Goal: Task Accomplishment & Management: Complete application form

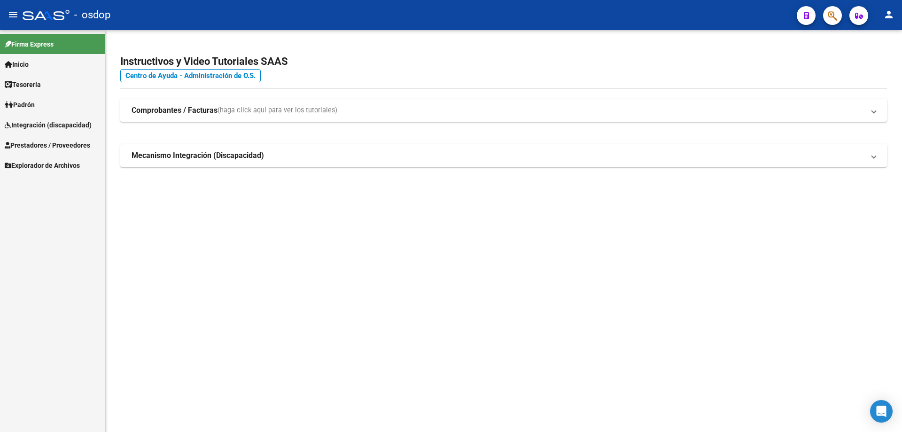
click at [71, 145] on span "Prestadores / Proveedores" at bounding box center [47, 145] width 85 height 10
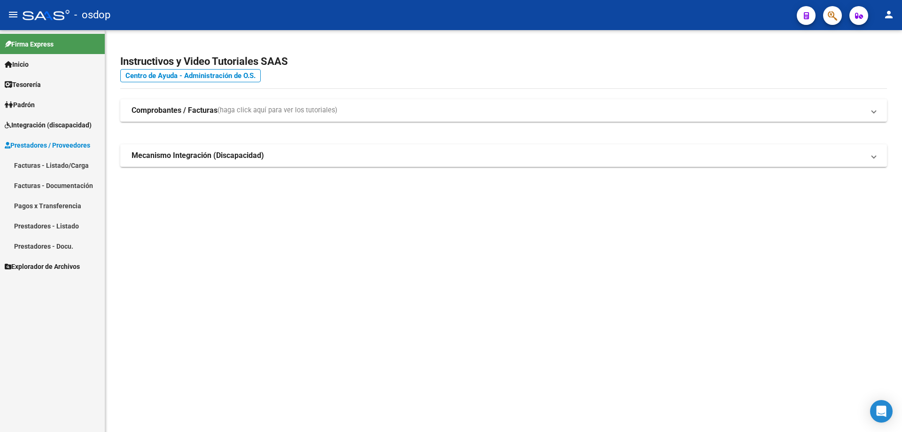
click at [63, 164] on link "Facturas - Listado/Carga" at bounding box center [52, 165] width 105 height 20
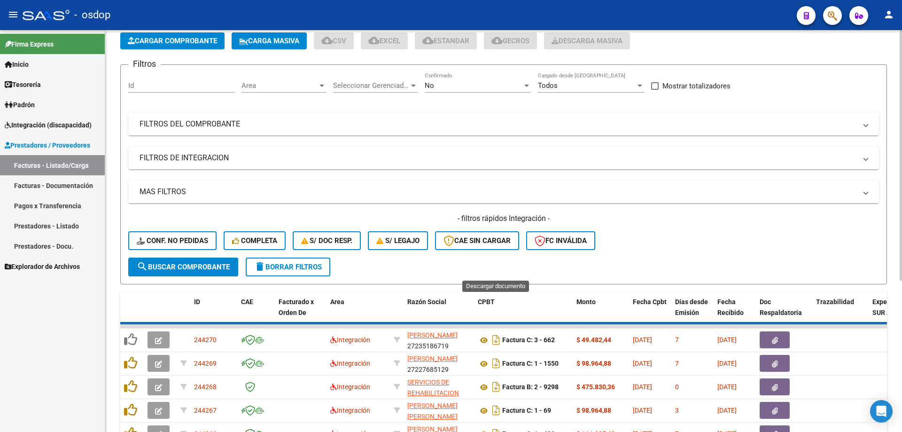
scroll to position [235, 0]
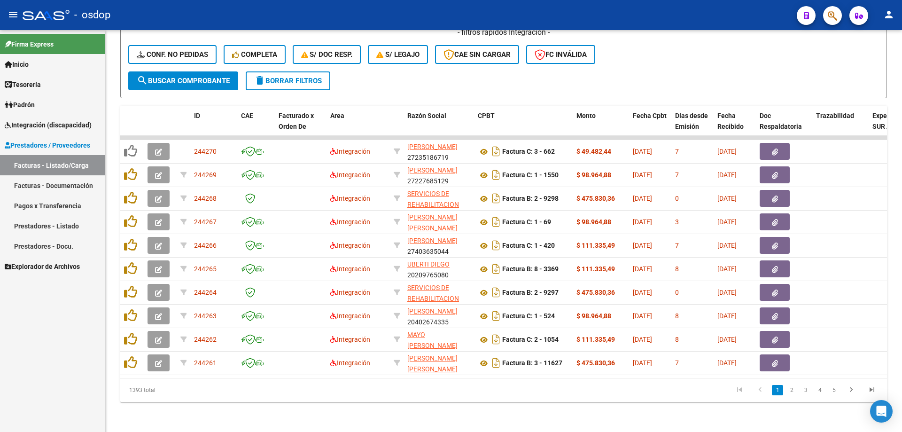
click at [28, 325] on div "Firma Express Inicio Calendario SSS Instructivos Contacto OS Tesorería Extracto…" at bounding box center [52, 231] width 105 height 402
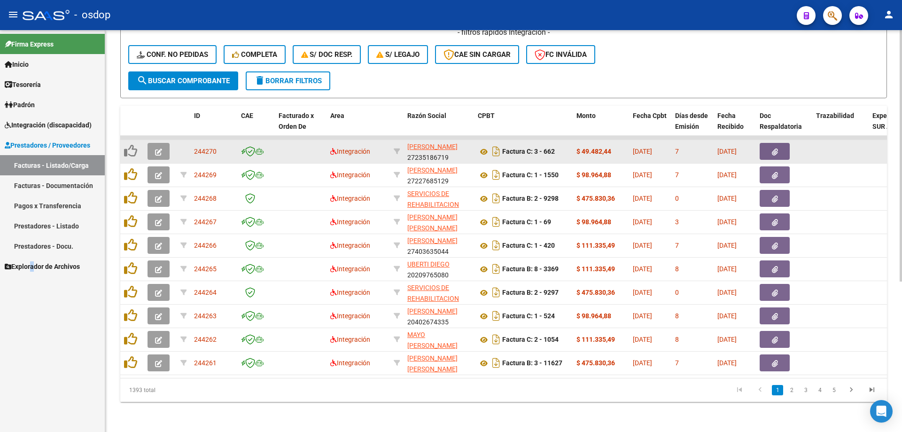
scroll to position [94, 0]
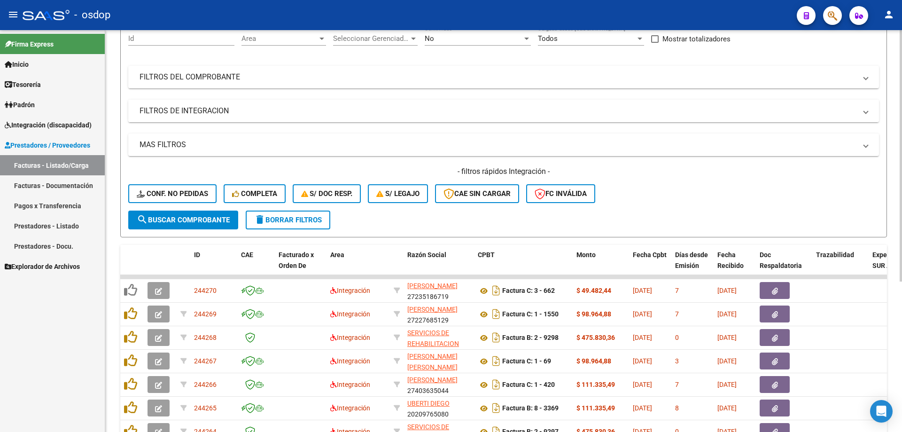
click at [230, 107] on mat-panel-title "FILTROS DE INTEGRACION" at bounding box center [497, 111] width 717 height 10
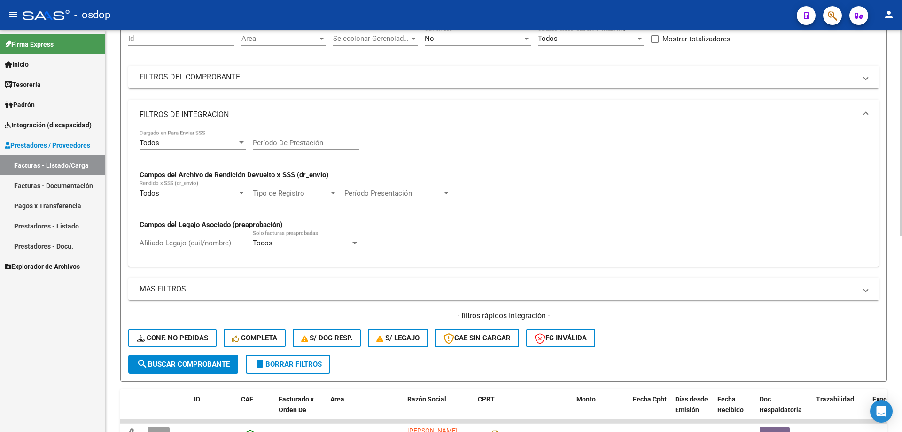
click at [209, 243] on input "Afiliado Legajo (cuil/nombre)" at bounding box center [192, 243] width 106 height 8
paste input "20561656224"
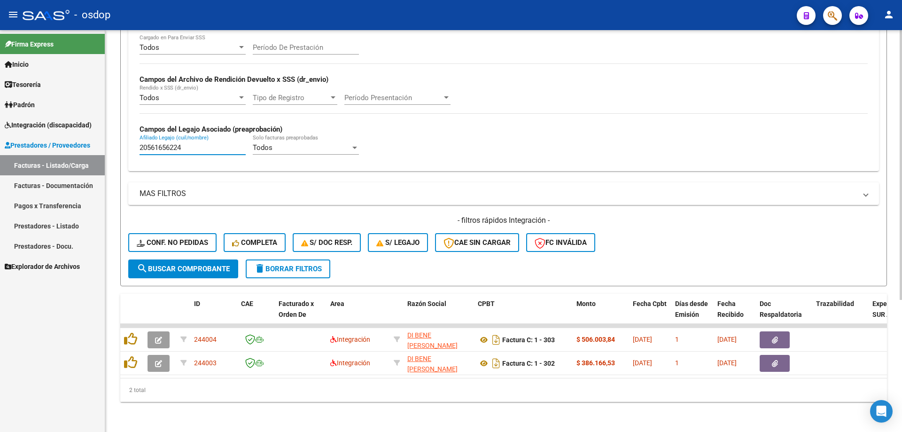
click at [189, 143] on input "20561656224" at bounding box center [192, 147] width 106 height 8
paste input "755656656"
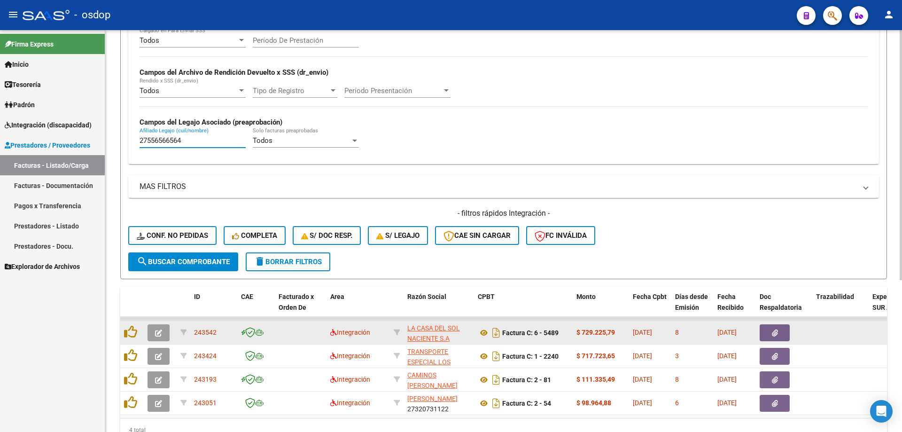
scroll to position [243, 0]
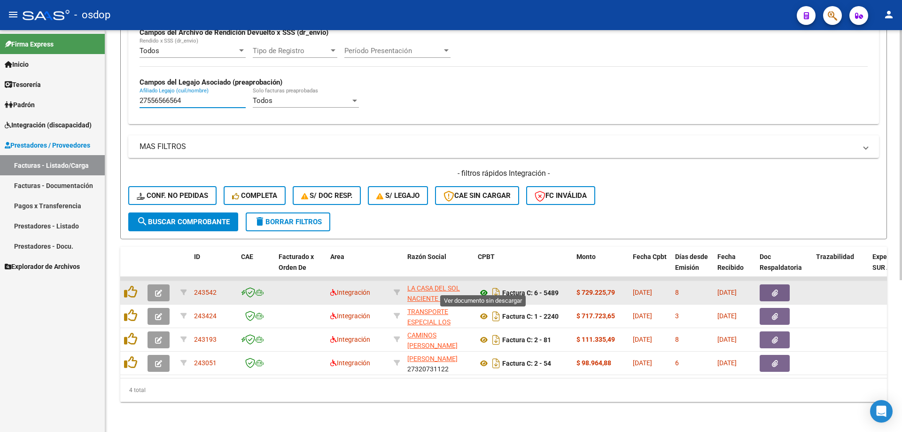
type input "27556566564"
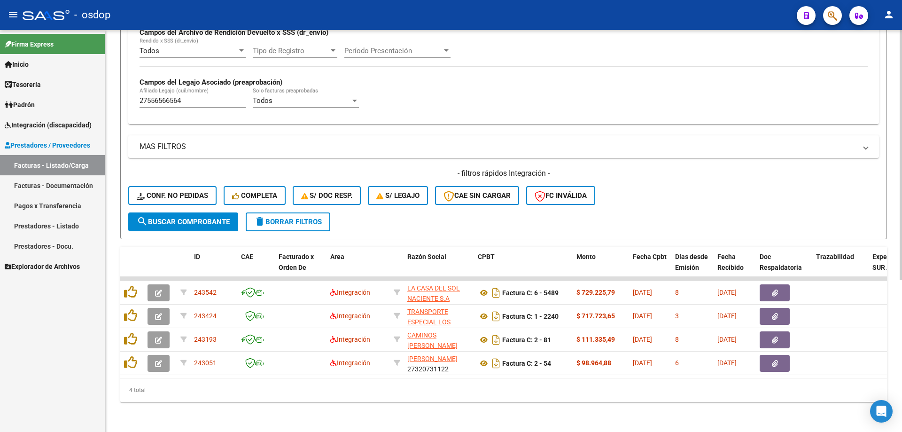
click at [307, 406] on div "Video tutorial PRESTADORES -> Listado de CPBTs Emitidos por Prestadores / Prove…" at bounding box center [503, 113] width 797 height 638
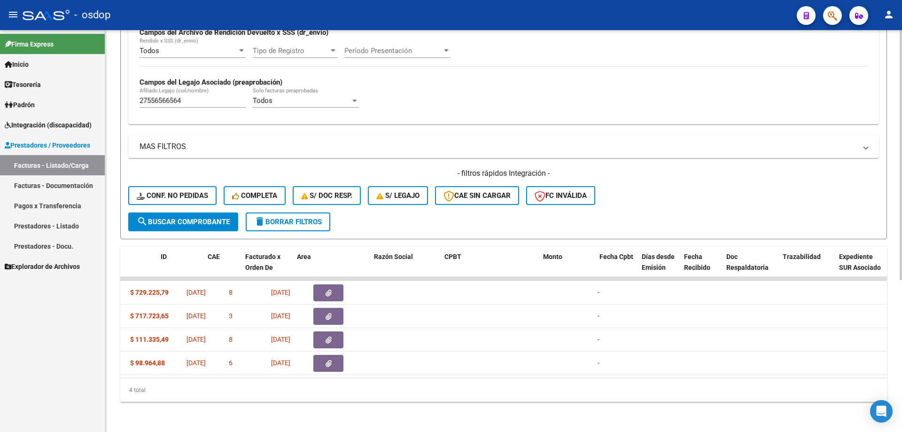
scroll to position [0, 0]
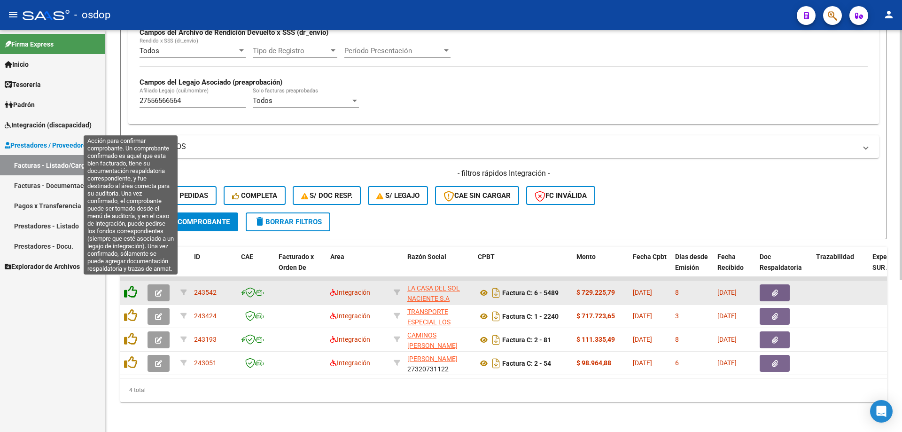
click at [133, 285] on icon at bounding box center [130, 291] width 13 height 13
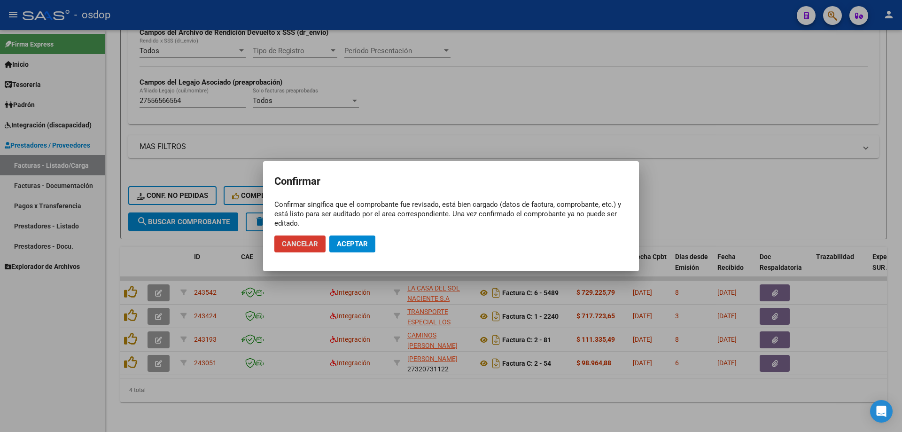
click at [359, 242] on span "Aceptar" at bounding box center [352, 244] width 31 height 8
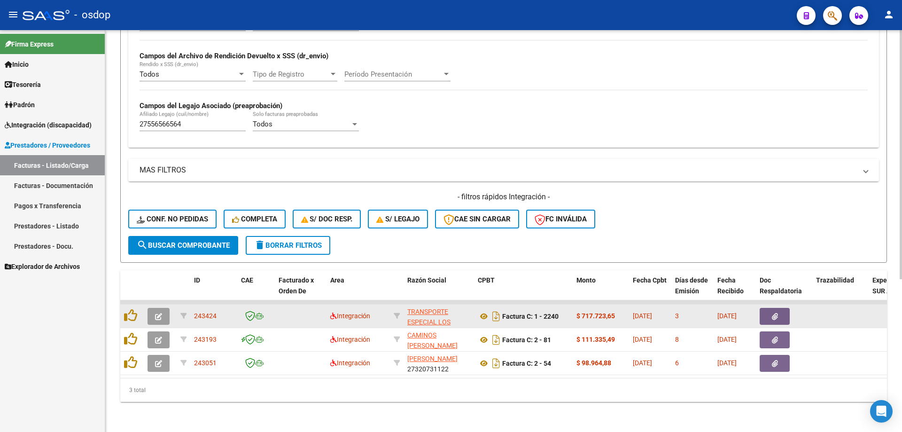
scroll to position [220, 0]
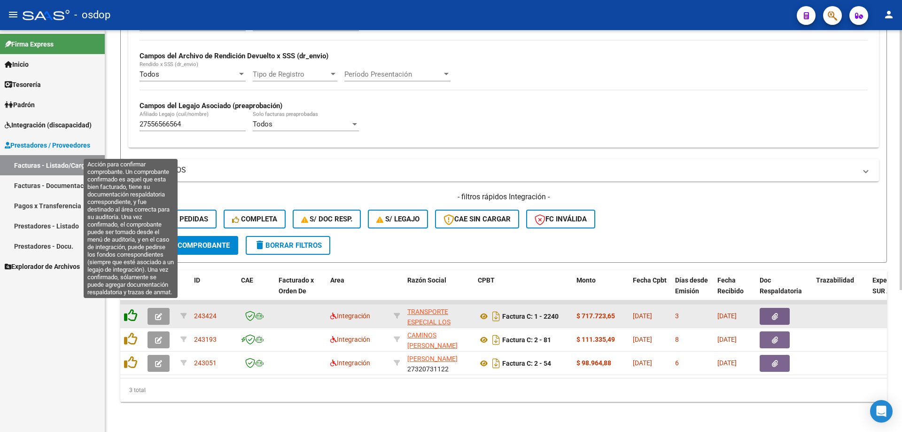
click at [130, 309] on icon at bounding box center [130, 315] width 13 height 13
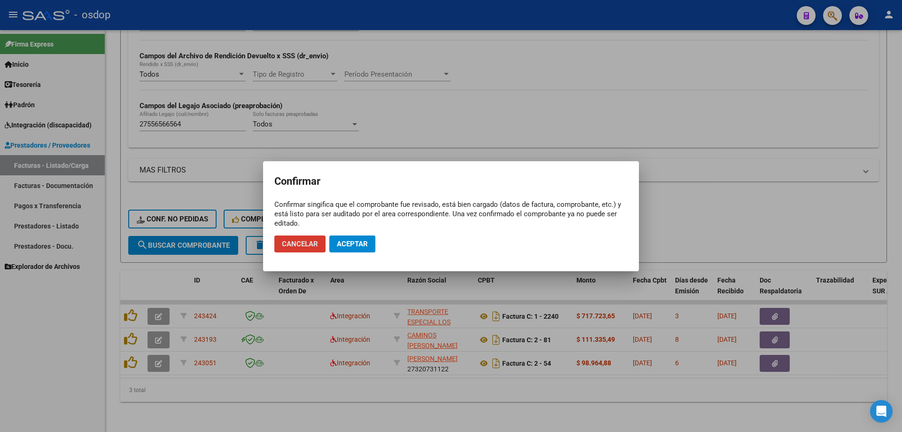
click at [356, 248] on button "Aceptar" at bounding box center [352, 243] width 46 height 17
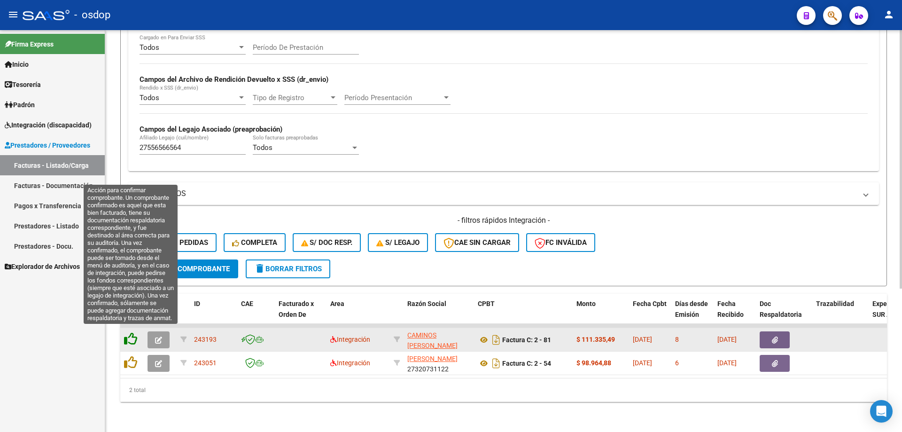
scroll to position [196, 0]
click at [131, 332] on icon at bounding box center [130, 338] width 13 height 13
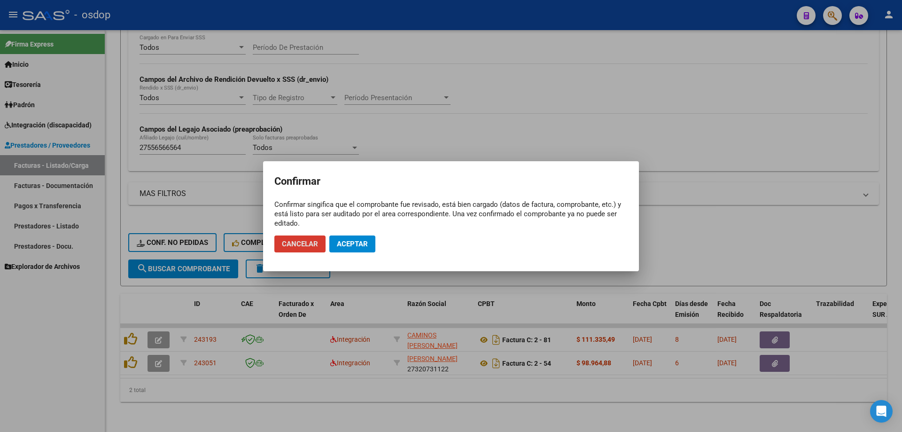
click at [347, 248] on button "Aceptar" at bounding box center [352, 243] width 46 height 17
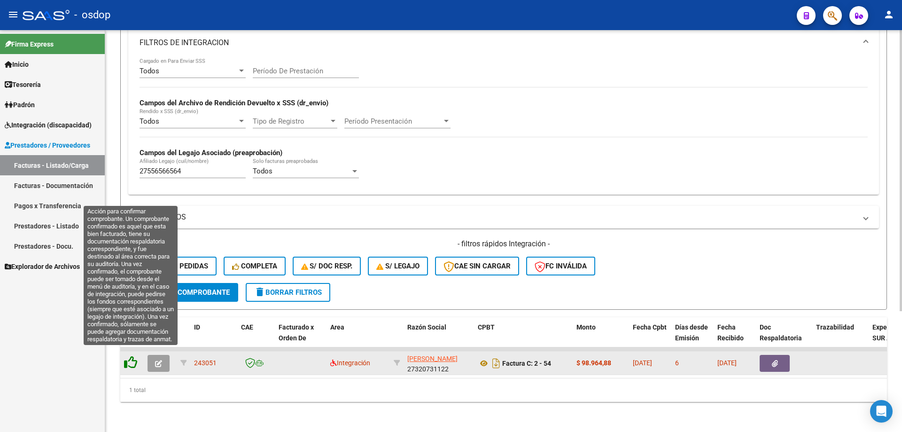
click at [126, 356] on icon at bounding box center [130, 362] width 13 height 13
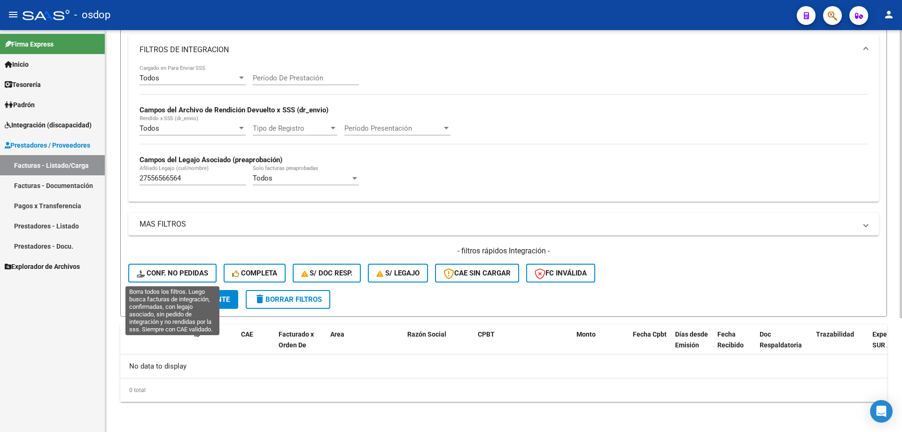
click at [192, 279] on button "Conf. no pedidas" at bounding box center [172, 272] width 88 height 19
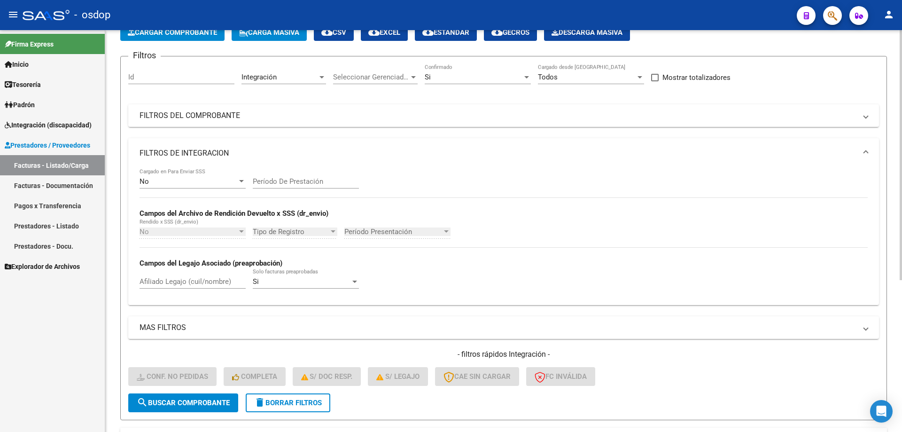
scroll to position [243, 0]
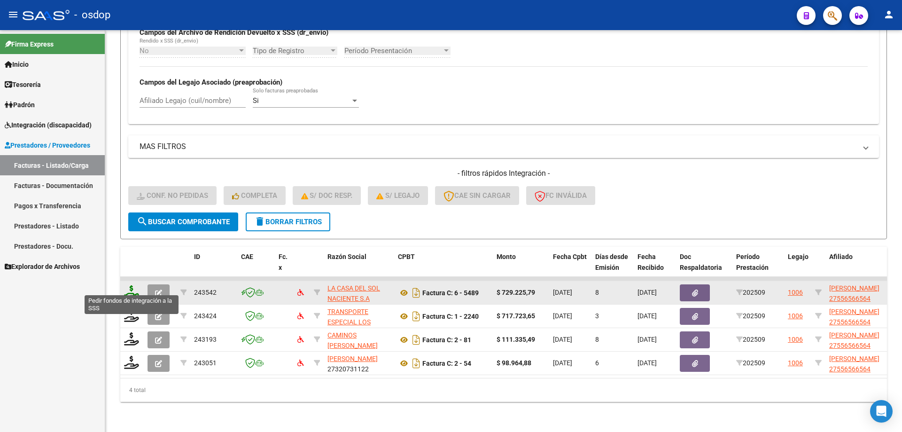
click at [133, 288] on icon at bounding box center [131, 291] width 15 height 13
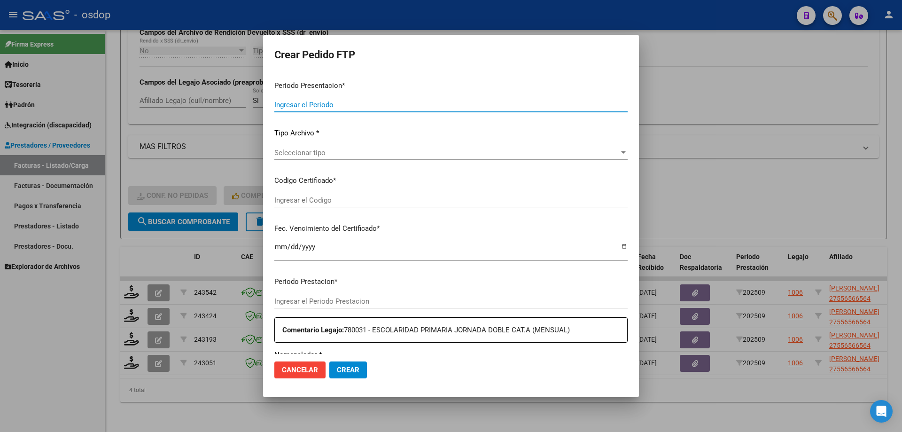
type input "202509"
type input "$ 729.225,79"
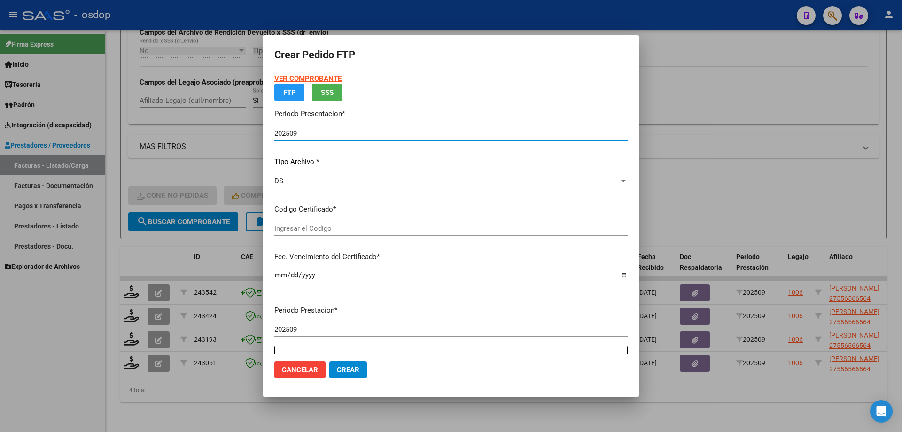
type input "1359206795"
type input "2026-03-23"
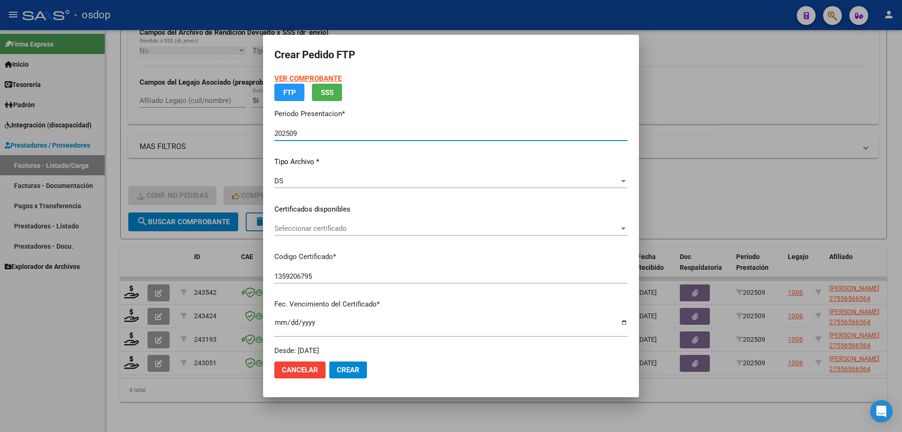
click at [348, 233] on app-drop-down-list "Certificados disponibles Seleccionar certificado Seleccionar certificado" at bounding box center [454, 218] width 361 height 29
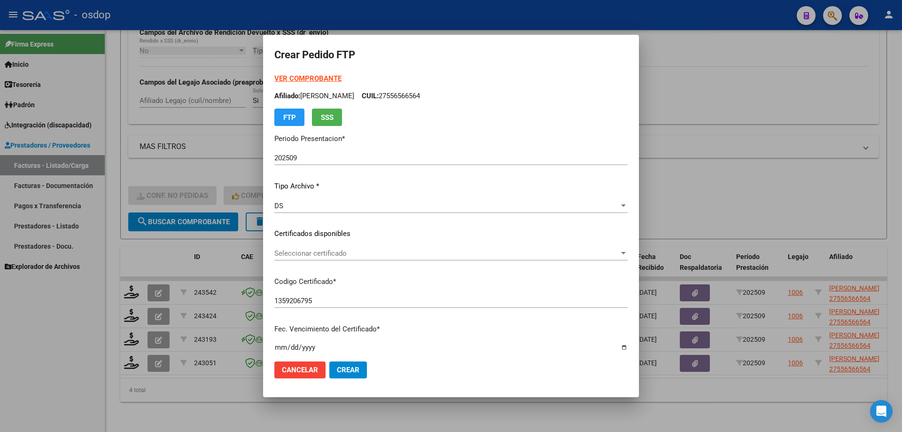
click at [362, 255] on span "Seleccionar certificado" at bounding box center [446, 253] width 345 height 8
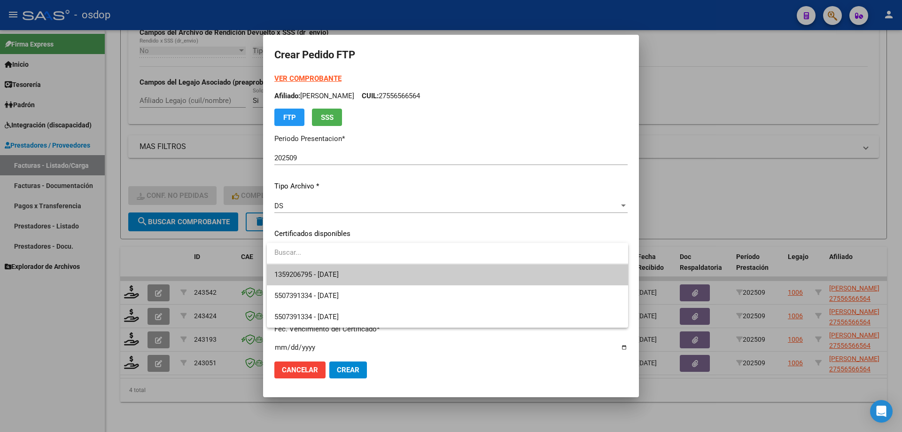
click at [360, 270] on span "1359206795 - 2026-03-23" at bounding box center [447, 274] width 346 height 21
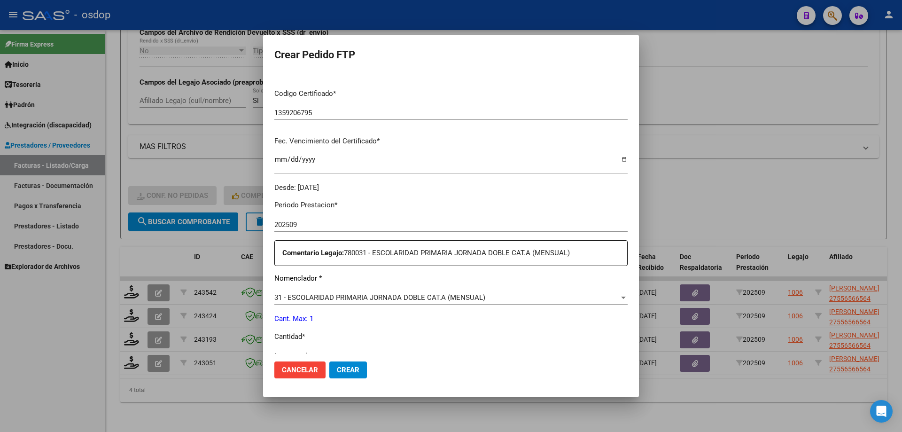
scroll to position [235, 0]
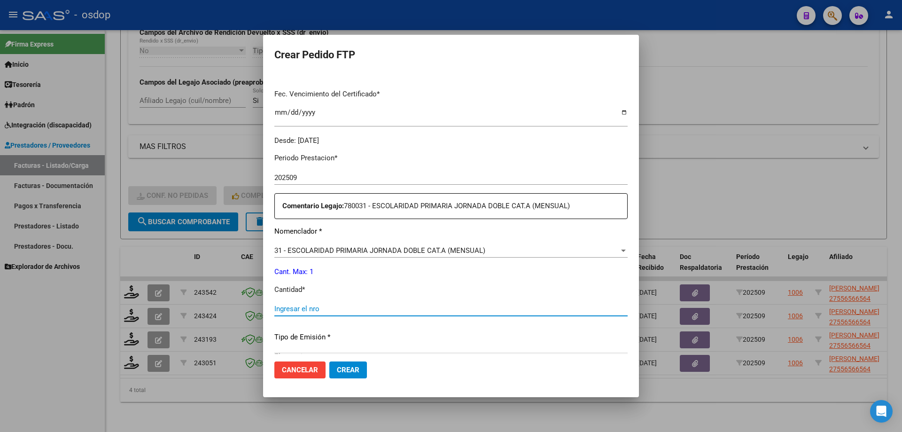
click at [336, 311] on input "Ingresar el nro" at bounding box center [450, 308] width 353 height 8
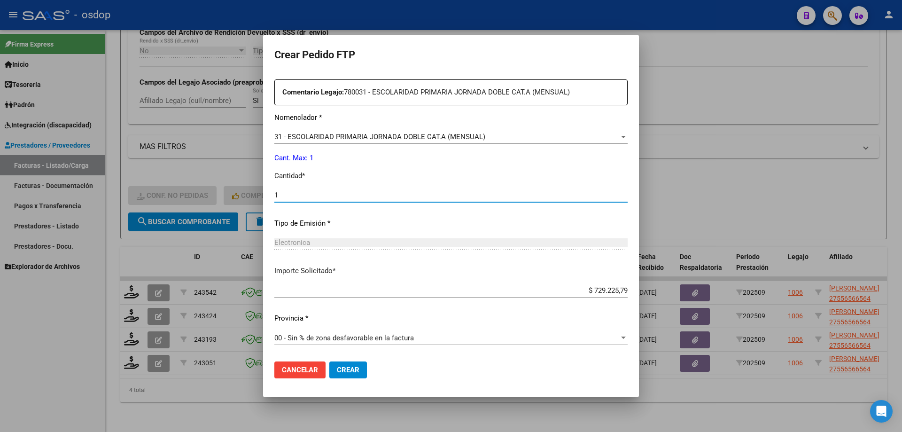
type input "1"
click at [348, 365] on button "Crear" at bounding box center [348, 369] width 38 height 17
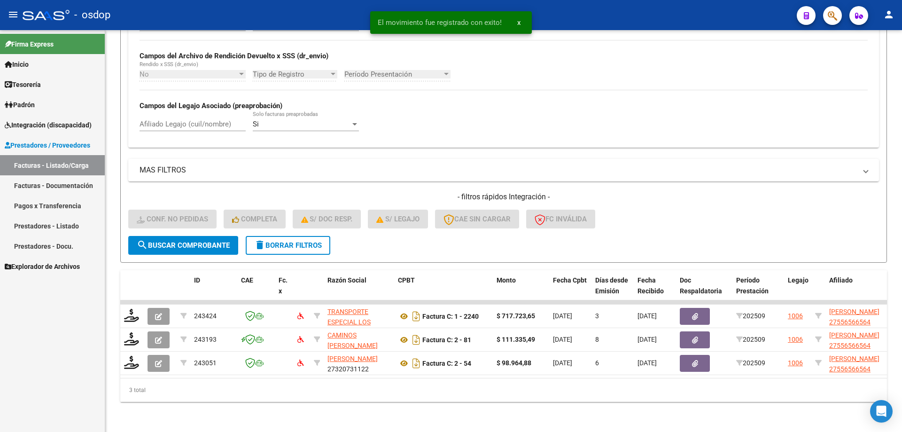
scroll to position [220, 0]
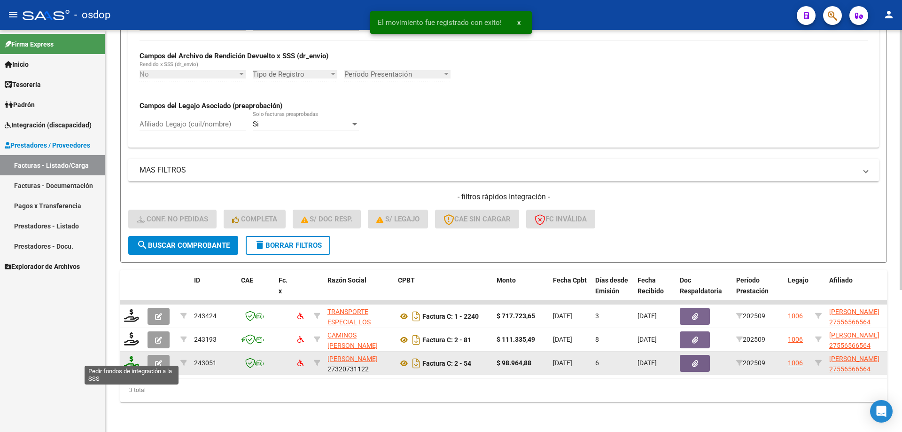
click at [127, 357] on icon at bounding box center [131, 362] width 15 height 13
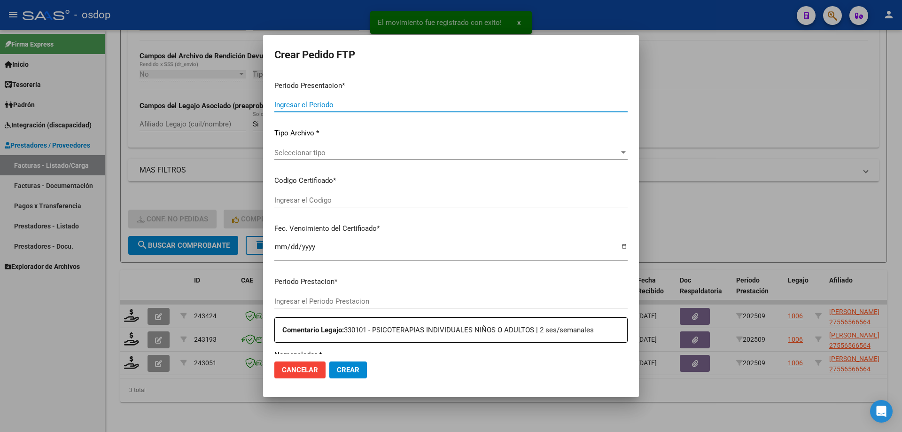
type input "202509"
type input "$ 98.964,88"
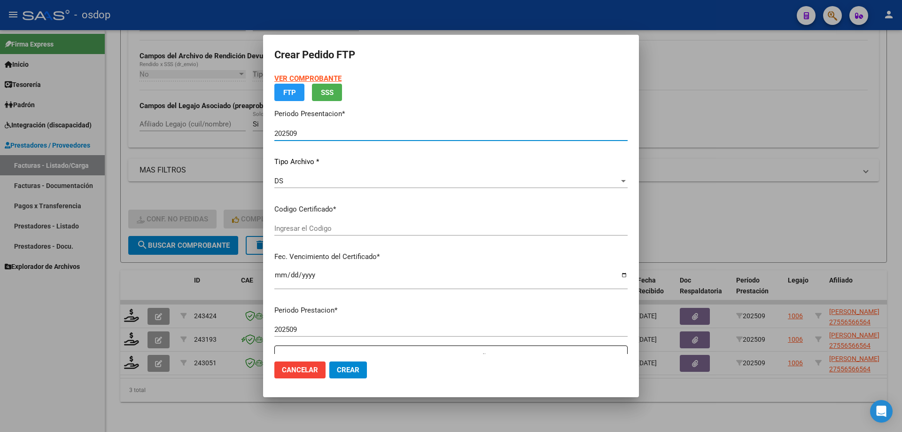
type input "1359206795"
type input "2026-03-23"
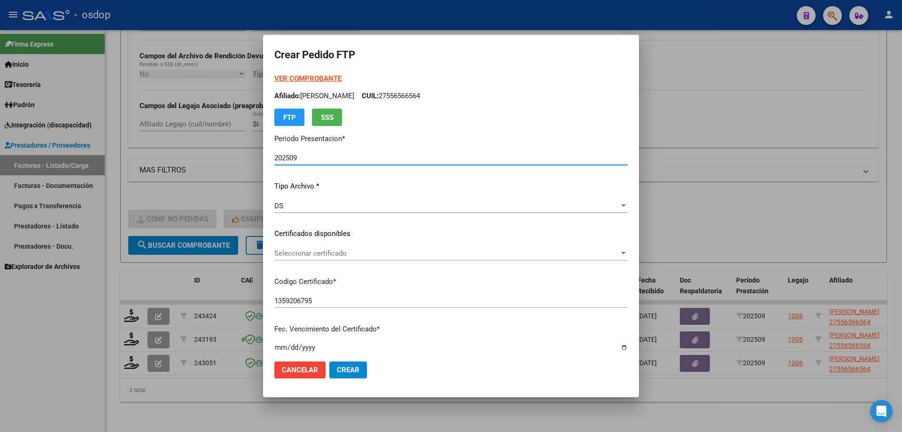
click at [363, 248] on div "Seleccionar certificado Seleccionar certificado" at bounding box center [450, 253] width 353 height 14
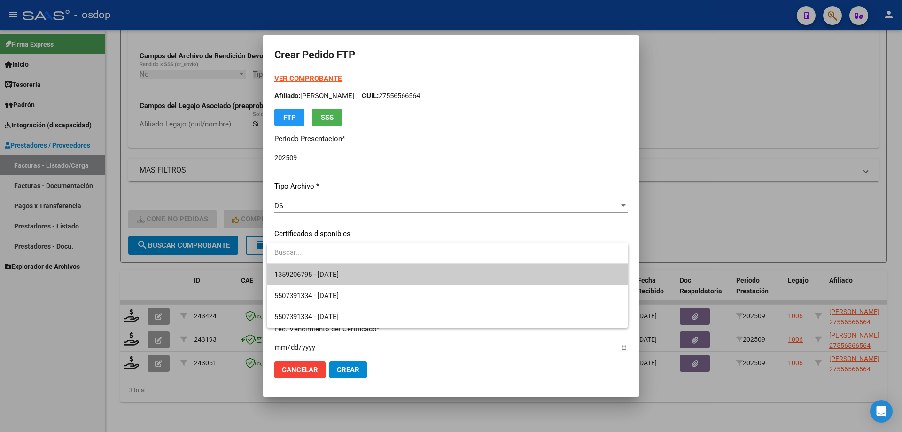
click at [364, 275] on span "1359206795 - 2026-03-23" at bounding box center [447, 274] width 346 height 21
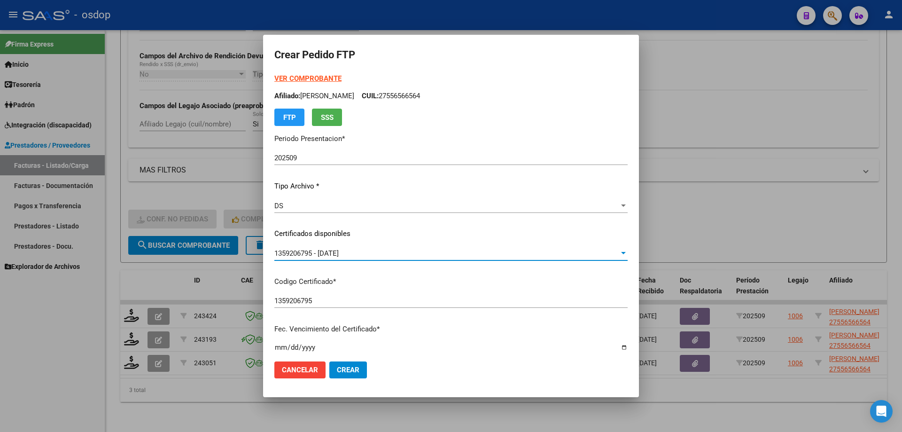
scroll to position [235, 0]
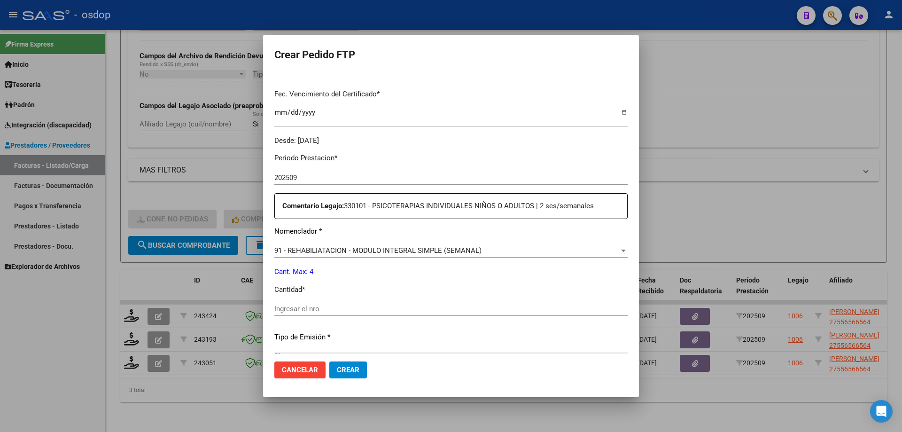
click at [385, 252] on span "91 - REHABILIATACION - MODULO INTEGRAL SIMPLE (SEMANAL)" at bounding box center [377, 250] width 207 height 8
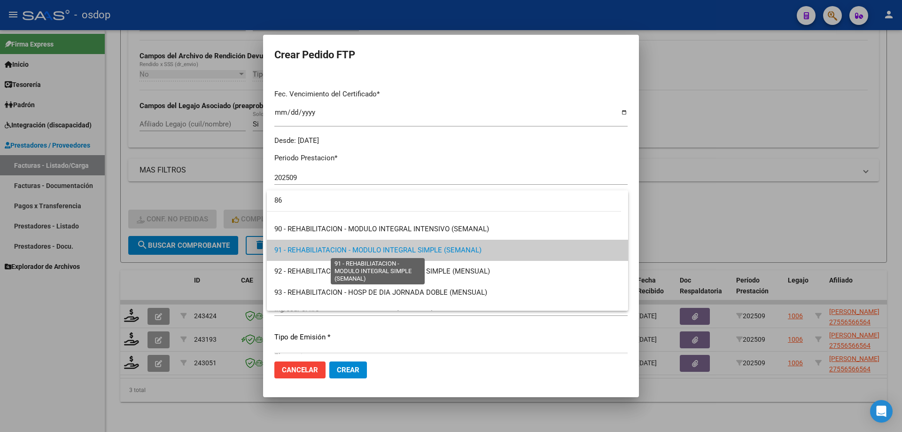
scroll to position [0, 0]
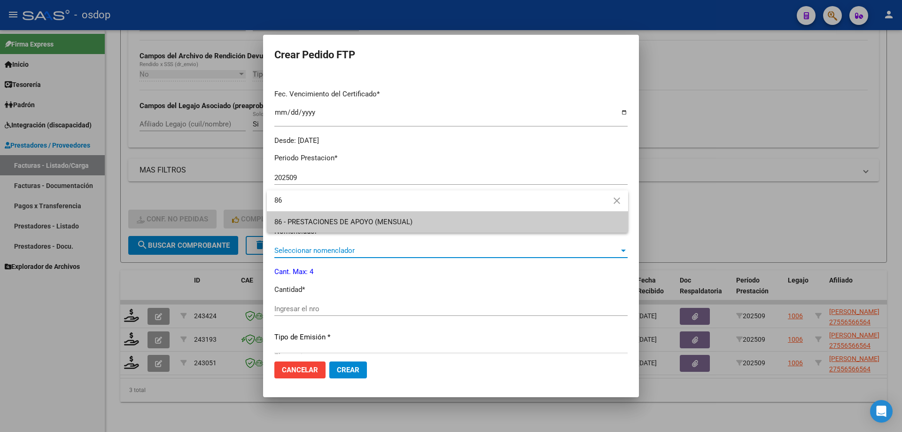
type input "86"
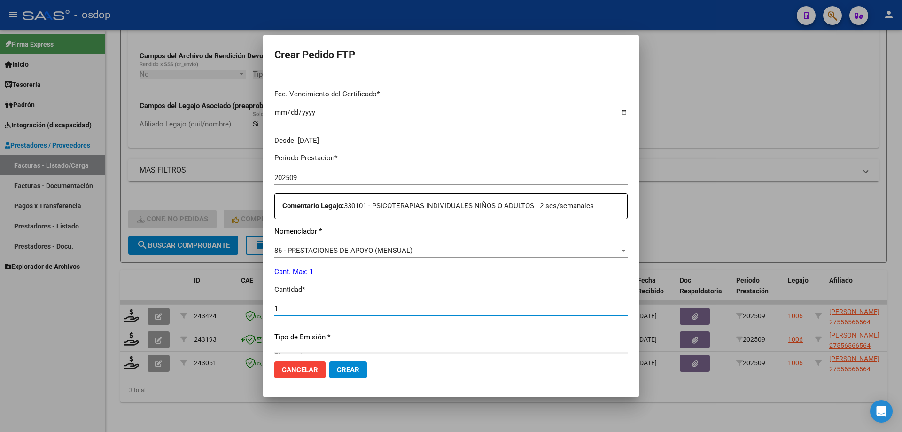
type input "1"
click at [329, 361] on button "Crear" at bounding box center [348, 369] width 38 height 17
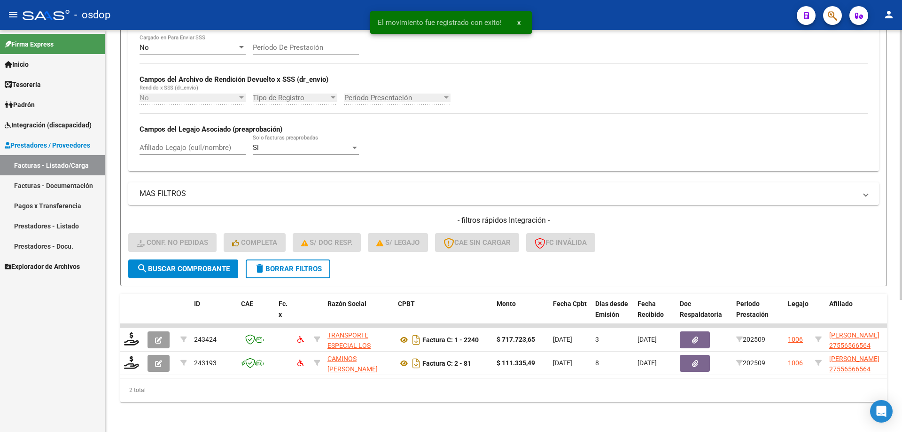
scroll to position [196, 0]
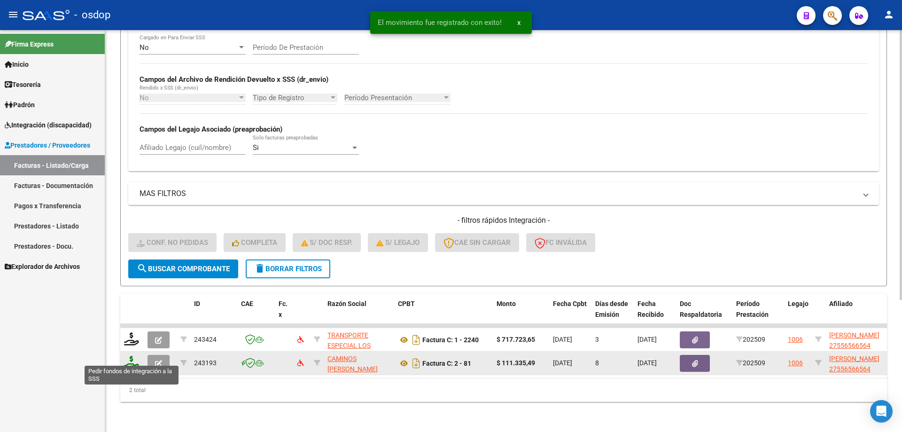
click at [133, 361] on icon at bounding box center [131, 362] width 15 height 13
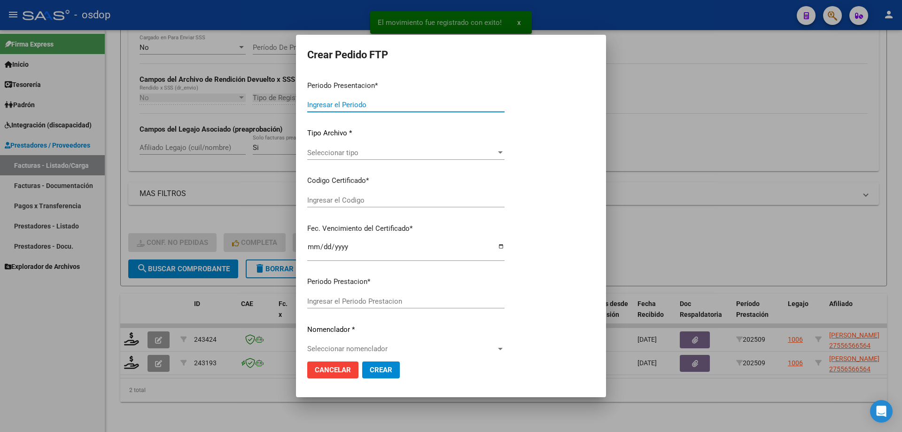
type input "202509"
type input "$ 111.335,49"
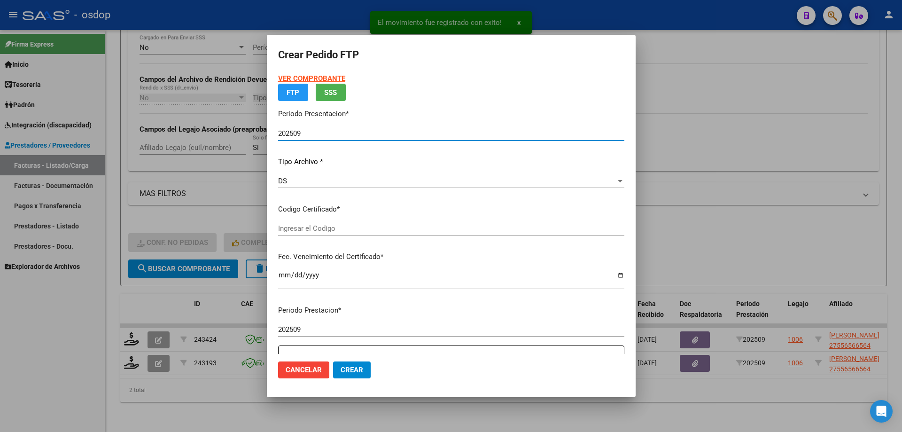
type input "1359206795"
type input "2026-03-23"
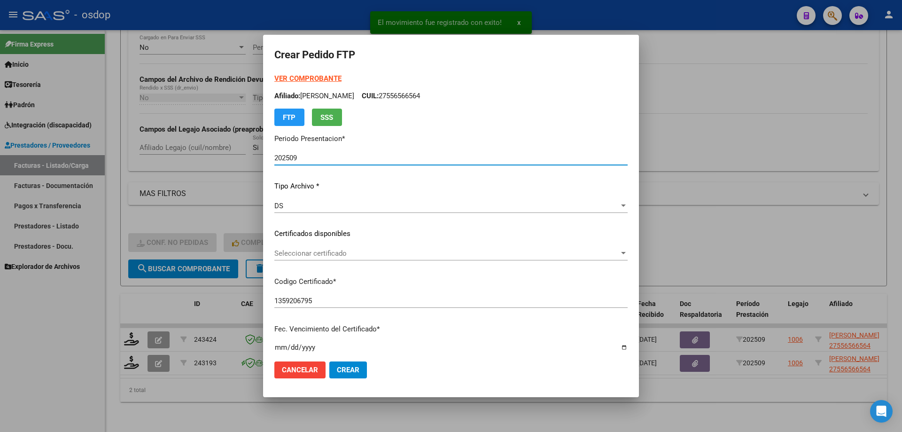
click at [364, 255] on span "Seleccionar certificado" at bounding box center [446, 253] width 345 height 8
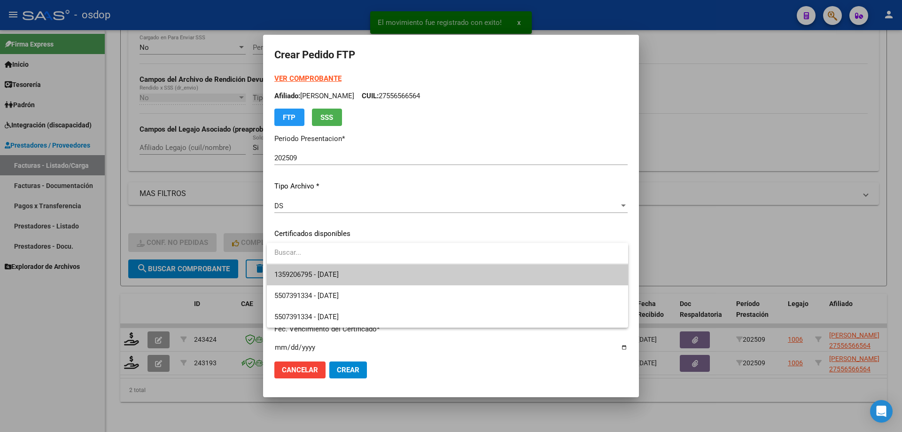
click at [387, 274] on span "1359206795 - 2026-03-23" at bounding box center [447, 274] width 346 height 21
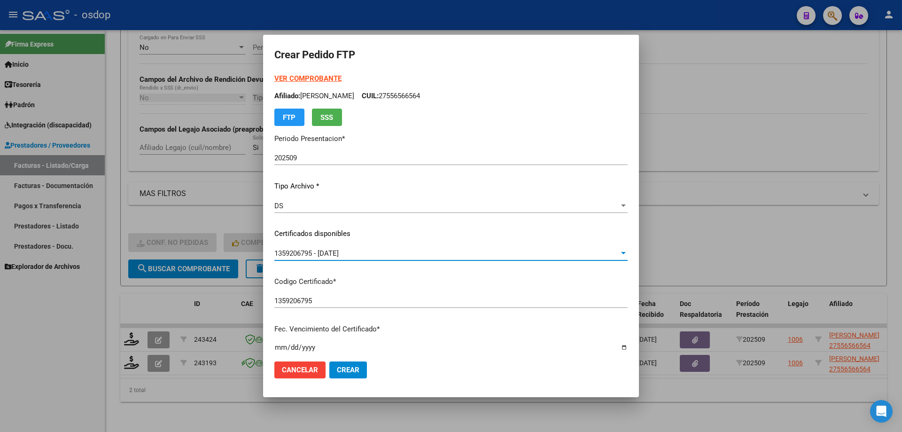
scroll to position [235, 0]
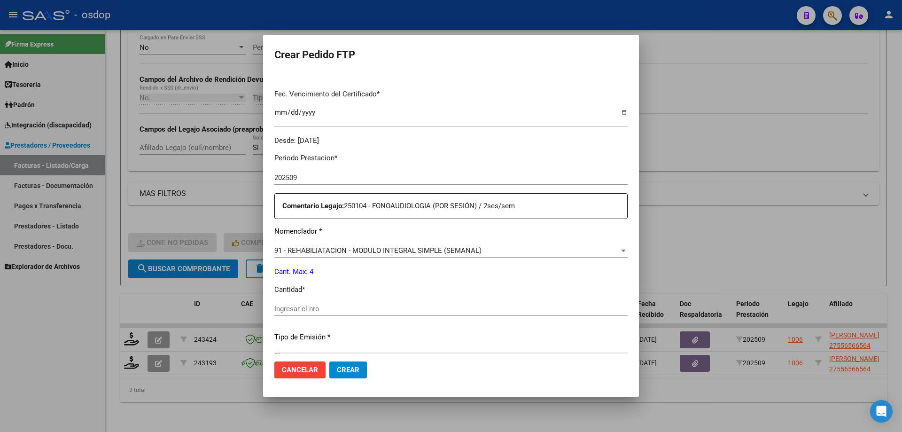
click at [407, 250] on span "91 - REHABILIATACION - MODULO INTEGRAL SIMPLE (SEMANAL)" at bounding box center [377, 250] width 207 height 8
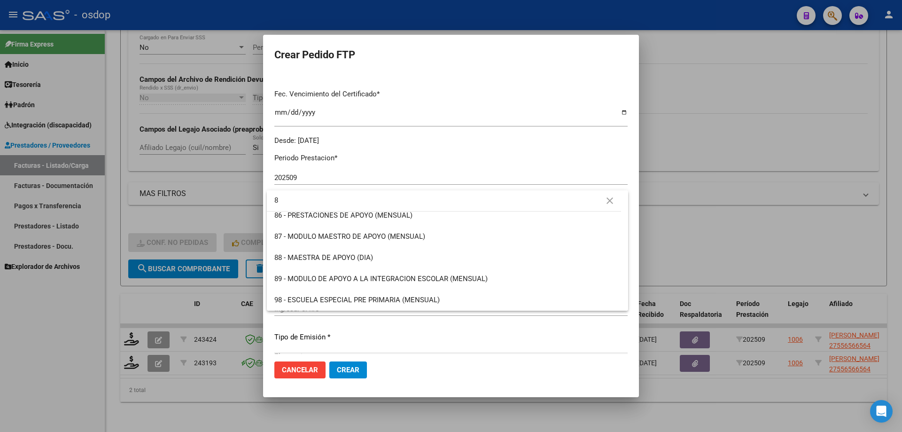
scroll to position [0, 0]
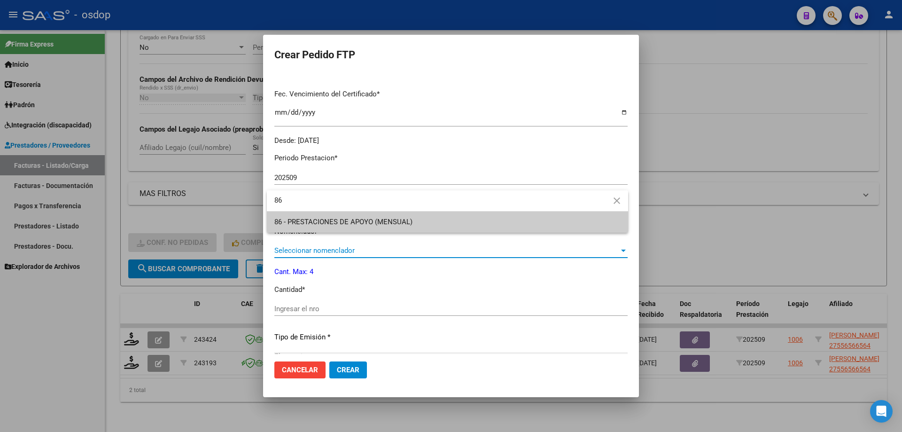
type input "86"
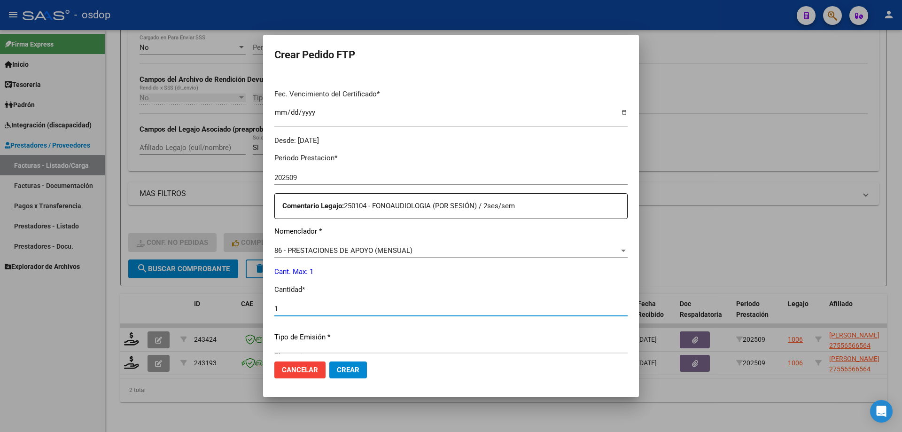
type input "1"
click at [329, 361] on button "Crear" at bounding box center [348, 369] width 38 height 17
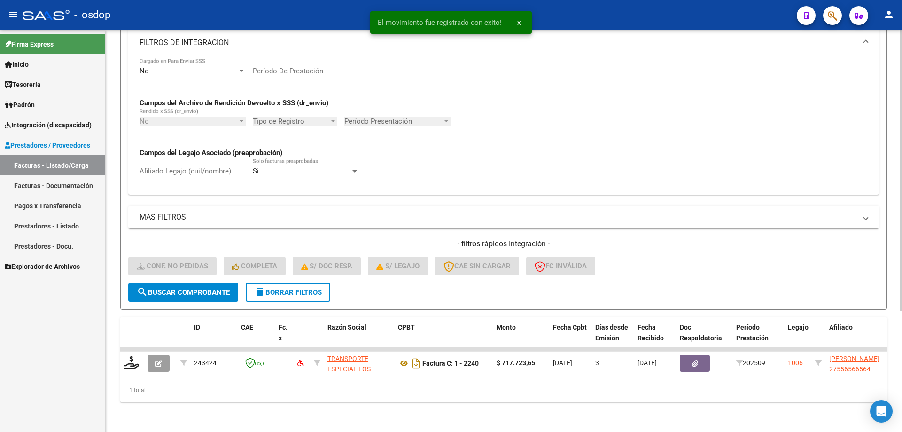
scroll to position [173, 0]
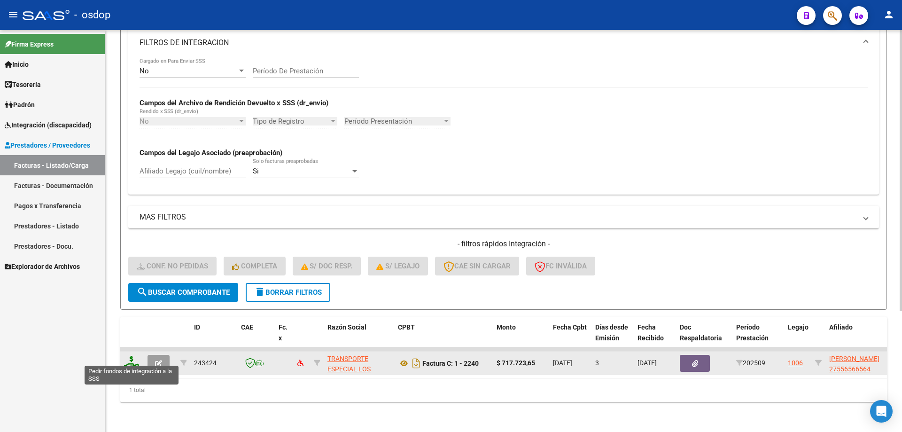
click at [135, 356] on icon at bounding box center [131, 362] width 15 height 13
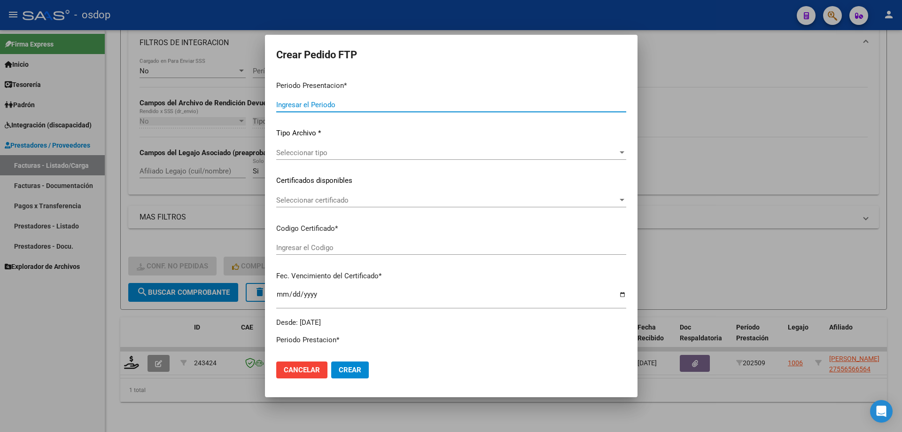
type input "202509"
type input "$ 717.723,65"
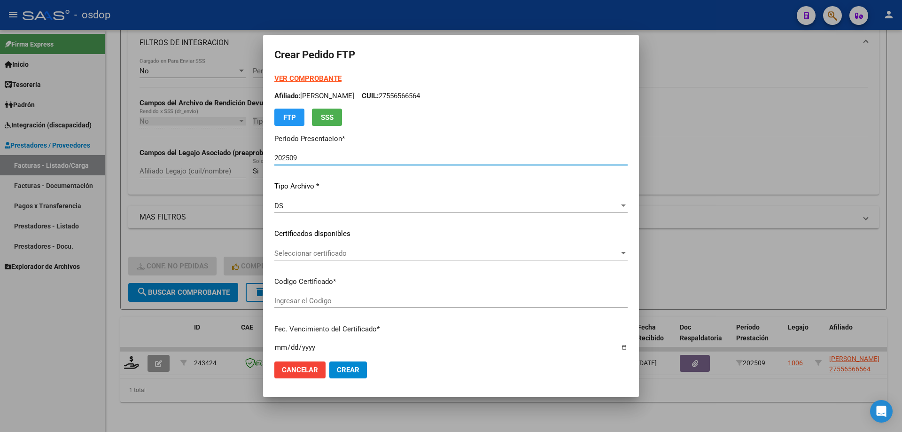
type input "1359206795"
type input "2026-03-23"
click at [356, 259] on div "Seleccionar certificado Seleccionar certificado" at bounding box center [450, 253] width 353 height 14
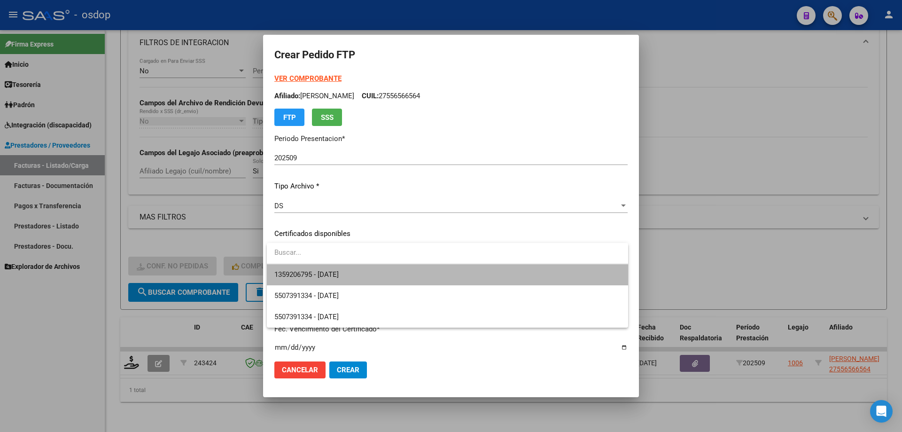
click at [367, 274] on span "1359206795 - 2026-03-23" at bounding box center [447, 274] width 346 height 21
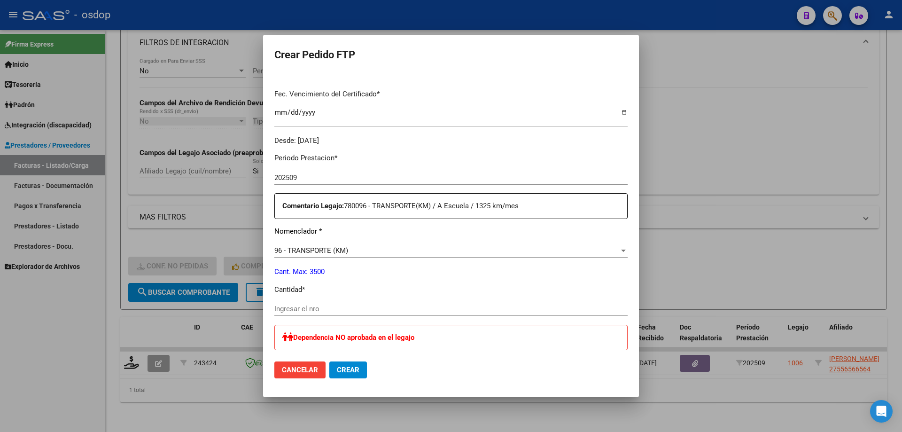
scroll to position [329, 0]
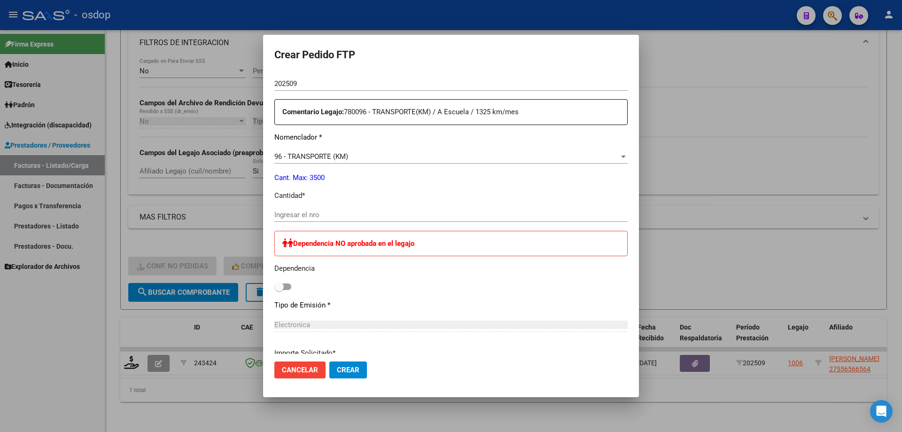
click at [321, 214] on input "Ingresar el nro" at bounding box center [450, 214] width 353 height 8
type input "1267"
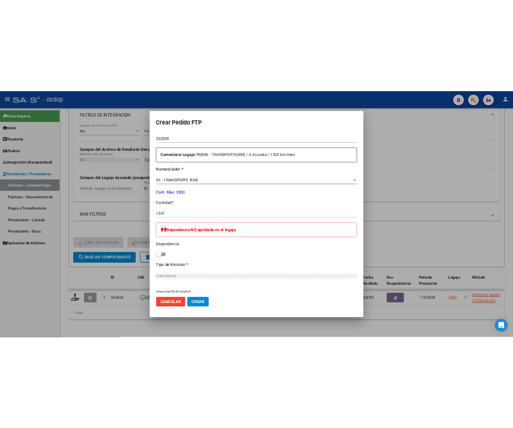
scroll to position [470, 0]
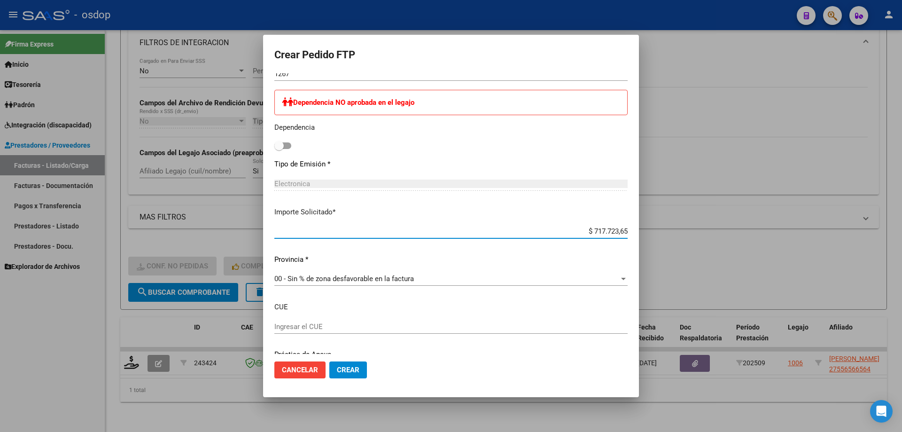
click at [589, 230] on input "$ 717.723,65" at bounding box center [450, 231] width 353 height 8
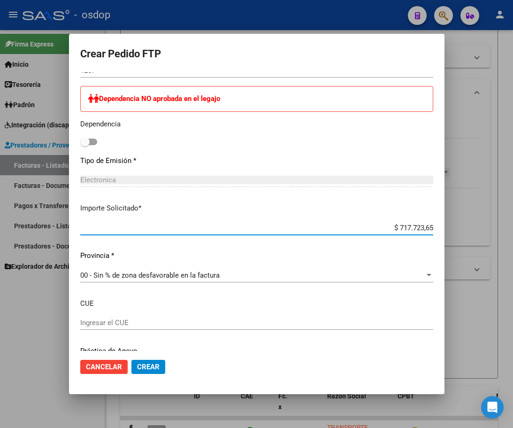
scroll to position [231, 0]
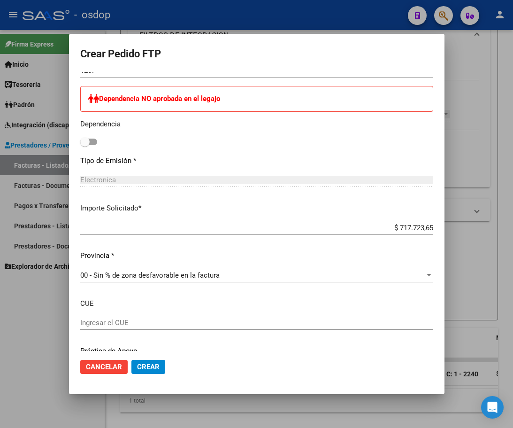
click at [402, 224] on input "$ 717.723,65" at bounding box center [256, 228] width 353 height 8
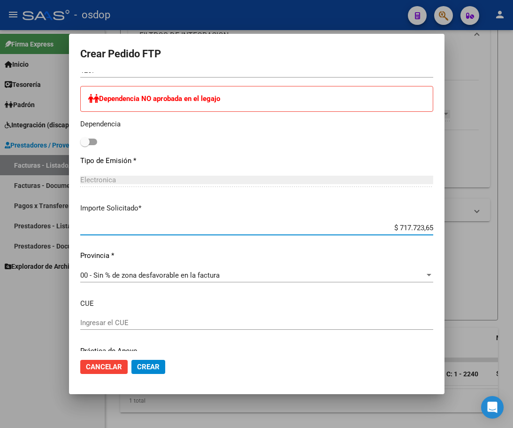
click at [402, 224] on input "$ 717.723,65" at bounding box center [256, 228] width 353 height 8
type input "$ 686.518,27"
click at [243, 358] on mat-dialog-actions "Cancelar Crear" at bounding box center [256, 367] width 353 height 32
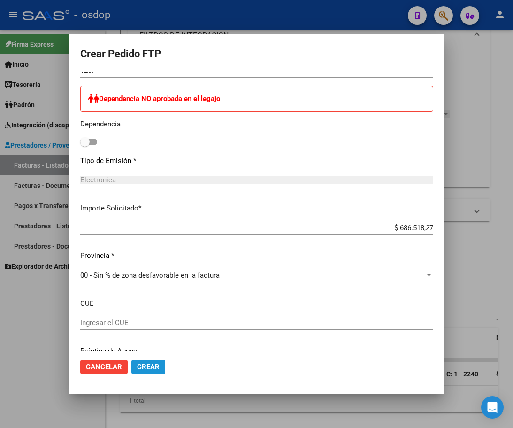
click at [149, 369] on span "Crear" at bounding box center [148, 367] width 23 height 8
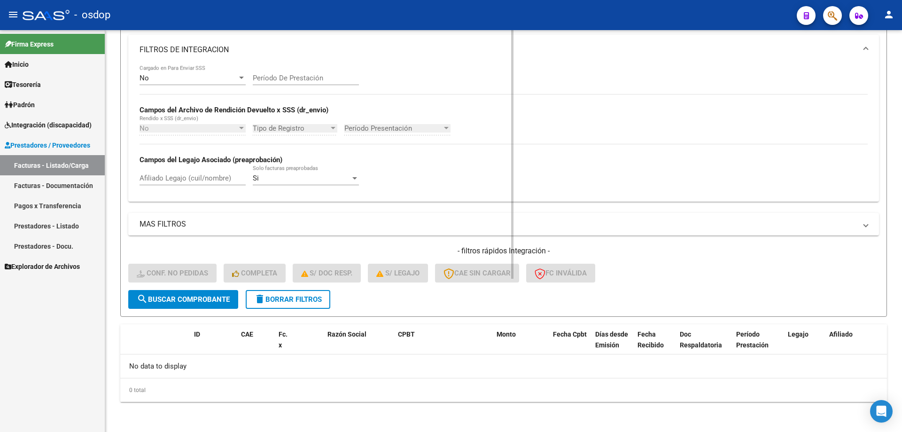
scroll to position [159, 0]
click at [287, 303] on button "delete Borrar Filtros" at bounding box center [288, 299] width 85 height 19
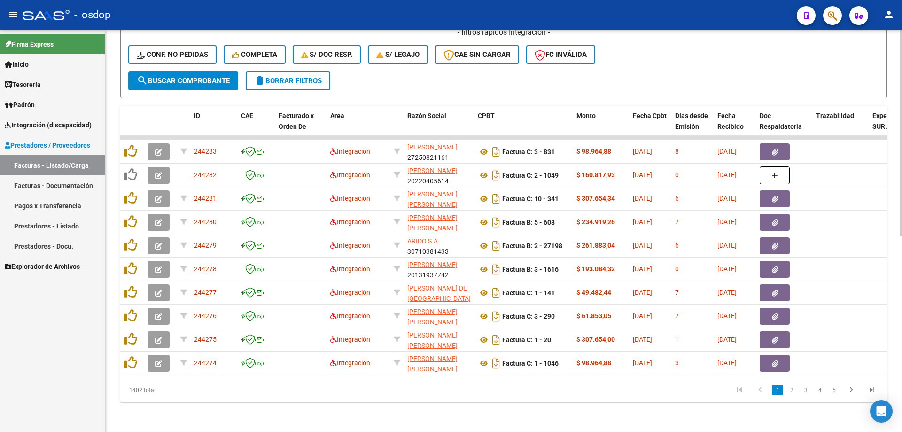
scroll to position [196, 0]
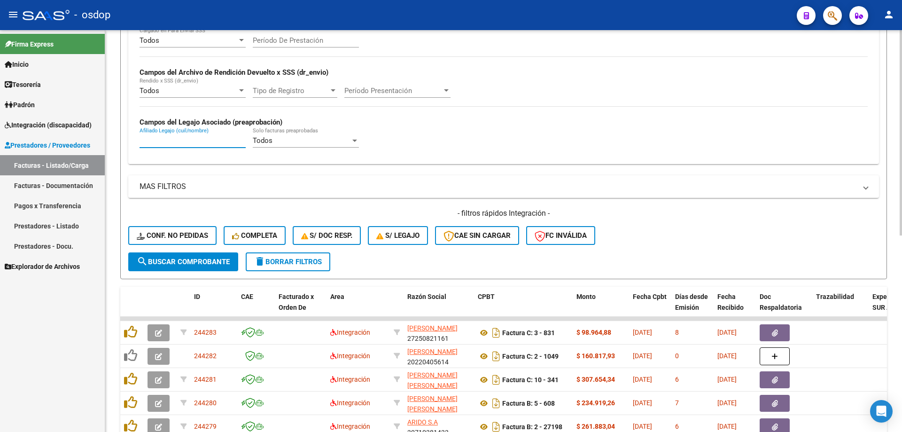
click at [231, 140] on input "Afiliado Legajo (cuil/nombre)" at bounding box center [192, 140] width 106 height 8
paste input "27556566564"
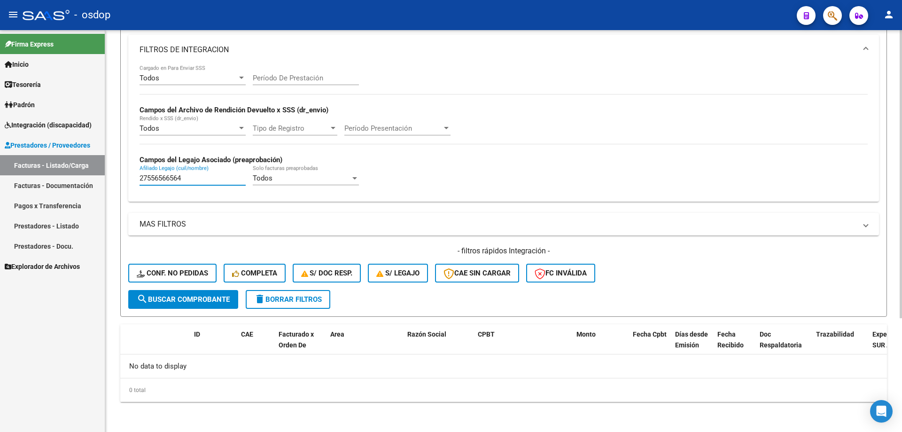
scroll to position [159, 0]
type input "27556566564"
click at [292, 293] on button "delete Borrar Filtros" at bounding box center [288, 299] width 85 height 19
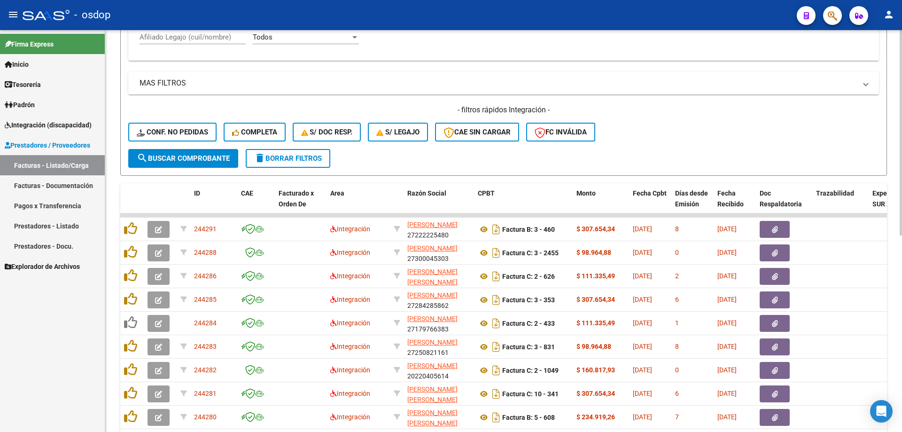
scroll to position [253, 0]
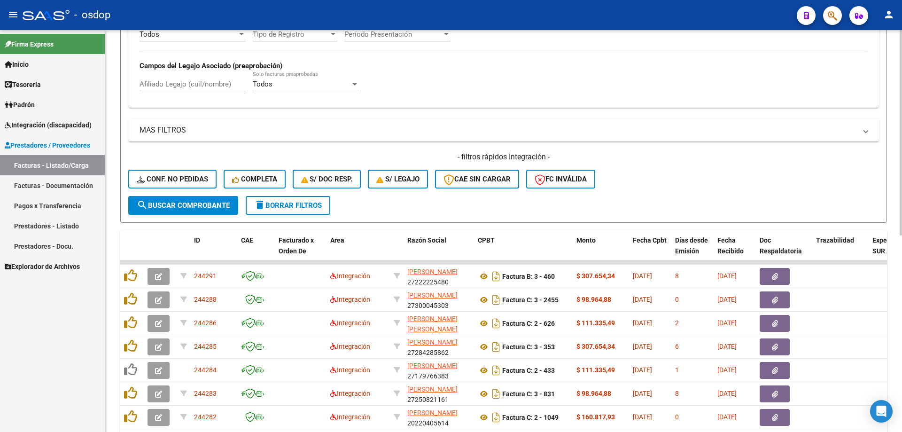
click at [220, 82] on input "Afiliado Legajo (cuil/nombre)" at bounding box center [192, 84] width 106 height 8
paste input "20573231636"
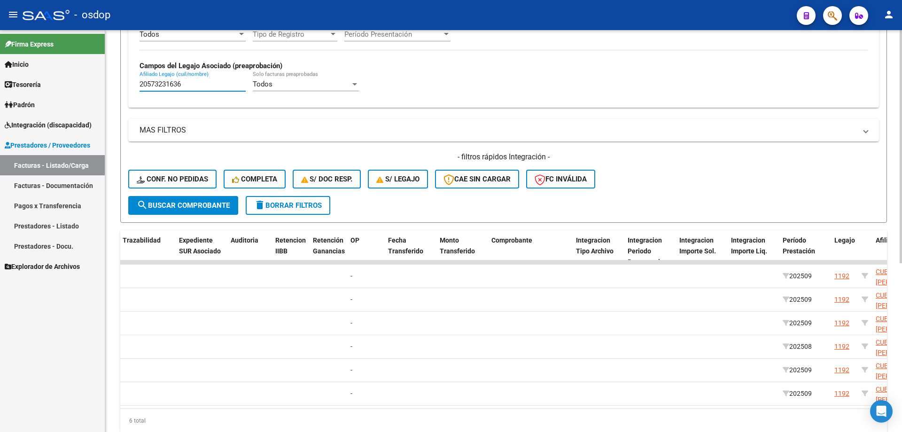
scroll to position [0, 0]
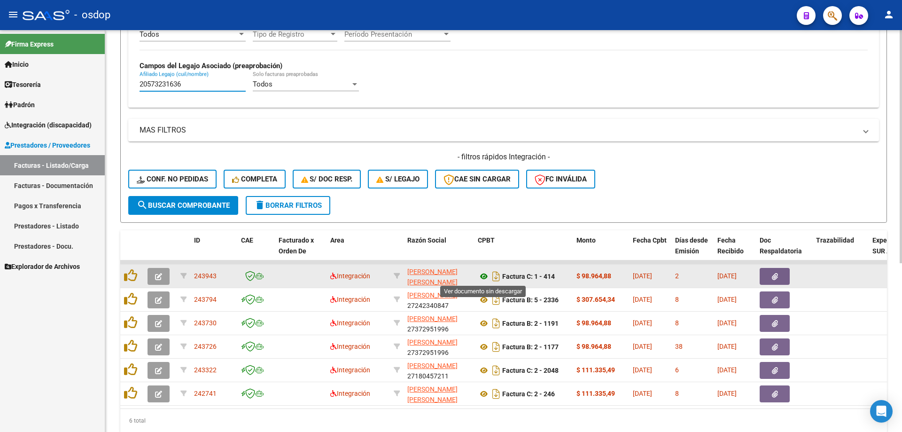
type input "20573231636"
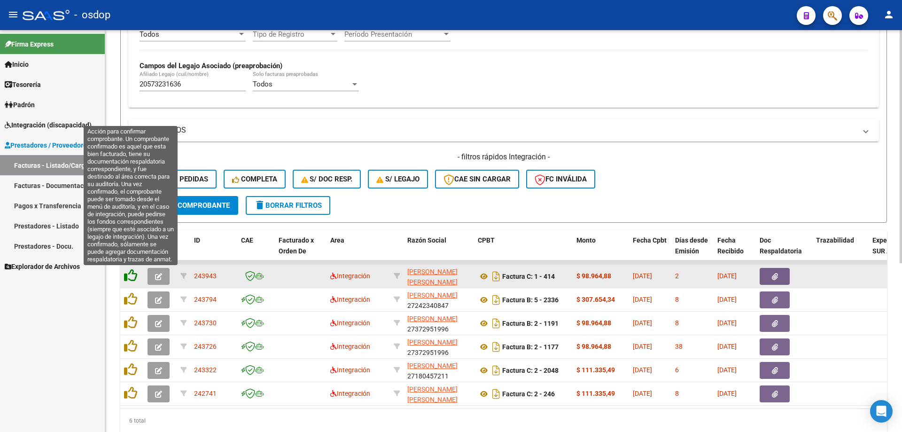
click at [129, 271] on icon at bounding box center [130, 275] width 13 height 13
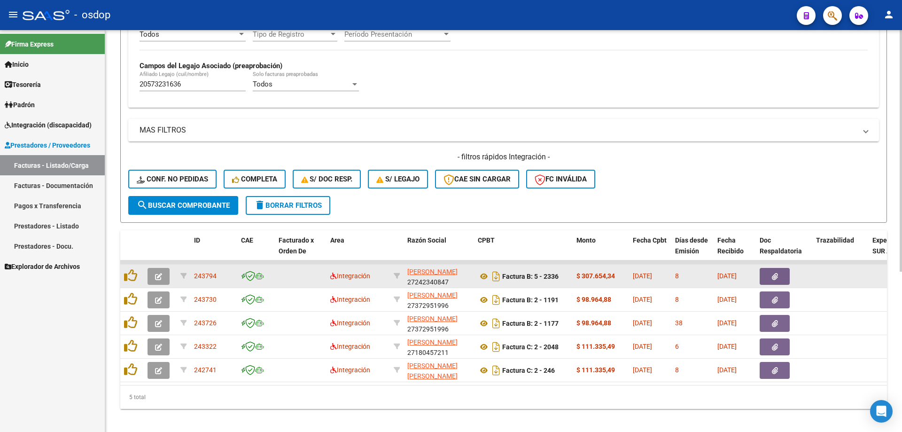
click at [132, 283] on div at bounding box center [132, 276] width 16 height 15
click at [132, 279] on icon at bounding box center [130, 275] width 13 height 13
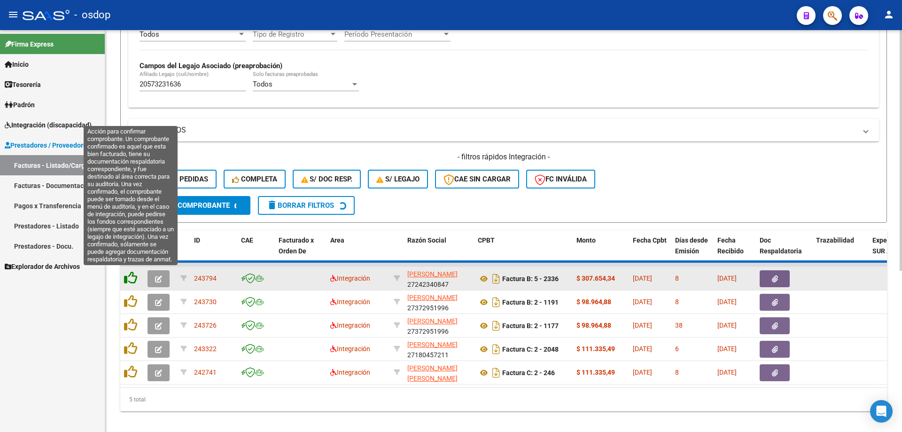
scroll to position [243, 0]
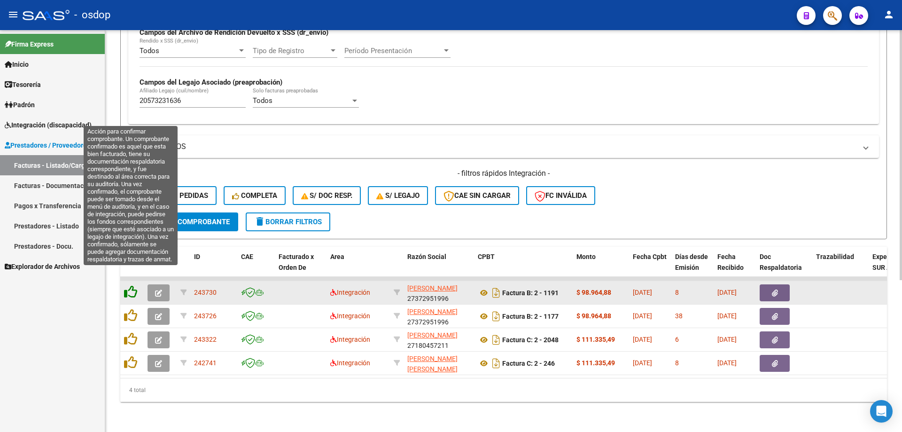
click at [131, 286] on icon at bounding box center [130, 291] width 13 height 13
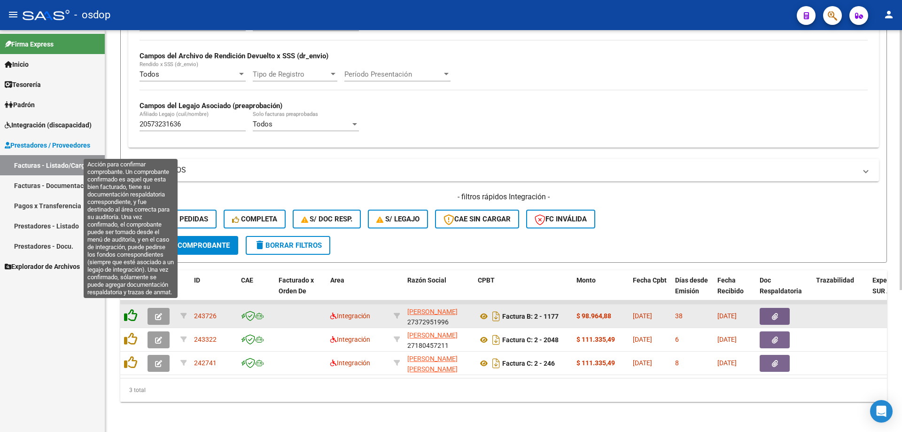
click at [131, 309] on icon at bounding box center [130, 315] width 13 height 13
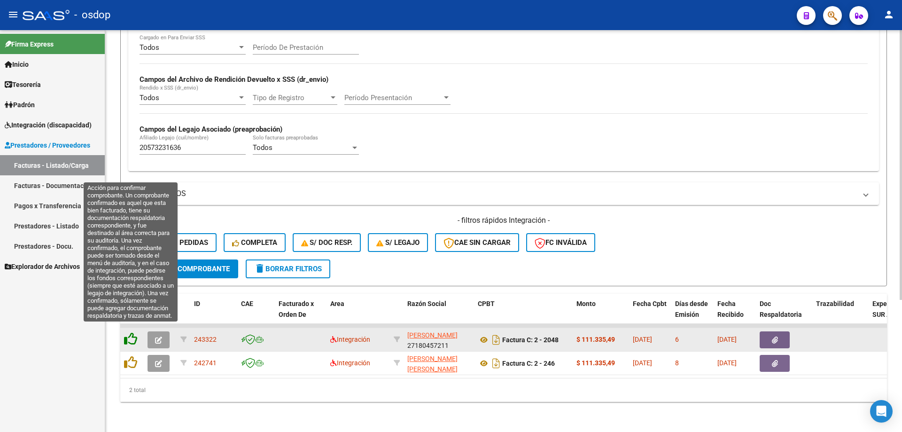
click at [132, 334] on icon at bounding box center [130, 338] width 13 height 13
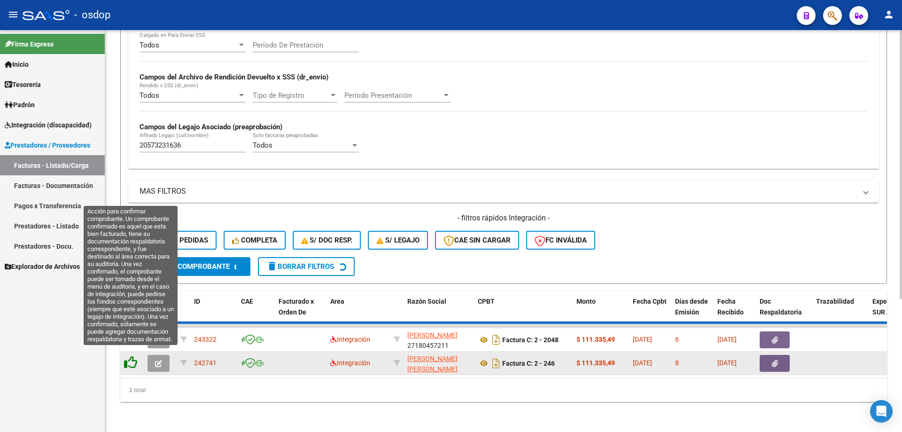
click at [130, 345] on icon at bounding box center [130, 338] width 13 height 13
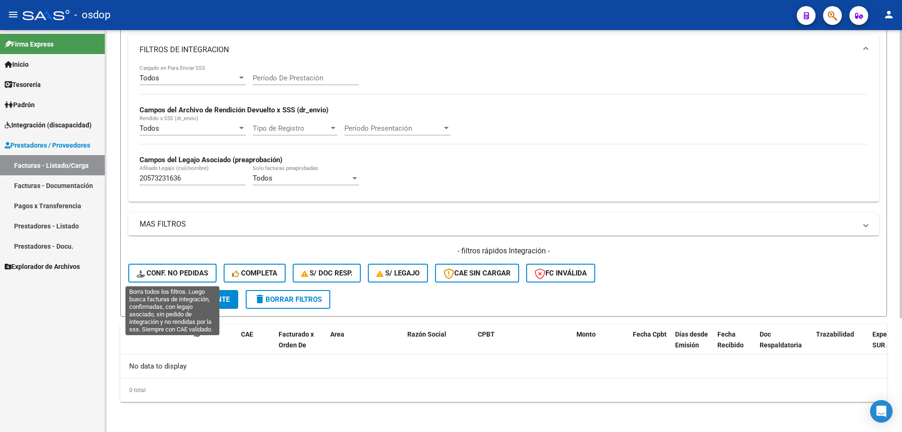
click at [184, 273] on span "Conf. no pedidas" at bounding box center [172, 273] width 71 height 8
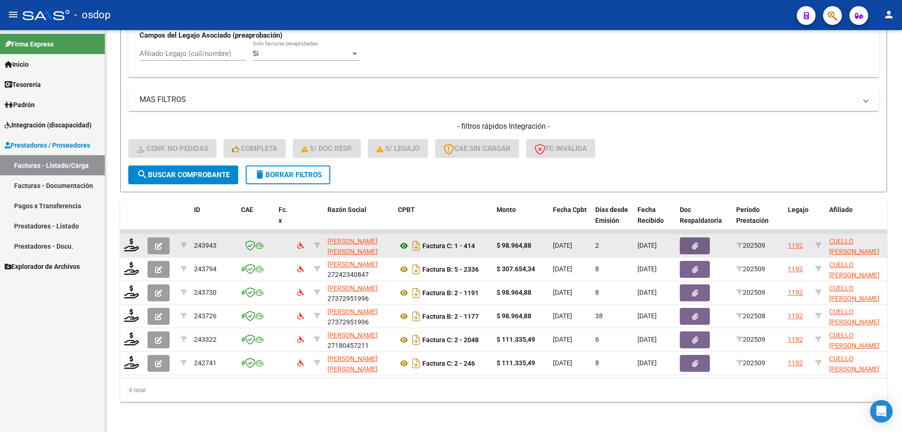
scroll to position [12, 0]
click at [127, 239] on icon at bounding box center [131, 244] width 15 height 13
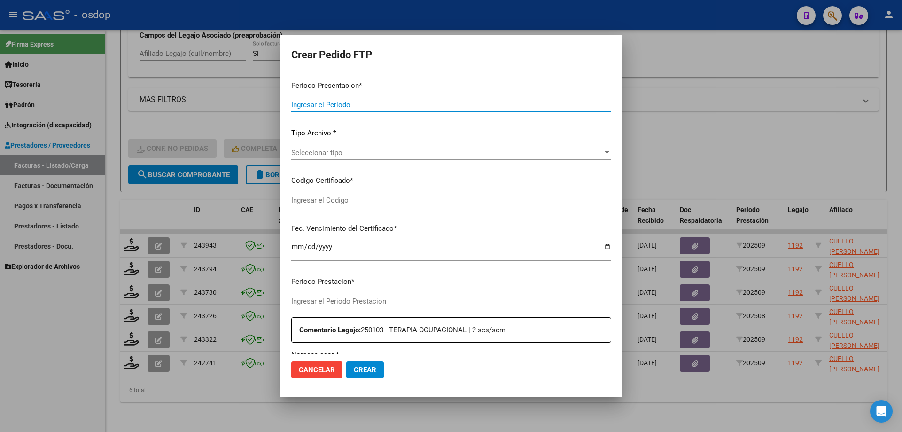
type input "202509"
type input "$ 98.964,88"
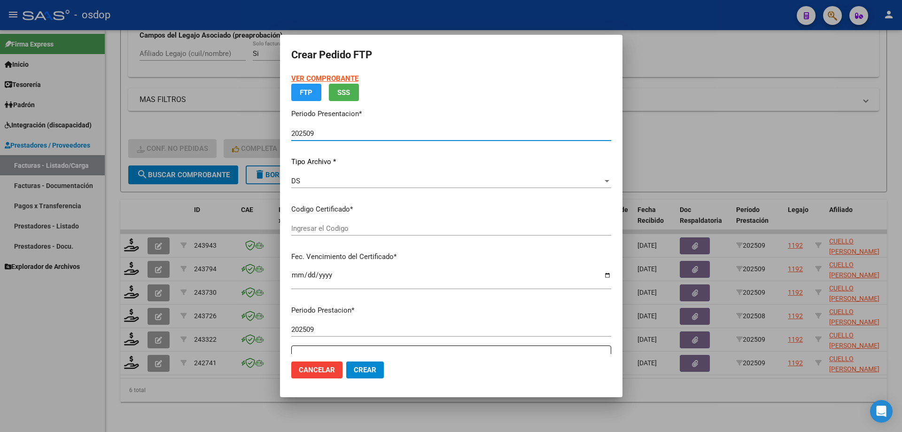
type input "9961915254"
type input "2028-05-24"
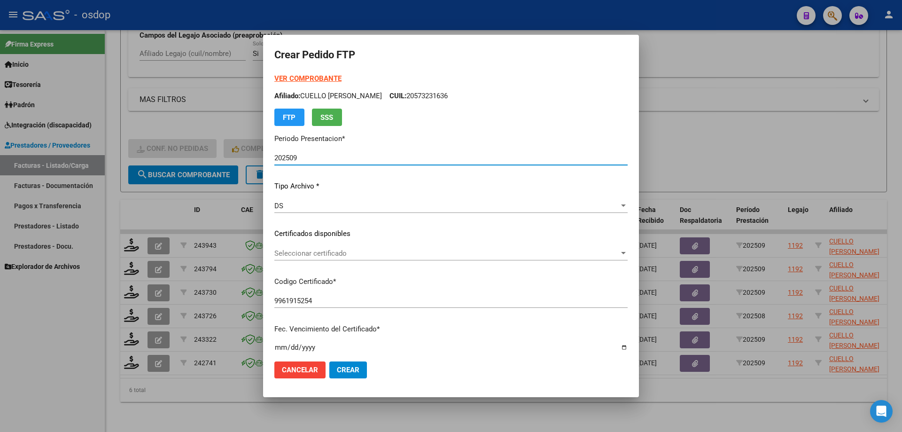
click at [333, 250] on span "Seleccionar certificado" at bounding box center [446, 253] width 345 height 8
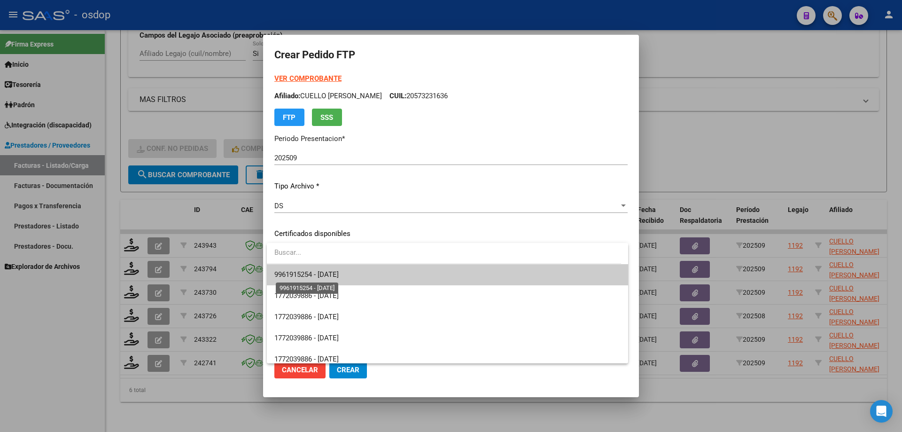
click at [339, 278] on span "9961915254 - 2028-05-24" at bounding box center [306, 274] width 64 height 8
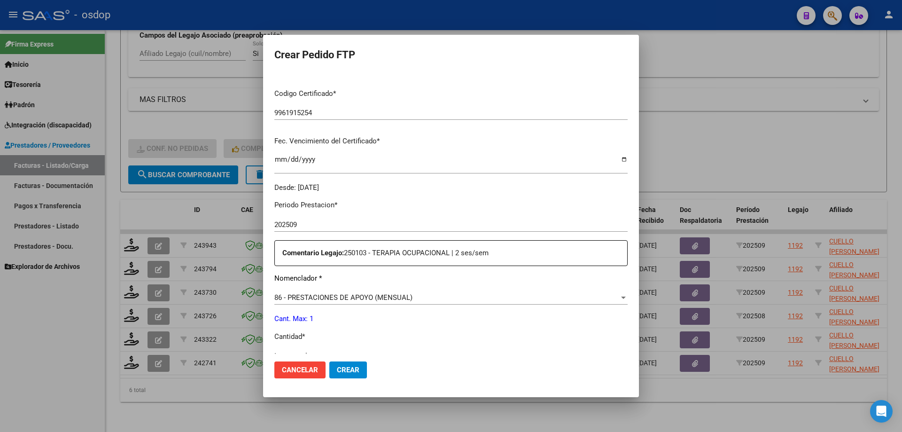
scroll to position [235, 0]
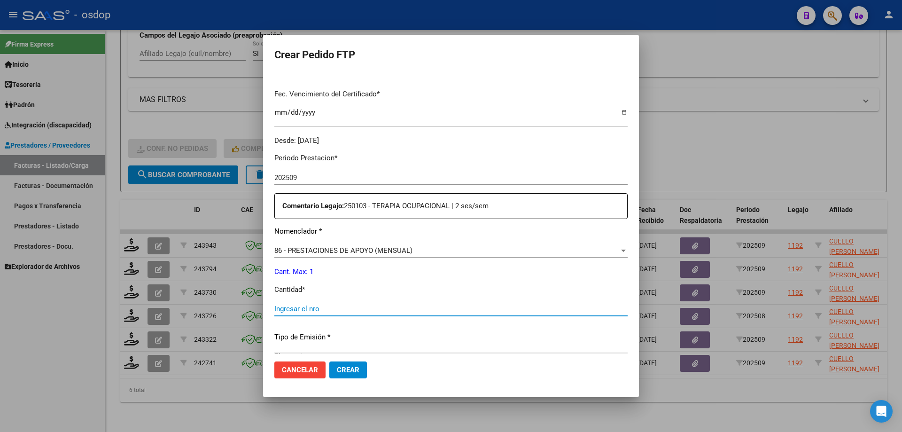
click at [319, 310] on input "Ingresar el nro" at bounding box center [450, 308] width 353 height 8
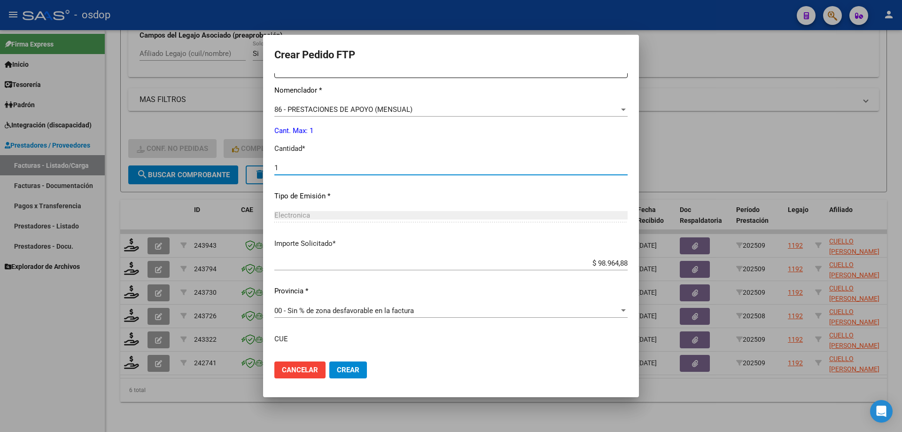
scroll to position [423, 0]
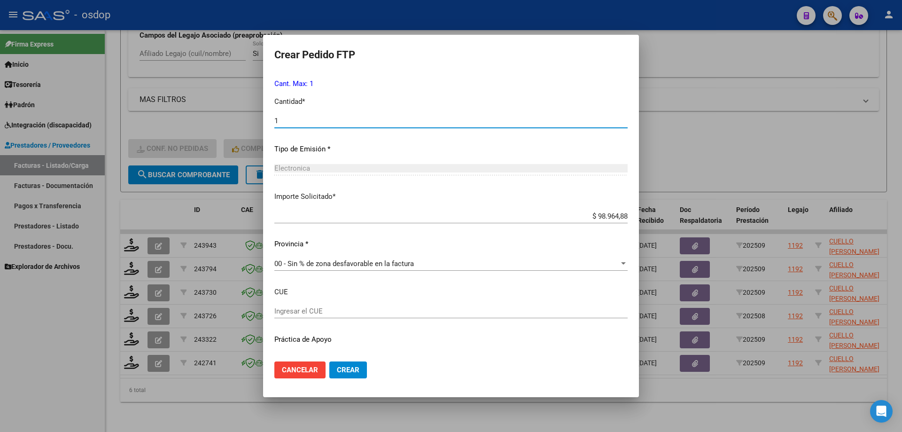
type input "1"
click at [358, 364] on button "Crear" at bounding box center [348, 369] width 38 height 17
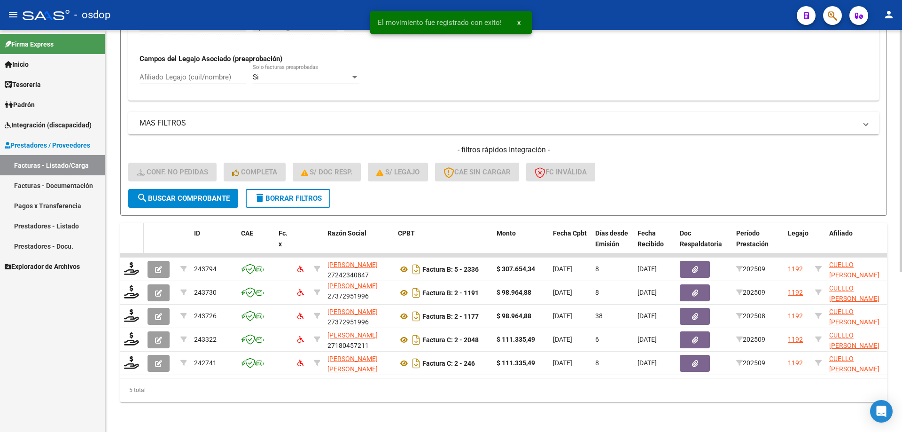
scroll to position [267, 0]
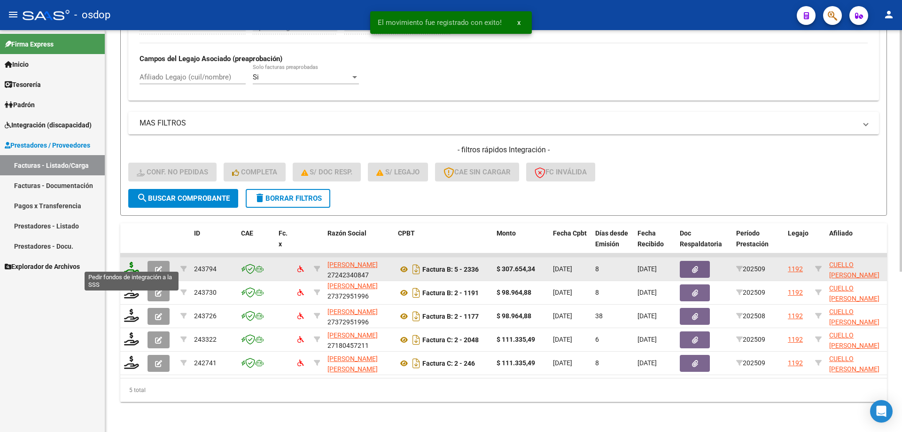
click at [131, 262] on icon at bounding box center [131, 268] width 15 height 13
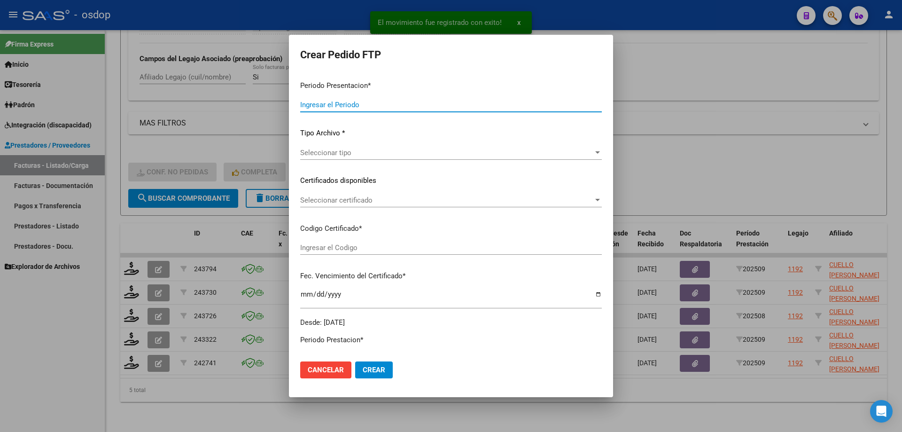
type input "202509"
type input "$ 307.654,34"
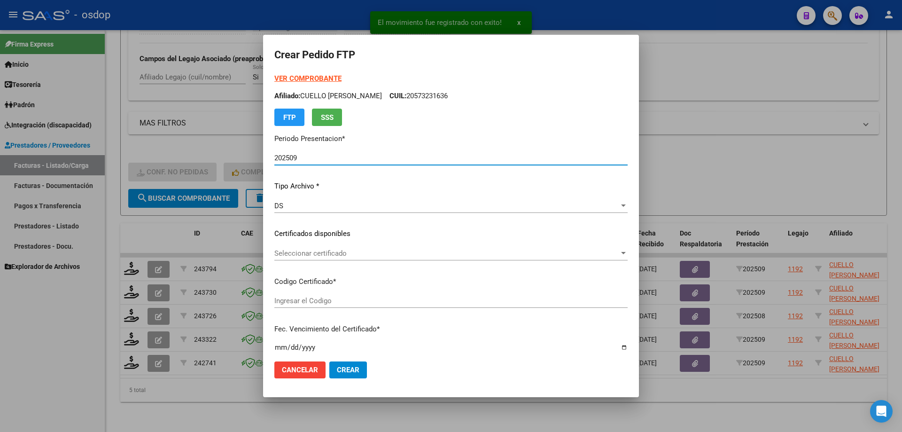
type input "9961915254"
type input "2028-05-24"
click at [327, 259] on div "Seleccionar certificado Seleccionar certificado" at bounding box center [450, 253] width 353 height 14
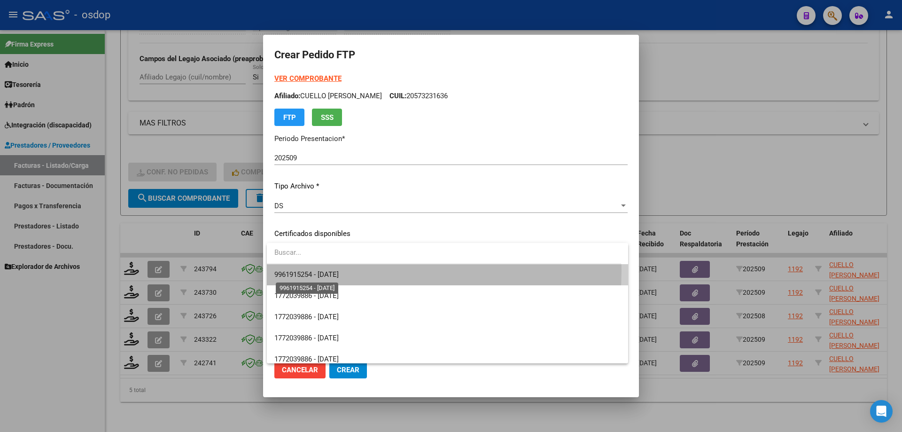
click at [339, 270] on span "9961915254 - 2028-05-24" at bounding box center [306, 274] width 64 height 8
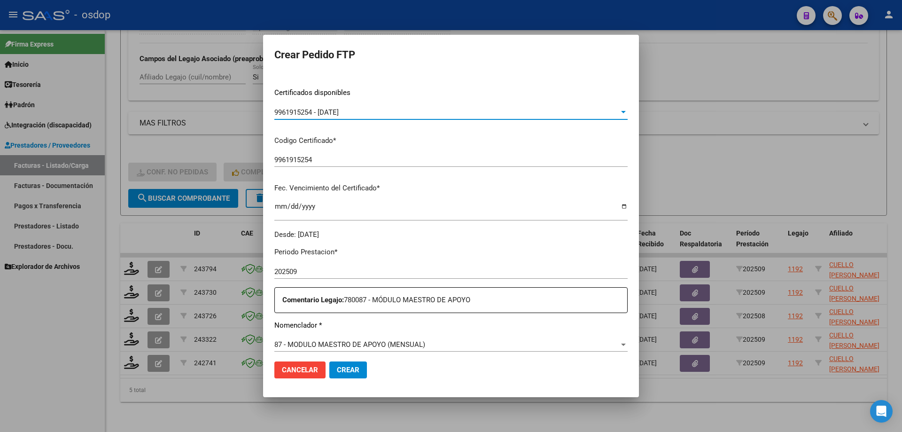
scroll to position [235, 0]
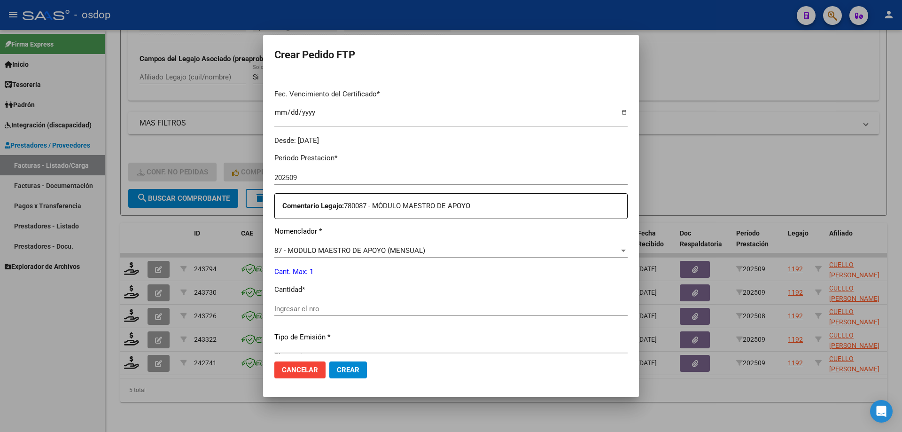
click at [335, 310] on input "Ingresar el nro" at bounding box center [450, 308] width 353 height 8
type input "1"
click at [360, 361] on button "Crear" at bounding box center [348, 369] width 38 height 17
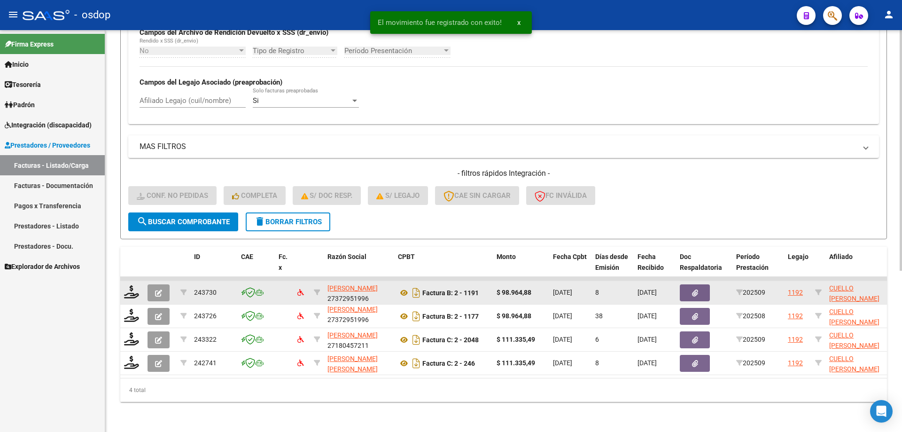
scroll to position [243, 0]
click at [129, 285] on icon at bounding box center [131, 291] width 15 height 13
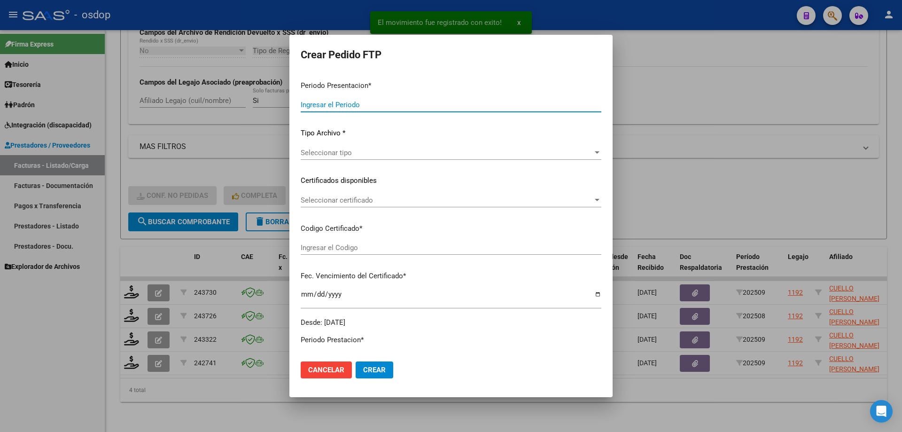
type input "202509"
type input "$ 98.964,88"
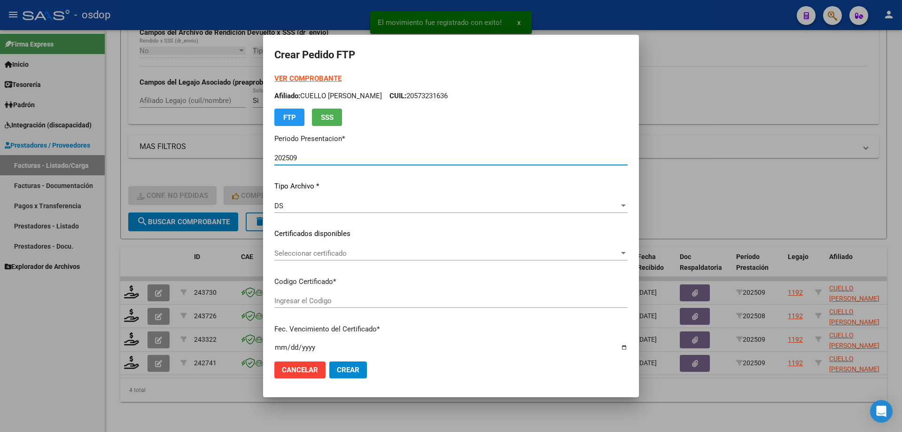
type input "9961915254"
type input "2028-05-24"
click at [339, 257] on div "Seleccionar certificado Seleccionar certificado" at bounding box center [450, 253] width 353 height 14
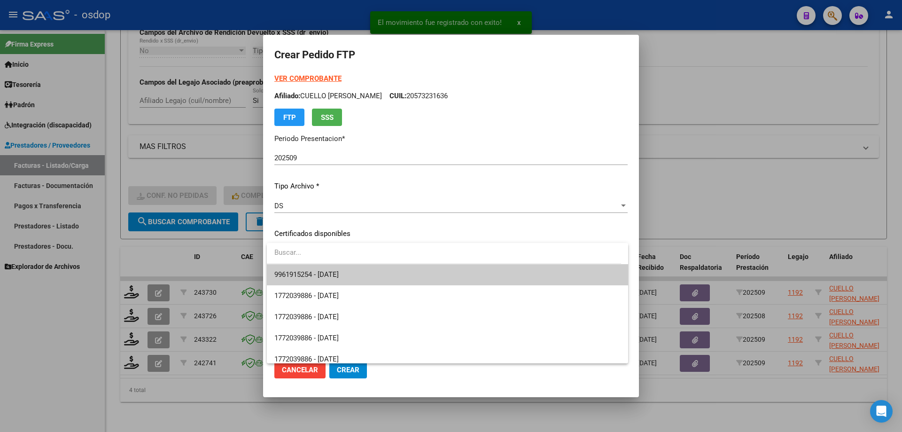
click at [356, 269] on span "9961915254 - 2028-05-24" at bounding box center [447, 274] width 346 height 21
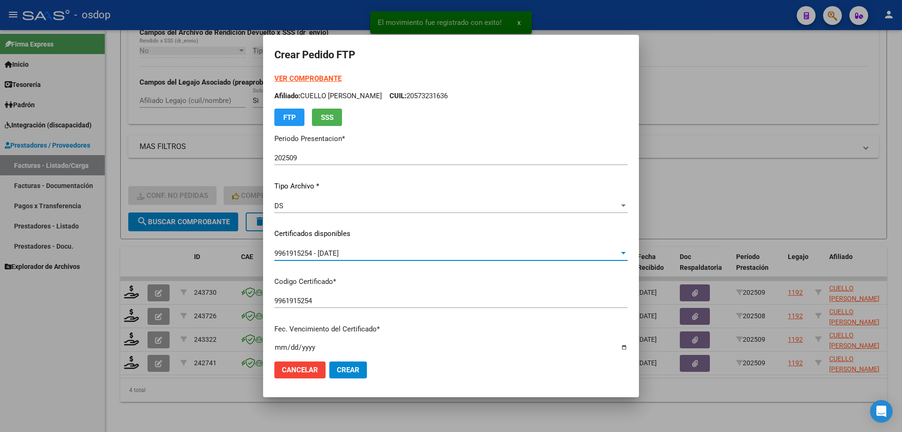
scroll to position [188, 0]
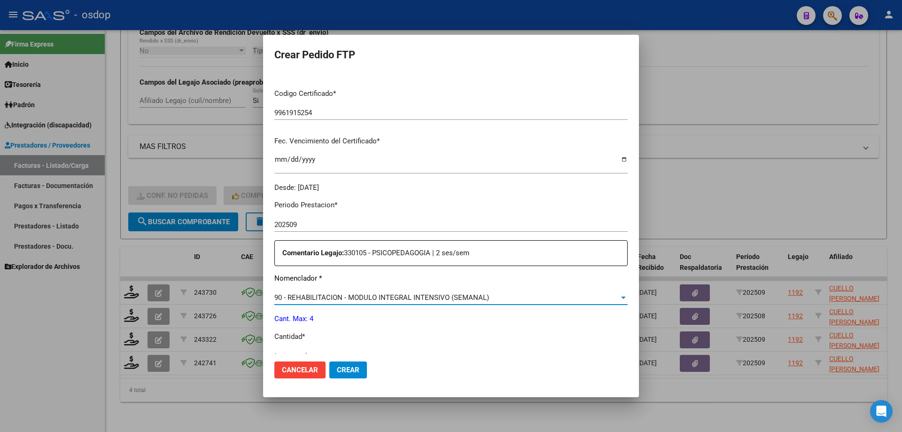
click at [358, 295] on span "90 - REHABILITACION - MODULO INTEGRAL INTENSIVO (SEMANAL)" at bounding box center [381, 297] width 215 height 8
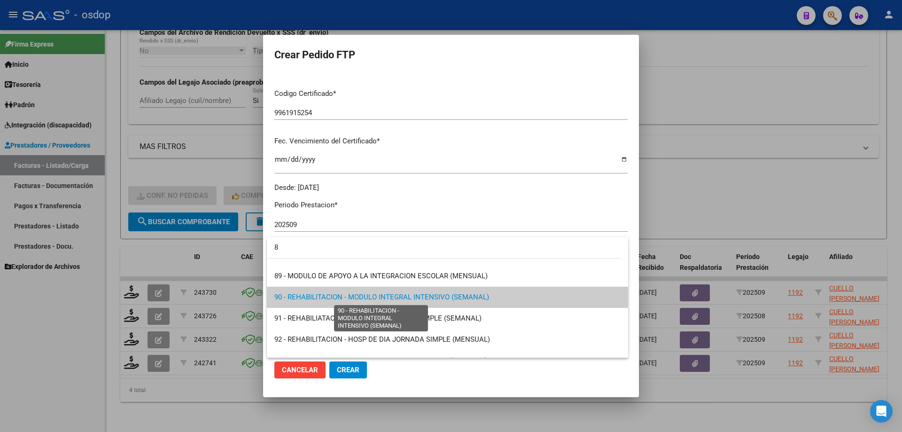
scroll to position [0, 0]
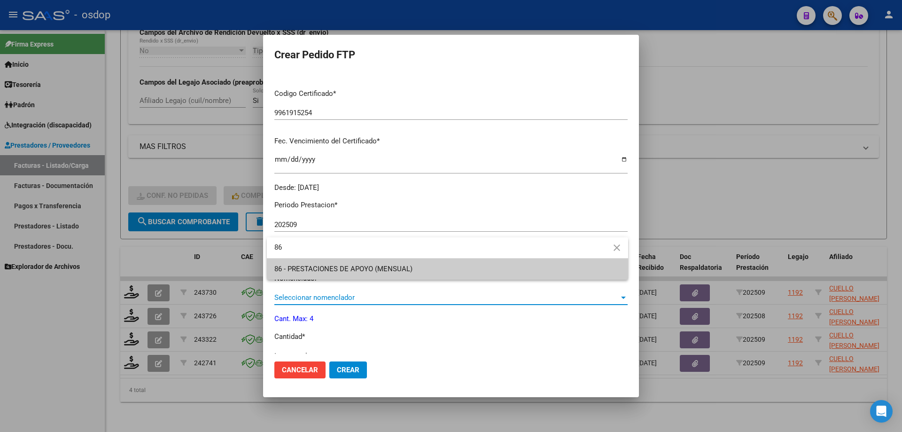
type input "86"
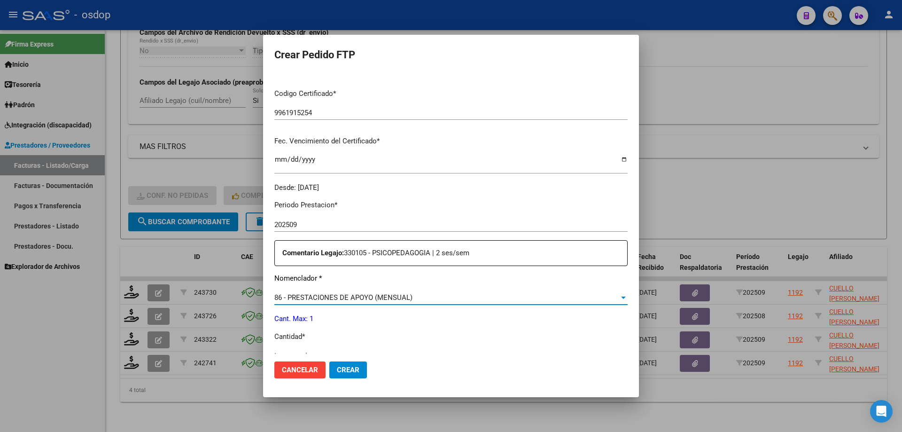
scroll to position [194, 0]
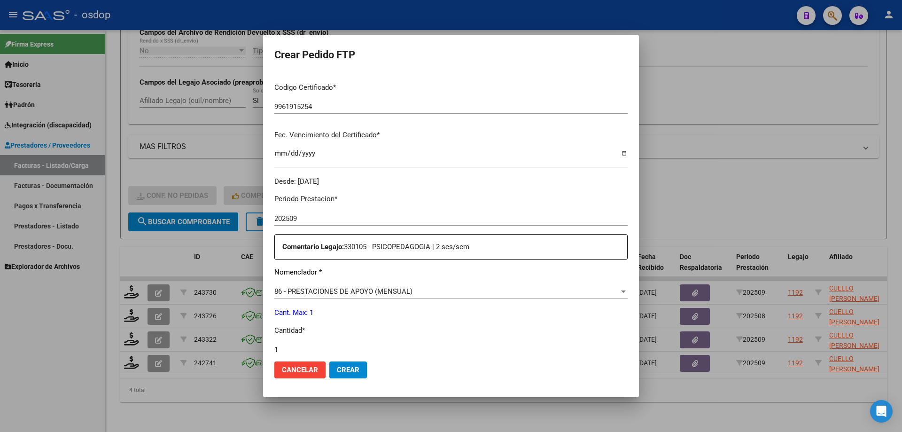
type input "1"
click at [329, 361] on button "Crear" at bounding box center [348, 369] width 38 height 17
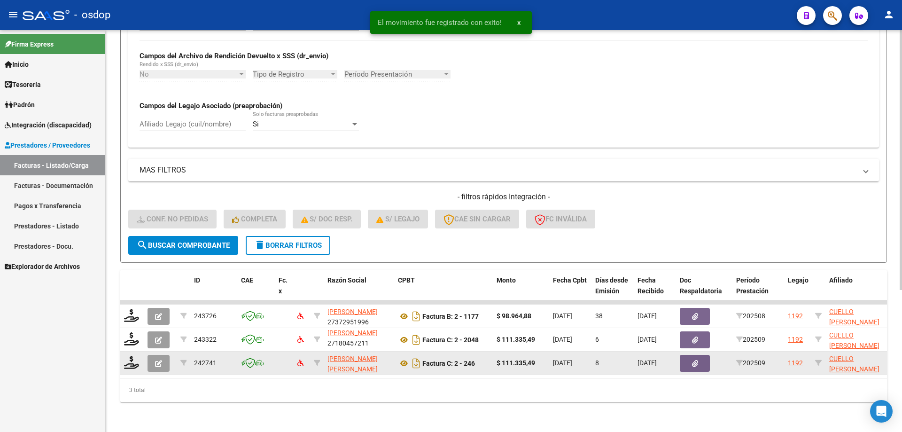
scroll to position [220, 0]
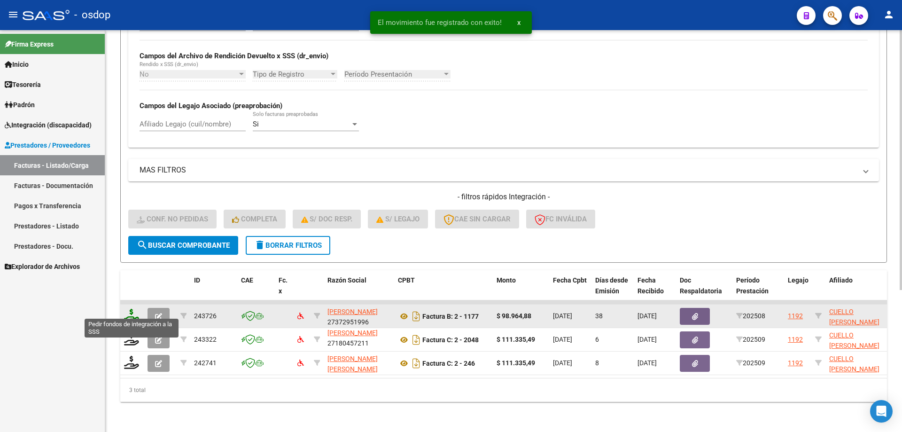
click at [134, 309] on icon at bounding box center [131, 315] width 15 height 13
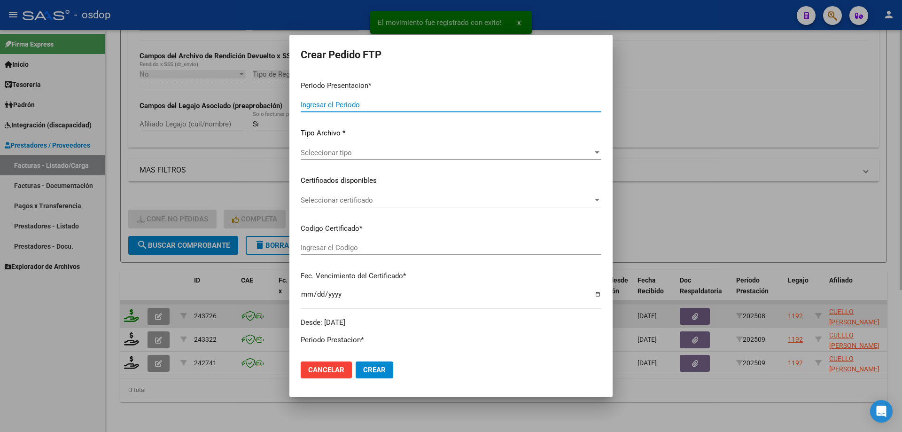
type input "202509"
type input "202508"
type input "$ 98.964,88"
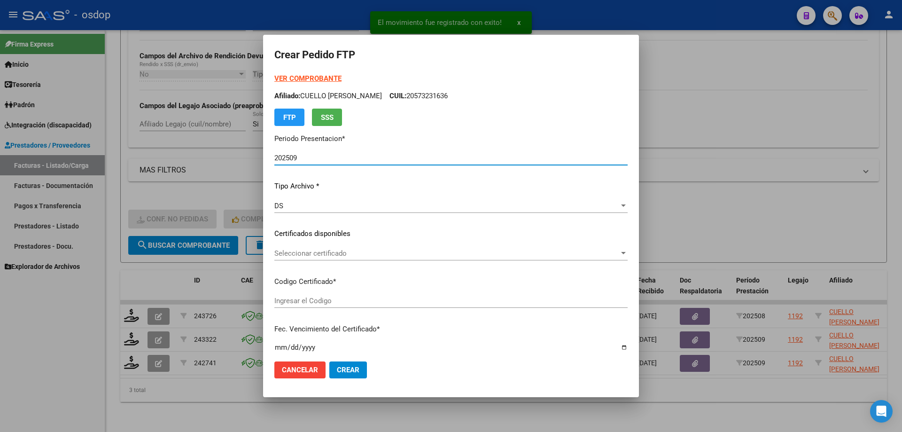
type input "9961915254"
type input "2028-05-24"
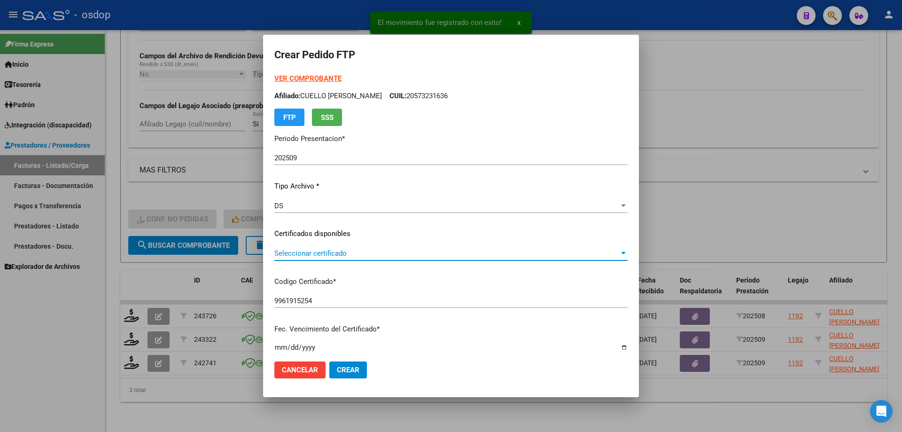
click at [343, 249] on span "Seleccionar certificado" at bounding box center [446, 253] width 345 height 8
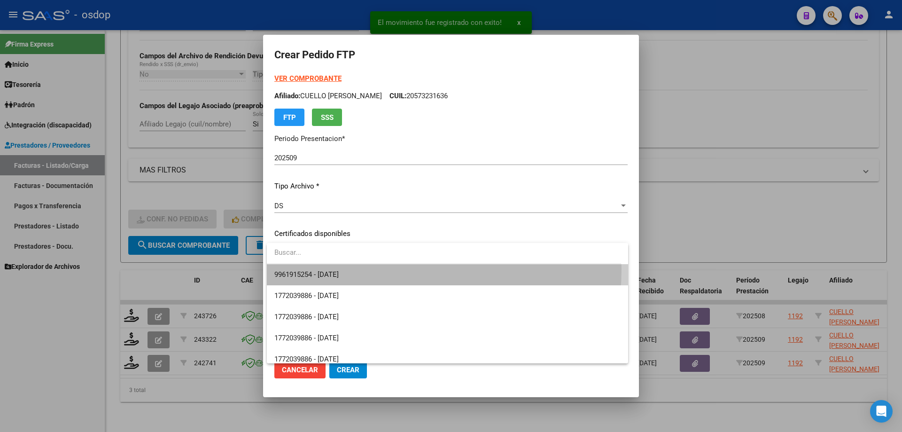
click at [359, 269] on span "9961915254 - 2028-05-24" at bounding box center [447, 274] width 346 height 21
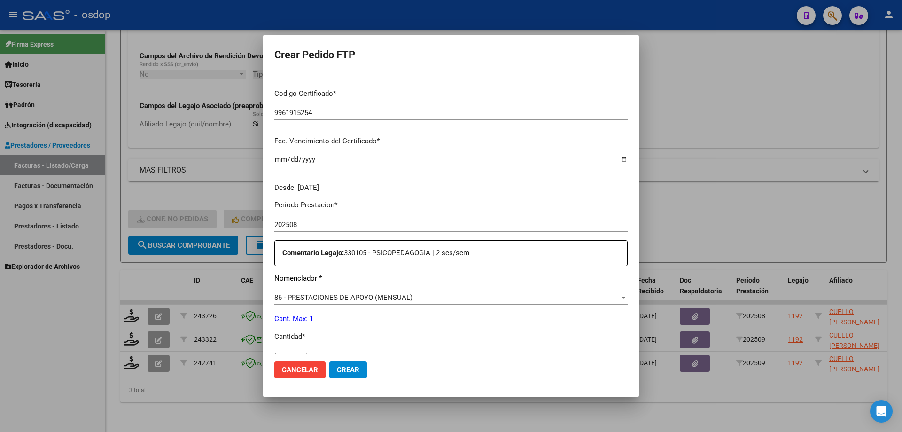
scroll to position [235, 0]
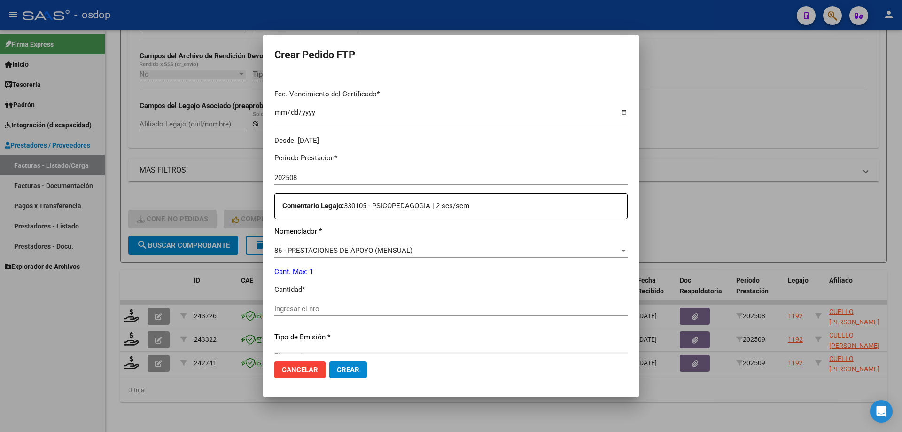
click at [328, 304] on div "Ingresar el nro" at bounding box center [450, 309] width 353 height 14
type input "1"
click at [356, 366] on span "Crear" at bounding box center [348, 369] width 23 height 8
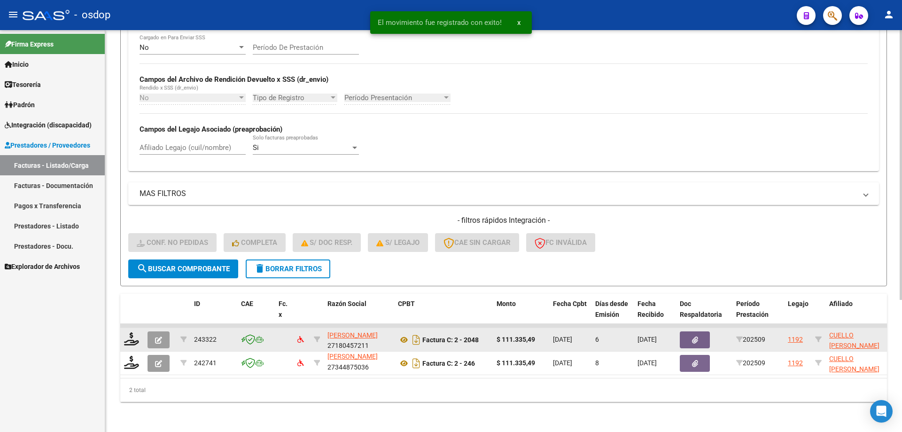
scroll to position [196, 0]
click at [130, 333] on icon at bounding box center [131, 338] width 15 height 13
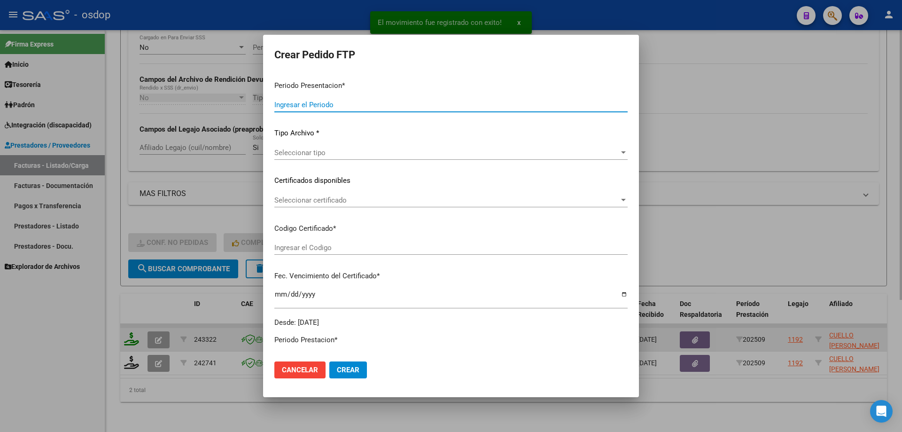
type input "202509"
type input "$ 111.335,49"
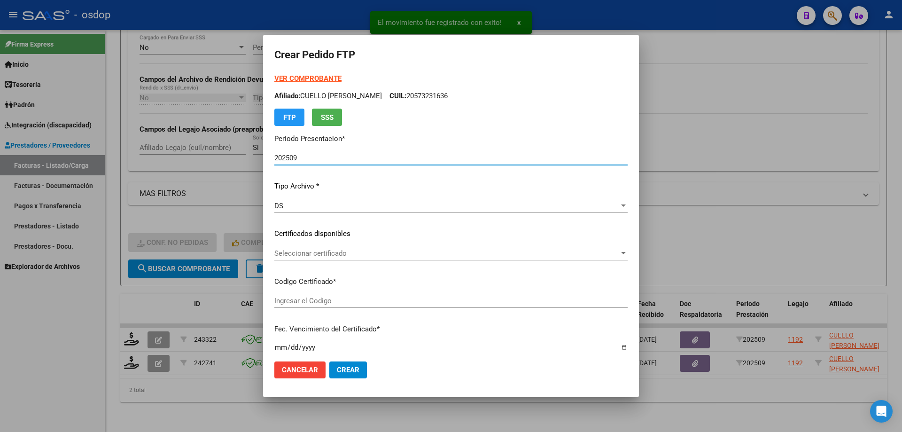
type input "9961915254"
type input "2028-05-24"
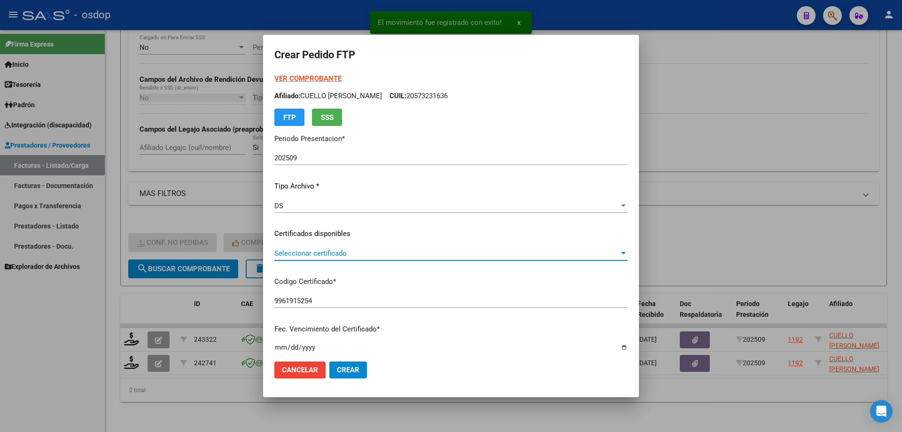
click at [348, 256] on span "Seleccionar certificado" at bounding box center [446, 253] width 345 height 8
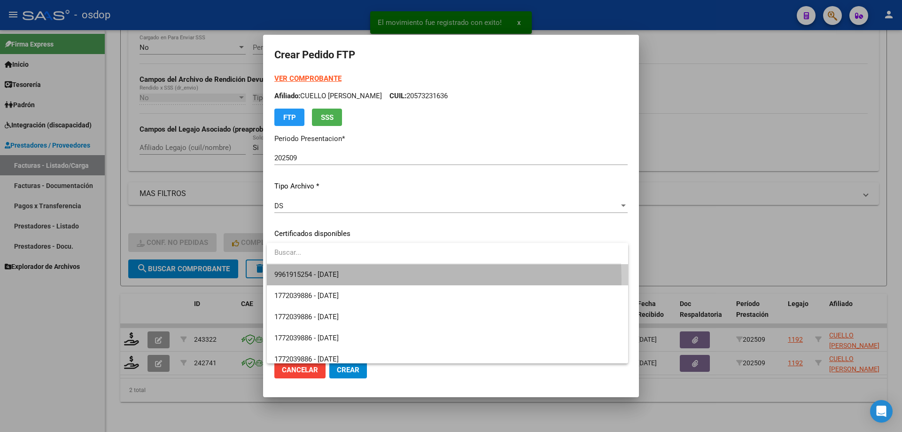
click at [358, 279] on span "9961915254 - 2028-05-24" at bounding box center [447, 274] width 346 height 21
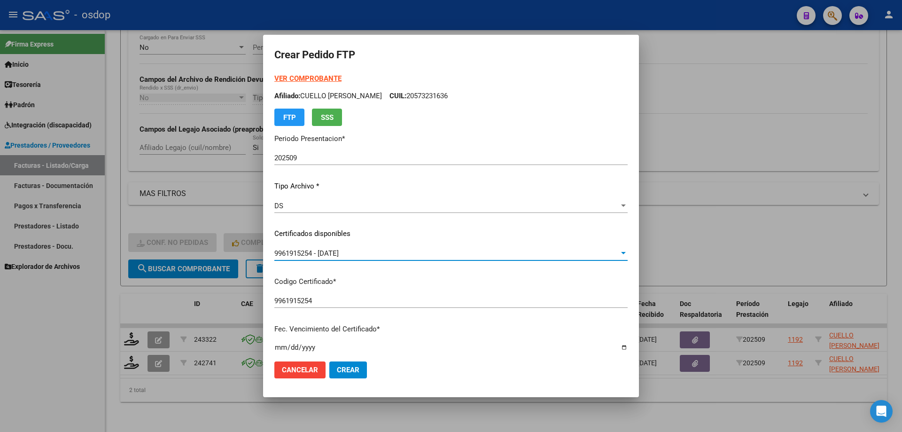
click at [459, 306] on div "9961915254 Ingresar el Codigo" at bounding box center [450, 301] width 353 height 14
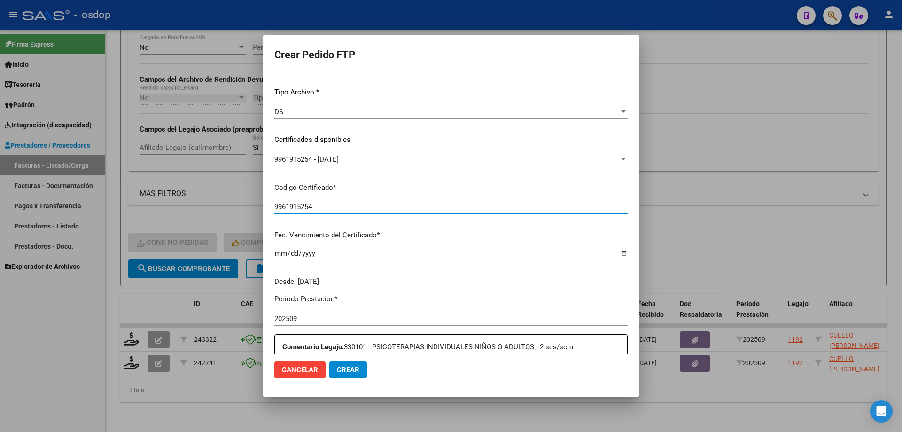
scroll to position [188, 0]
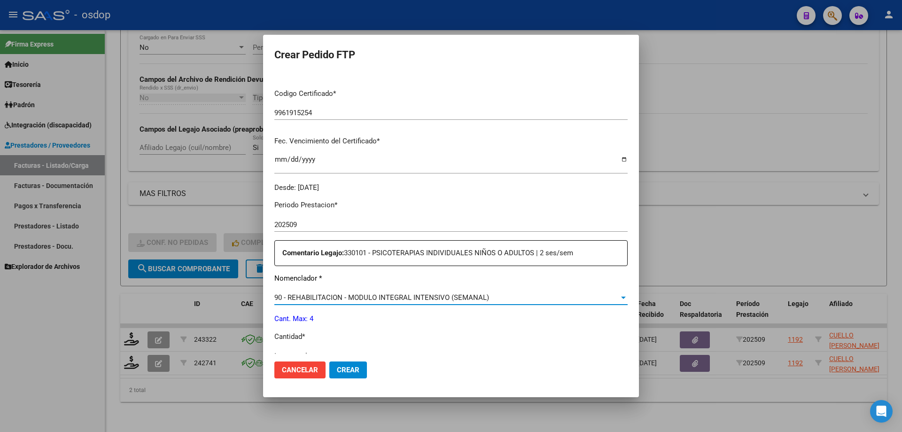
click at [395, 302] on span "90 - REHABILITACION - MODULO INTEGRAL INTENSIVO (SEMANAL)" at bounding box center [381, 297] width 215 height 8
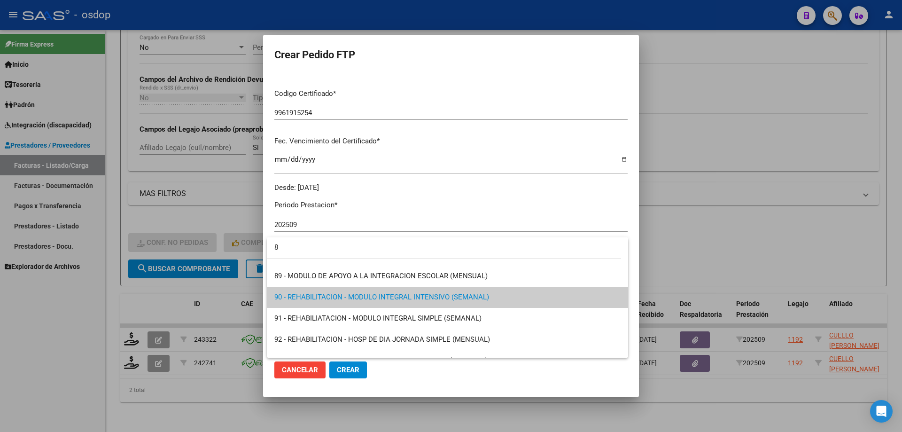
scroll to position [0, 0]
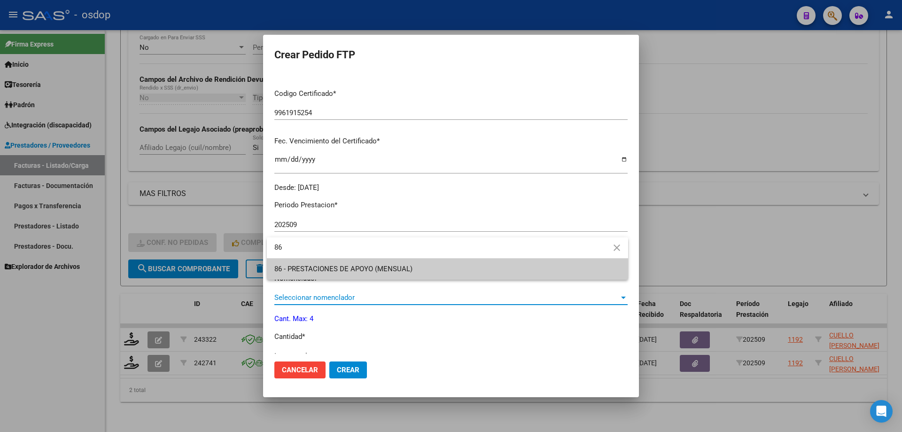
type input "86"
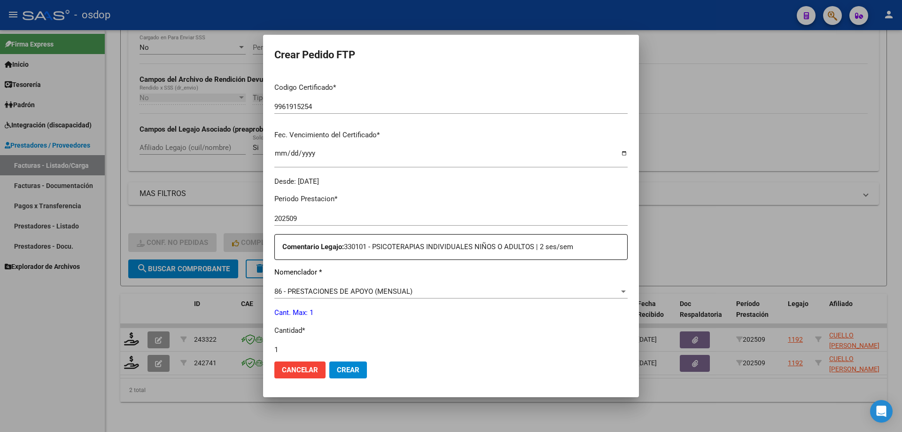
type input "1"
click at [329, 361] on button "Crear" at bounding box center [348, 369] width 38 height 17
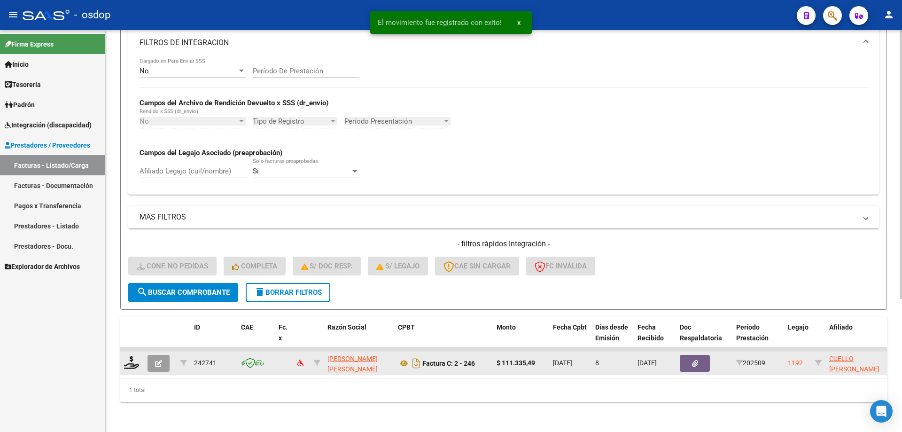
scroll to position [173, 0]
click at [132, 356] on icon at bounding box center [131, 362] width 15 height 13
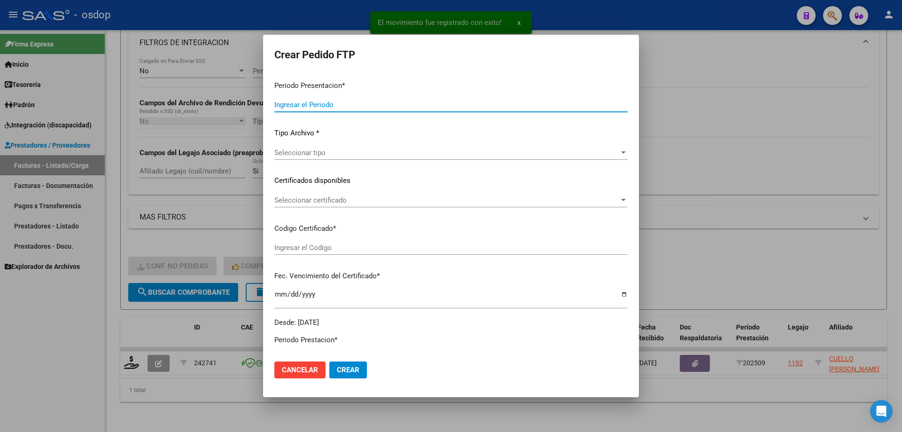
type input "202509"
type input "$ 111.335,49"
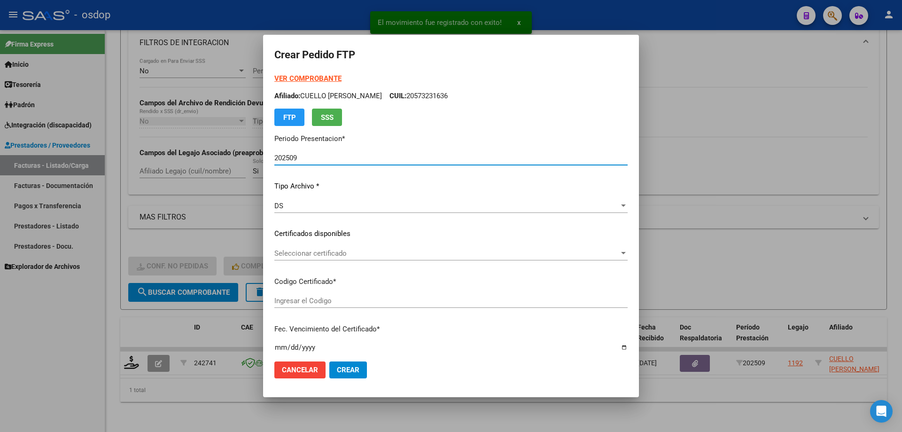
type input "9961915254"
type input "2028-05-24"
click at [358, 253] on span "Seleccionar certificado" at bounding box center [446, 253] width 345 height 8
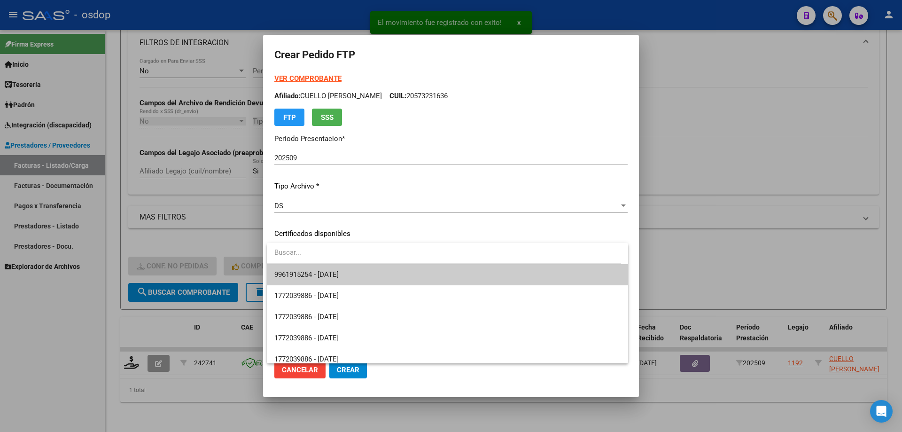
click at [375, 275] on span "9961915254 - 2028-05-24" at bounding box center [447, 274] width 346 height 21
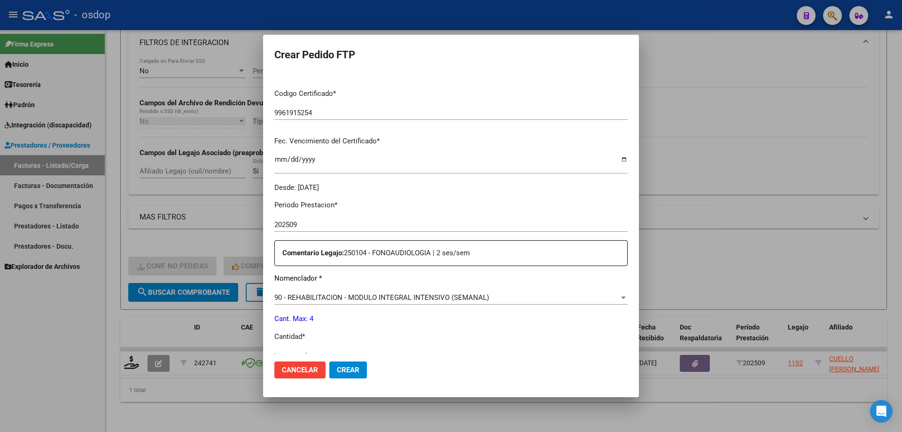
scroll to position [282, 0]
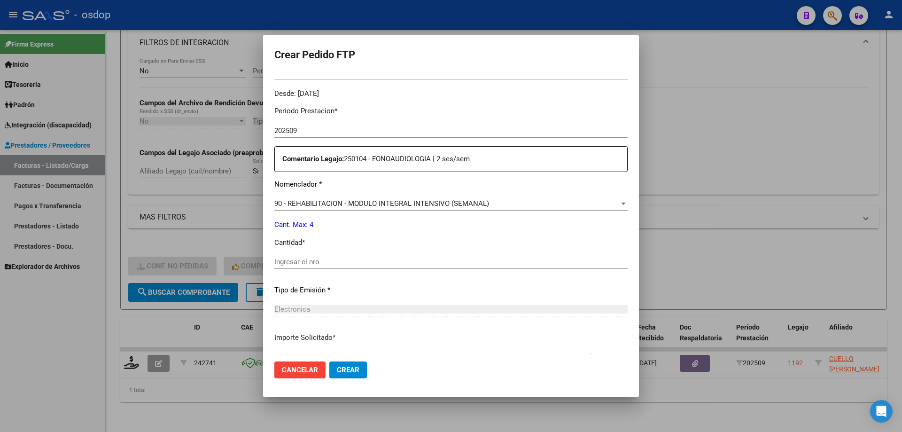
click at [379, 201] on span "90 - REHABILITACION - MODULO INTEGRAL INTENSIVO (SEMANAL)" at bounding box center [381, 203] width 215 height 8
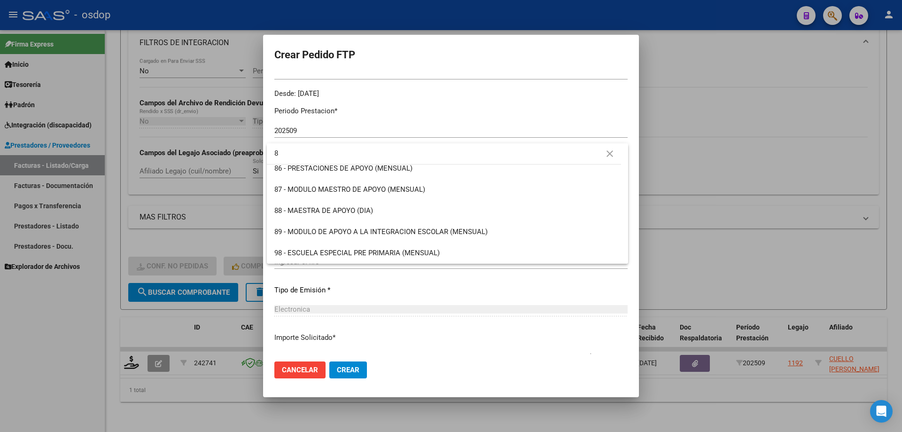
scroll to position [0, 0]
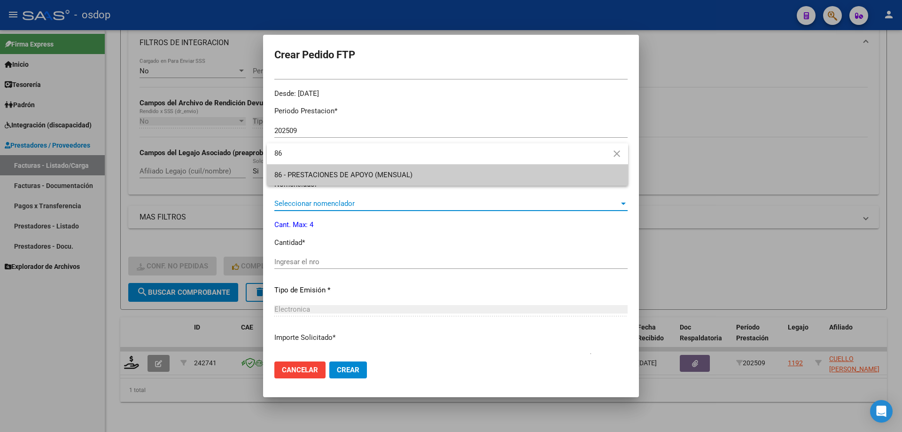
type input "86"
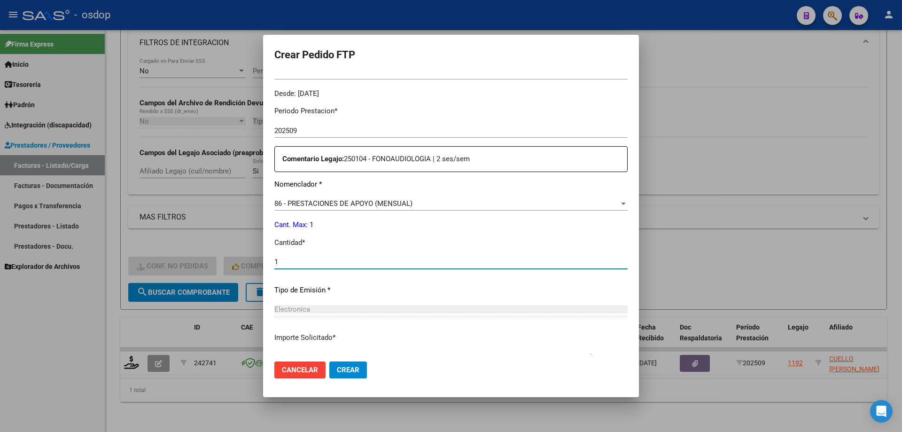
type input "1"
click at [329, 361] on button "Crear" at bounding box center [348, 369] width 38 height 17
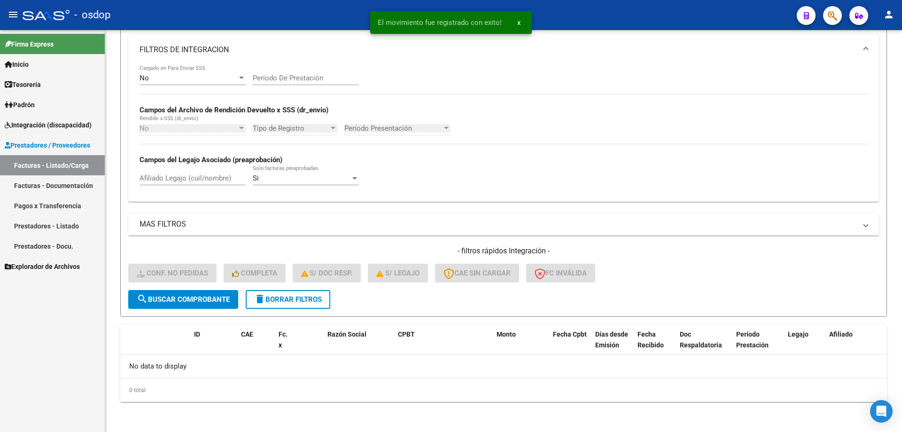
scroll to position [159, 0]
click at [283, 294] on button "delete Borrar Filtros" at bounding box center [288, 299] width 85 height 19
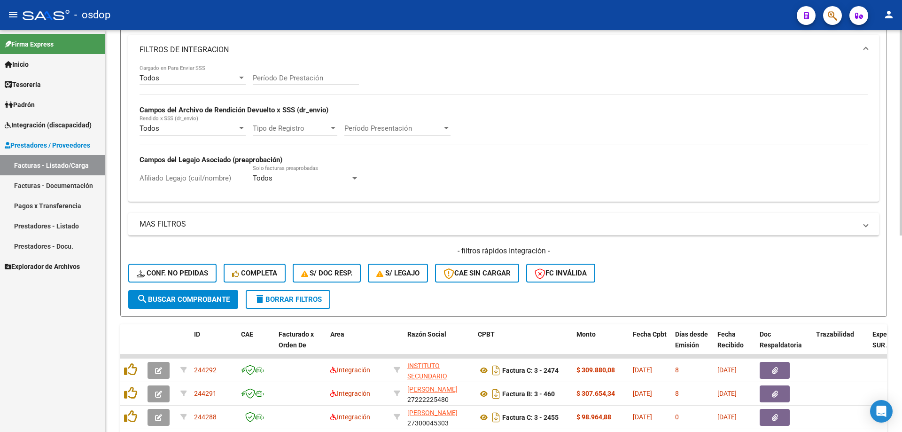
click at [199, 186] on div "Afiliado Legajo (cuil/nombre)" at bounding box center [192, 179] width 106 height 29
click at [205, 181] on input "Afiliado Legajo (cuil/nombre)" at bounding box center [192, 178] width 106 height 8
paste input "20589432291"
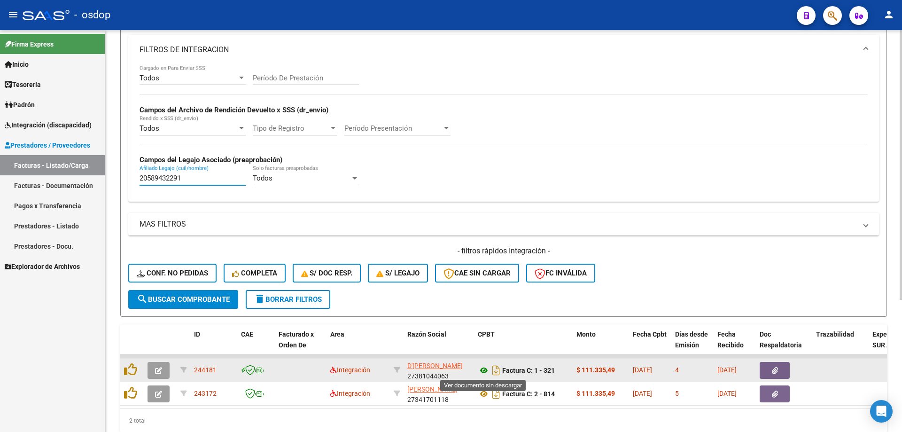
type input "20589432291"
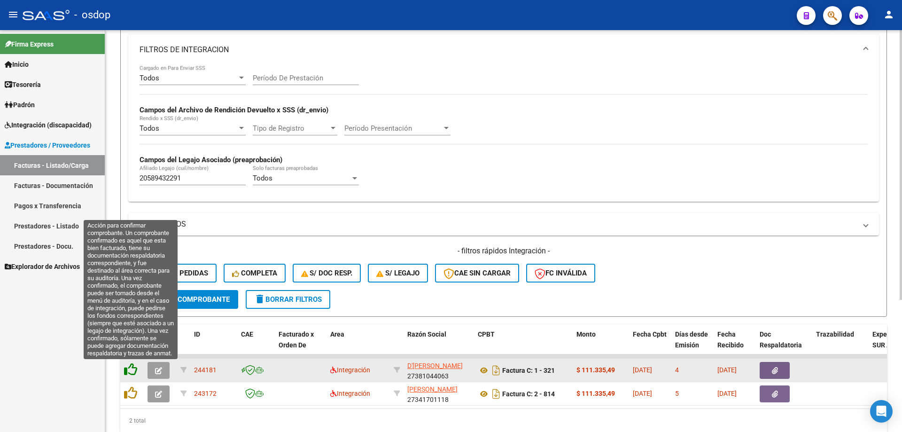
click at [134, 369] on icon at bounding box center [130, 369] width 13 height 13
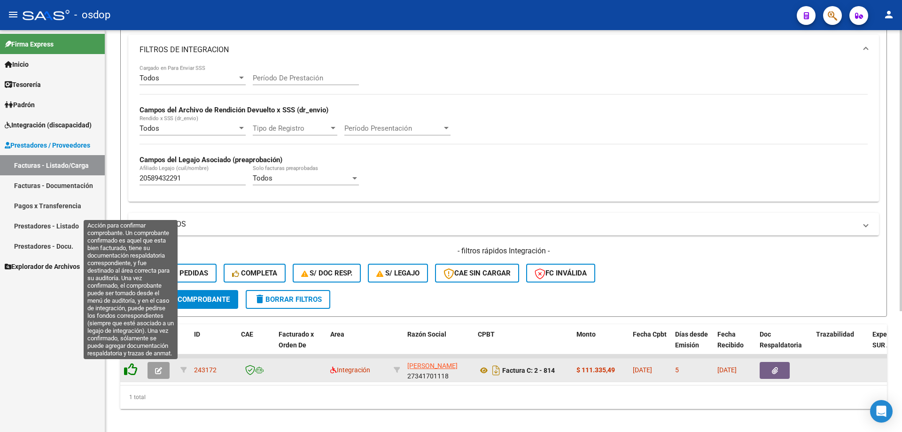
click at [131, 370] on div at bounding box center [132, 370] width 16 height 15
click at [133, 367] on icon at bounding box center [130, 369] width 13 height 13
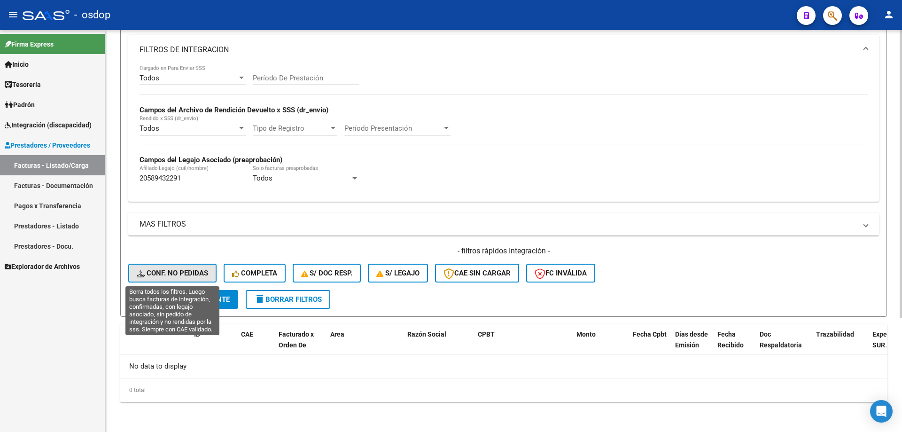
click at [197, 268] on button "Conf. no pedidas" at bounding box center [172, 272] width 88 height 19
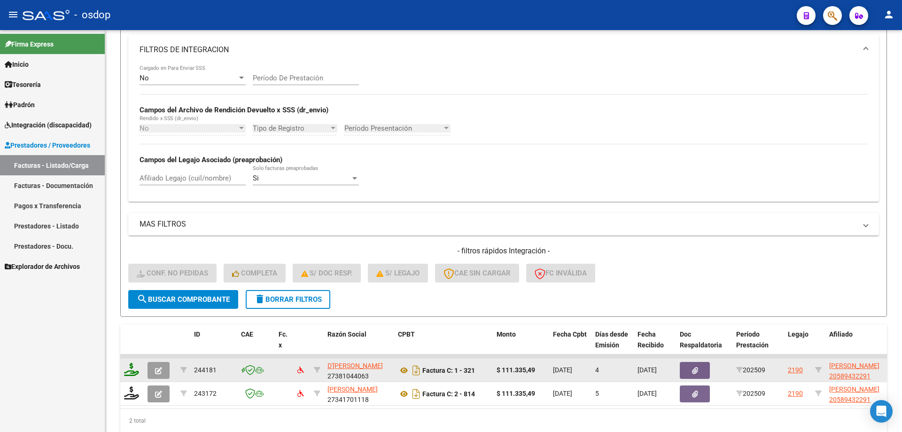
click at [132, 367] on icon at bounding box center [131, 369] width 15 height 13
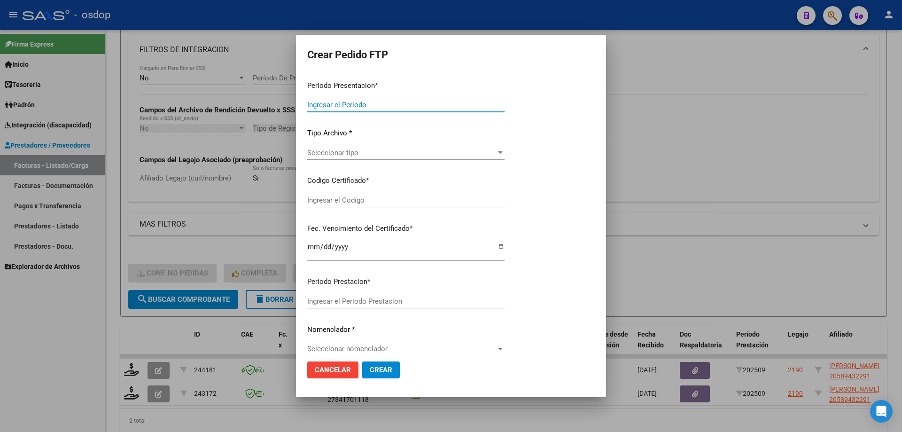
type input "202509"
type input "$ 111.335,49"
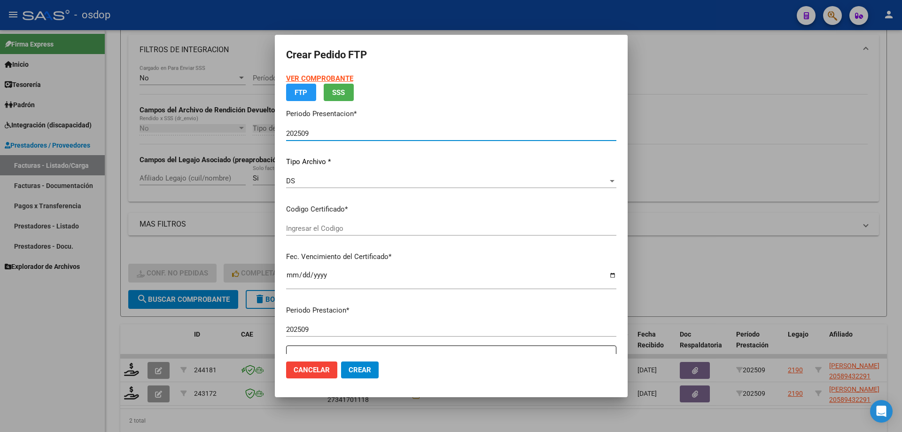
type input "9226058213"
type input "2026-10-07"
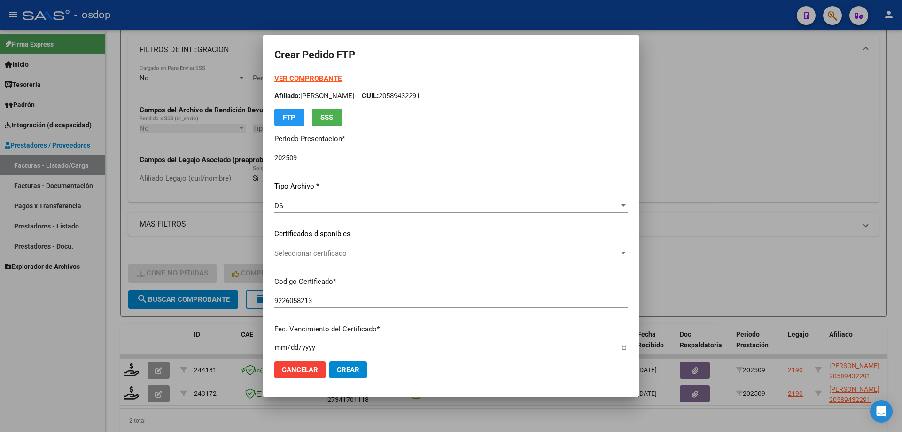
click at [359, 233] on p "Certificados disponibles" at bounding box center [450, 233] width 353 height 11
click at [356, 251] on span "Seleccionar certificado" at bounding box center [446, 253] width 345 height 8
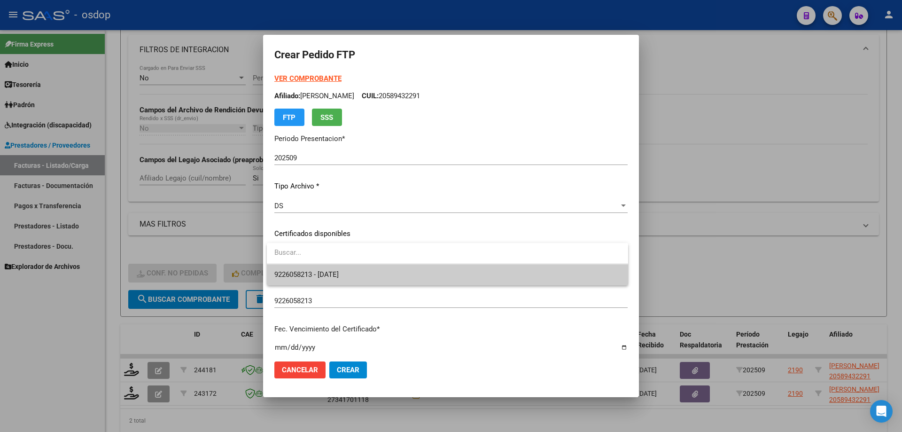
click at [358, 279] on span "9226058213 - 2026-10-07" at bounding box center [447, 274] width 346 height 21
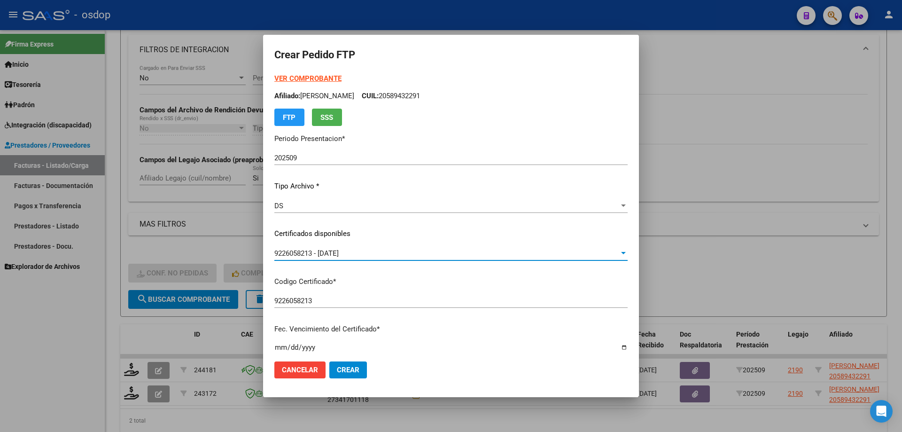
scroll to position [235, 0]
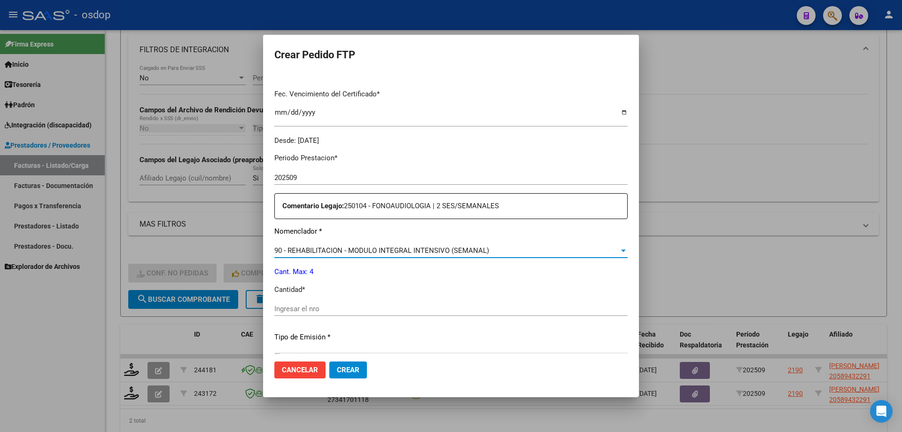
click at [375, 253] on span "90 - REHABILITACION - MODULO INTEGRAL INTENSIVO (SEMANAL)" at bounding box center [381, 250] width 215 height 8
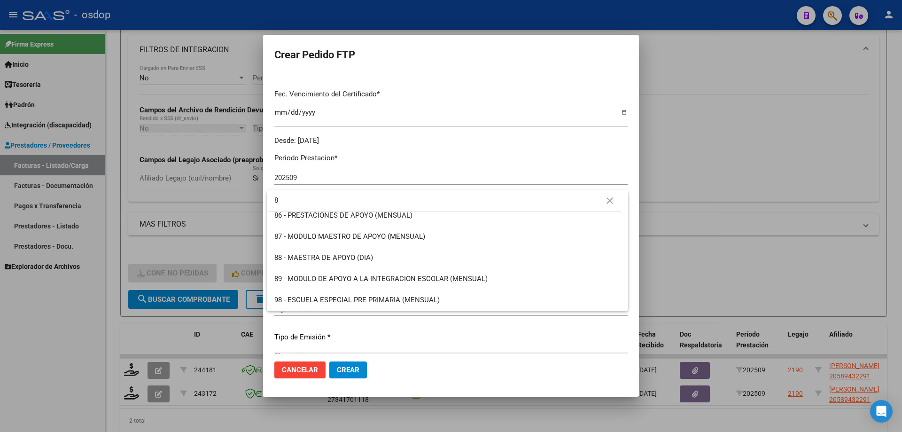
scroll to position [0, 0]
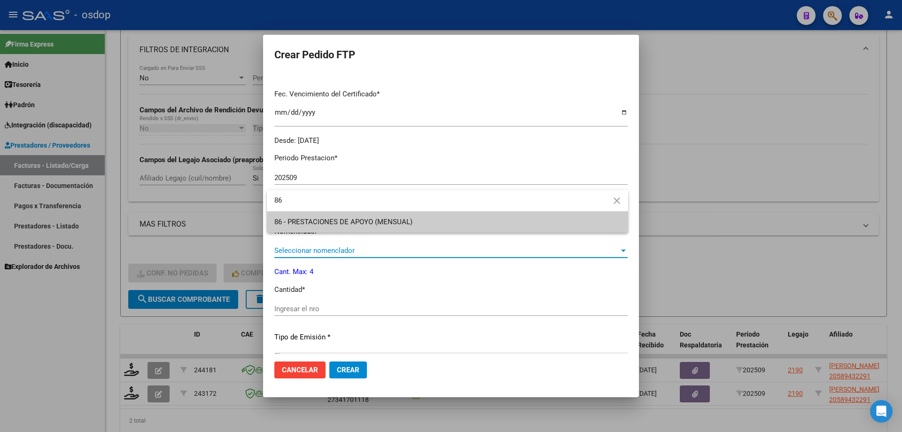
type input "86"
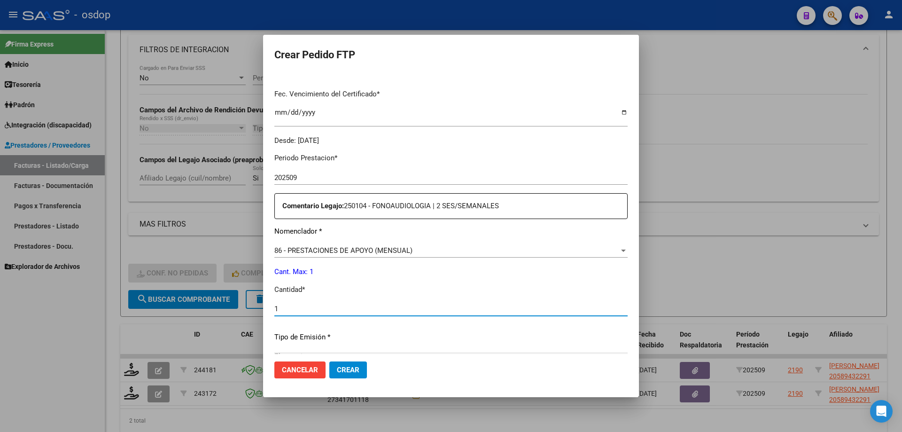
type input "1"
click at [329, 361] on button "Crear" at bounding box center [348, 369] width 38 height 17
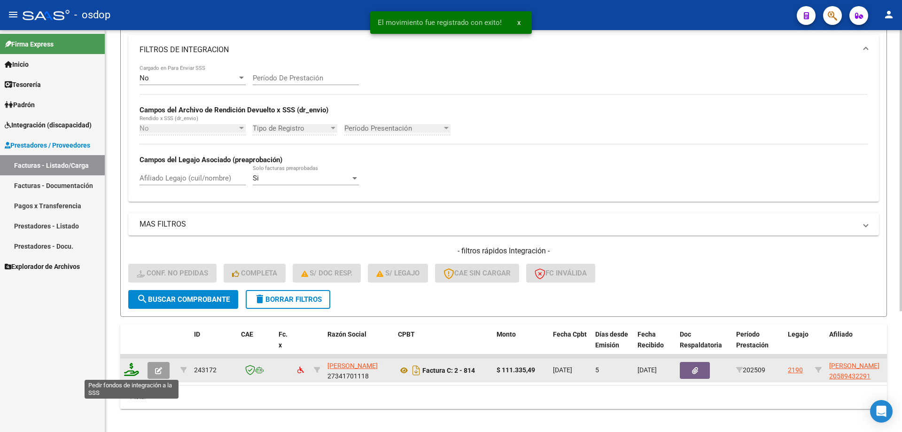
click at [134, 369] on icon at bounding box center [131, 369] width 15 height 13
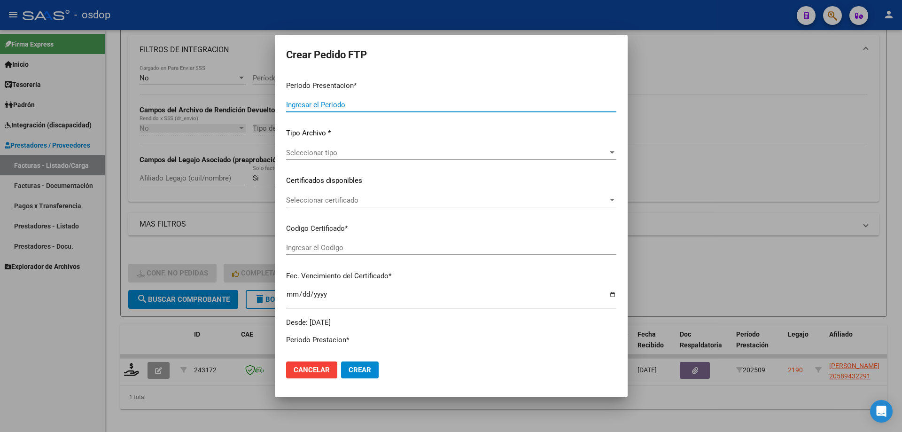
type input "202509"
type input "$ 111.335,49"
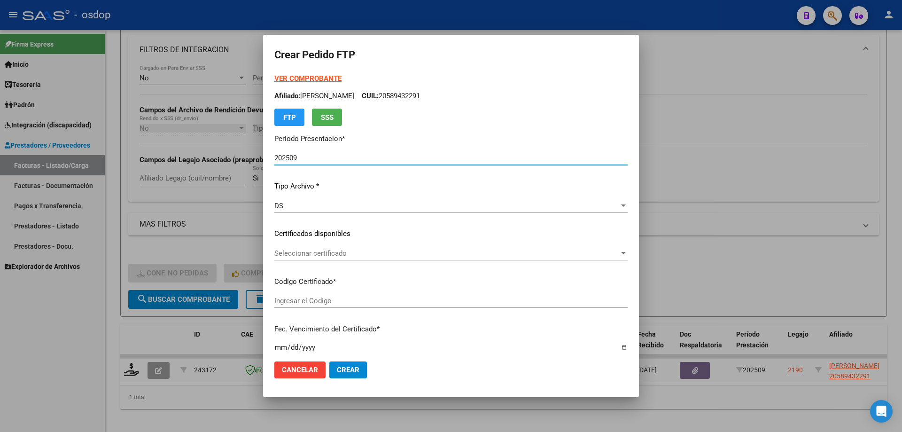
type input "9226058213"
type input "2026-10-07"
click at [340, 256] on span "Seleccionar certificado" at bounding box center [446, 253] width 345 height 8
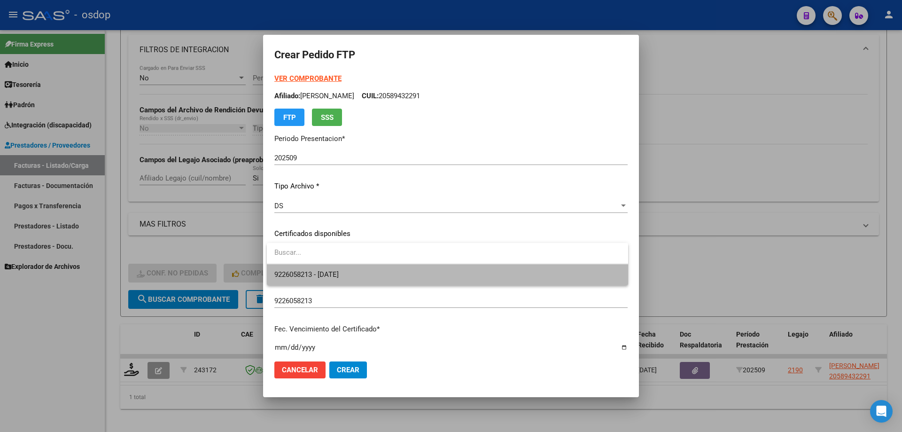
click at [357, 276] on span "9226058213 - 2026-10-07" at bounding box center [447, 274] width 346 height 21
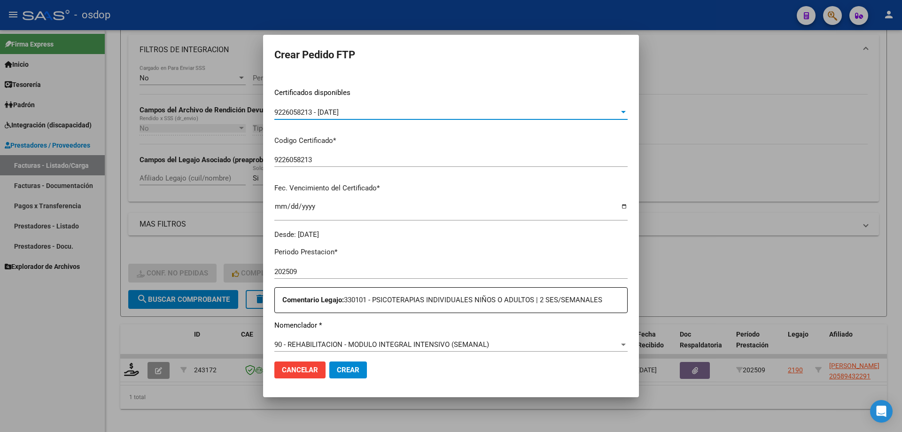
scroll to position [188, 0]
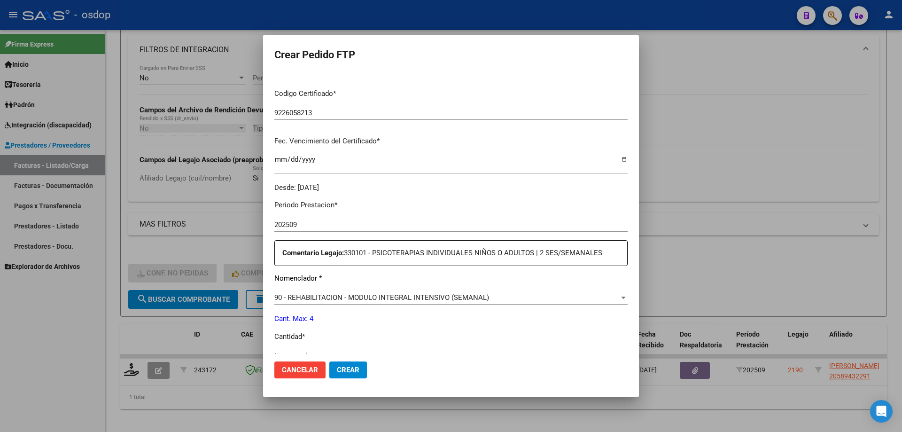
click at [365, 299] on span "90 - REHABILITACION - MODULO INTEGRAL INTENSIVO (SEMANAL)" at bounding box center [381, 297] width 215 height 8
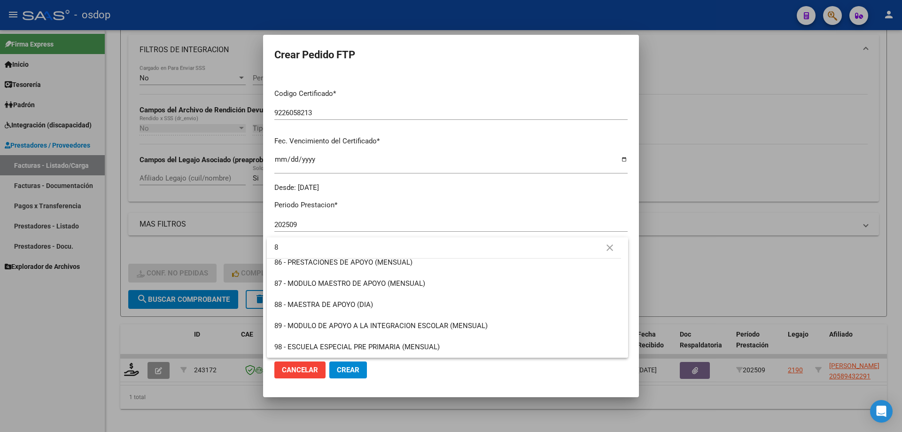
scroll to position [0, 0]
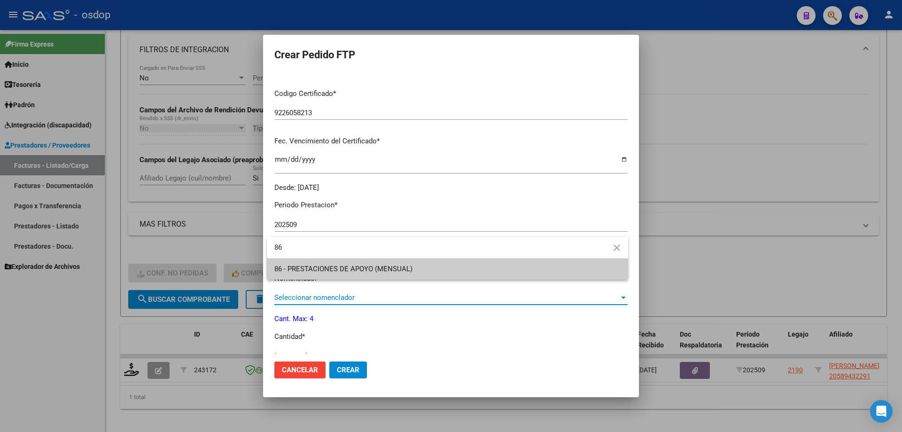
type input "86"
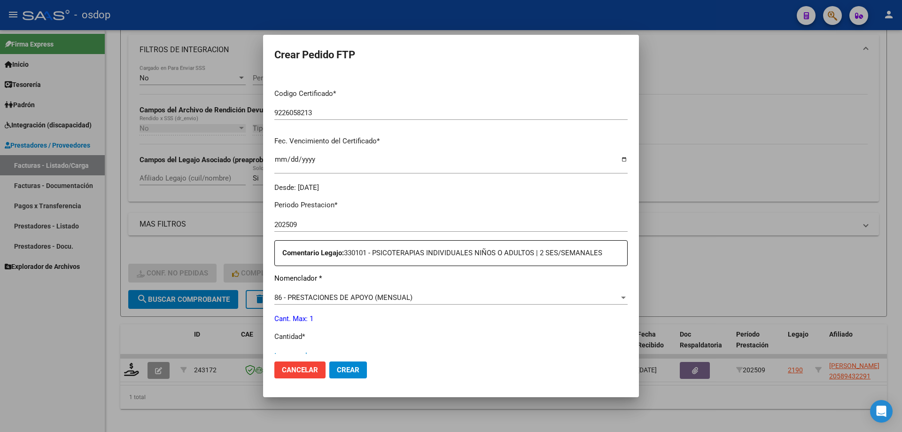
scroll to position [194, 0]
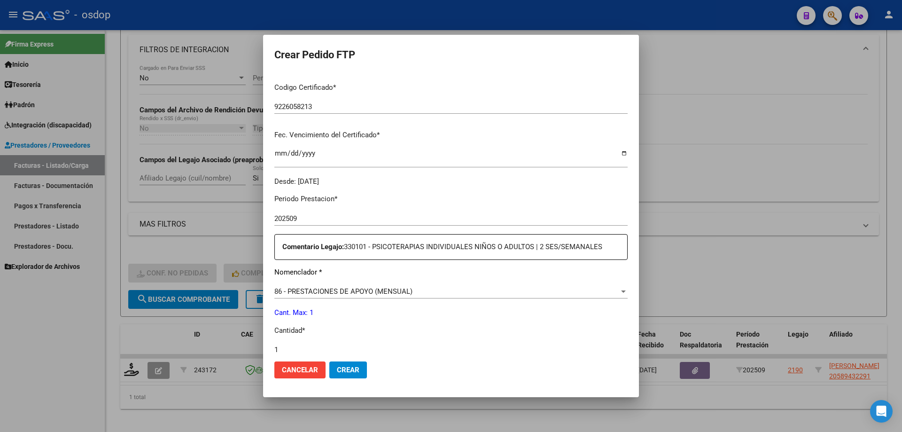
type input "1"
click at [329, 361] on button "Crear" at bounding box center [348, 369] width 38 height 17
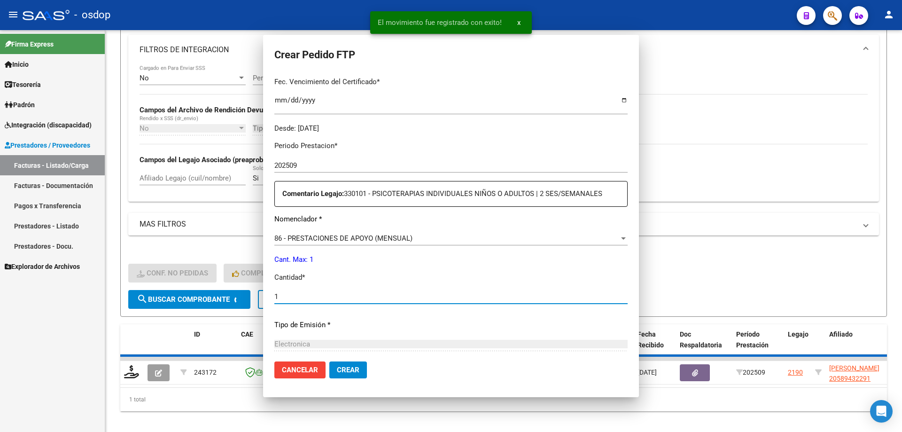
scroll to position [0, 0]
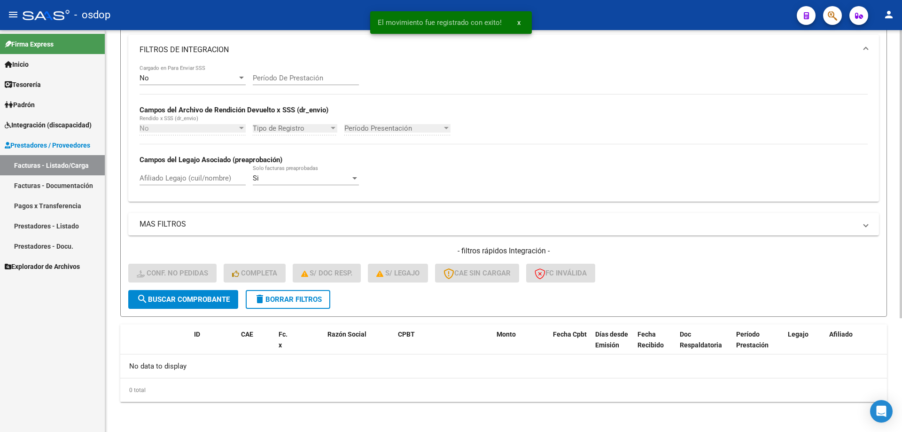
click at [302, 304] on button "delete Borrar Filtros" at bounding box center [288, 299] width 85 height 19
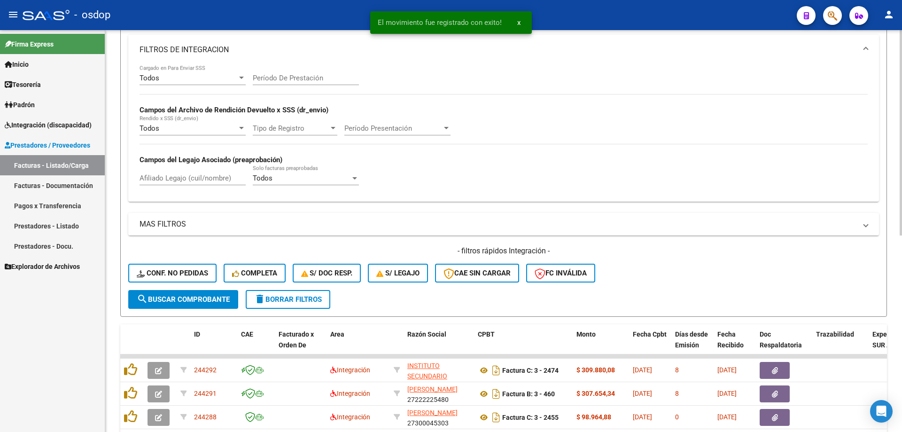
scroll to position [300, 0]
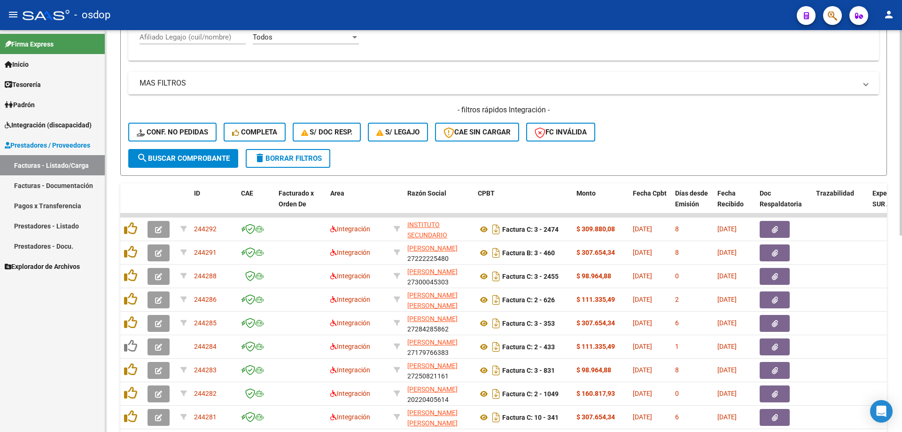
click at [216, 36] on input "Afiliado Legajo (cuil/nombre)" at bounding box center [192, 37] width 106 height 8
paste input "20504041841"
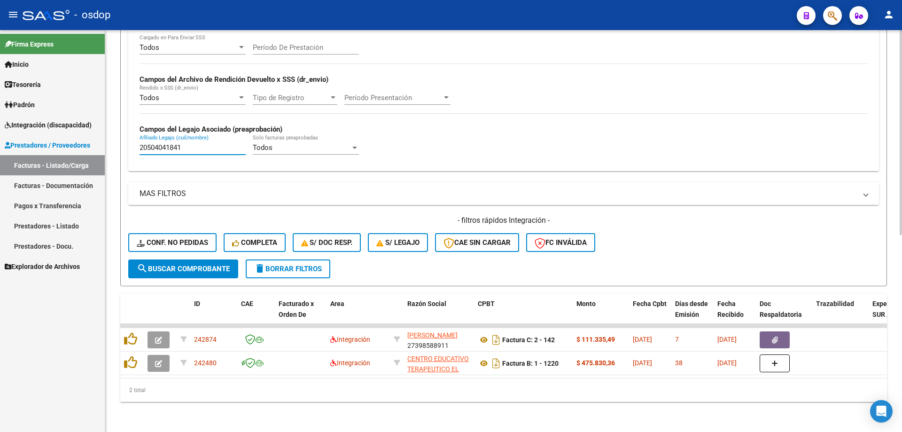
scroll to position [196, 0]
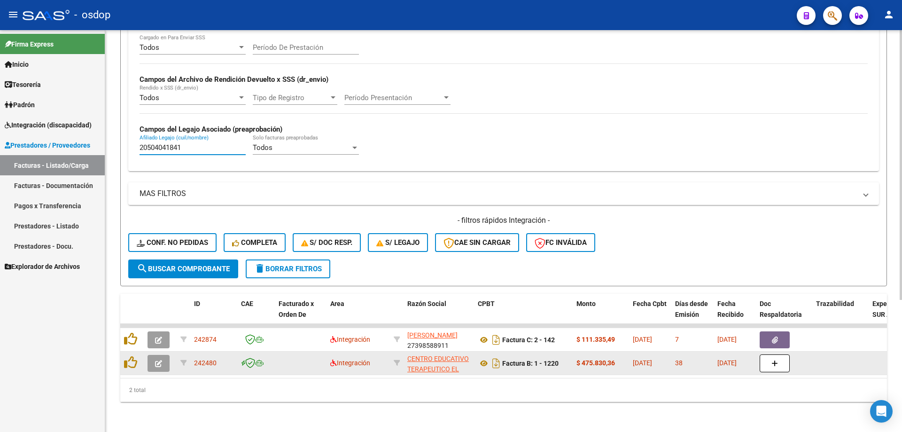
type input "20504041841"
click at [155, 355] on button "button" at bounding box center [158, 363] width 22 height 17
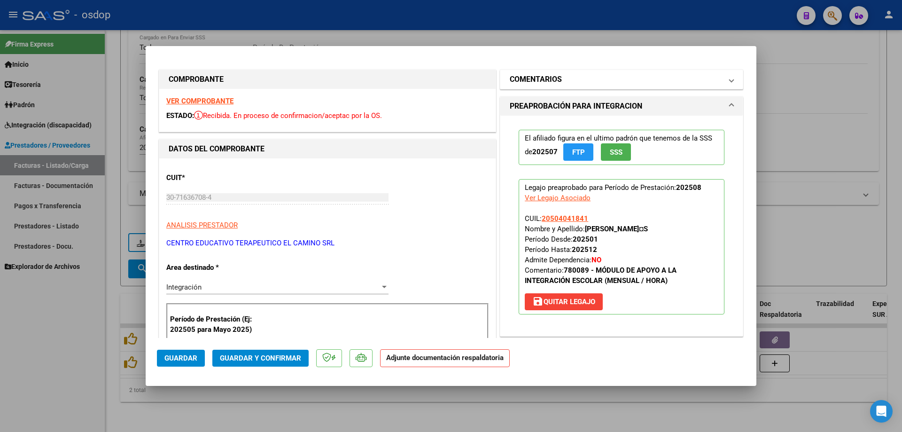
drag, startPoint x: 560, startPoint y: 82, endPoint x: 562, endPoint y: 87, distance: 5.5
click at [561, 79] on mat-expansion-panel-header "COMENTARIOS" at bounding box center [621, 79] width 242 height 19
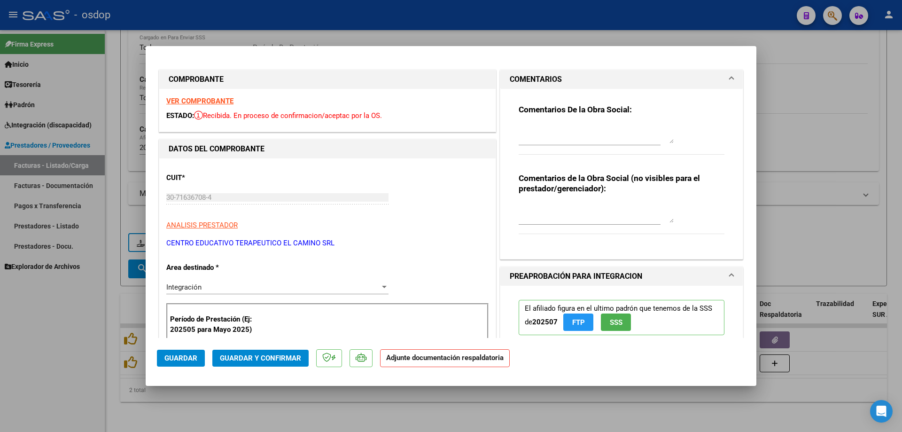
drag, startPoint x: 558, startPoint y: 414, endPoint x: 543, endPoint y: 413, distance: 15.6
click at [558, 414] on div at bounding box center [451, 216] width 902 height 432
type input "$ 0,00"
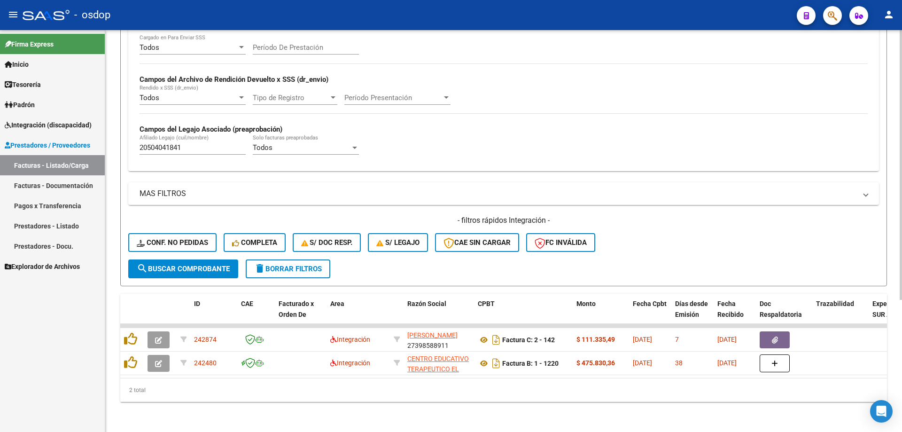
click at [390, 387] on div "2 total" at bounding box center [503, 389] width 766 height 23
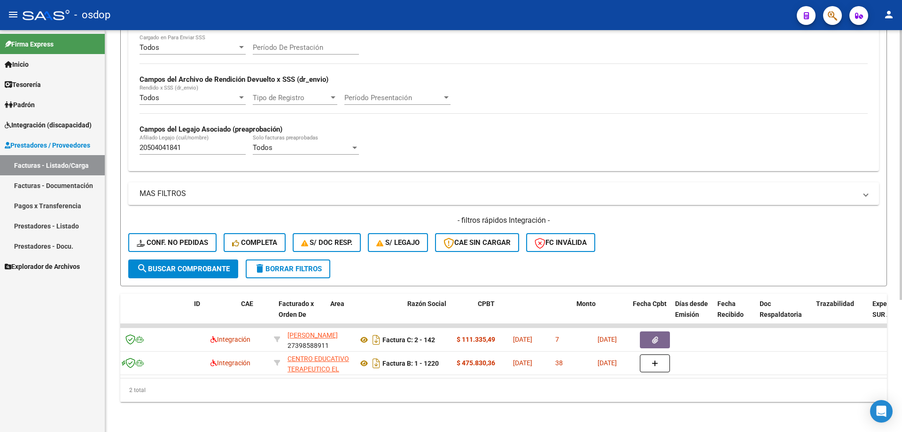
scroll to position [0, 0]
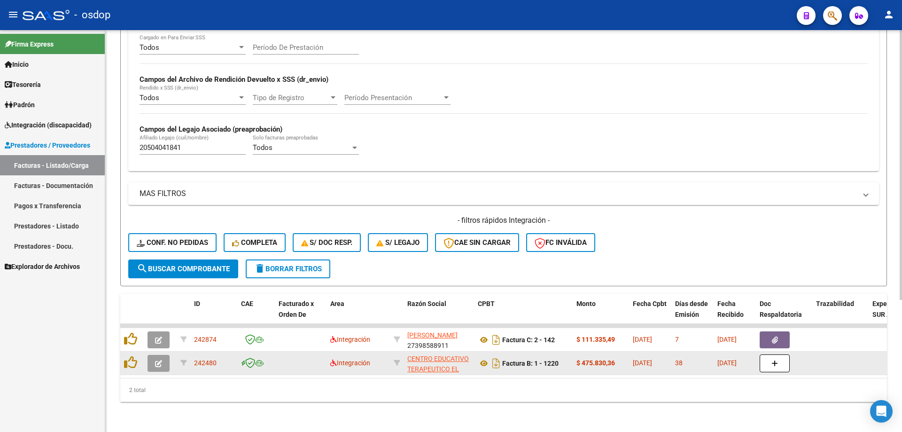
click at [161, 355] on button "button" at bounding box center [158, 363] width 22 height 17
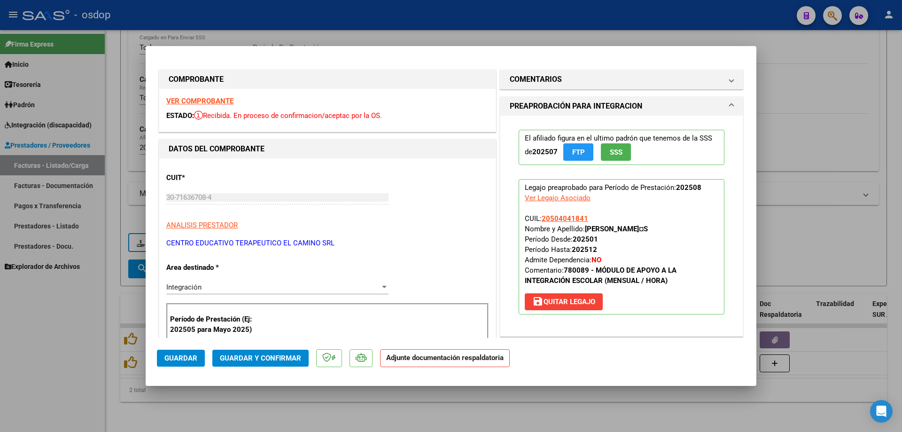
click at [571, 302] on span "save Quitar Legajo" at bounding box center [563, 301] width 63 height 8
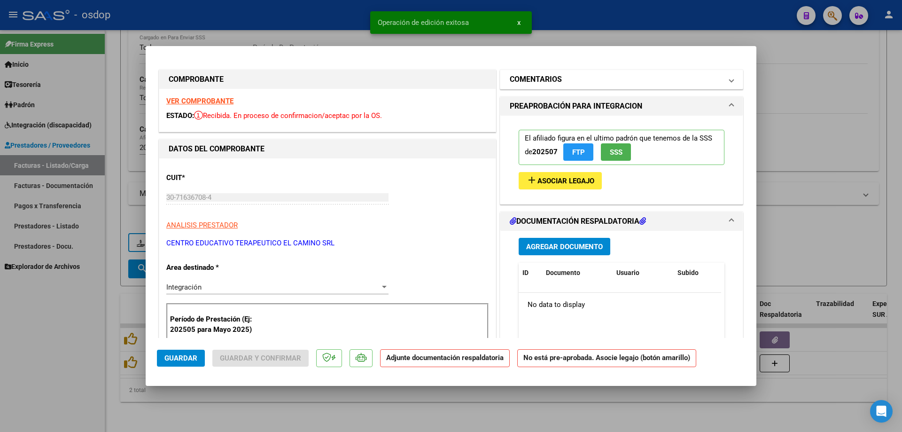
click at [580, 81] on mat-panel-title "COMENTARIOS" at bounding box center [616, 79] width 212 height 11
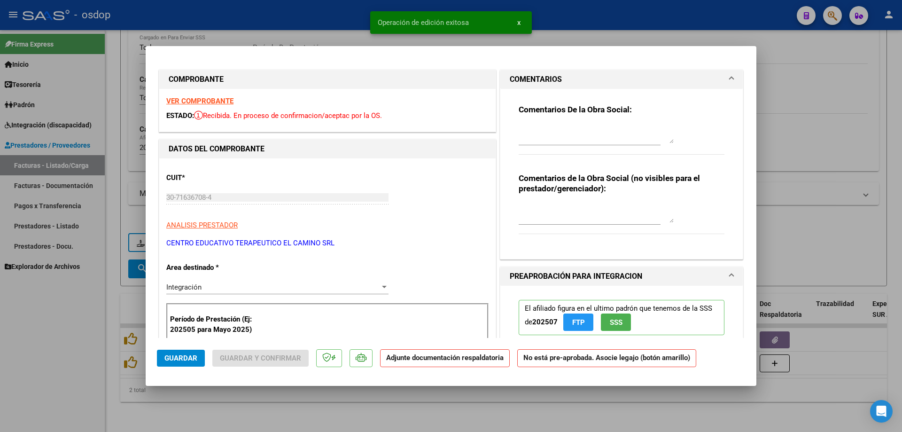
click at [560, 142] on textarea at bounding box center [595, 133] width 155 height 19
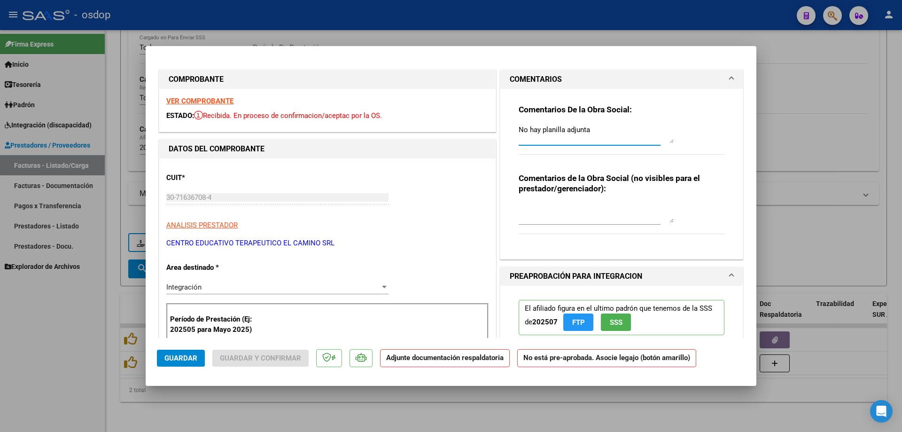
type textarea "No hay planilla adjunta"
click at [232, 100] on strong "VER COMPROBANTE" at bounding box center [199, 101] width 67 height 8
click at [186, 357] on span "Guardar" at bounding box center [180, 358] width 33 height 8
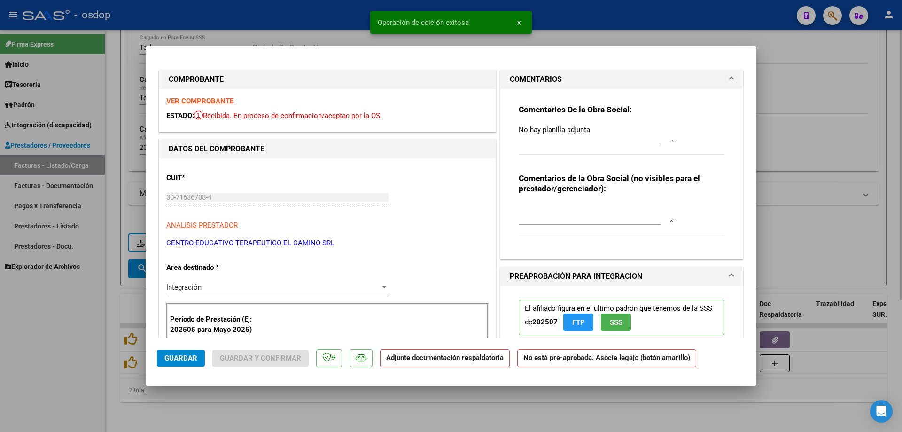
drag, startPoint x: 321, startPoint y: 415, endPoint x: 323, endPoint y: 409, distance: 6.4
click at [322, 410] on div at bounding box center [451, 216] width 902 height 432
type input "$ 0,00"
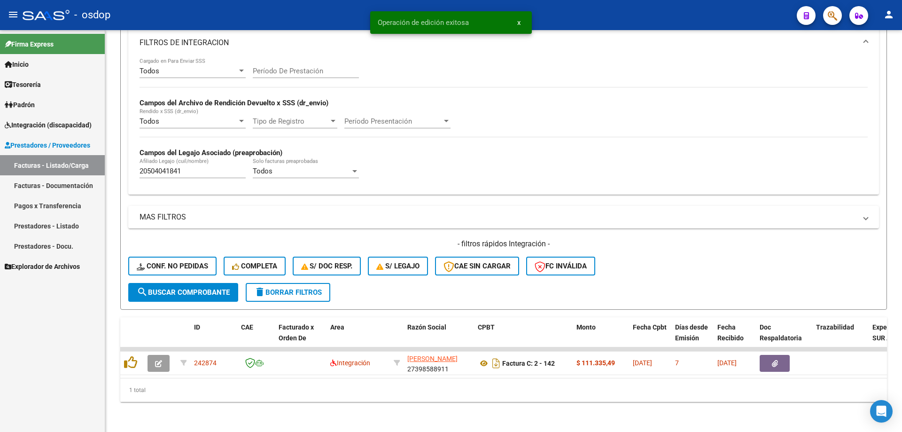
scroll to position [173, 0]
click at [313, 288] on span "delete Borrar Filtros" at bounding box center [288, 292] width 68 height 8
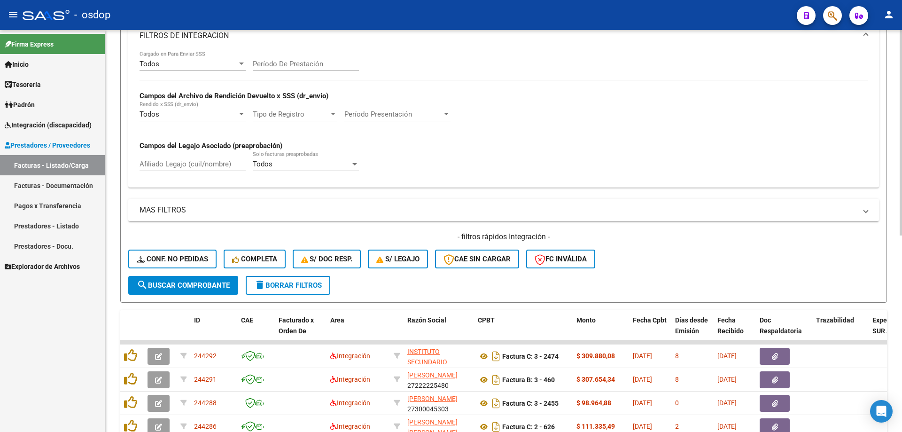
click at [201, 157] on div "Afiliado Legajo (cuil/nombre)" at bounding box center [192, 161] width 106 height 20
paste input "20546195385"
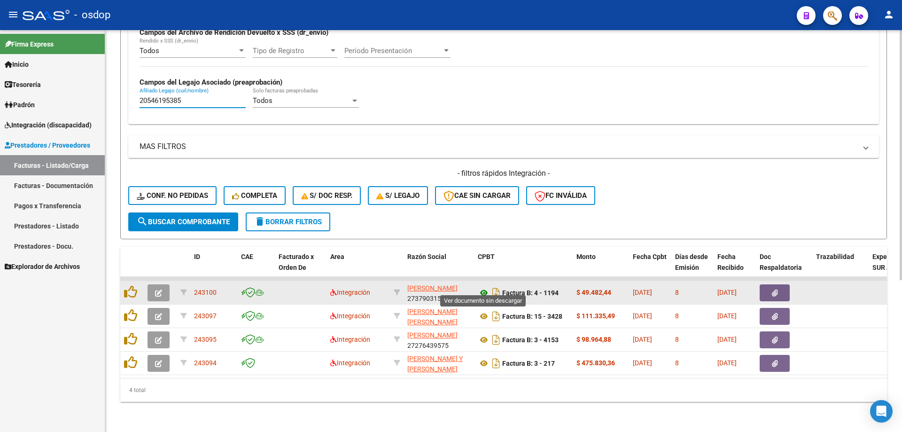
type input "20546195385"
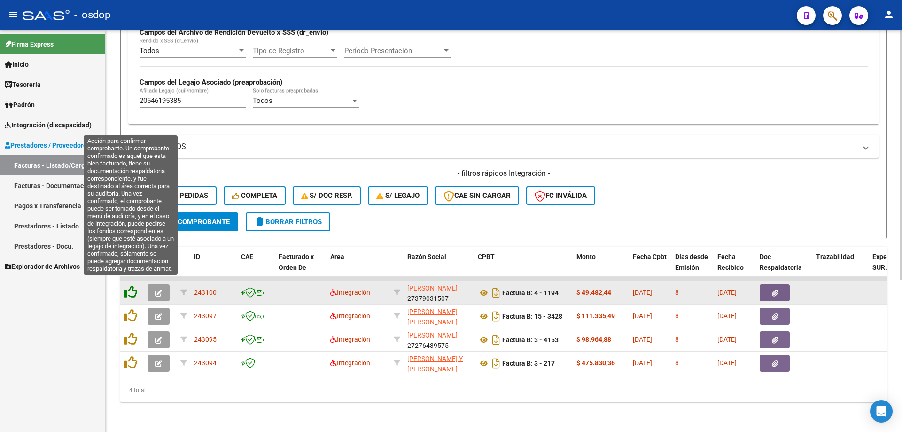
click at [131, 285] on icon at bounding box center [130, 291] width 13 height 13
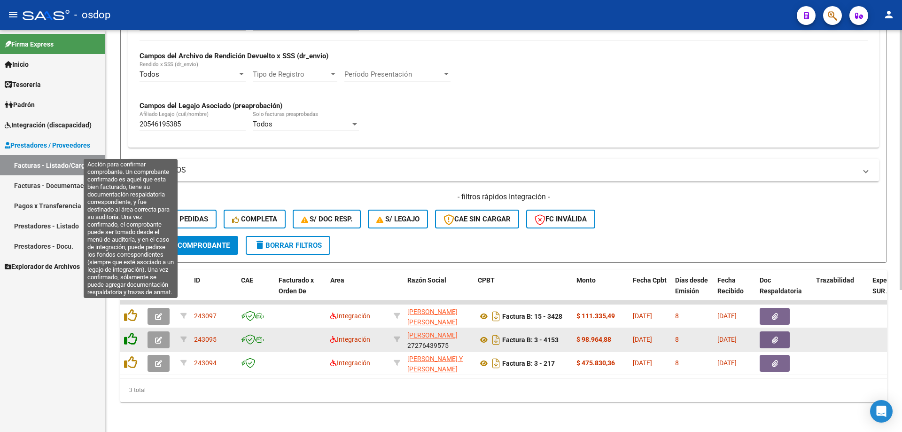
click at [128, 309] on icon at bounding box center [130, 315] width 13 height 13
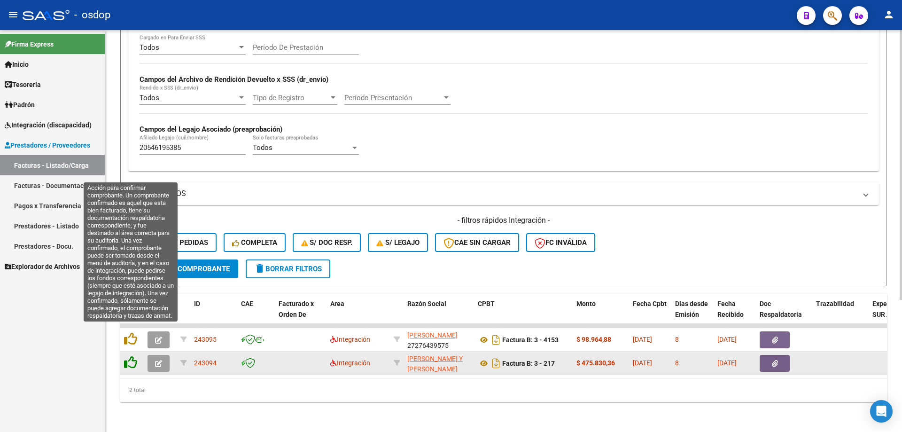
click at [132, 332] on icon at bounding box center [130, 338] width 13 height 13
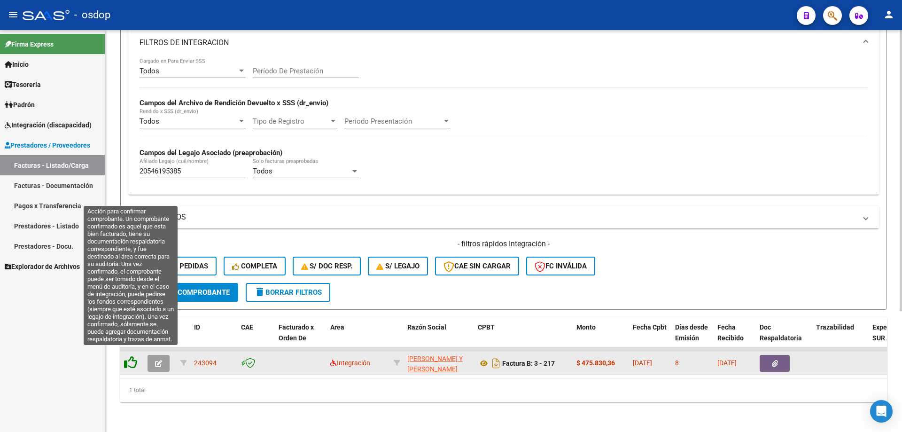
click at [129, 358] on icon at bounding box center [130, 362] width 13 height 13
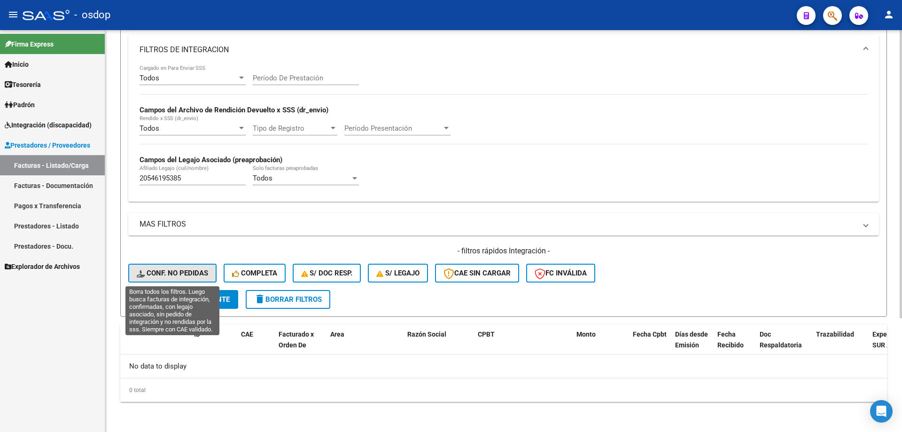
drag, startPoint x: 185, startPoint y: 268, endPoint x: 268, endPoint y: 267, distance: 83.1
click at [185, 267] on button "Conf. no pedidas" at bounding box center [172, 272] width 88 height 19
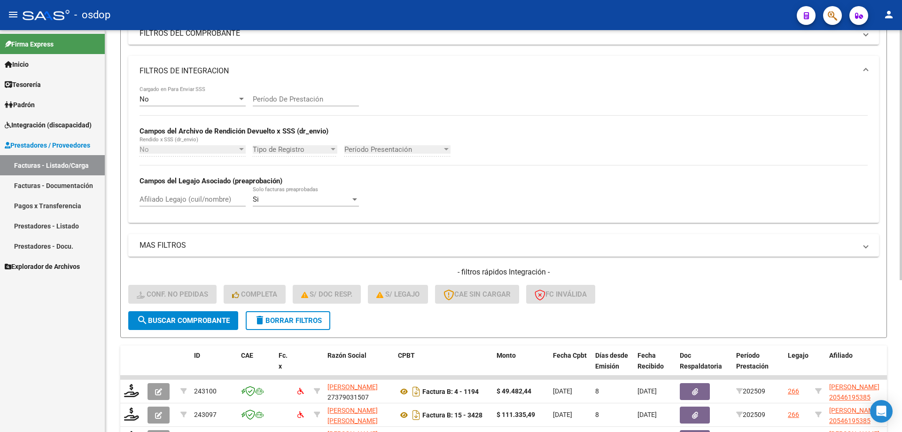
scroll to position [159, 0]
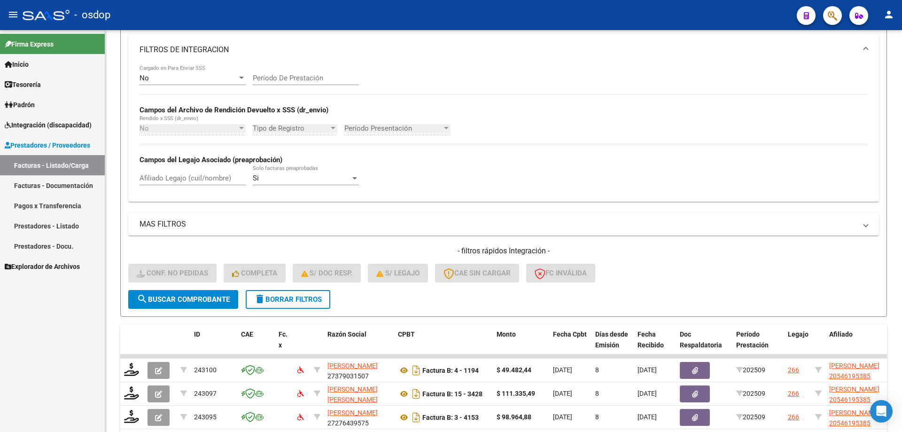
click at [94, 344] on div "Firma Express Inicio Calendario SSS Instructivos Contacto OS Tesorería Extracto…" at bounding box center [52, 231] width 105 height 402
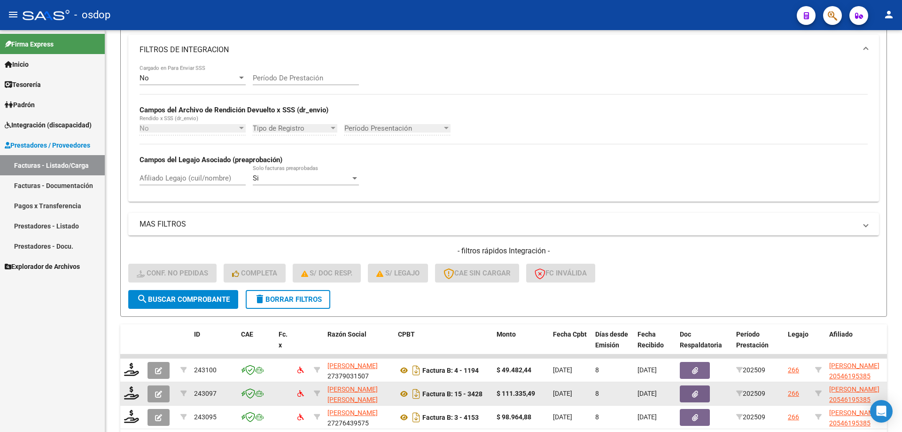
scroll to position [243, 0]
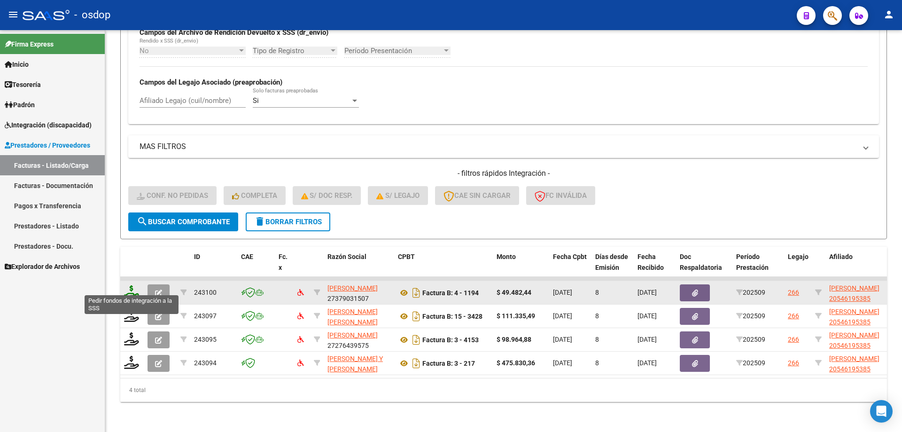
click at [136, 287] on icon at bounding box center [131, 291] width 15 height 13
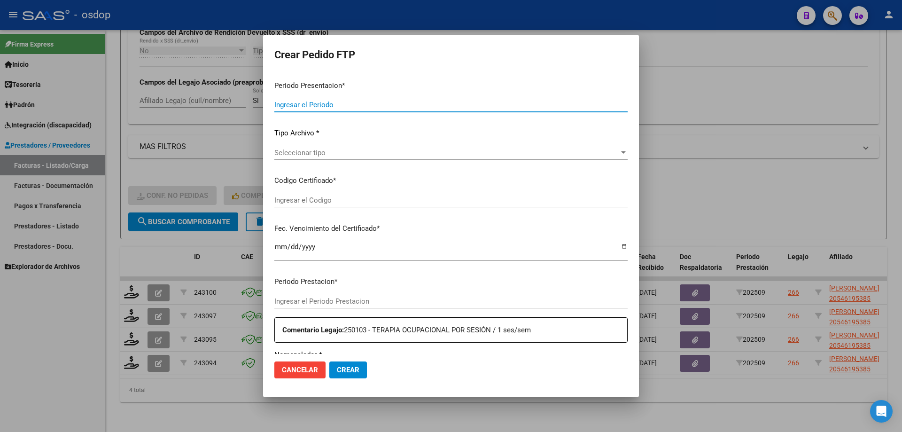
type input "202509"
type input "$ 49.482,44"
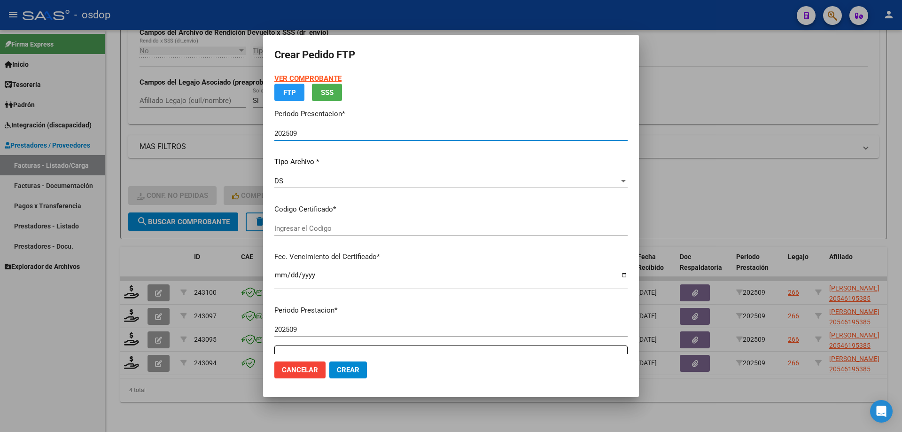
type input "4845916782"
type input "2027-07-27"
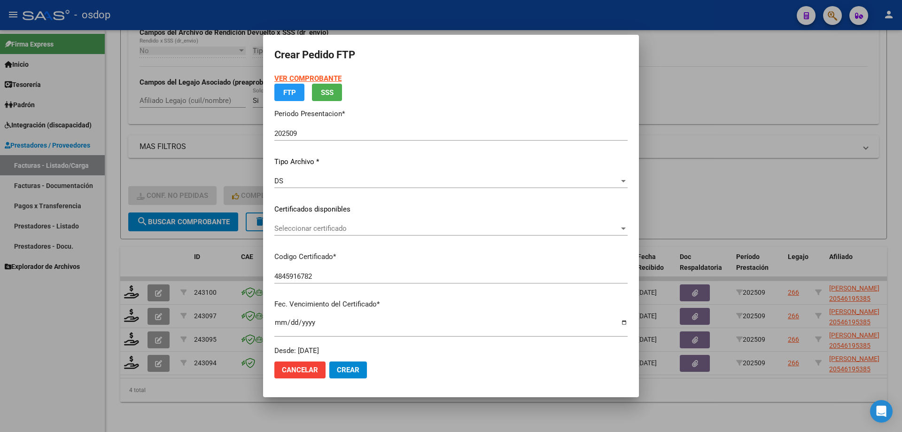
click at [357, 232] on div "Seleccionar certificado Seleccionar certificado" at bounding box center [450, 228] width 353 height 14
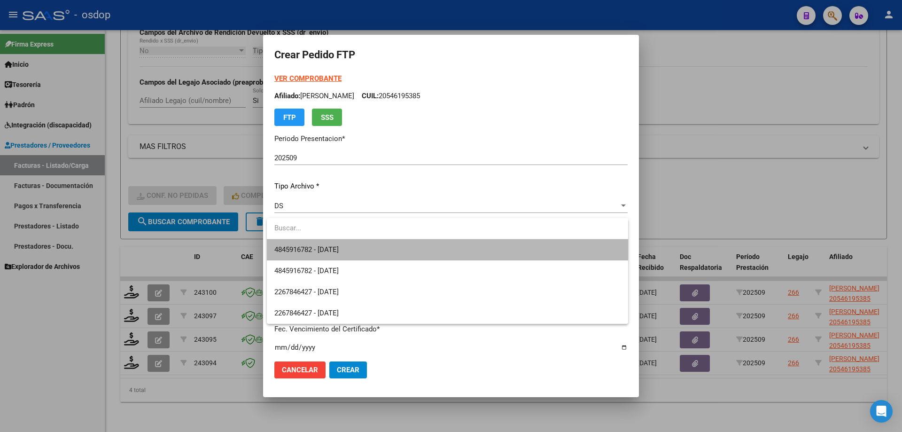
click at [365, 248] on span "4845916782 - 2027-07-27" at bounding box center [447, 249] width 346 height 21
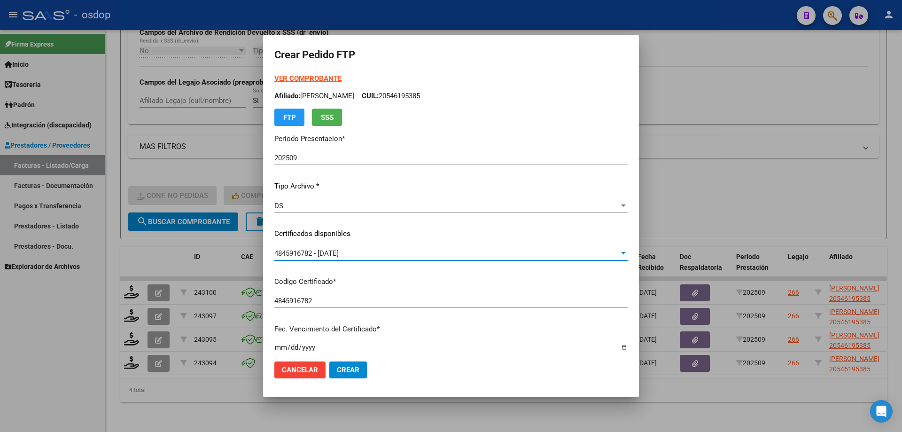
scroll to position [282, 0]
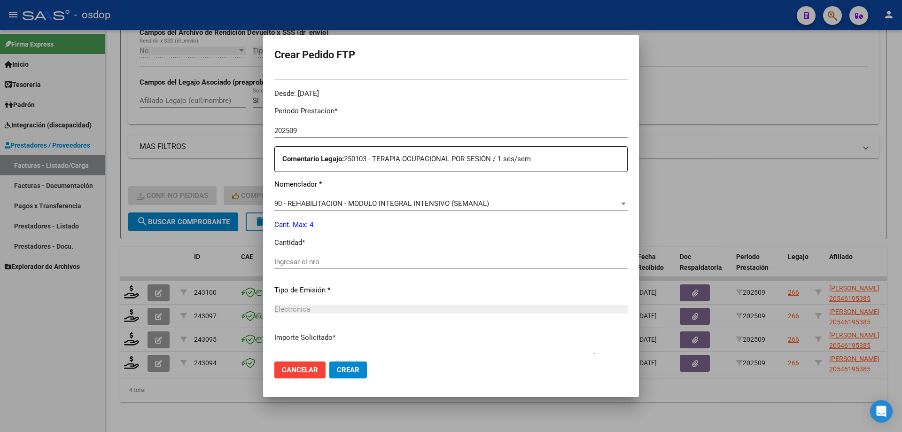
click at [421, 203] on span "90 - REHABILITACION - MODULO INTEGRAL INTENSIVO (SEMANAL)" at bounding box center [381, 203] width 215 height 8
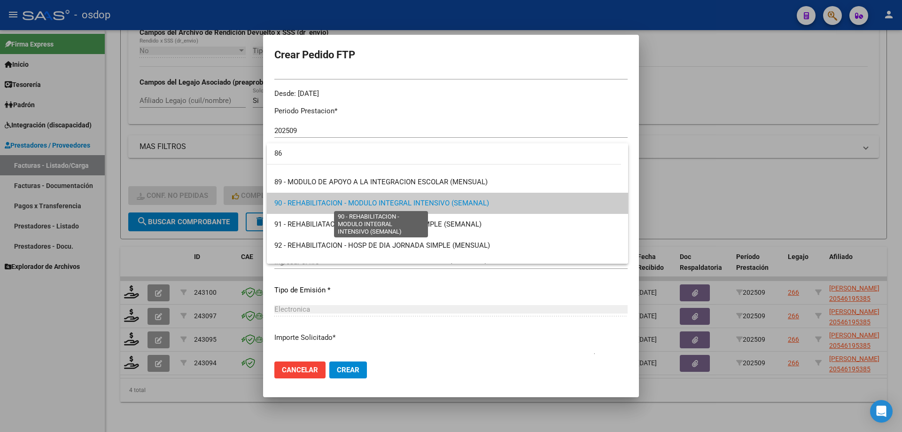
scroll to position [0, 0]
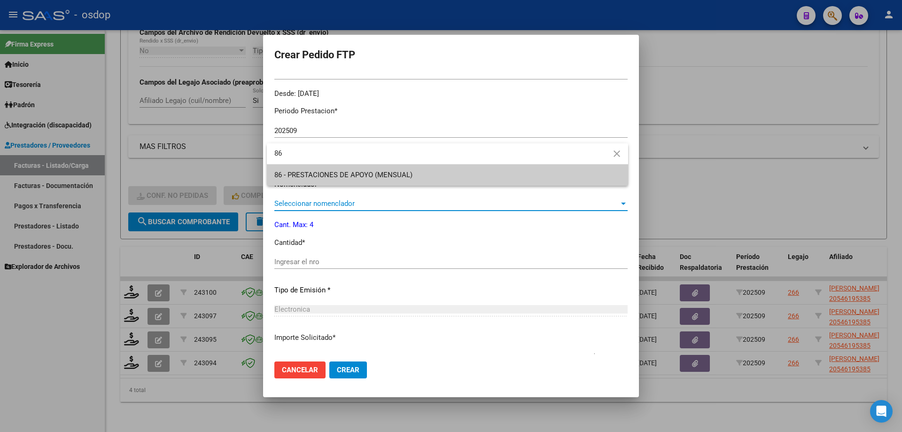
type input "86"
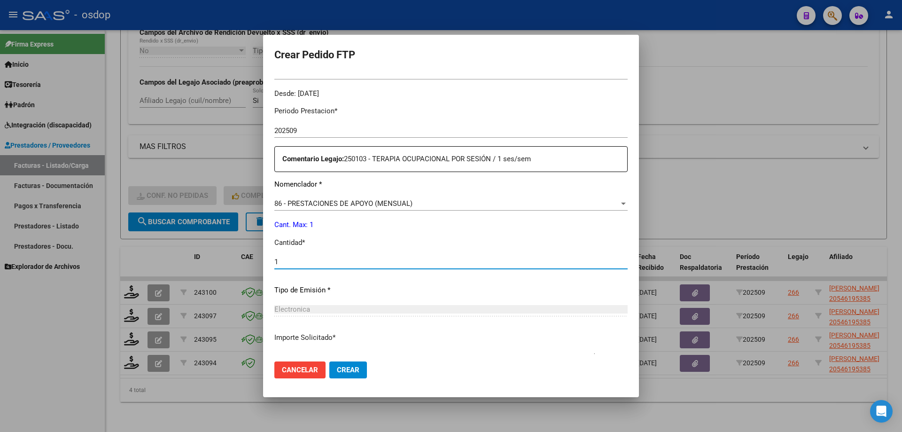
type input "1"
click at [329, 361] on button "Crear" at bounding box center [348, 369] width 38 height 17
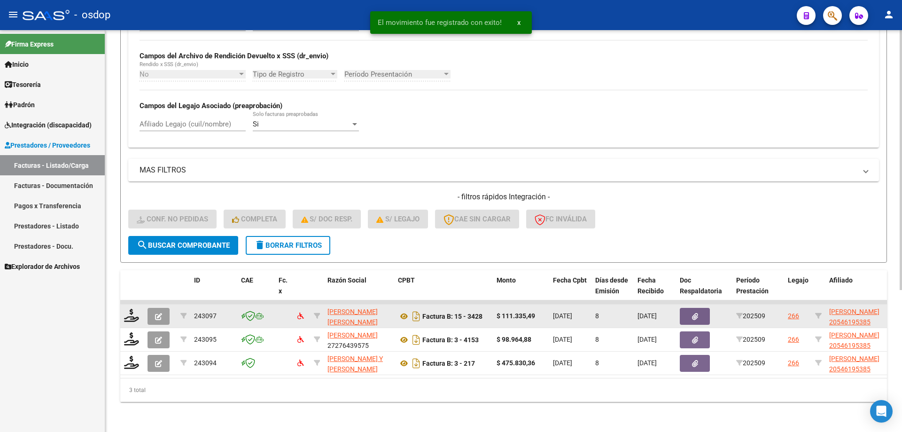
scroll to position [220, 0]
click at [139, 309] on icon at bounding box center [131, 315] width 15 height 13
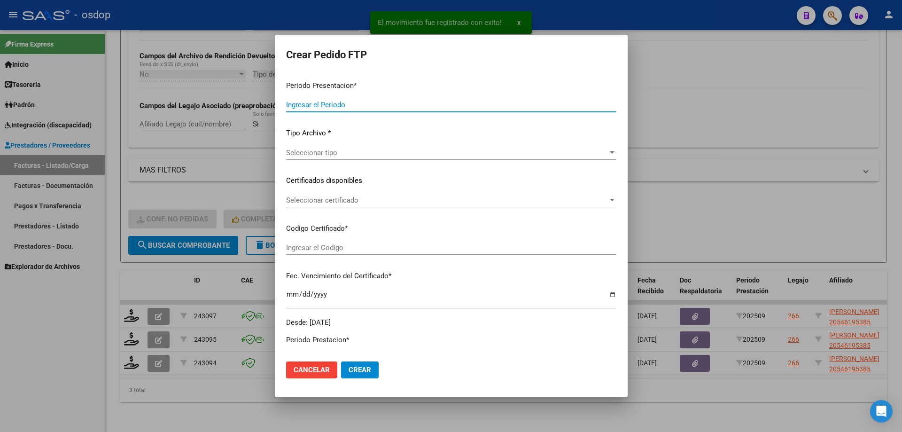
type input "202509"
type input "$ 111.335,49"
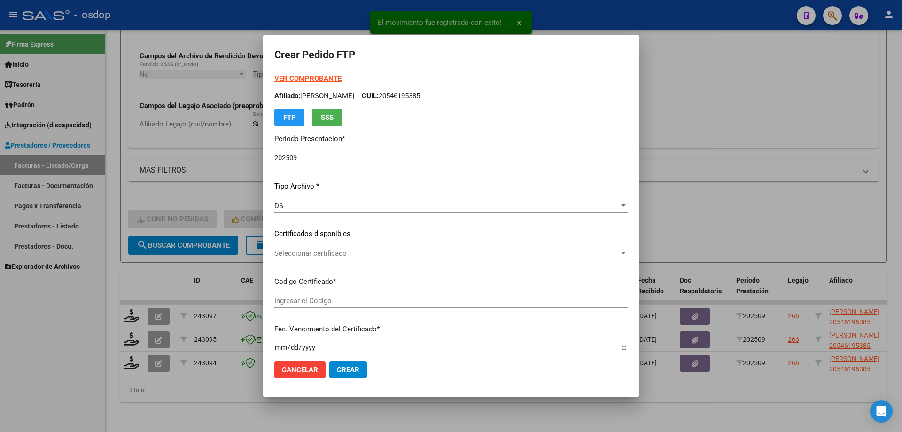
type input "4845916782"
type input "2027-07-27"
click at [369, 256] on div "Seleccionar certificado Seleccionar certificado" at bounding box center [450, 253] width 353 height 14
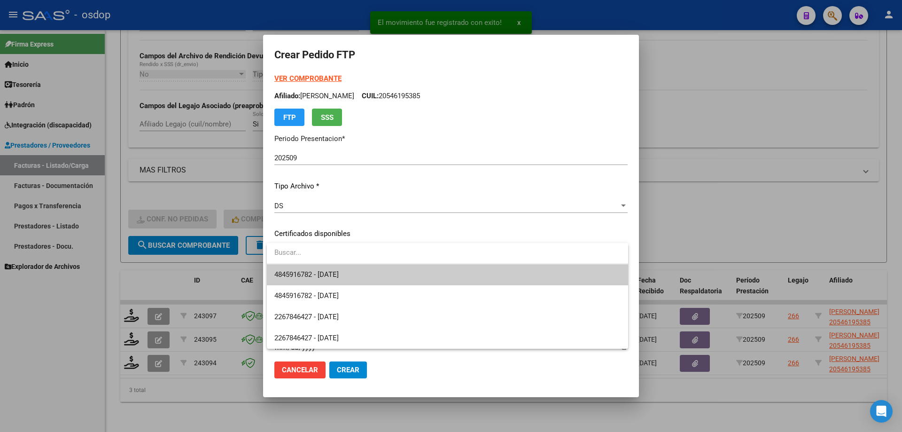
click at [371, 268] on span "4845916782 - 2027-07-27" at bounding box center [447, 274] width 346 height 21
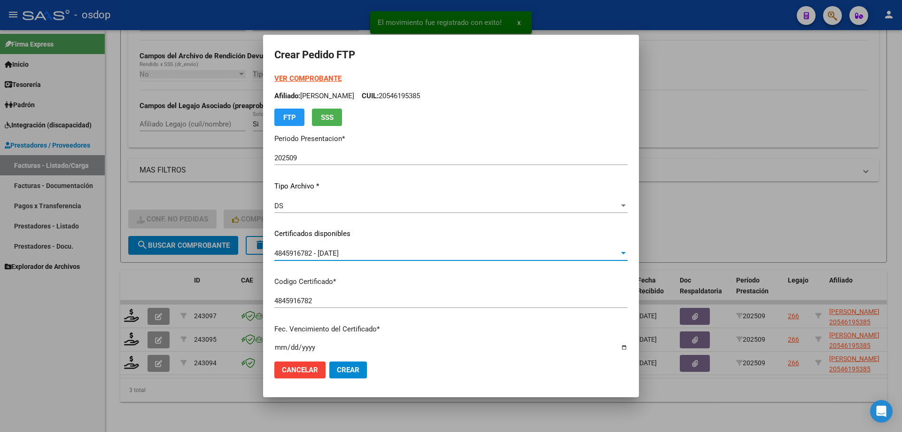
scroll to position [188, 0]
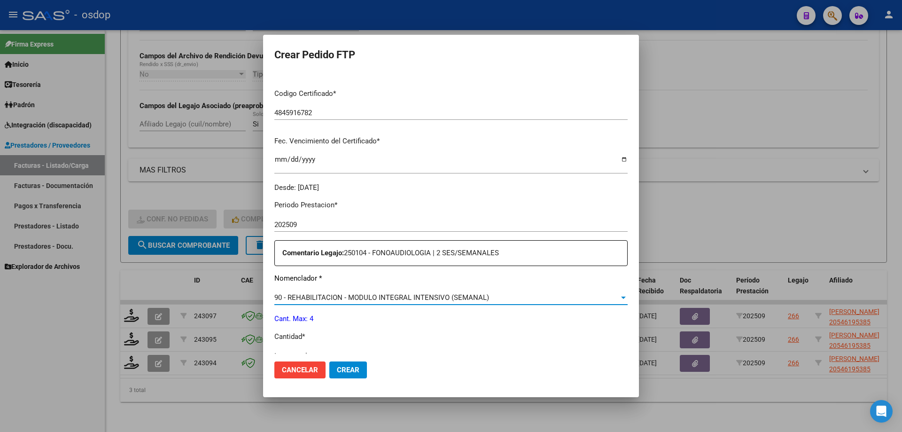
click at [409, 294] on span "90 - REHABILITACION - MODULO INTEGRAL INTENSIVO (SEMANAL)" at bounding box center [381, 297] width 215 height 8
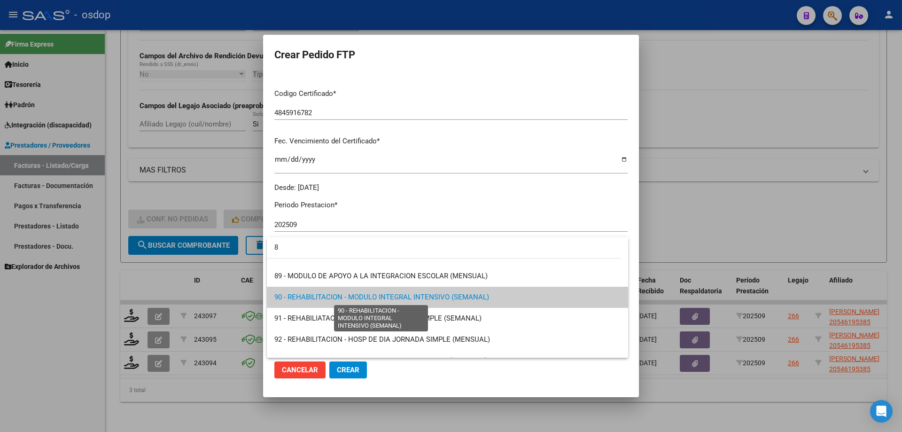
scroll to position [0, 0]
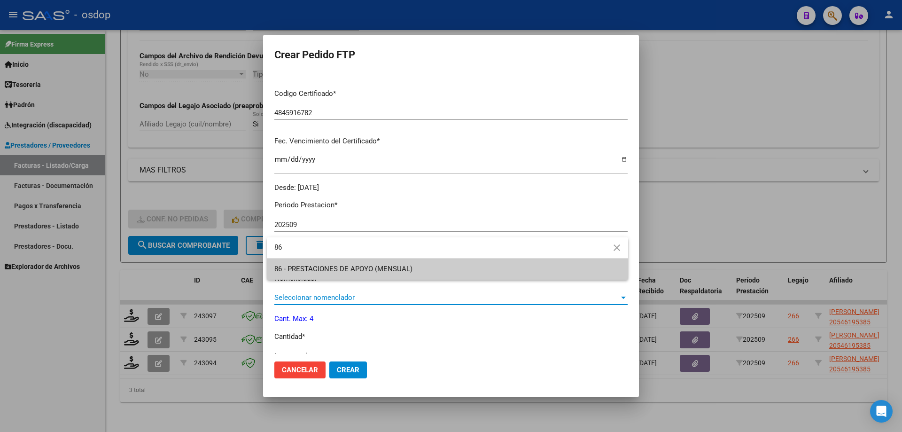
type input "86"
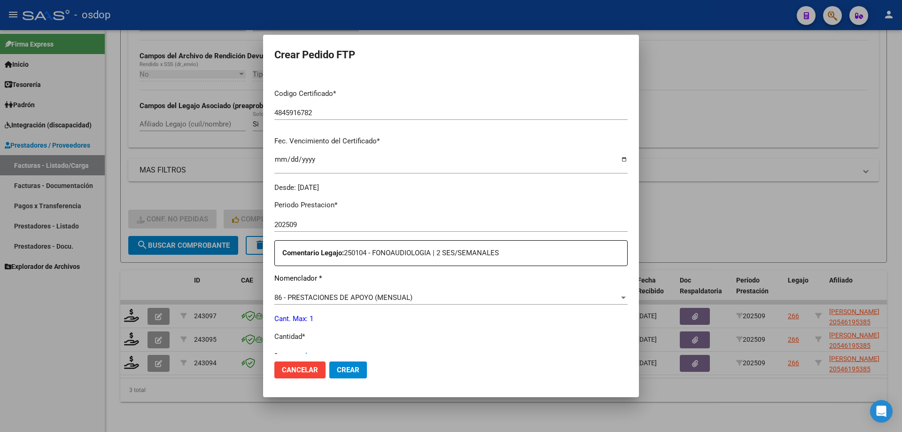
scroll to position [194, 0]
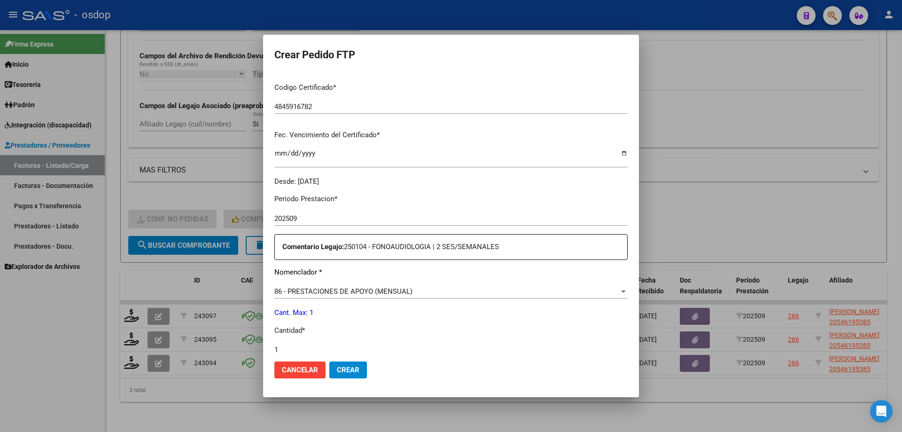
type input "1"
click at [329, 361] on button "Crear" at bounding box center [348, 369] width 38 height 17
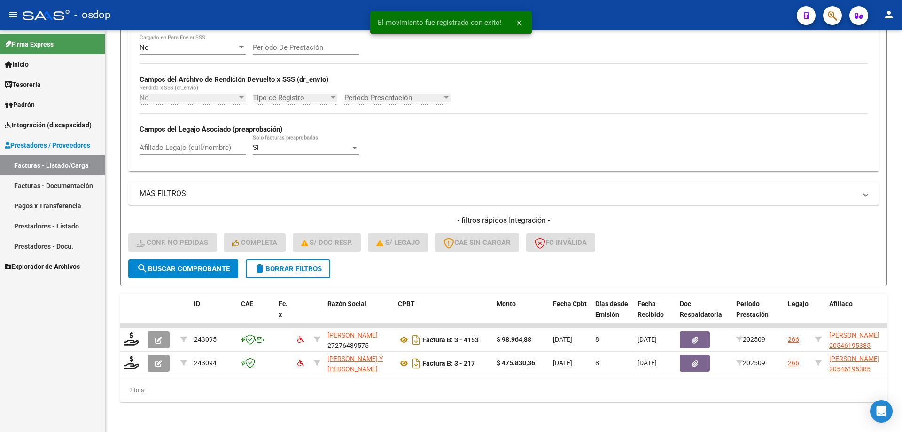
scroll to position [196, 0]
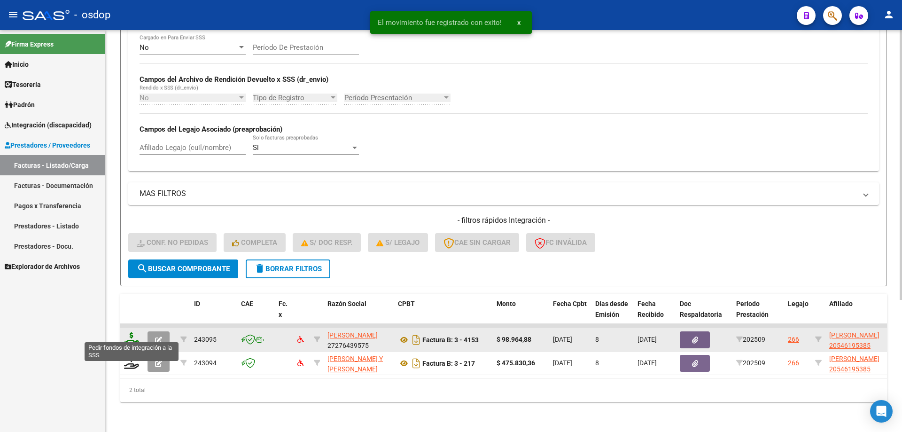
click at [132, 333] on icon at bounding box center [131, 338] width 15 height 13
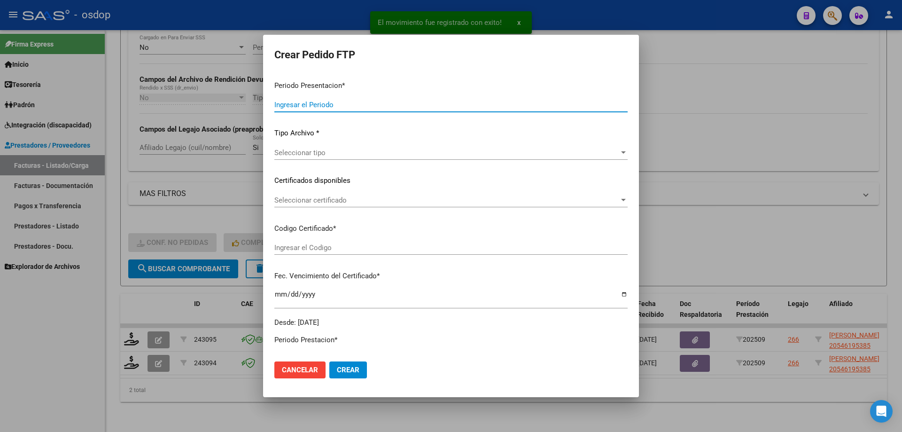
type input "202509"
type input "$ 98.964,88"
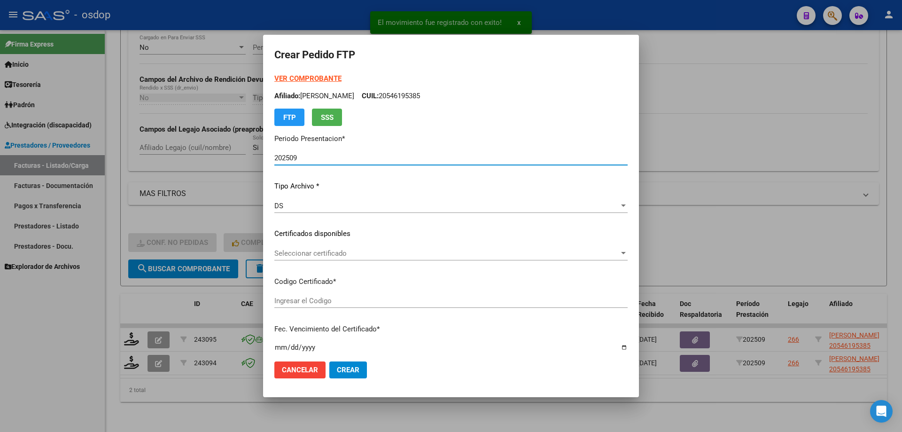
type input "4845916782"
type input "2027-07-27"
click at [341, 257] on div "Seleccionar certificado Seleccionar certificado" at bounding box center [450, 253] width 353 height 14
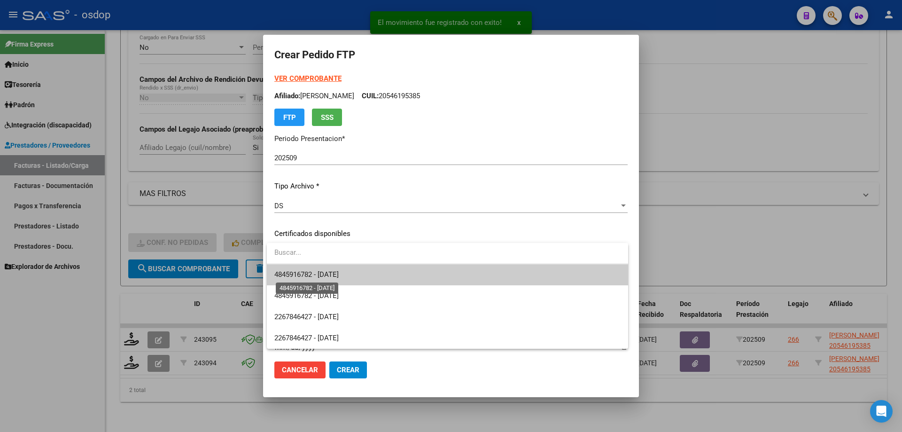
click at [356, 273] on span "4845916782 - 2027-07-27" at bounding box center [447, 274] width 346 height 21
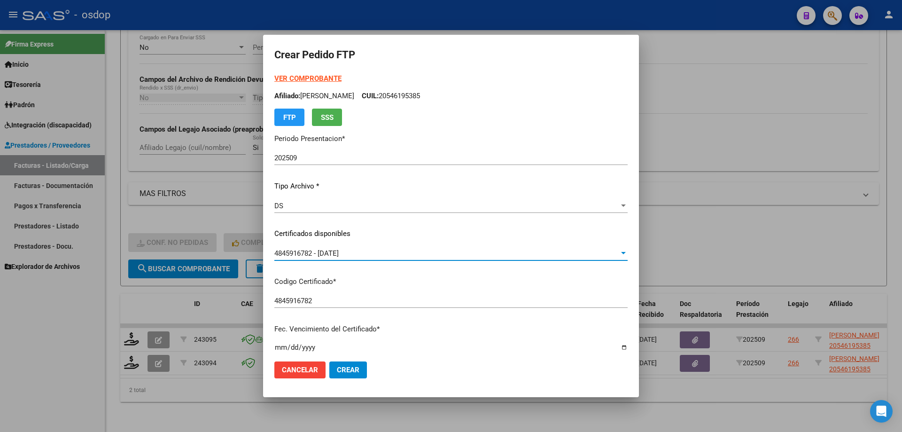
scroll to position [282, 0]
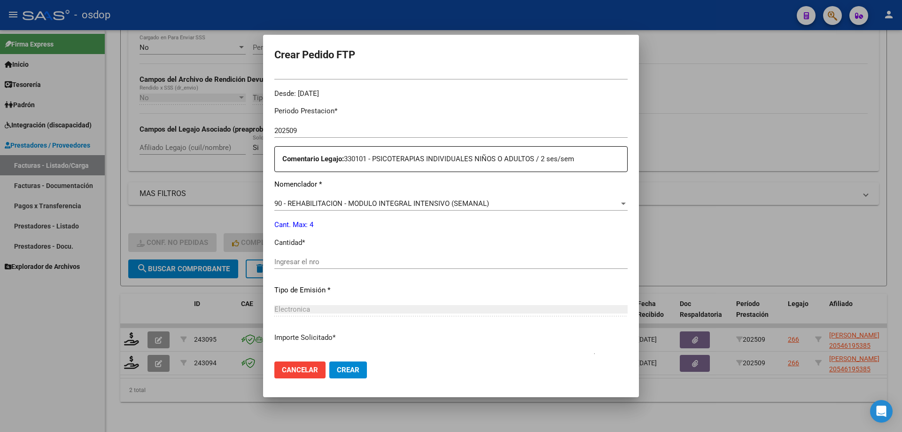
click at [374, 209] on div "90 - REHABILITACION - MODULO INTEGRAL INTENSIVO (SEMANAL) Seleccionar nomenclad…" at bounding box center [450, 203] width 353 height 14
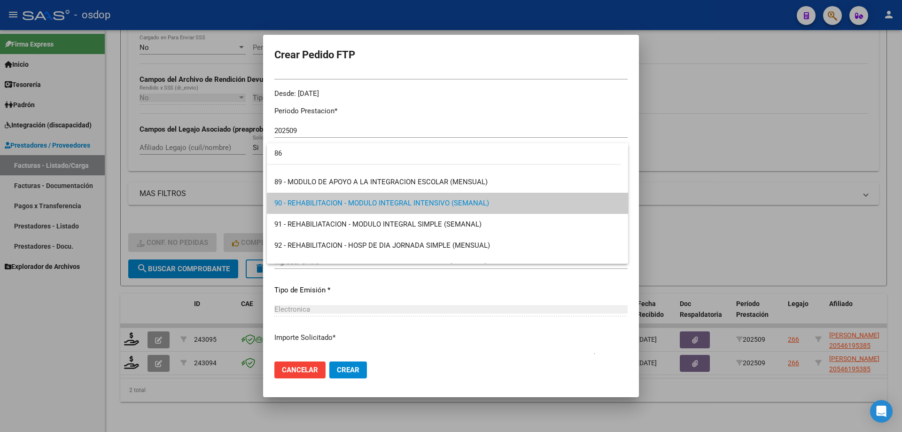
scroll to position [0, 0]
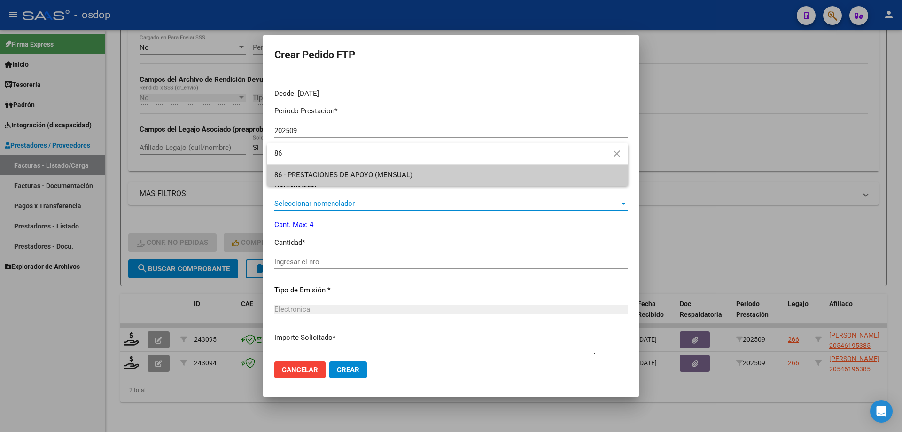
type input "86"
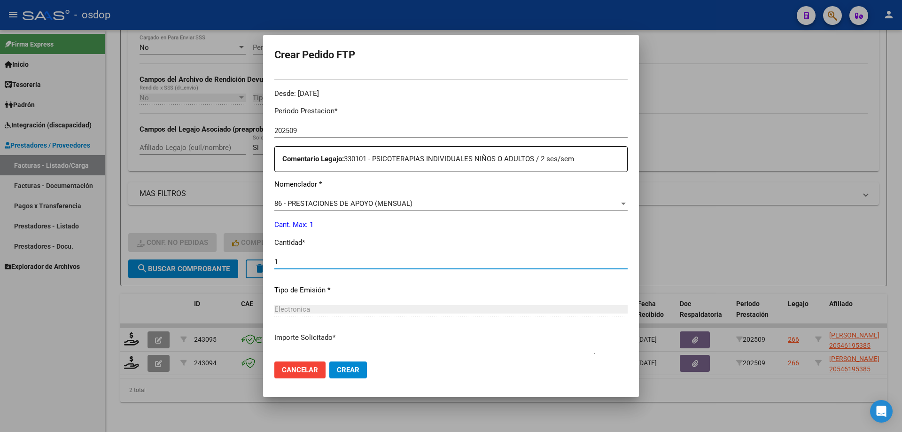
type input "1"
click at [329, 361] on button "Crear" at bounding box center [348, 369] width 38 height 17
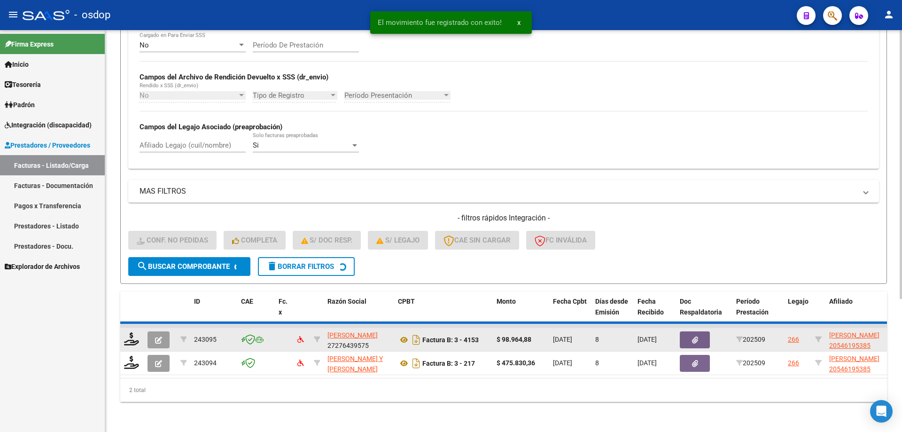
scroll to position [173, 0]
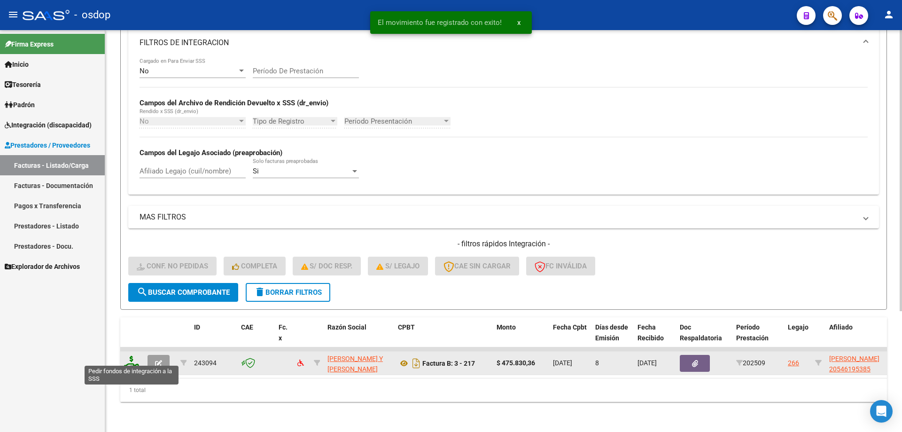
click at [135, 356] on icon at bounding box center [131, 362] width 15 height 13
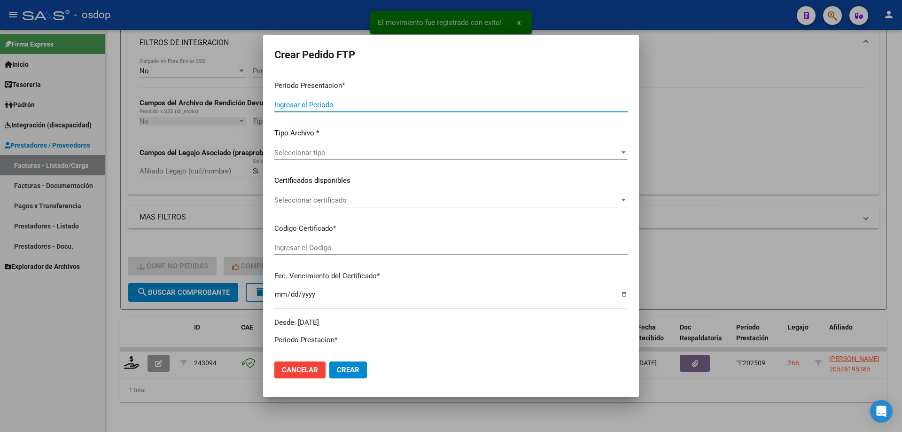
type input "202509"
type input "$ 475.830,36"
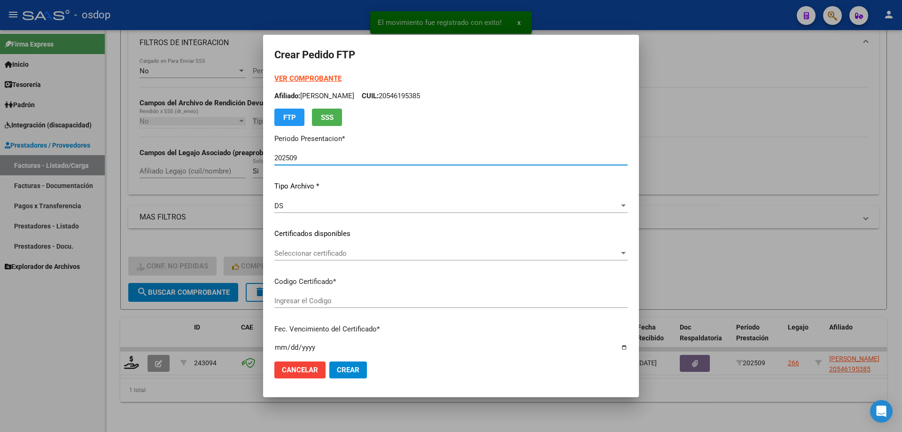
type input "4845916782"
type input "2027-07-27"
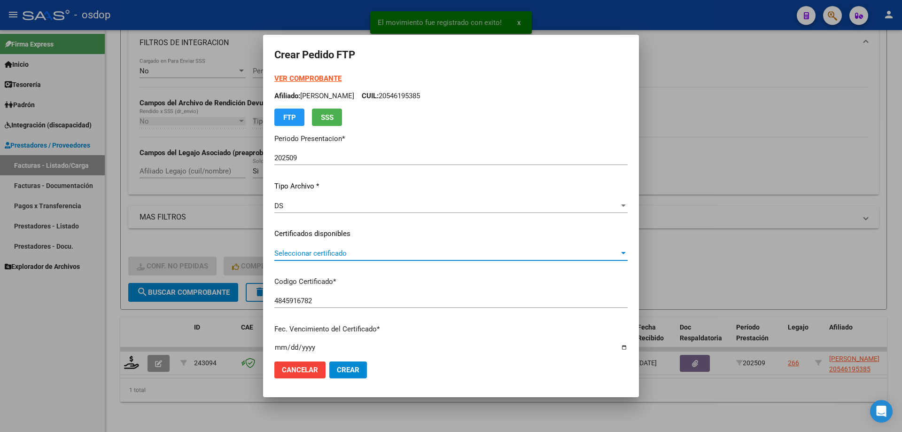
click at [343, 255] on span "Seleccionar certificado" at bounding box center [446, 253] width 345 height 8
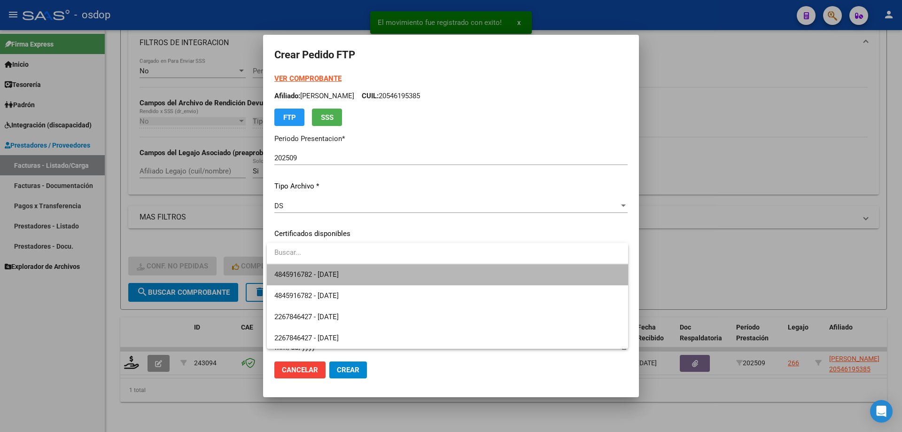
click at [367, 272] on span "4845916782 - 2027-07-27" at bounding box center [447, 274] width 346 height 21
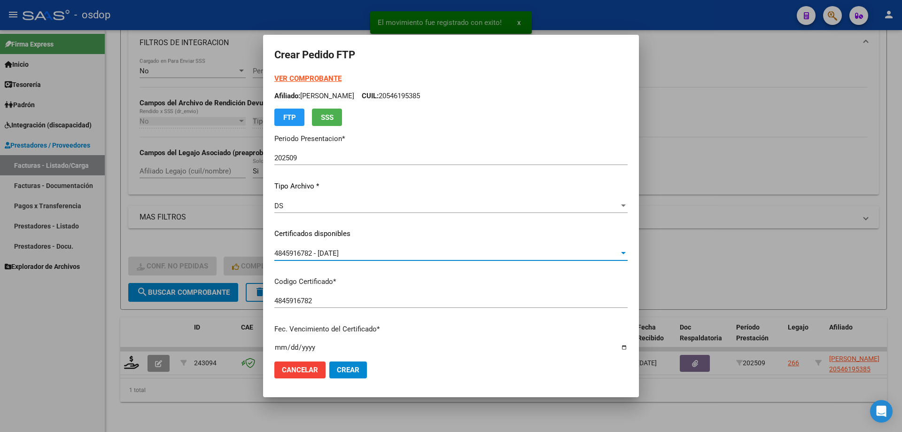
scroll to position [235, 0]
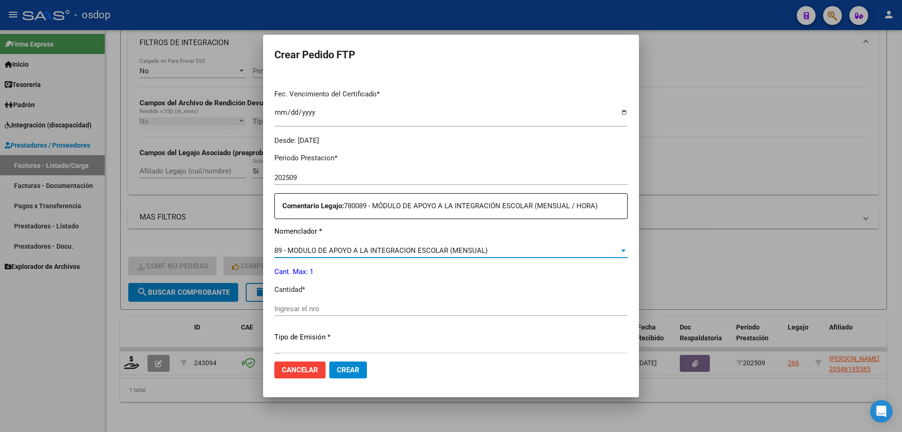
click at [407, 251] on span "89 - MODULO DE APOYO A LA INTEGRACION ESCOLAR (MENSUAL)" at bounding box center [380, 250] width 213 height 8
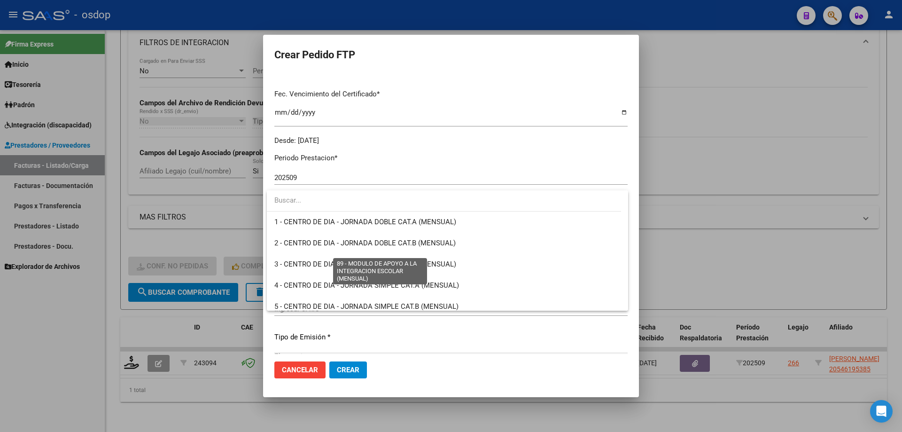
scroll to position [1832, 0]
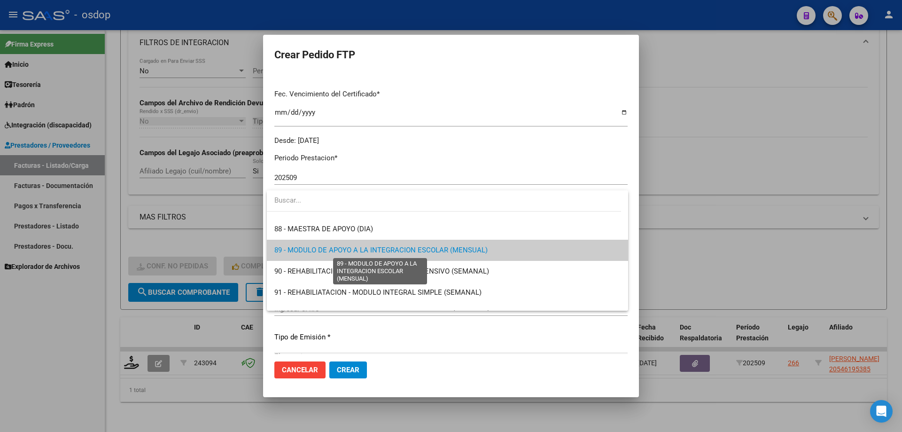
click at [407, 251] on span "89 - MODULO DE APOYO A LA INTEGRACION ESCOLAR (MENSUAL)" at bounding box center [380, 250] width 213 height 8
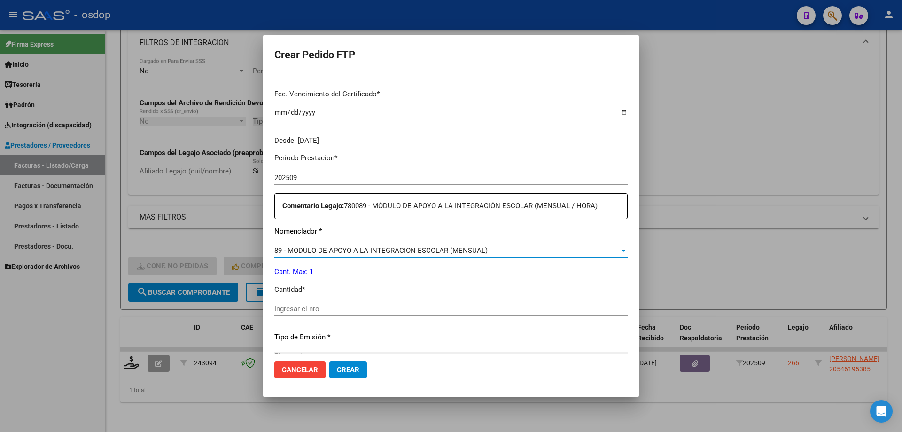
click at [379, 310] on input "Ingresar el nro" at bounding box center [450, 308] width 353 height 8
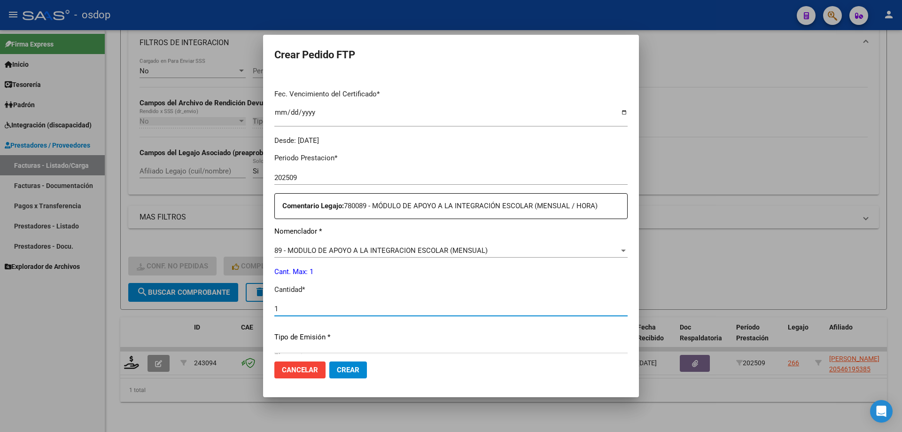
type input "1"
click at [351, 376] on button "Crear" at bounding box center [348, 369] width 38 height 17
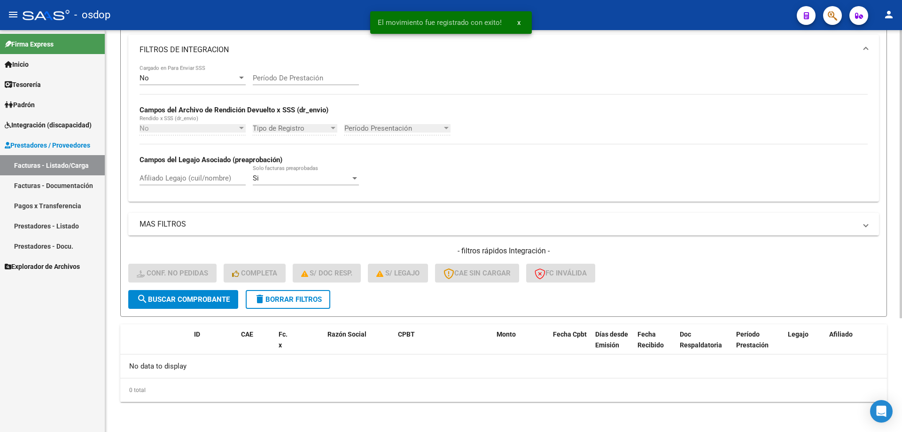
scroll to position [159, 0]
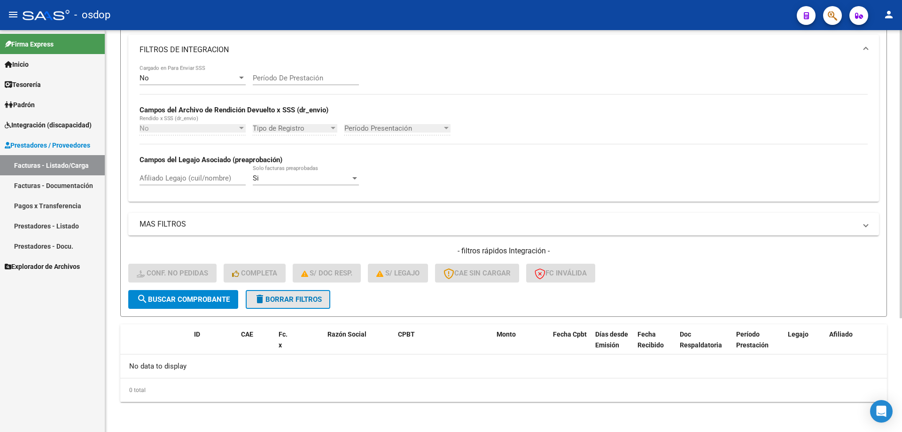
click at [297, 301] on span "delete Borrar Filtros" at bounding box center [288, 299] width 68 height 8
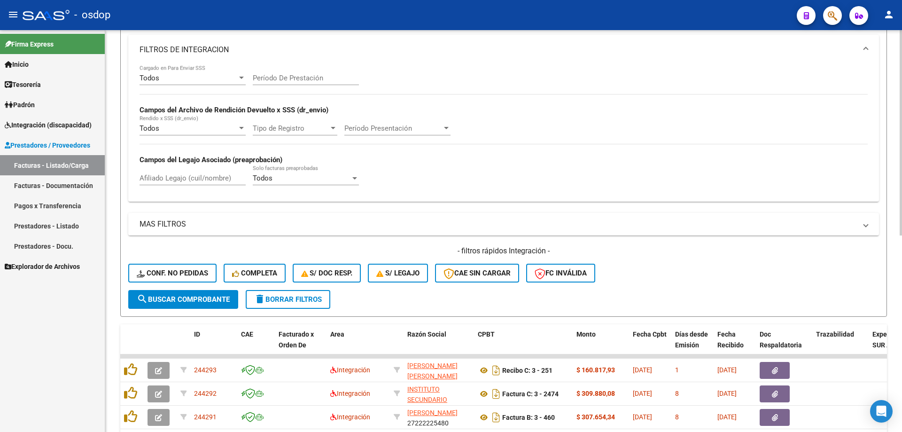
click at [204, 181] on input "Afiliado Legajo (cuil/nombre)" at bounding box center [192, 178] width 106 height 8
paste input "20289128000"
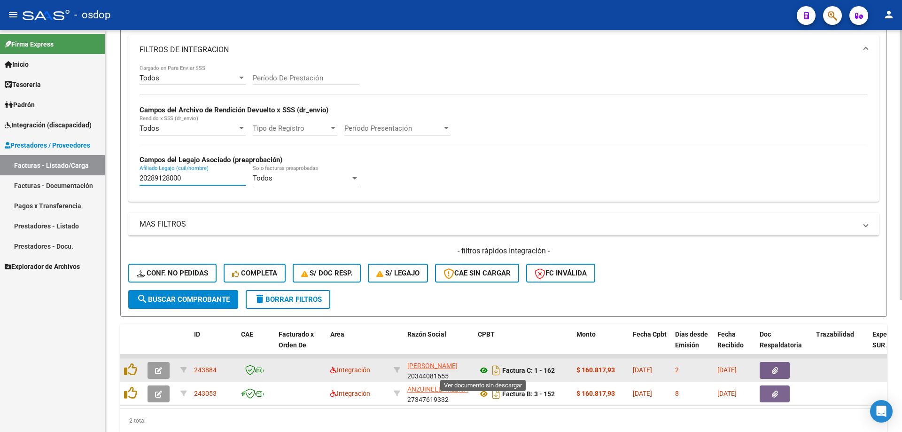
type input "20289128000"
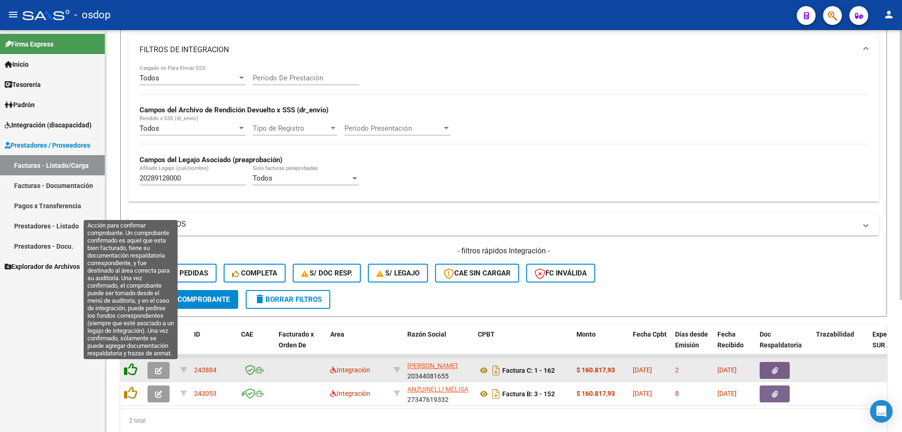
click at [127, 370] on icon at bounding box center [130, 369] width 13 height 13
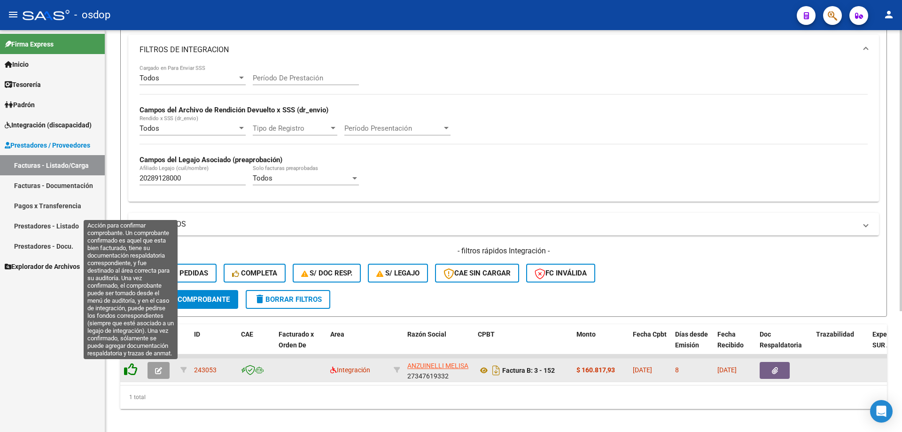
click at [129, 374] on icon at bounding box center [130, 369] width 13 height 13
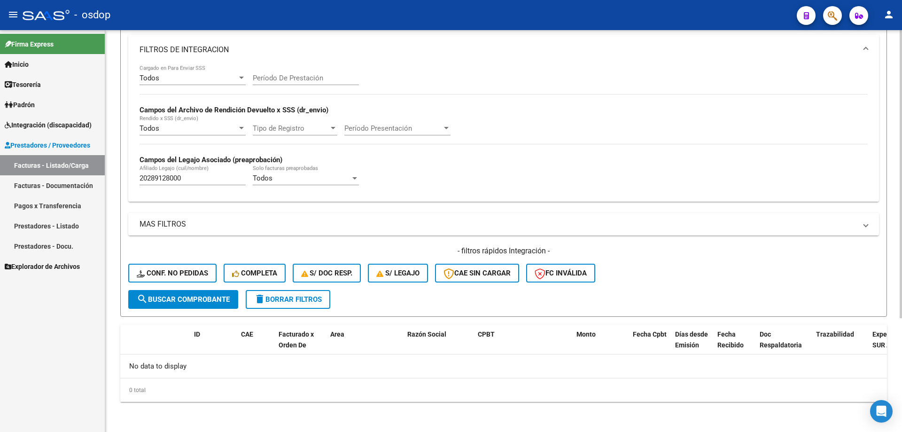
drag, startPoint x: 189, startPoint y: 261, endPoint x: 177, endPoint y: 268, distance: 14.1
click at [189, 262] on div "- filtros rápidos Integración - Conf. no pedidas Completa S/ Doc Resp. S/ legaj…" at bounding box center [503, 268] width 751 height 44
click at [169, 276] on span "Conf. no pedidas" at bounding box center [172, 273] width 71 height 8
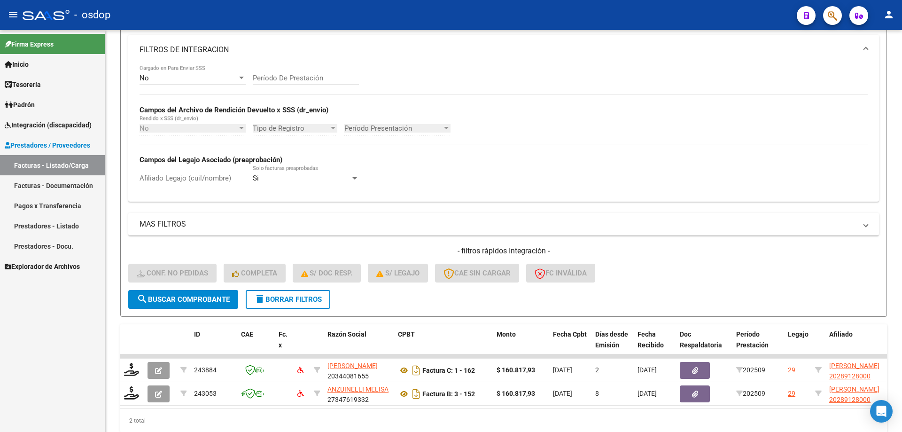
scroll to position [196, 0]
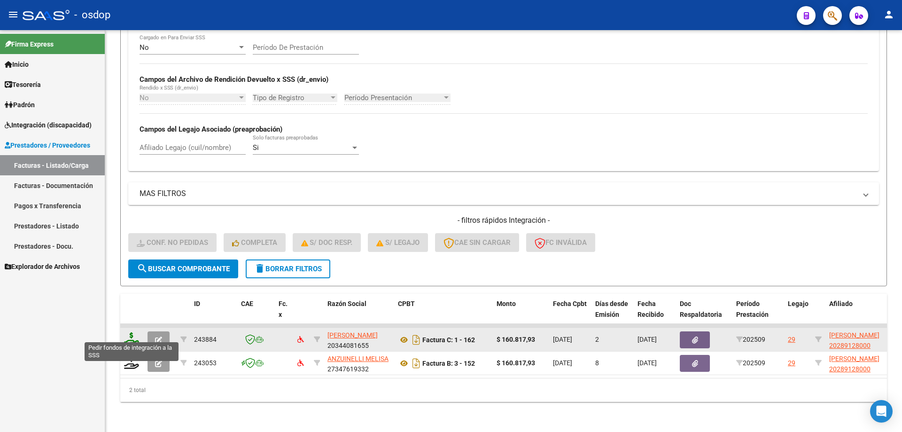
click at [127, 335] on icon at bounding box center [131, 338] width 15 height 13
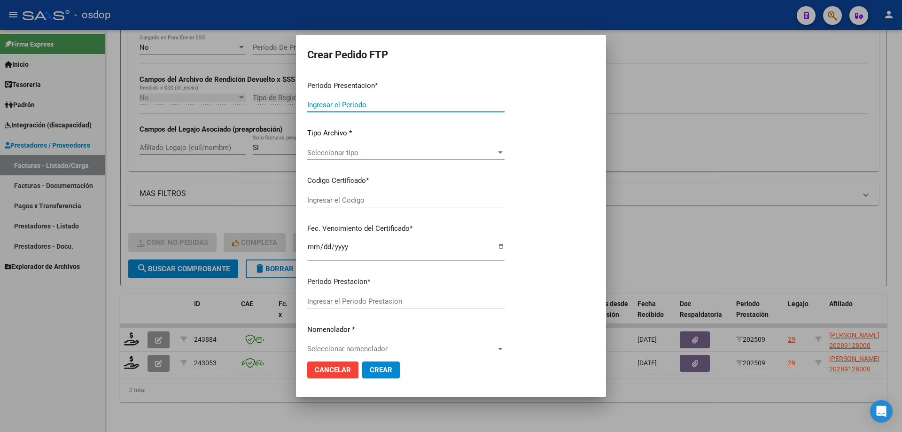
type input "202509"
type input "$ 160.817,93"
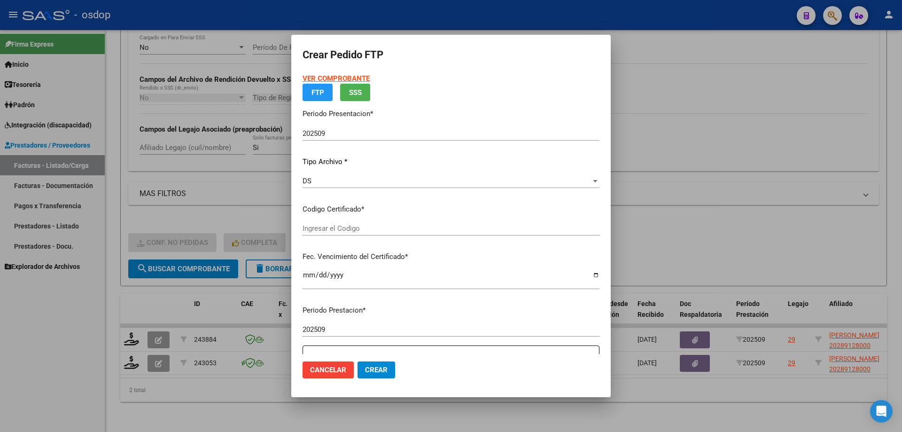
type input "5944175552"
type input "2029-02-07"
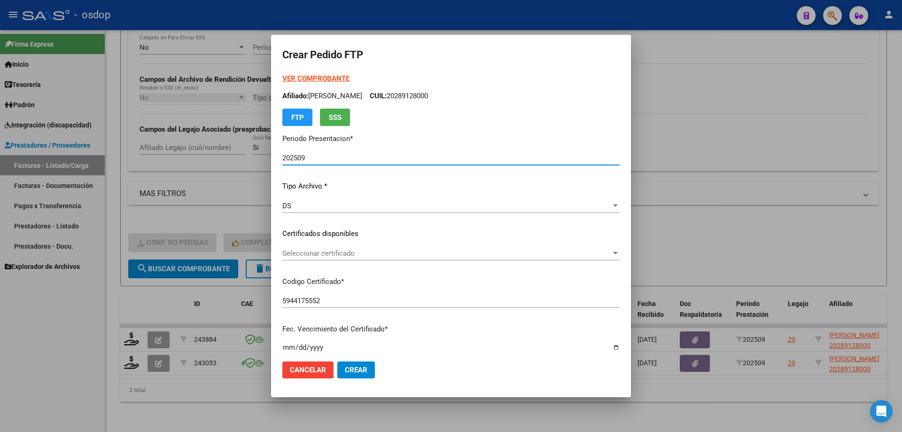
scroll to position [47, 0]
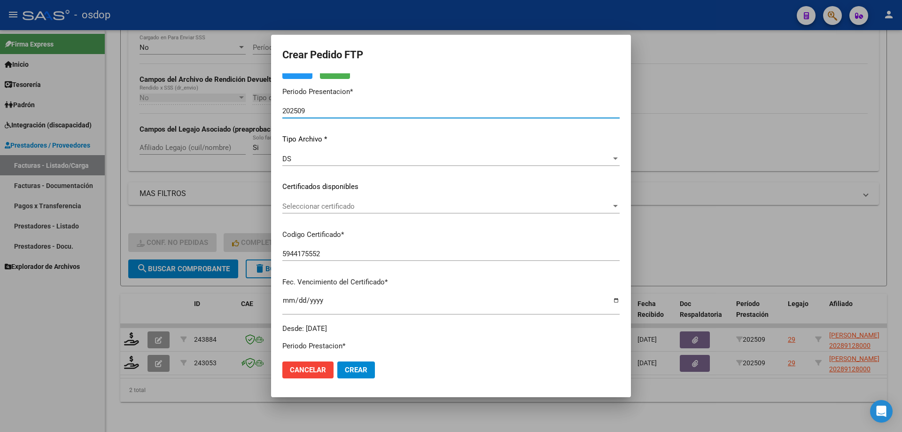
click at [342, 202] on span "Seleccionar certificado" at bounding box center [446, 206] width 329 height 8
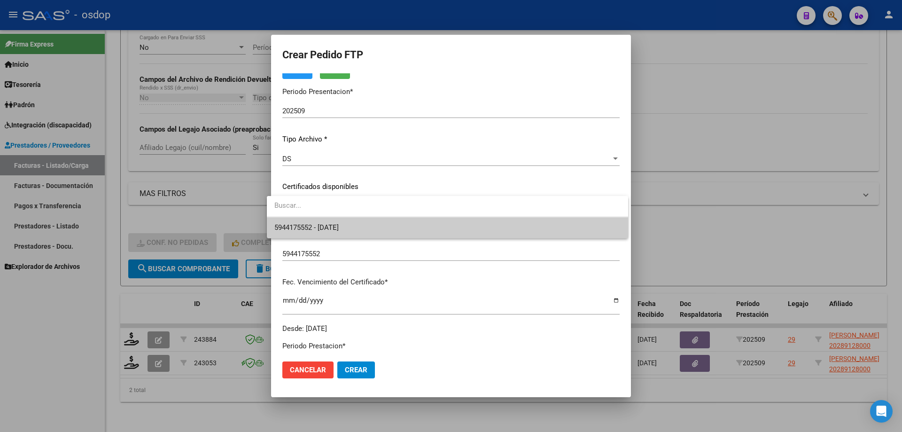
click at [343, 216] on input "dropdown search" at bounding box center [447, 205] width 361 height 21
click at [339, 224] on span "5944175552 - 2029-02-07" at bounding box center [306, 227] width 64 height 8
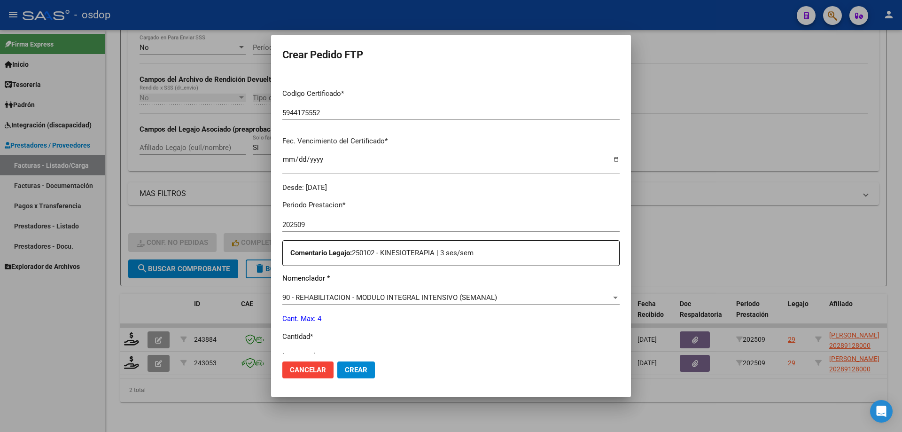
scroll to position [282, 0]
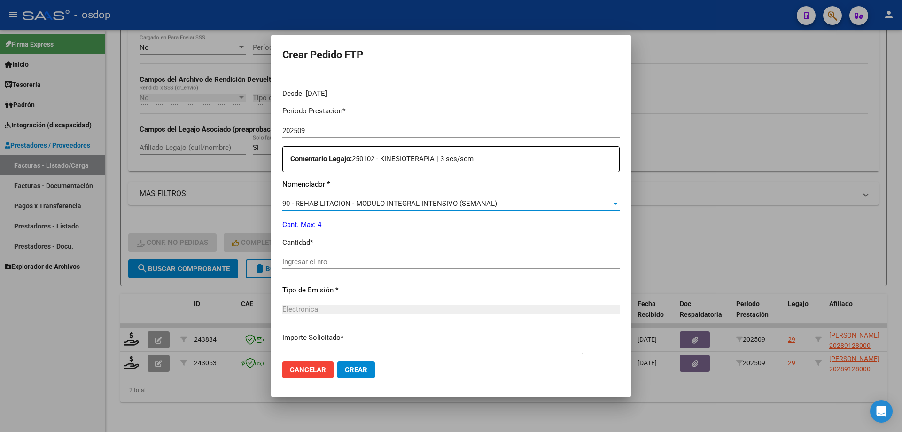
click at [382, 200] on span "90 - REHABILITACION - MODULO INTEGRAL INTENSIVO (SEMANAL)" at bounding box center [389, 203] width 215 height 8
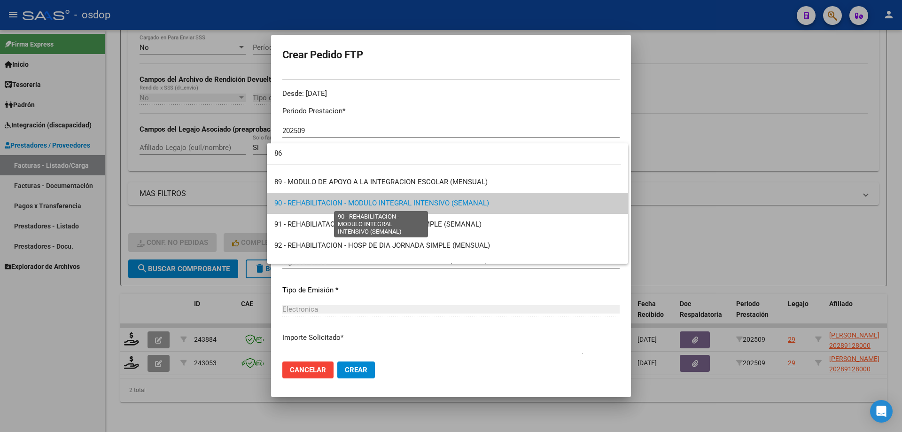
scroll to position [0, 0]
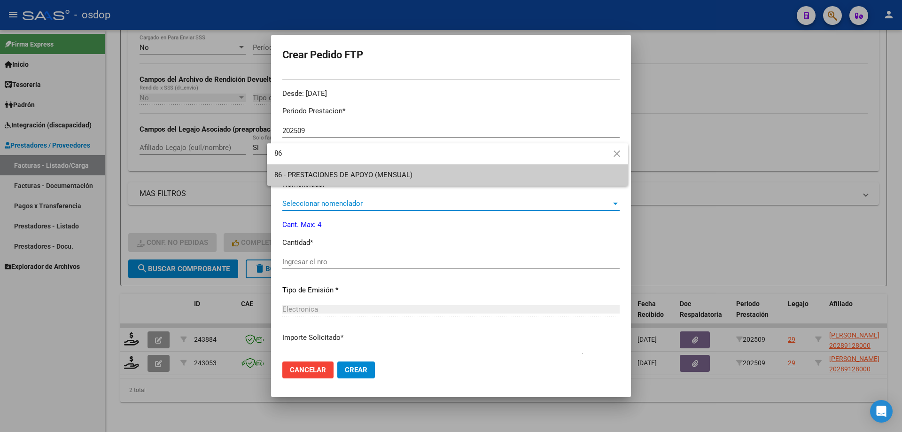
type input "86"
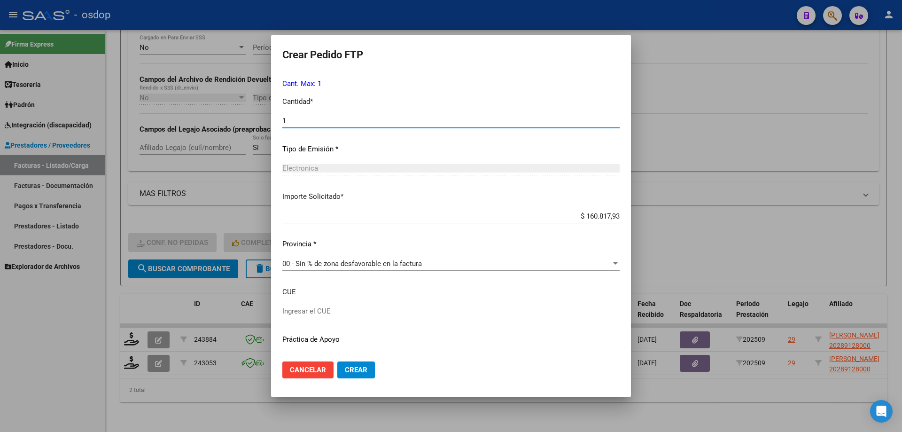
scroll to position [443, 0]
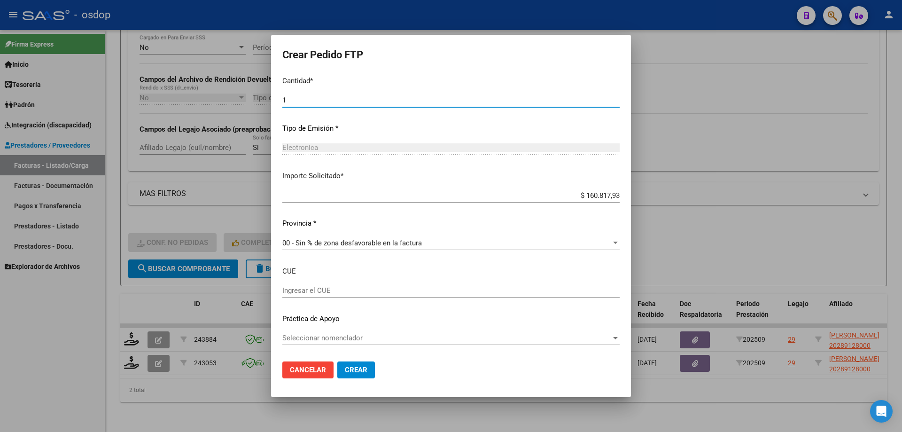
type input "1"
click at [348, 377] on button "Crear" at bounding box center [356, 369] width 38 height 17
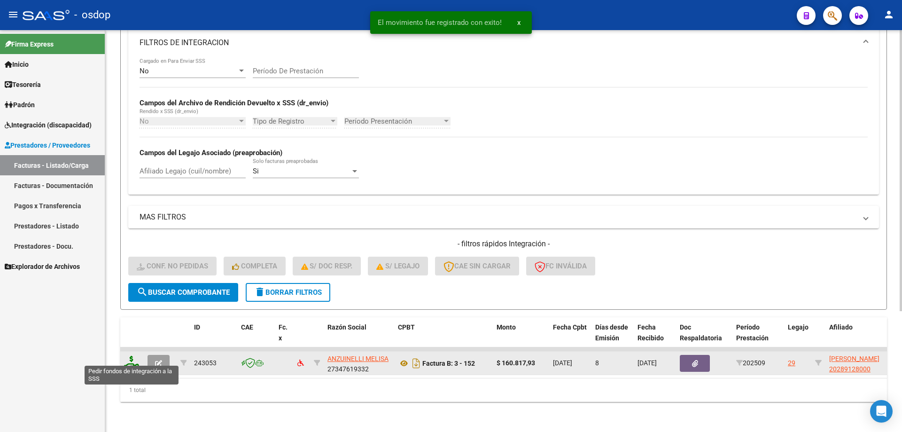
scroll to position [173, 0]
click at [132, 356] on icon at bounding box center [131, 362] width 15 height 13
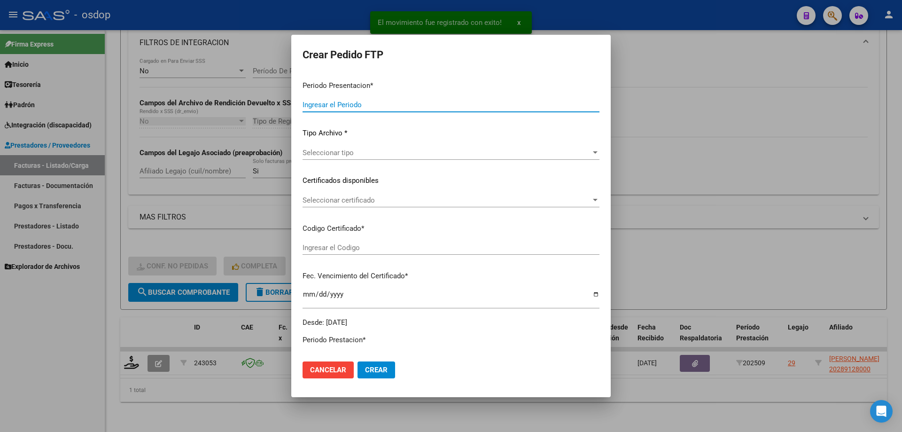
type input "202509"
type input "$ 160.817,93"
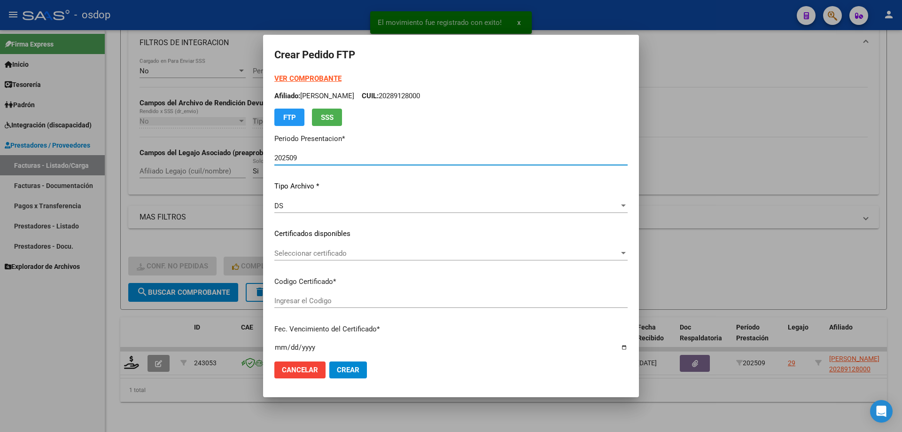
type input "5944175552"
type input "2029-02-07"
click at [347, 259] on div "Seleccionar certificado Seleccionar certificado" at bounding box center [450, 253] width 353 height 14
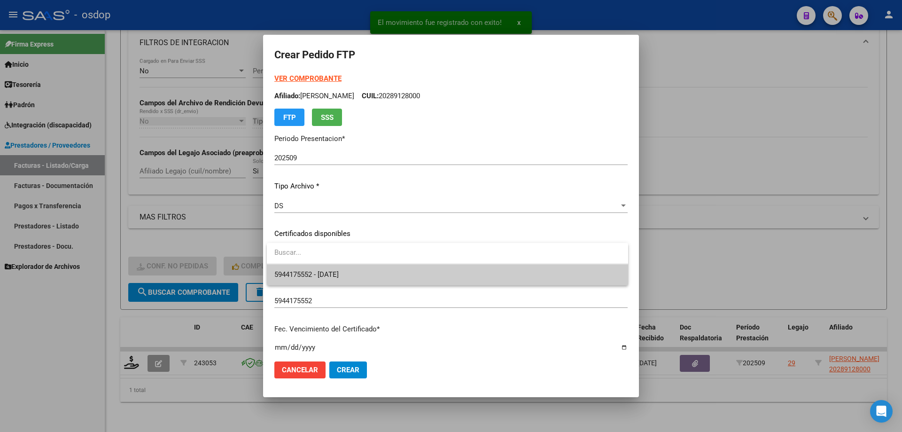
click at [361, 272] on span "5944175552 - 2029-02-07" at bounding box center [447, 274] width 346 height 21
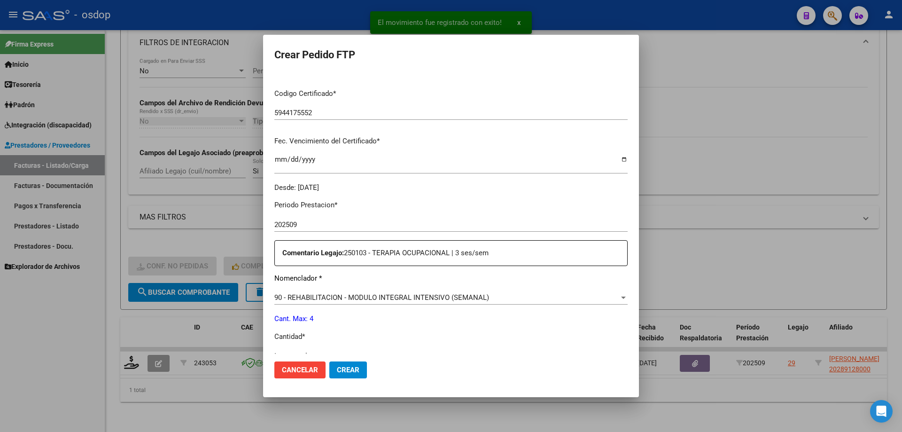
scroll to position [235, 0]
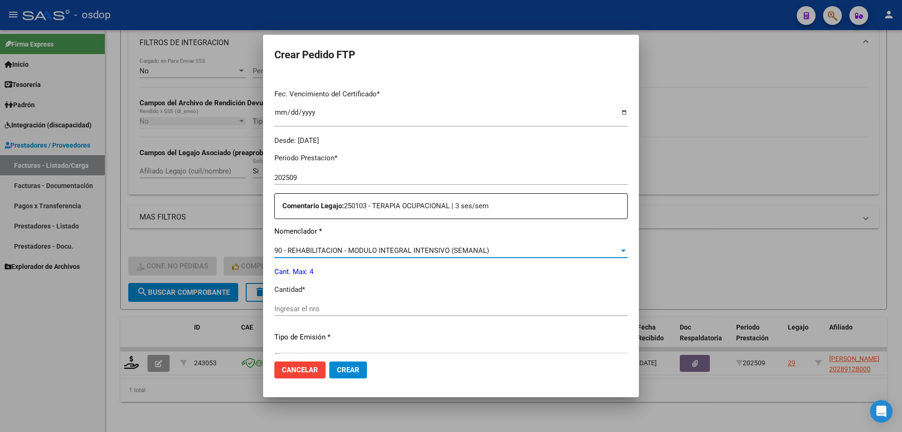
click at [393, 251] on span "90 - REHABILITACION - MODULO INTEGRAL INTENSIVO (SEMANAL)" at bounding box center [381, 250] width 215 height 8
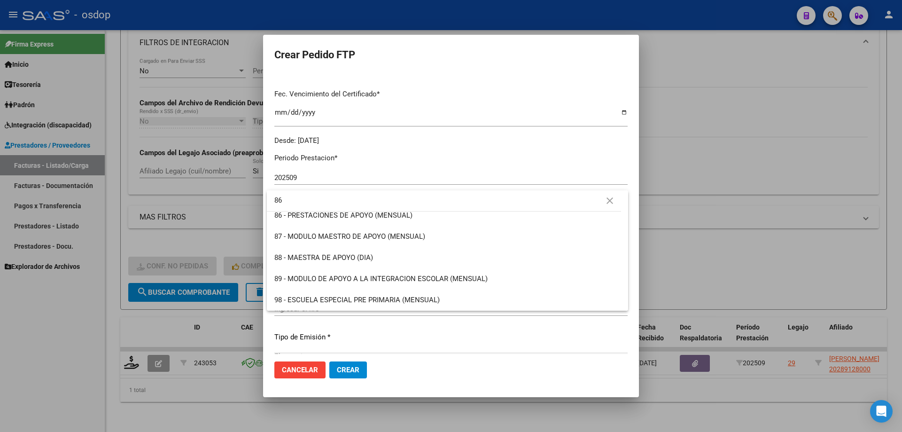
scroll to position [0, 0]
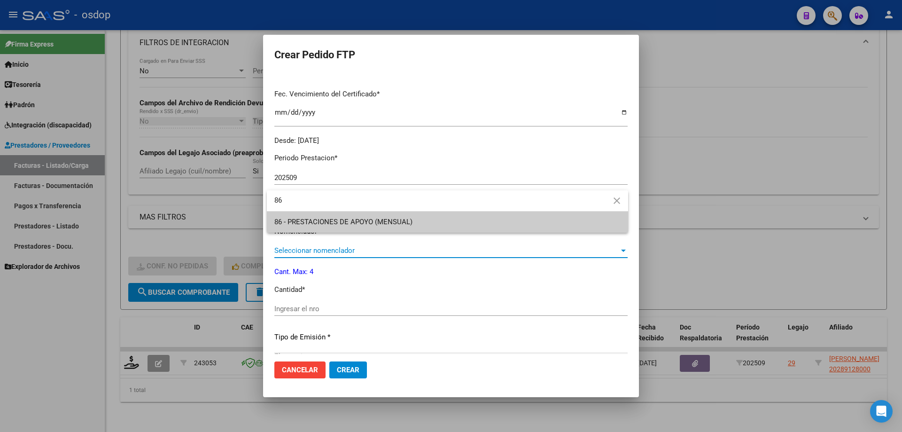
type input "86"
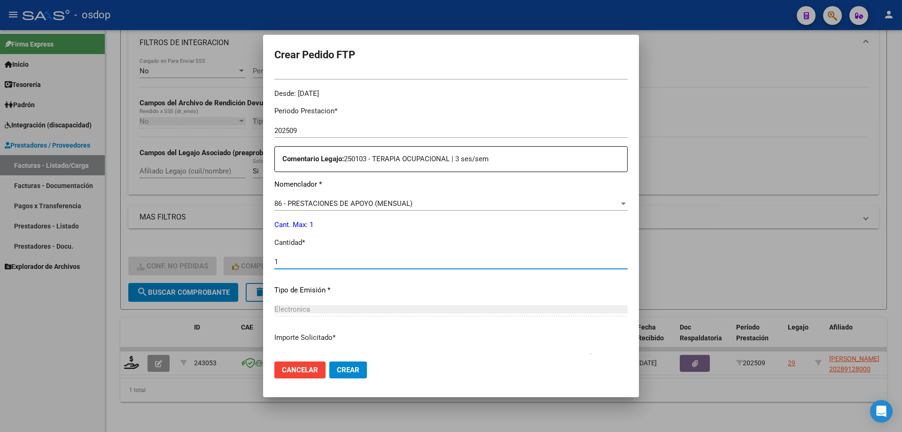
scroll to position [443, 0]
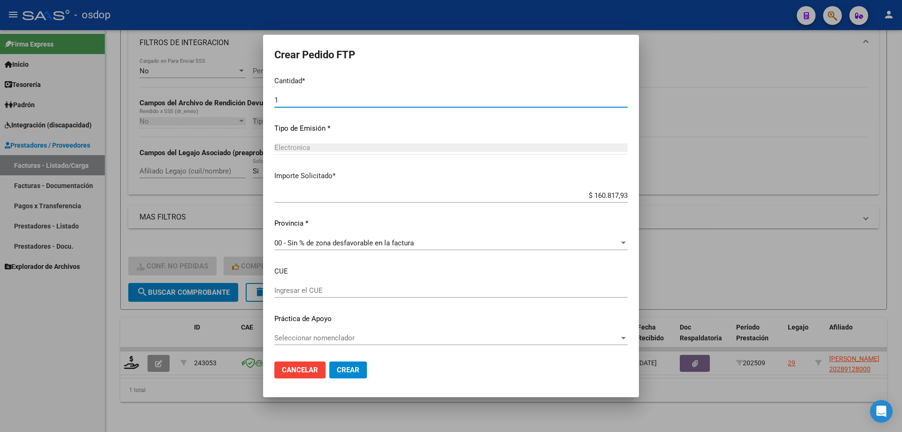
type input "1"
click at [354, 373] on span "Crear" at bounding box center [348, 369] width 23 height 8
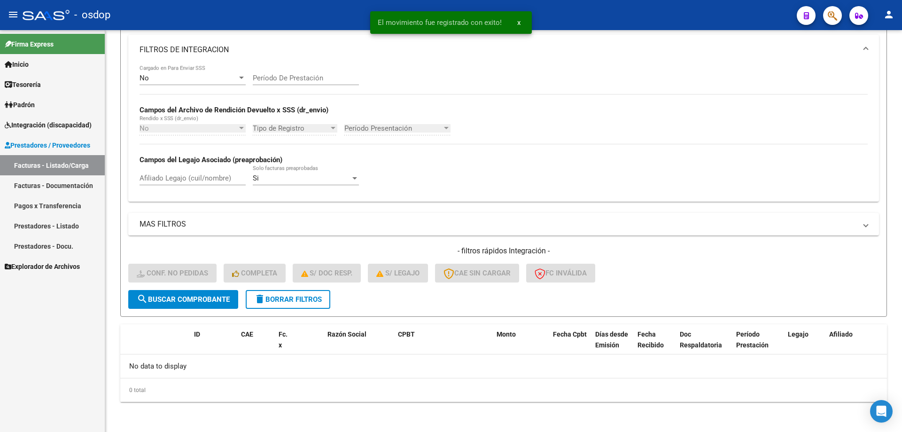
scroll to position [159, 0]
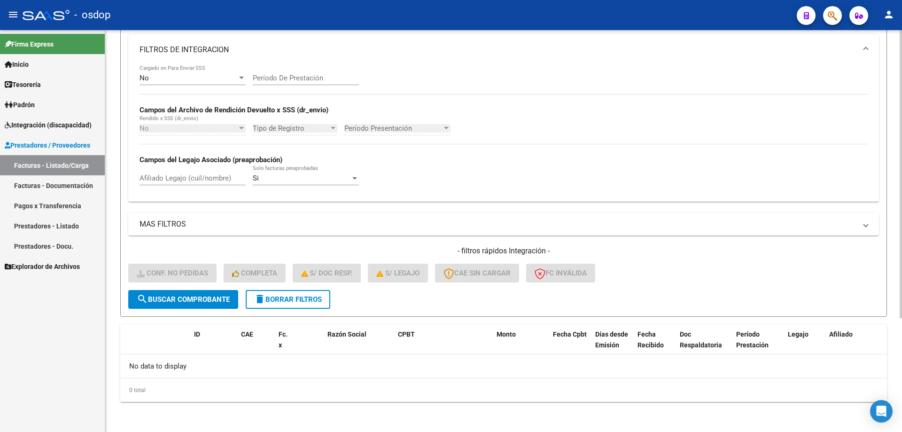
click at [316, 302] on span "delete Borrar Filtros" at bounding box center [288, 299] width 68 height 8
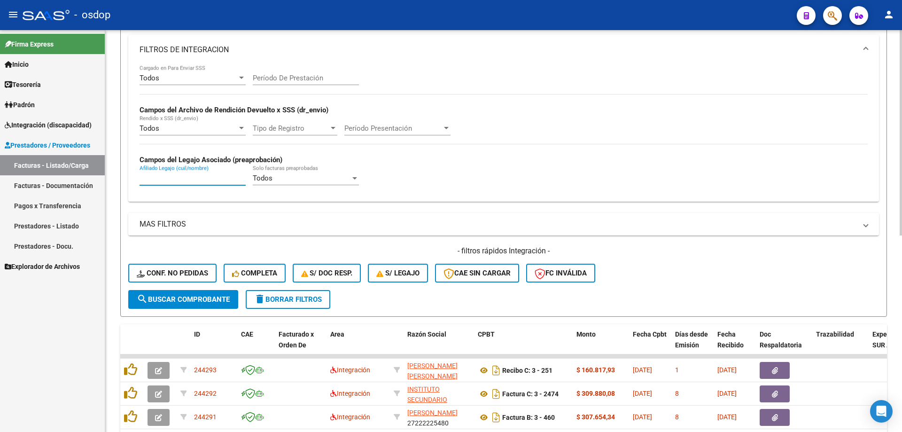
click at [201, 181] on input "Afiliado Legajo (cuil/nombre)" at bounding box center [192, 178] width 106 height 8
paste input "20525648851"
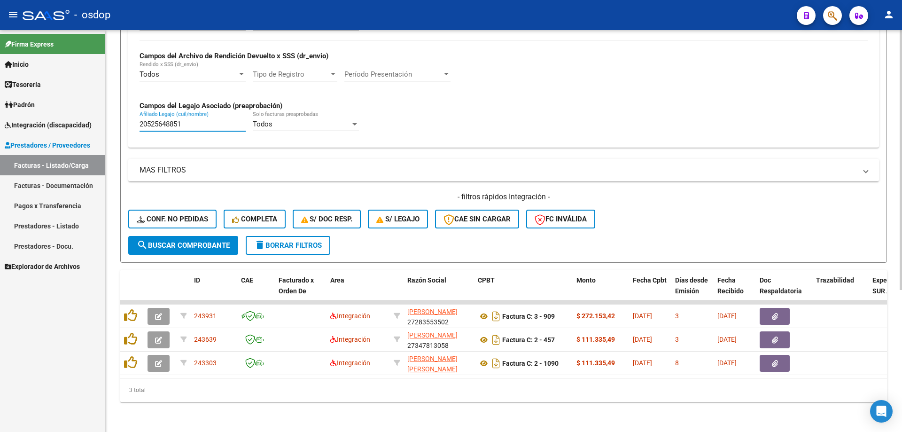
type input "20525648851"
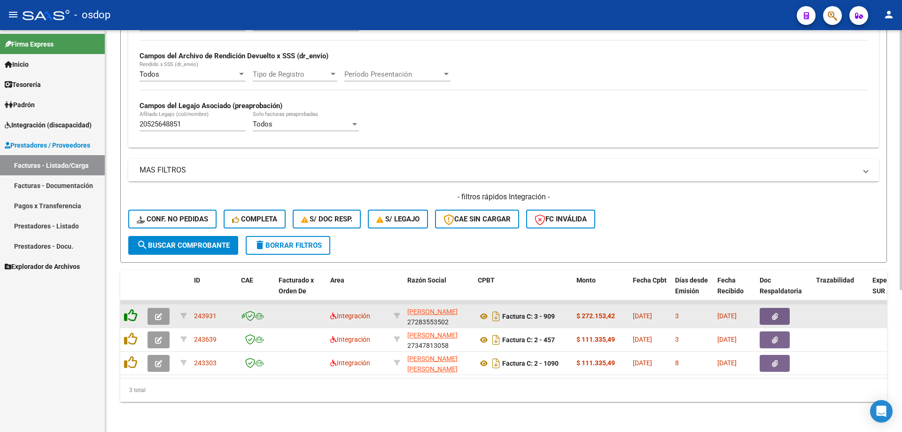
click at [133, 310] on icon at bounding box center [130, 315] width 13 height 13
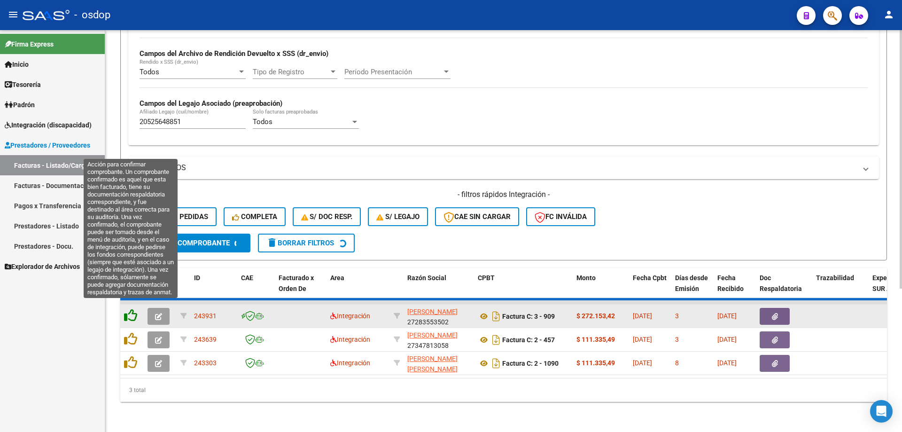
scroll to position [196, 0]
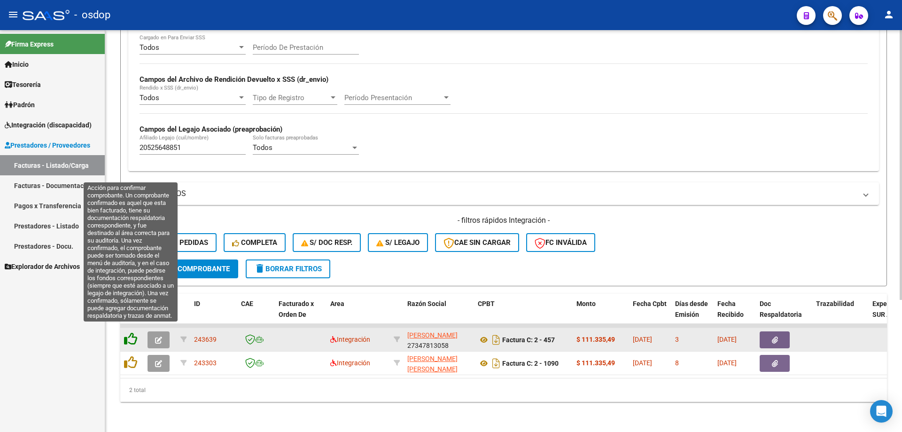
click at [126, 335] on icon at bounding box center [130, 338] width 13 height 13
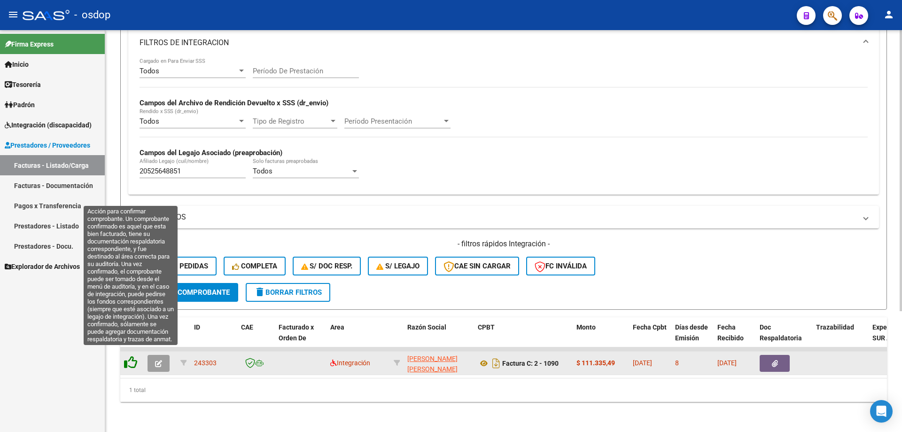
click at [132, 356] on icon at bounding box center [130, 362] width 13 height 13
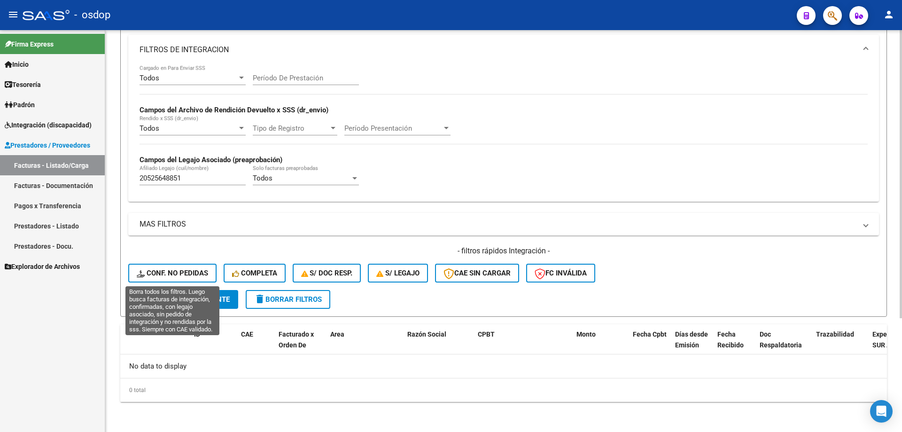
click at [149, 270] on span "Conf. no pedidas" at bounding box center [172, 273] width 71 height 8
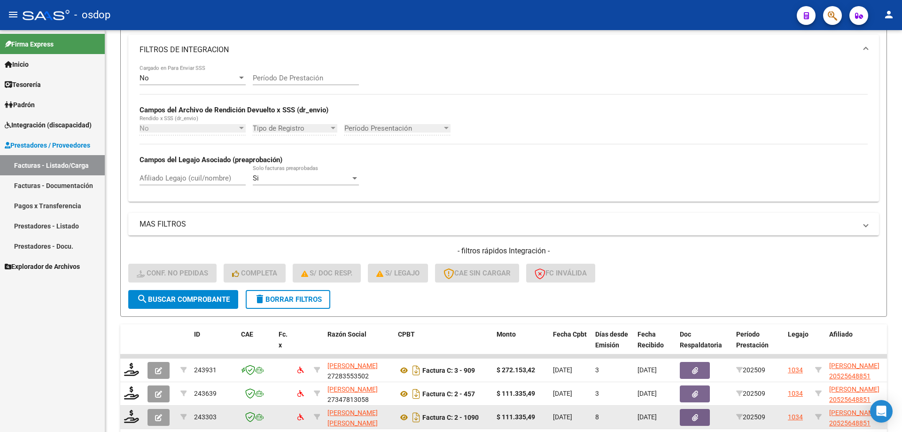
scroll to position [220, 0]
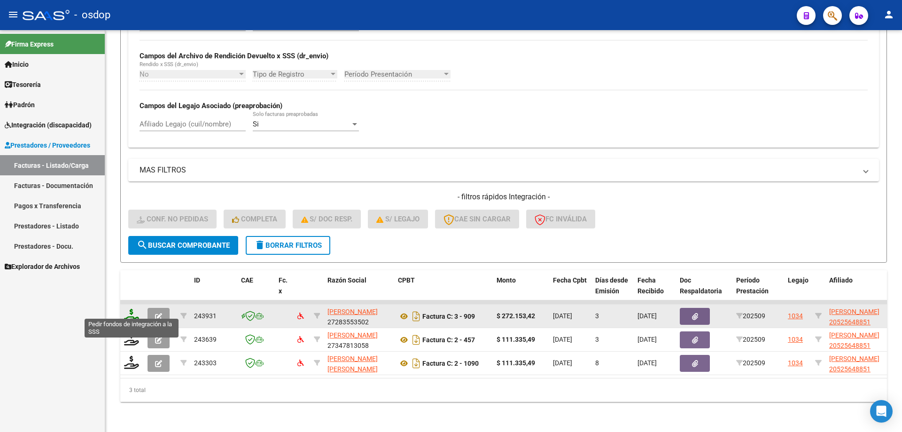
click at [131, 310] on icon at bounding box center [131, 315] width 15 height 13
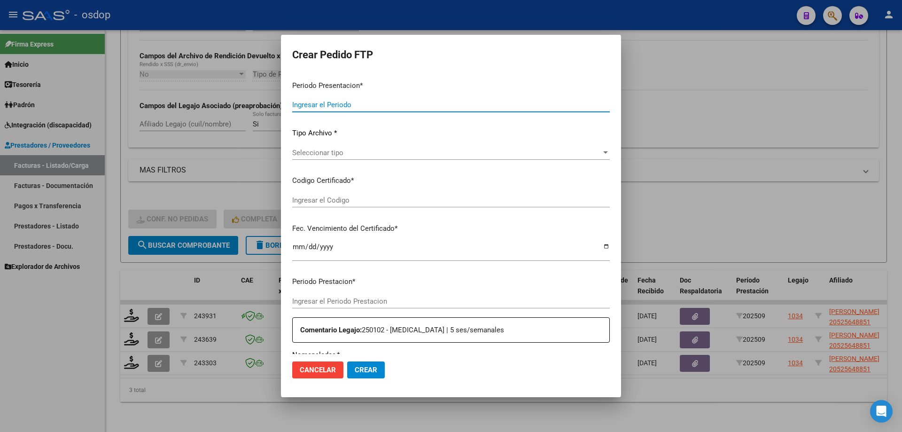
type input "202509"
type input "$ 272.153,42"
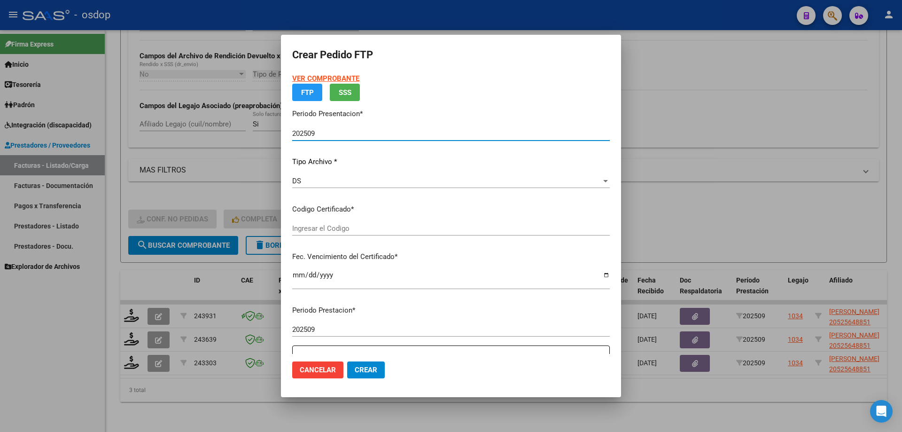
type input "256337880"
type input "2025-09-14"
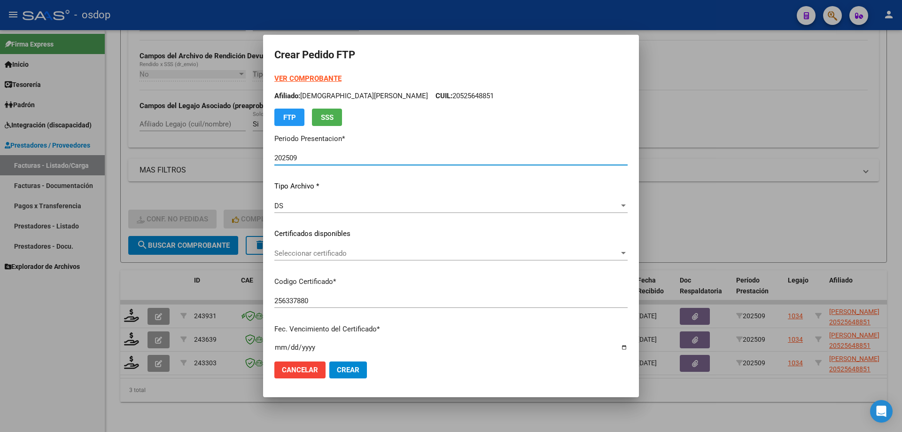
click at [363, 249] on span "Seleccionar certificado" at bounding box center [446, 253] width 345 height 8
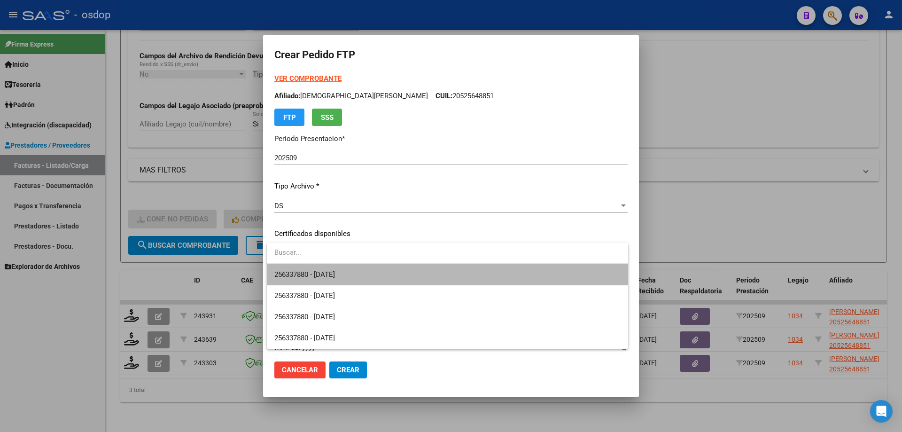
click at [384, 281] on span "256337880 - 2025-09-14" at bounding box center [447, 274] width 346 height 21
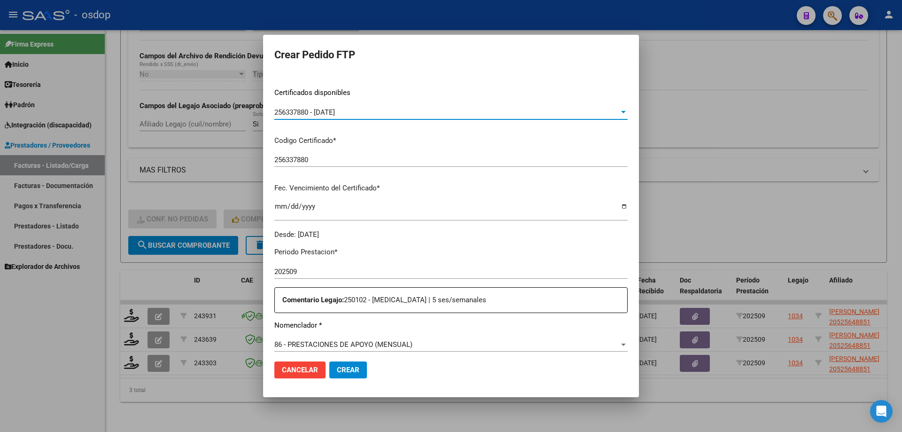
scroll to position [282, 0]
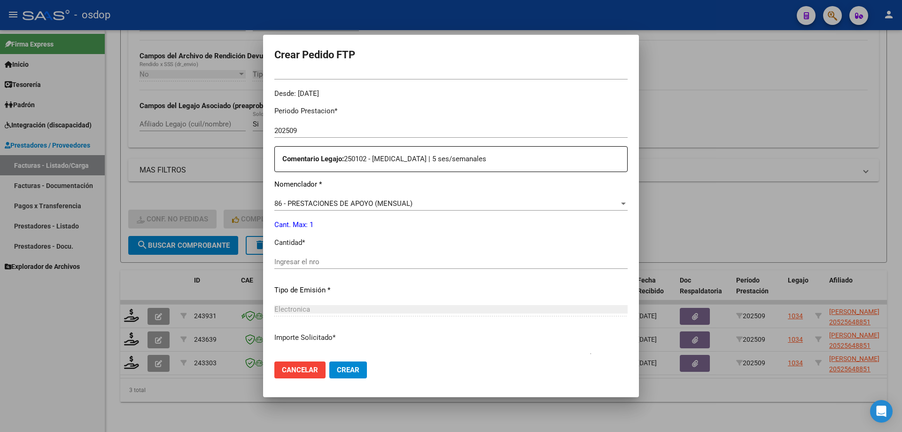
click at [347, 270] on div "Ingresar el nro" at bounding box center [450, 266] width 353 height 23
click at [353, 265] on input "Ingresar el nro" at bounding box center [450, 261] width 353 height 8
type input "1"
click at [348, 369] on span "Crear" at bounding box center [348, 369] width 23 height 8
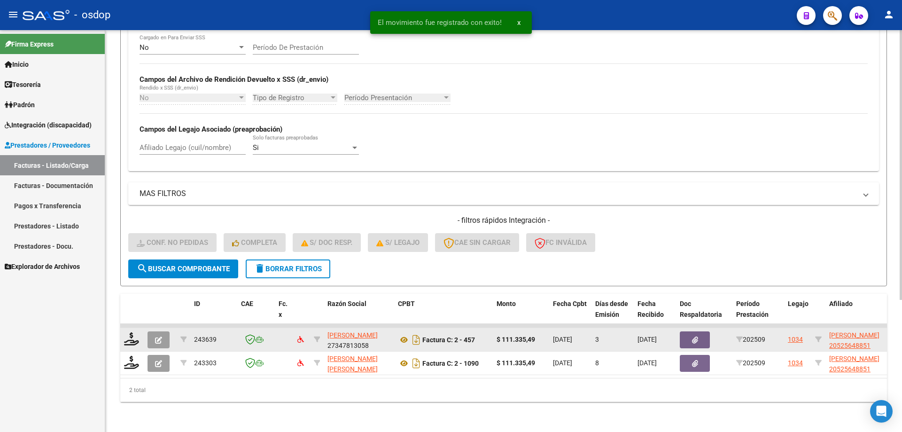
scroll to position [196, 0]
click at [127, 339] on div at bounding box center [132, 339] width 16 height 15
click at [135, 332] on icon at bounding box center [131, 338] width 15 height 13
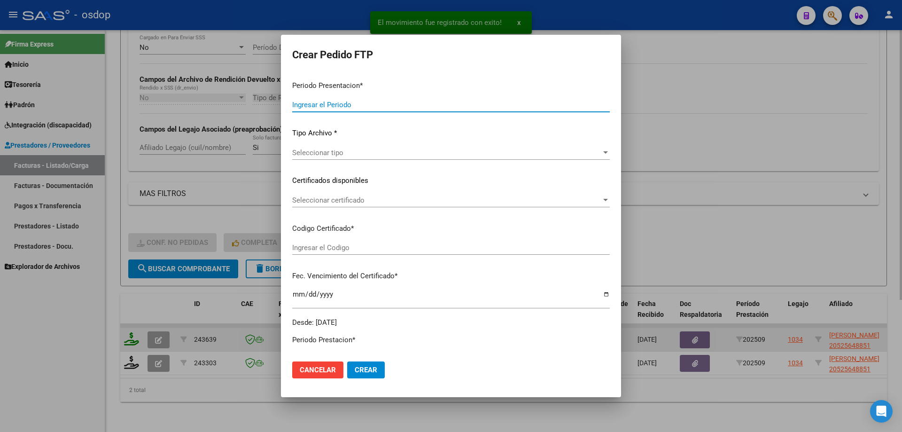
type input "202509"
type input "$ 111.335,49"
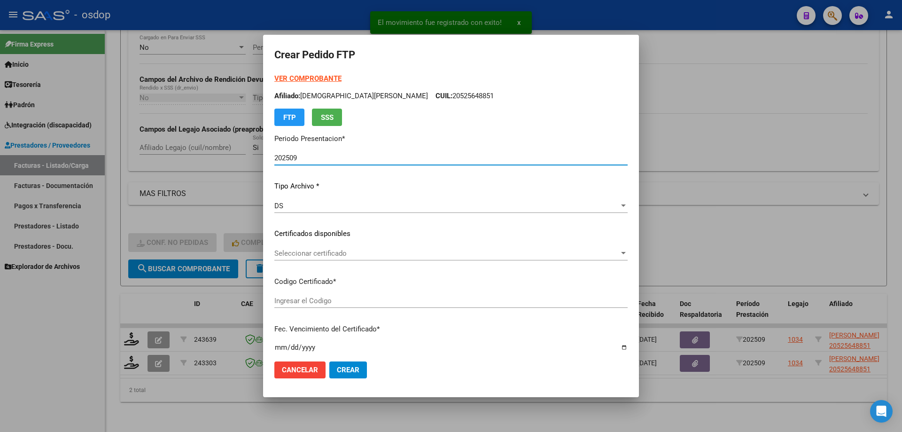
type input "256337880"
type input "2025-09-14"
click at [353, 255] on span "Seleccionar certificado" at bounding box center [446, 253] width 345 height 8
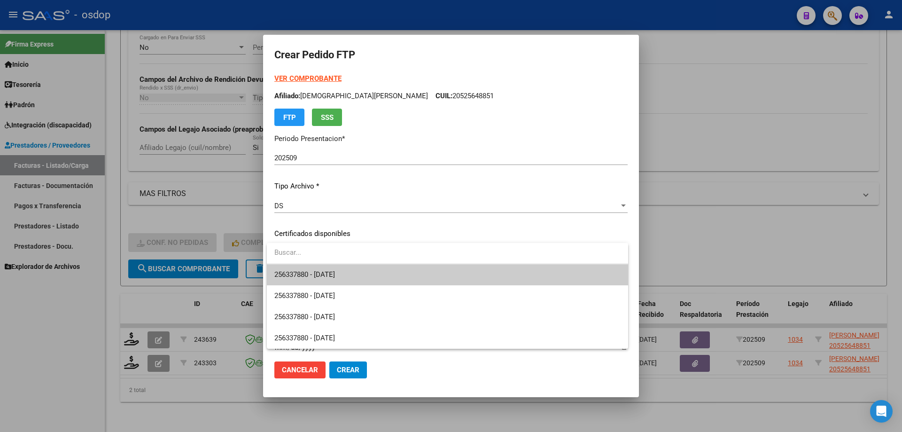
click at [362, 271] on span "256337880 - 2025-09-14" at bounding box center [447, 274] width 346 height 21
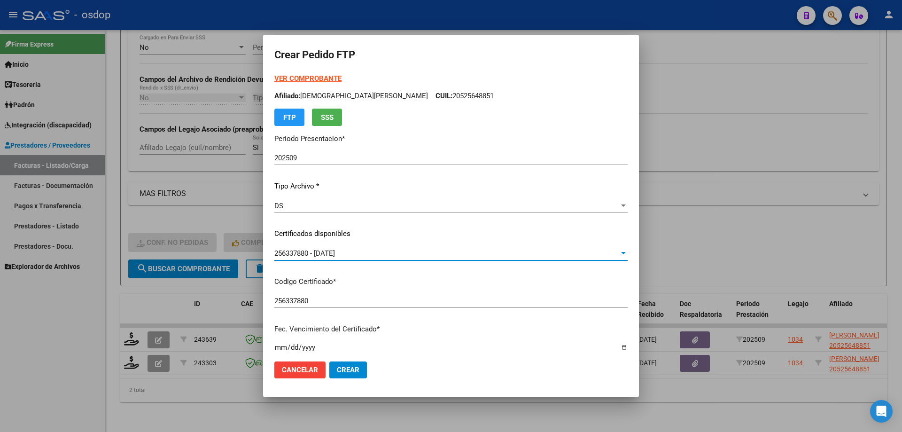
scroll to position [282, 0]
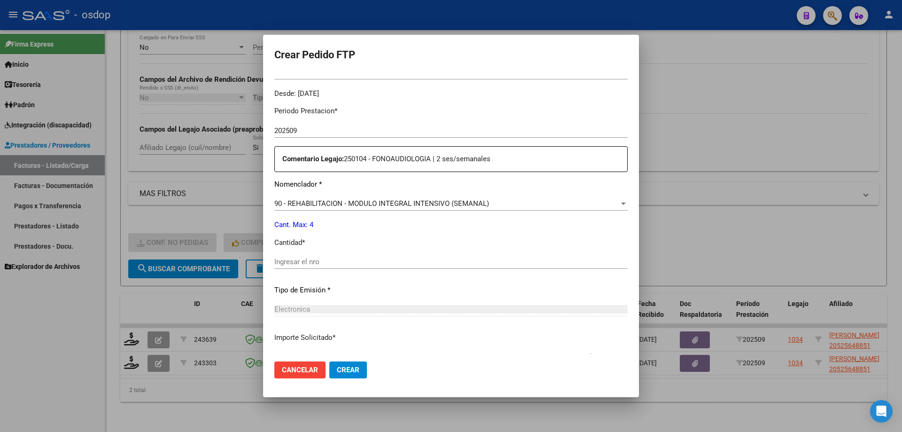
click at [371, 204] on span "90 - REHABILITACION - MODULO INTEGRAL INTENSIVO (SEMANAL)" at bounding box center [381, 203] width 215 height 8
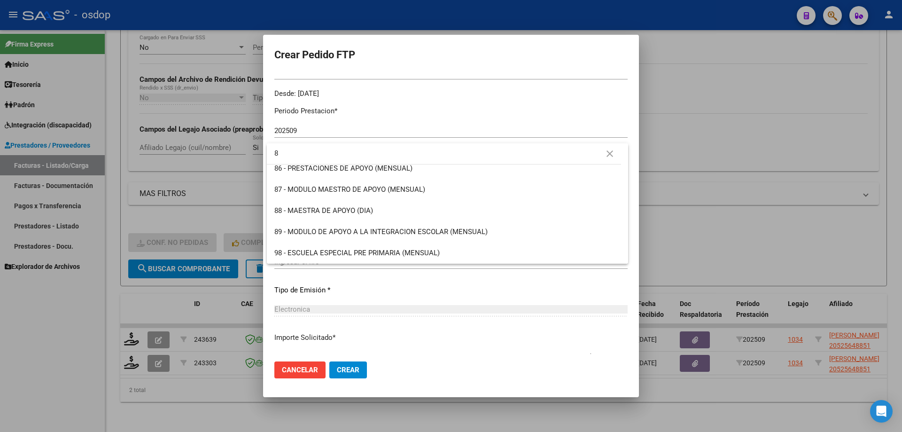
scroll to position [0, 0]
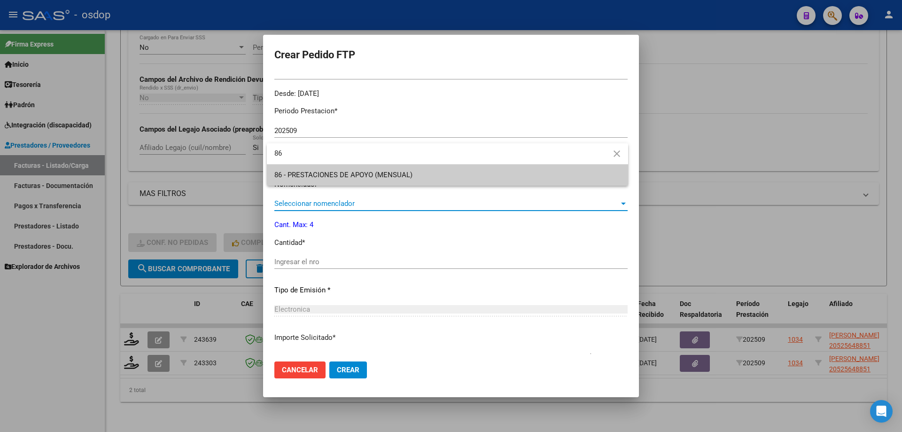
type input "86"
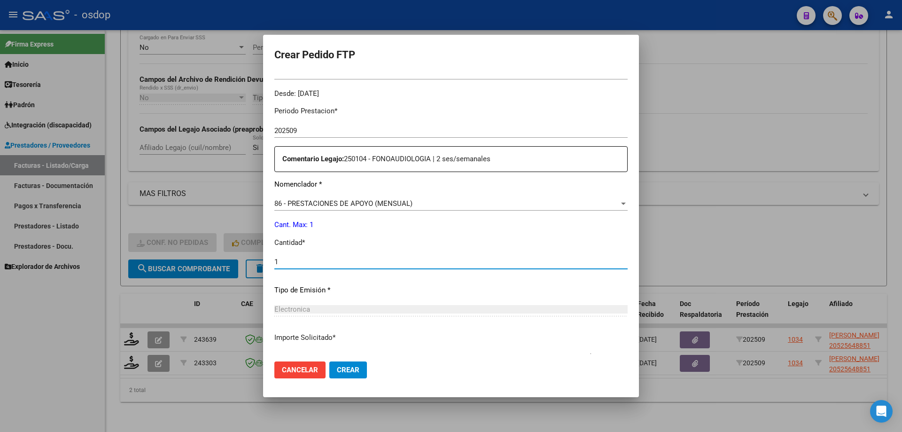
type input "1"
click at [329, 361] on button "Crear" at bounding box center [348, 369] width 38 height 17
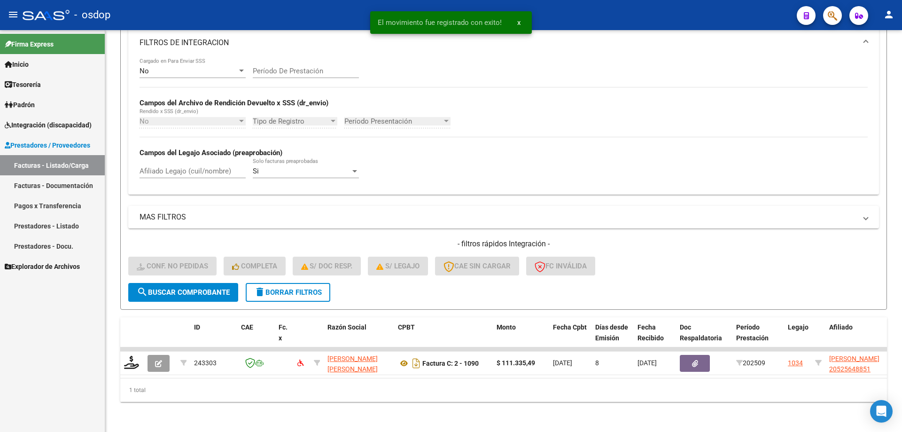
scroll to position [173, 0]
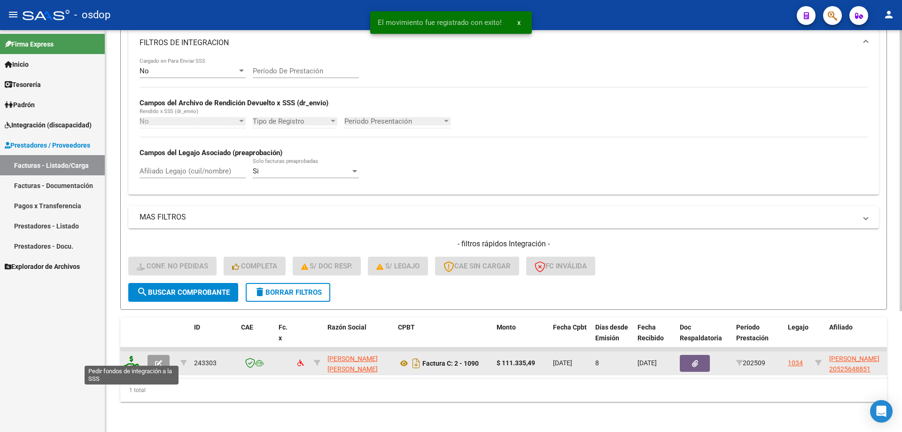
click at [132, 356] on icon at bounding box center [131, 362] width 15 height 13
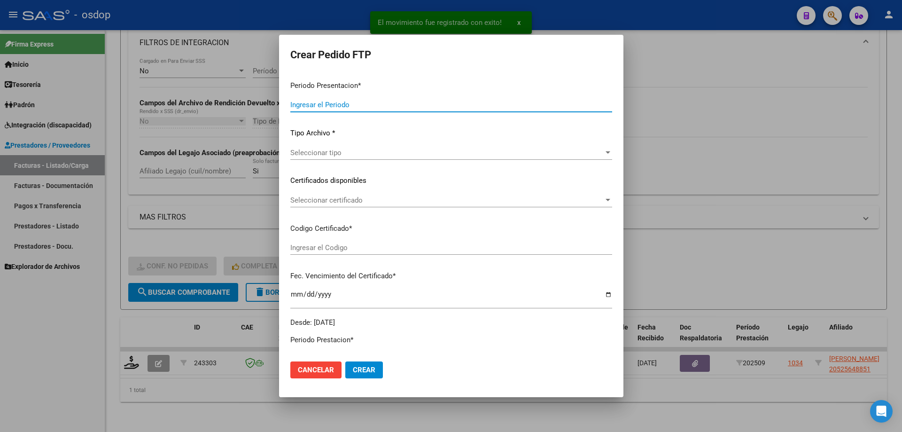
type input "202509"
type input "$ 111.335,49"
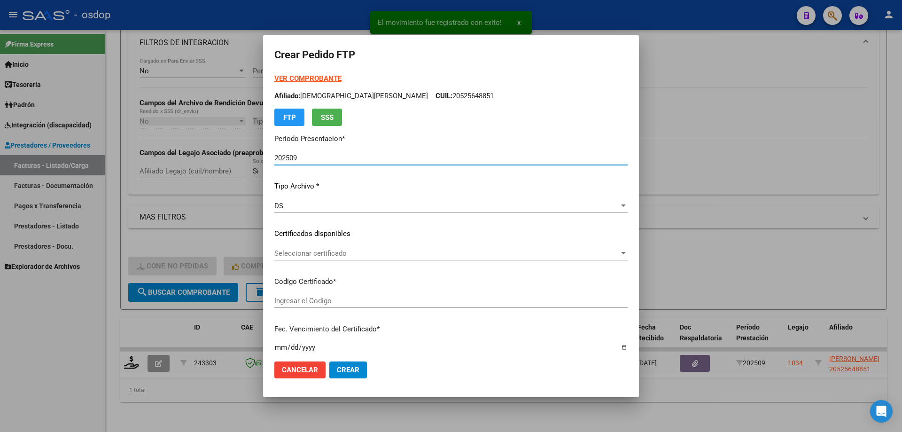
type input "256337880"
type input "2025-09-14"
click at [341, 254] on span "Seleccionar certificado" at bounding box center [446, 253] width 345 height 8
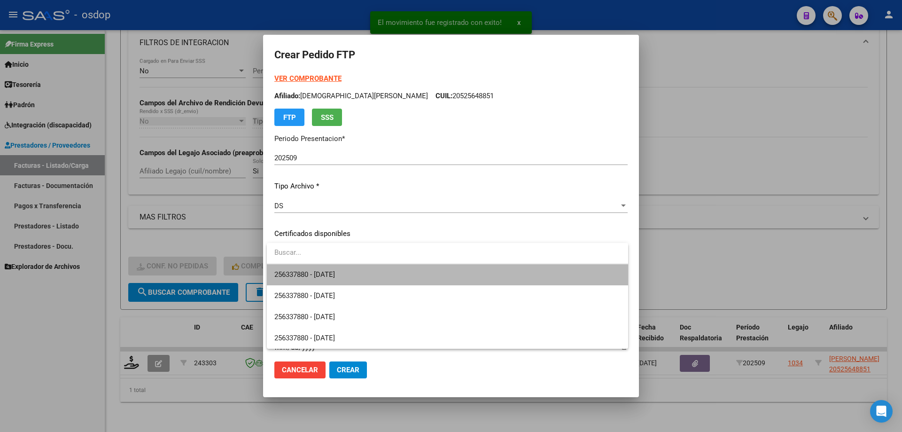
click at [358, 279] on span "256337880 - 2025-09-14" at bounding box center [447, 274] width 346 height 21
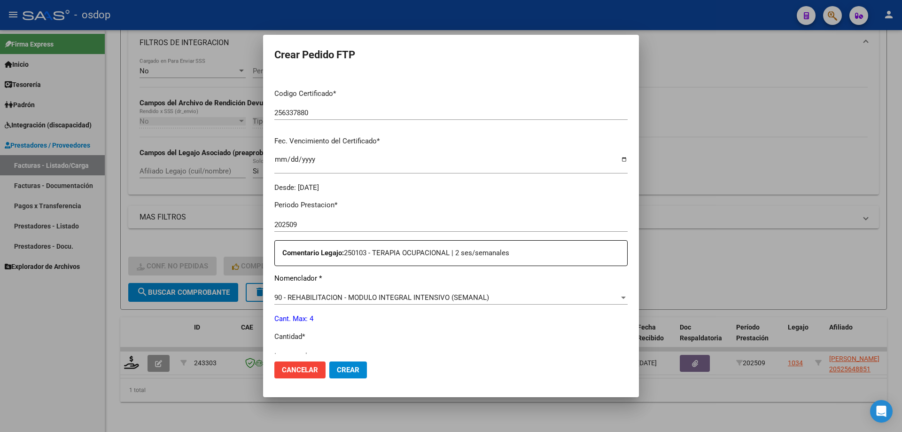
scroll to position [235, 0]
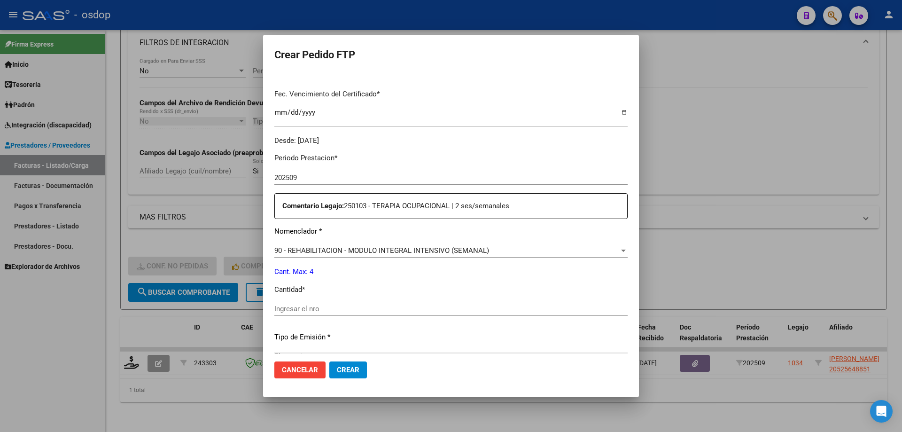
click at [371, 250] on span "90 - REHABILITACION - MODULO INTEGRAL INTENSIVO (SEMANAL)" at bounding box center [381, 250] width 215 height 8
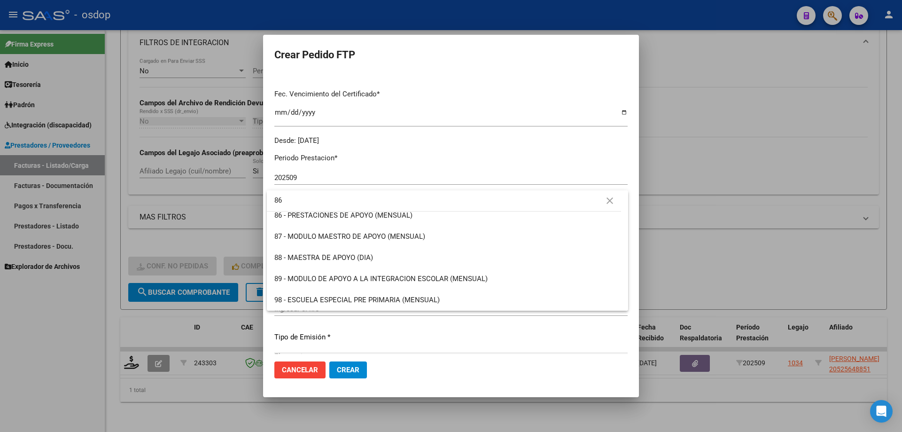
scroll to position [0, 0]
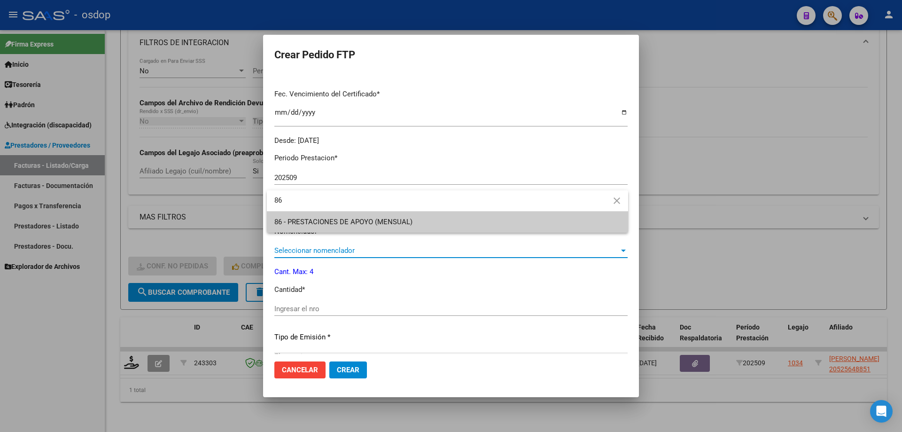
type input "86"
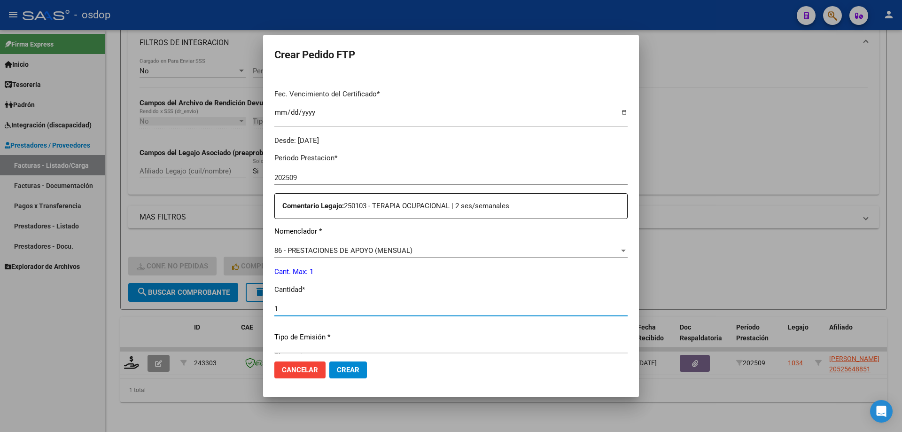
type input "1"
click at [329, 361] on button "Crear" at bounding box center [348, 369] width 38 height 17
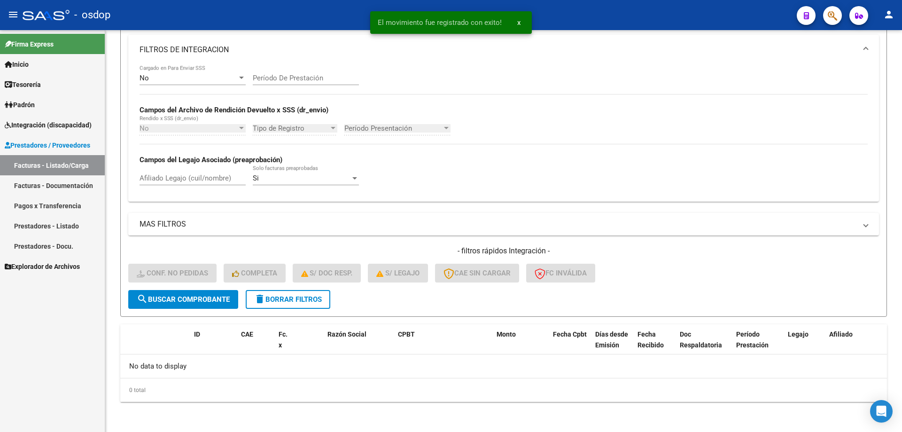
scroll to position [159, 0]
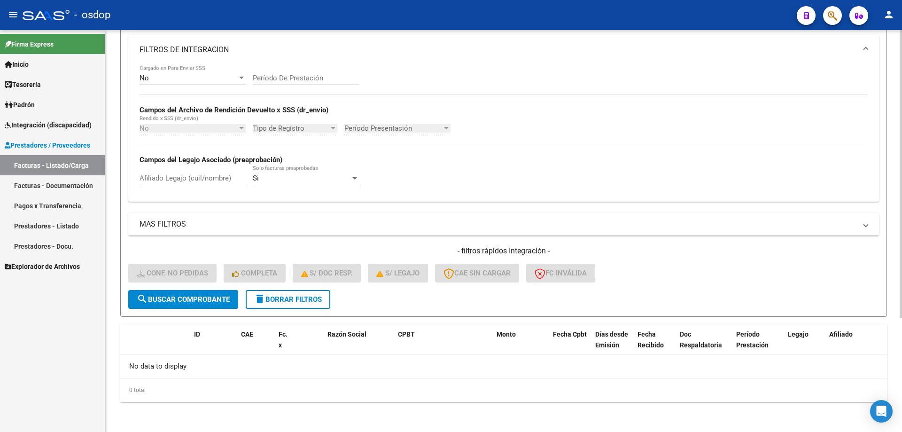
click at [305, 292] on button "delete Borrar Filtros" at bounding box center [288, 299] width 85 height 19
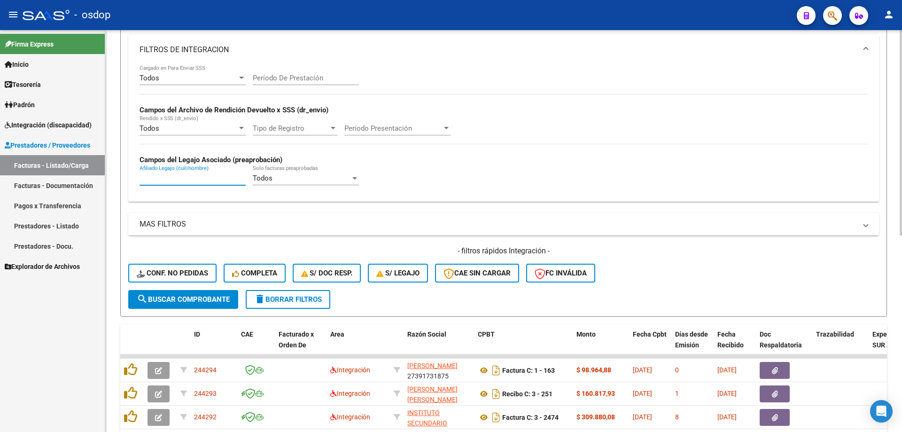
click at [207, 174] on input "Afiliado Legajo (cuil/nombre)" at bounding box center [192, 178] width 106 height 8
paste input "23525648869"
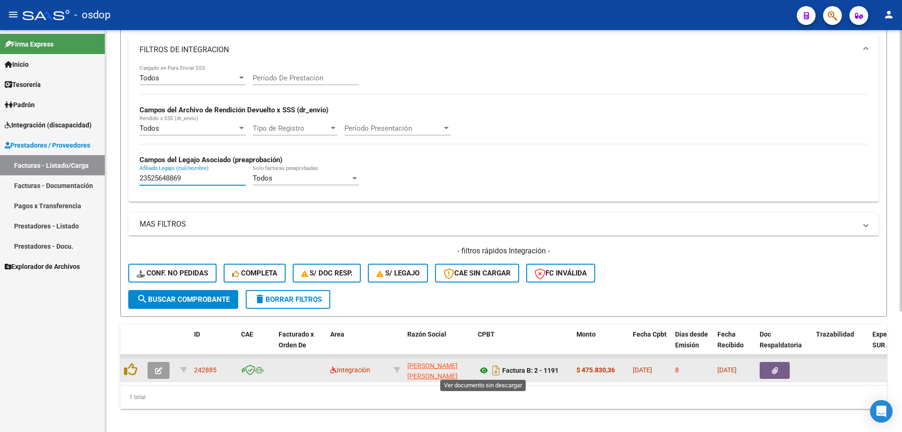
type input "23525648869"
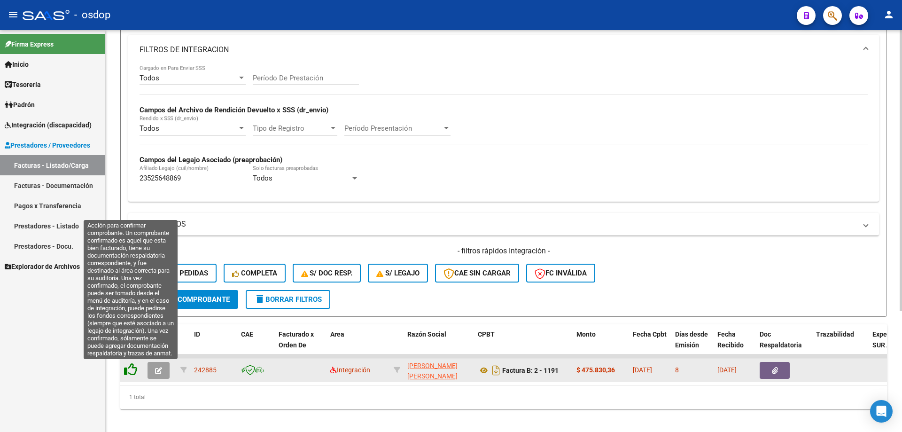
click at [134, 371] on icon at bounding box center [130, 369] width 13 height 13
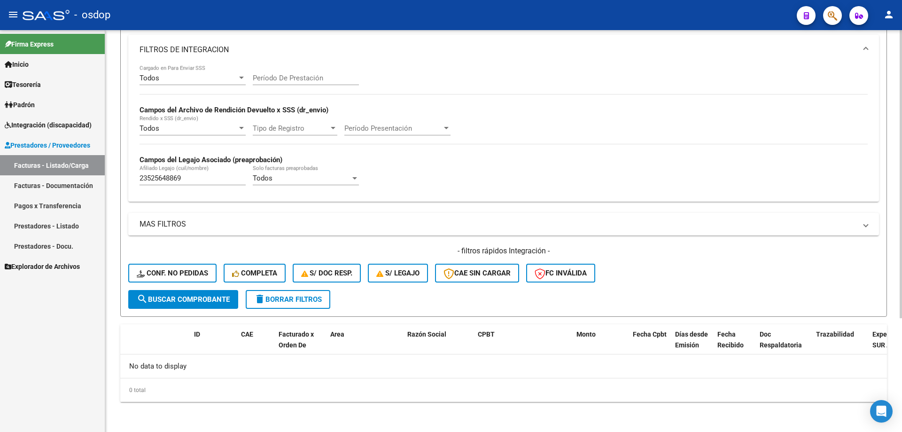
click at [174, 271] on span "Conf. no pedidas" at bounding box center [172, 273] width 71 height 8
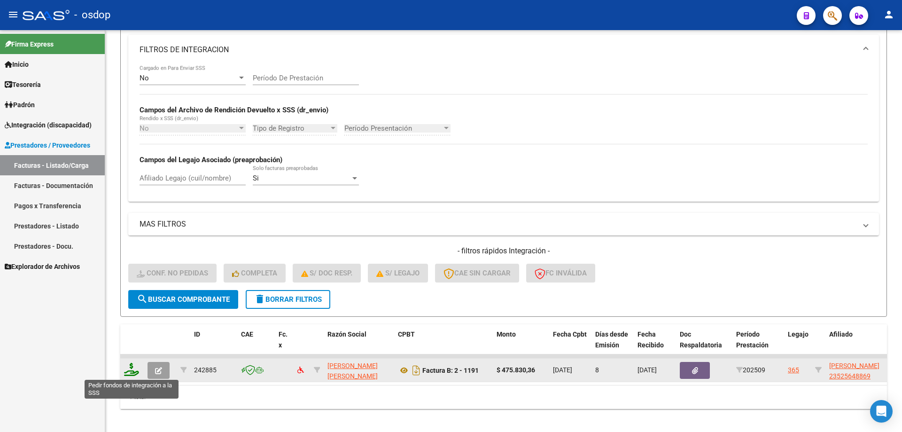
click at [128, 374] on icon at bounding box center [131, 369] width 15 height 13
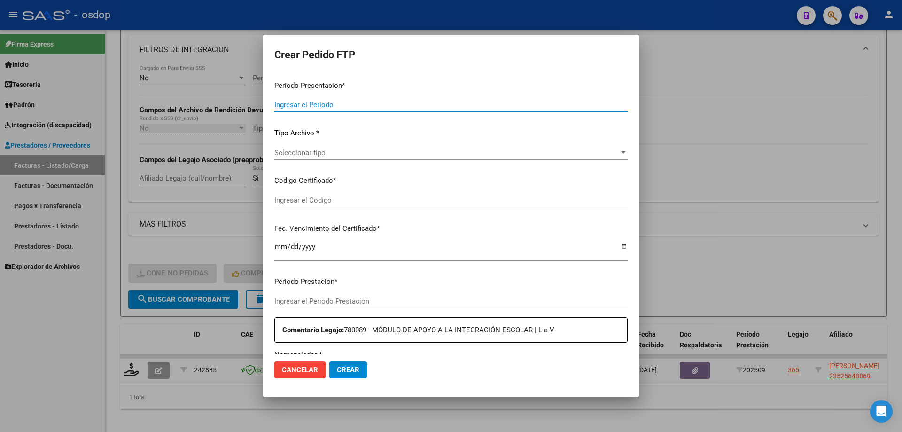
type input "202509"
type input "$ 475.830,36"
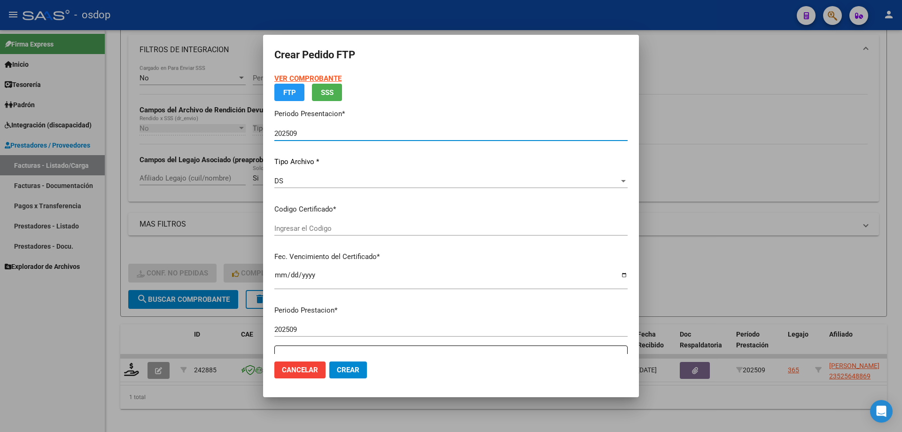
type input "5411757345"
type input "2030-05-30"
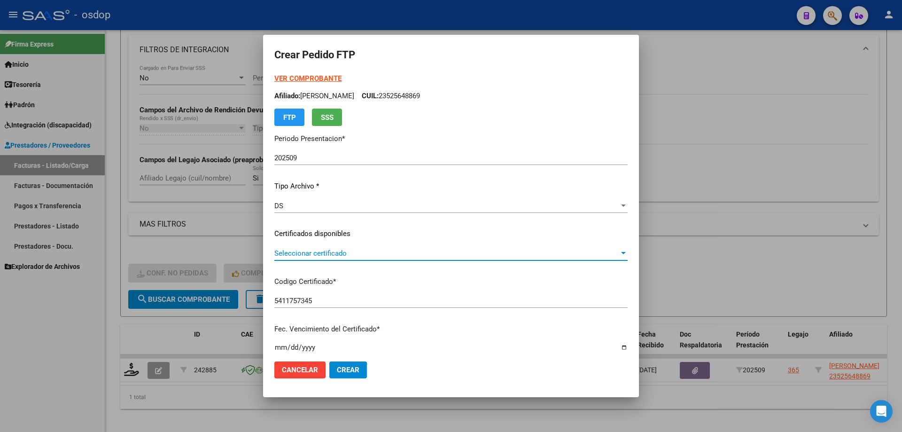
click at [311, 253] on span "Seleccionar certificado" at bounding box center [446, 253] width 345 height 8
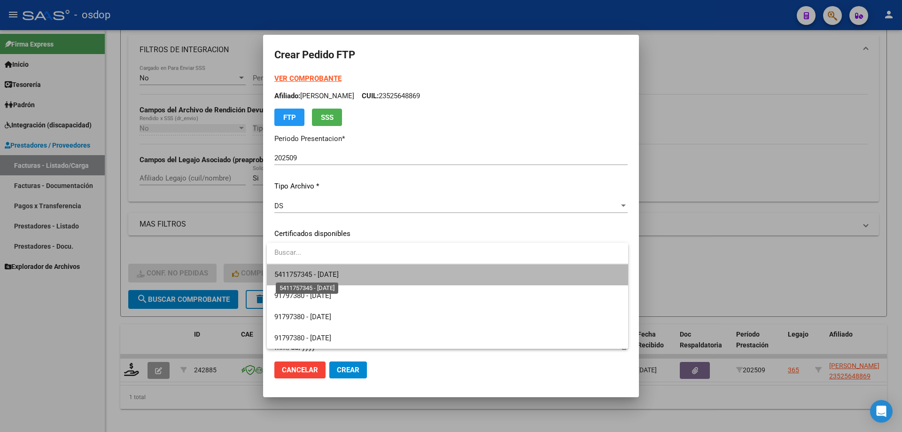
click at [317, 278] on span "5411757345 - 2030-05-30" at bounding box center [306, 274] width 64 height 8
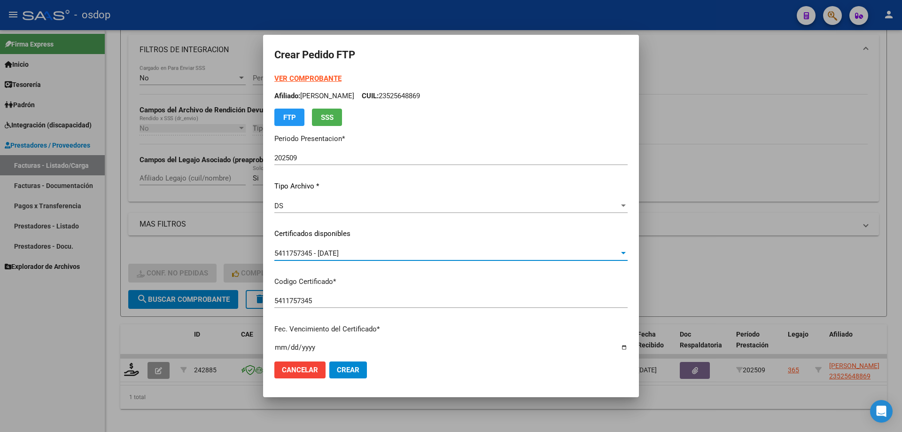
scroll to position [282, 0]
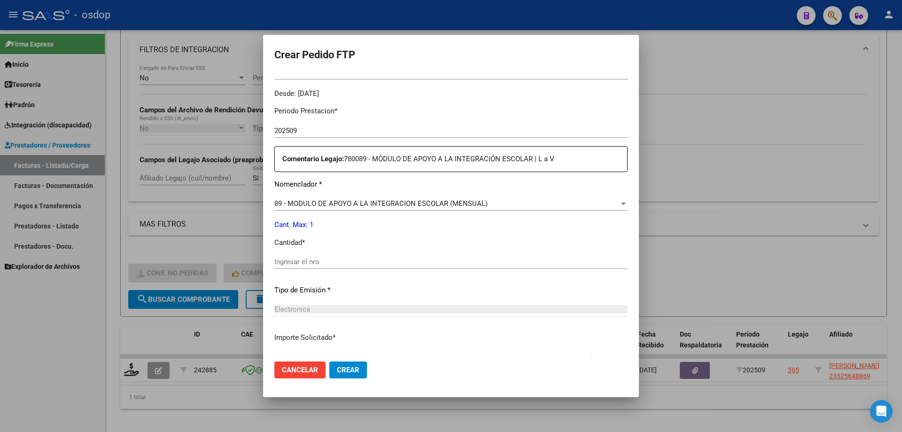
click at [347, 259] on input "Ingresar el nro" at bounding box center [450, 261] width 353 height 8
type input "1"
click at [354, 371] on span "Crear" at bounding box center [348, 369] width 23 height 8
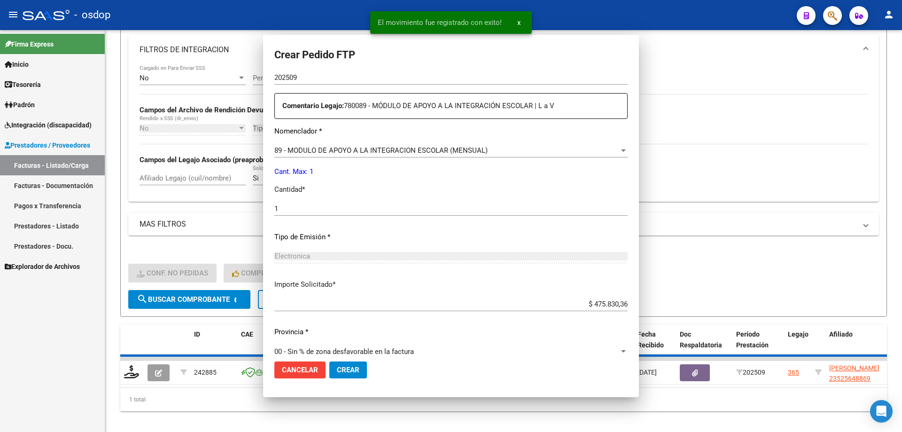
scroll to position [229, 0]
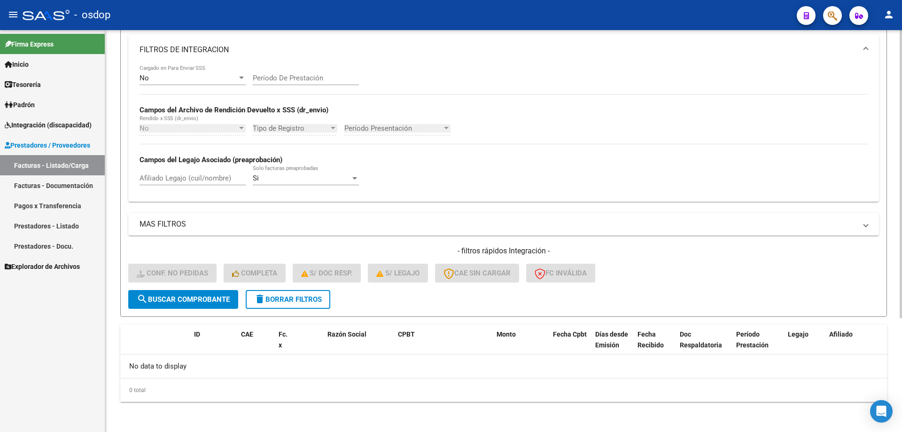
click at [218, 184] on div "Afiliado Legajo (cuil/nombre)" at bounding box center [192, 175] width 106 height 20
click at [218, 180] on input "Afiliado Legajo (cuil/nombre)" at bounding box center [192, 178] width 106 height 8
click at [286, 301] on span "delete Borrar Filtros" at bounding box center [288, 299] width 68 height 8
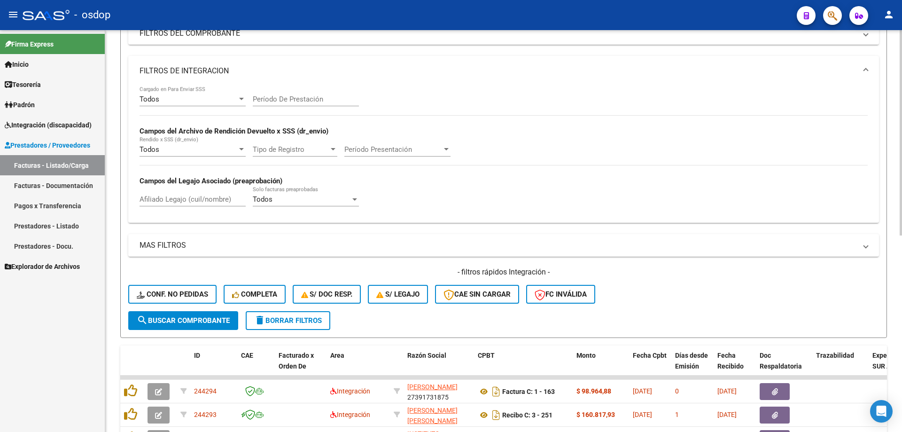
scroll to position [159, 0]
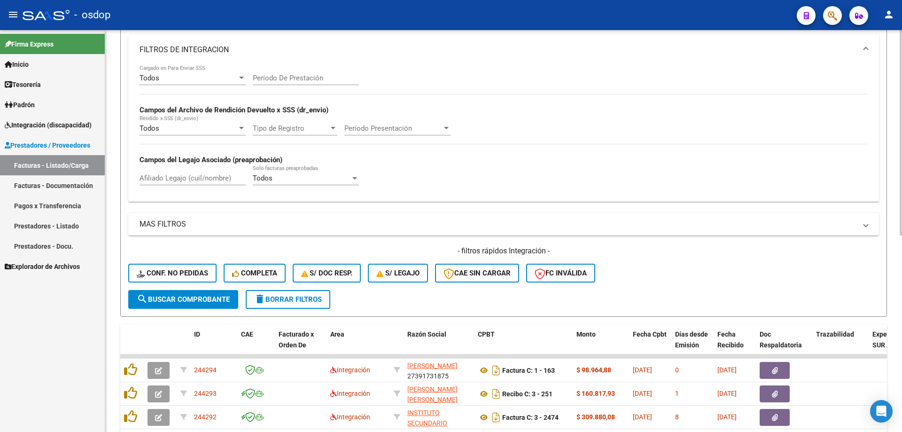
click at [210, 175] on input "Afiliado Legajo (cuil/nombre)" at bounding box center [192, 178] width 106 height 8
paste input "23548420539"
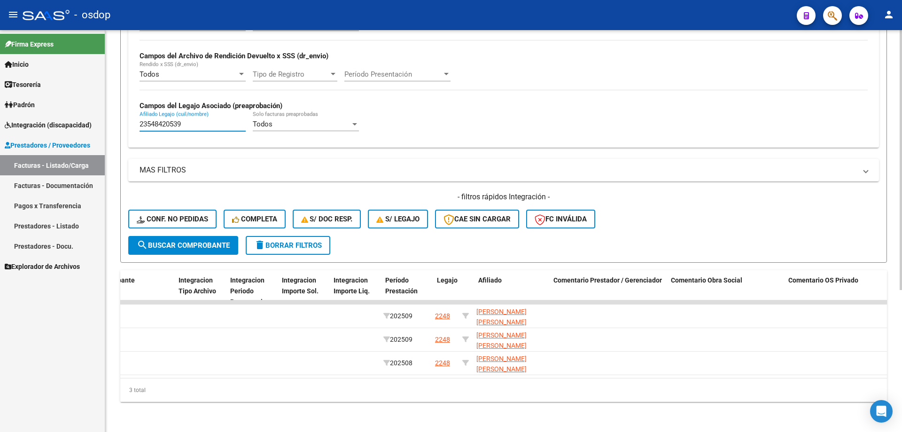
scroll to position [0, 0]
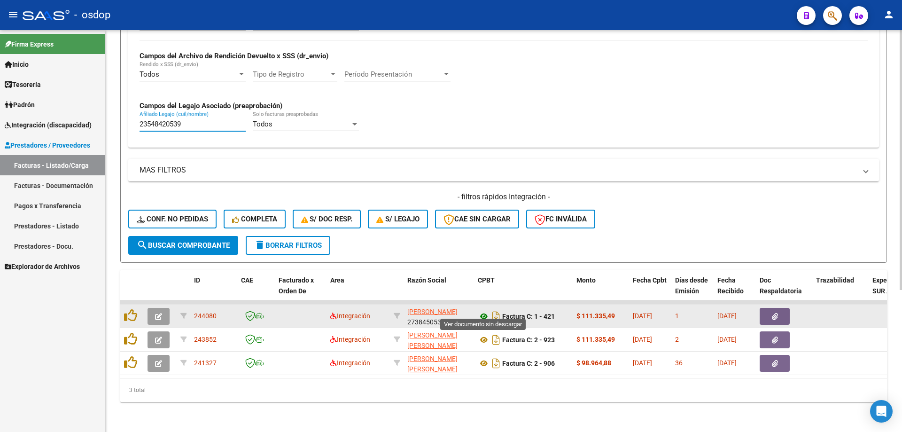
type input "23548420539"
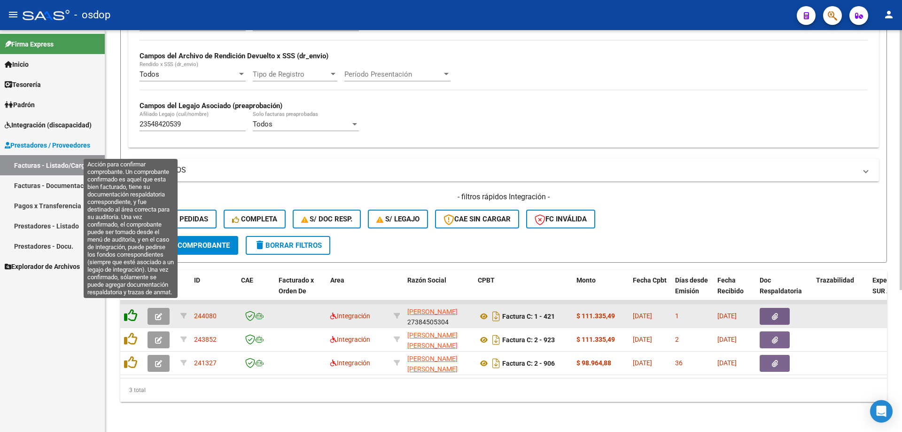
click at [126, 309] on icon at bounding box center [130, 315] width 13 height 13
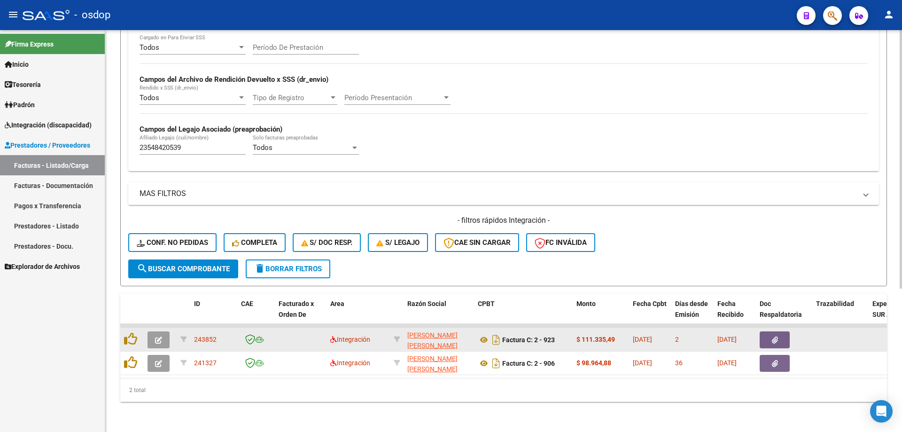
scroll to position [196, 0]
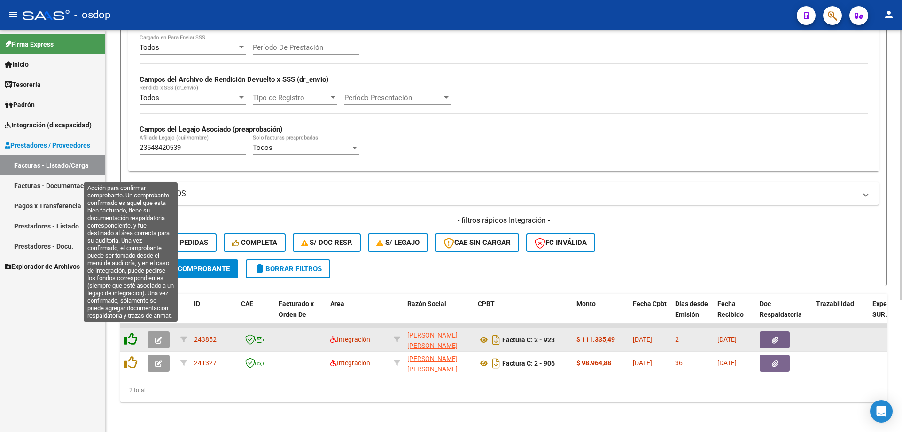
click at [134, 332] on icon at bounding box center [130, 338] width 13 height 13
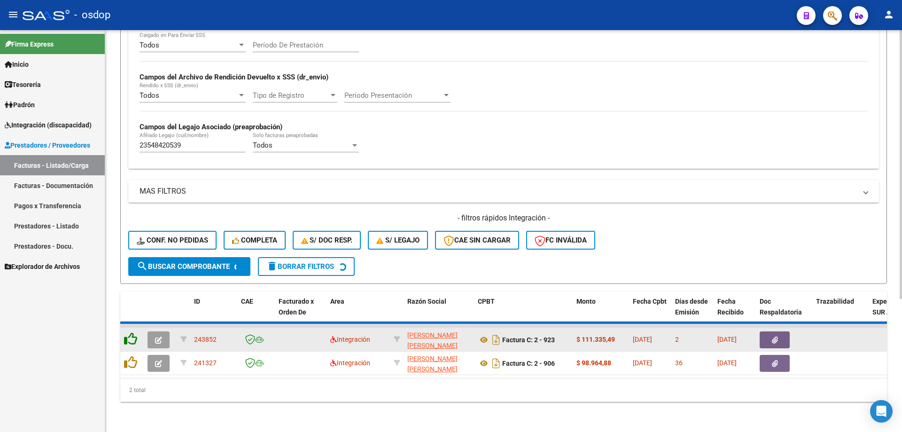
click at [132, 329] on datatable-header-cell at bounding box center [131, 311] width 23 height 41
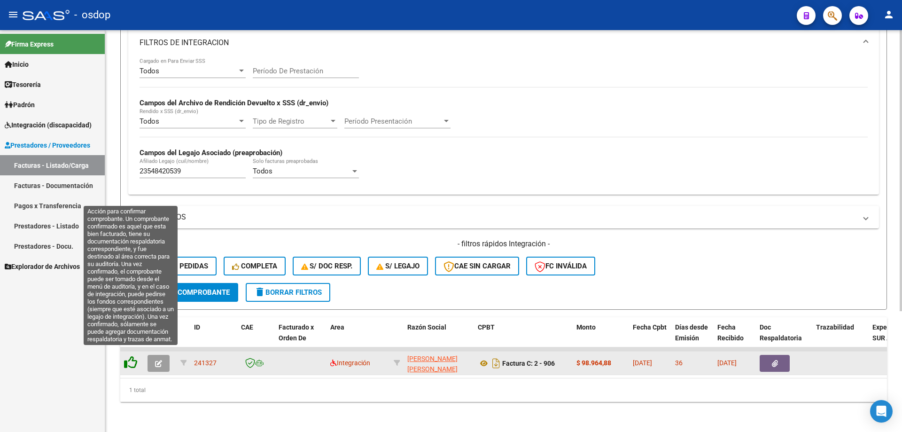
click at [128, 360] on icon at bounding box center [130, 362] width 13 height 13
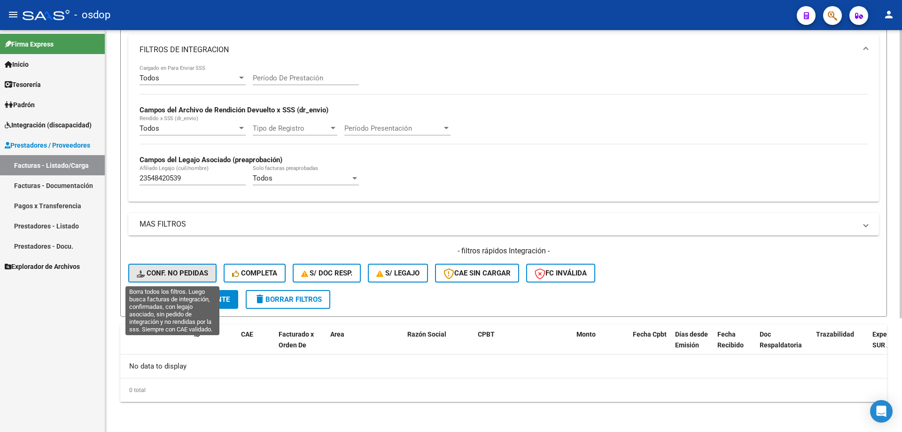
click at [175, 270] on span "Conf. no pedidas" at bounding box center [172, 273] width 71 height 8
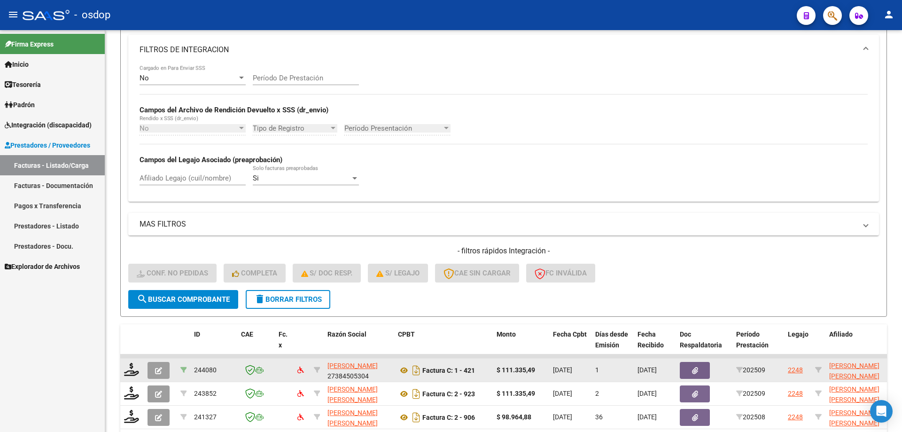
scroll to position [220, 0]
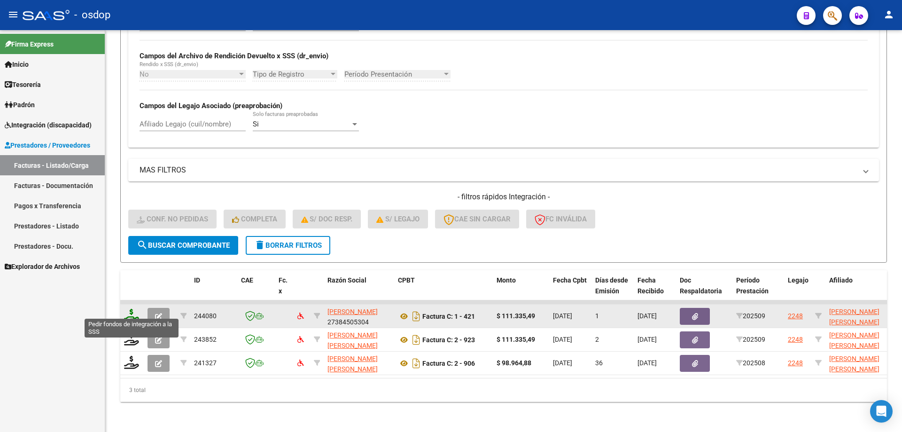
click at [126, 310] on icon at bounding box center [131, 315] width 15 height 13
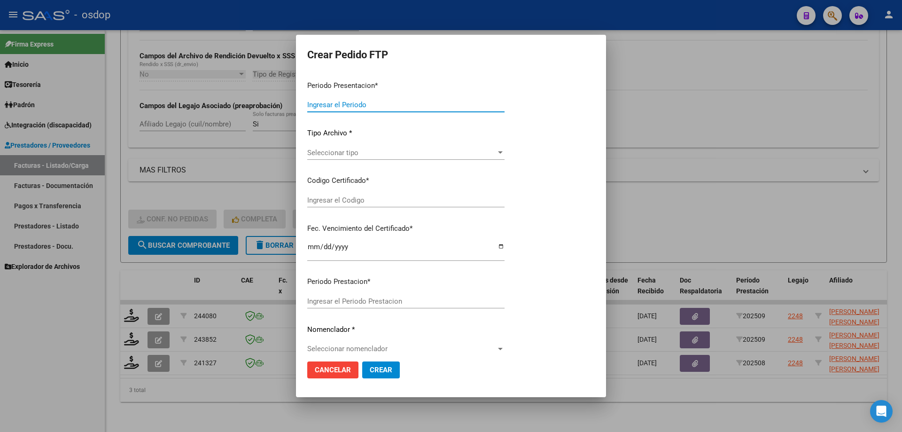
type input "202509"
type input "$ 111.335,49"
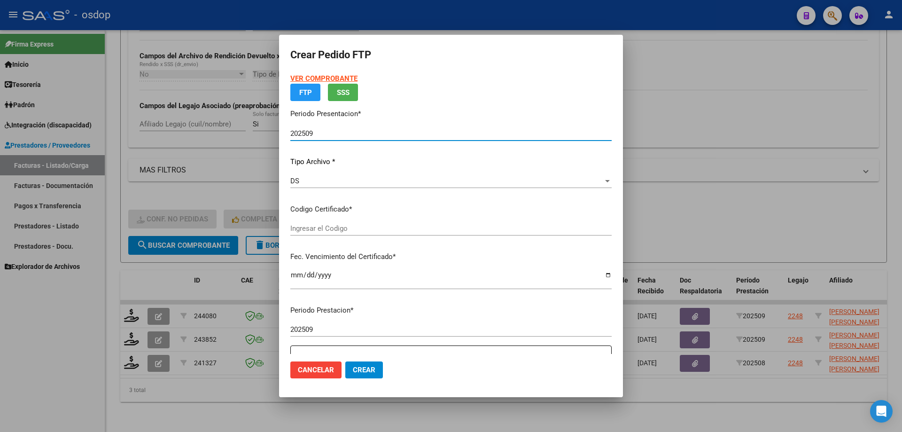
type input "6407057297"
type input "2028-05-12"
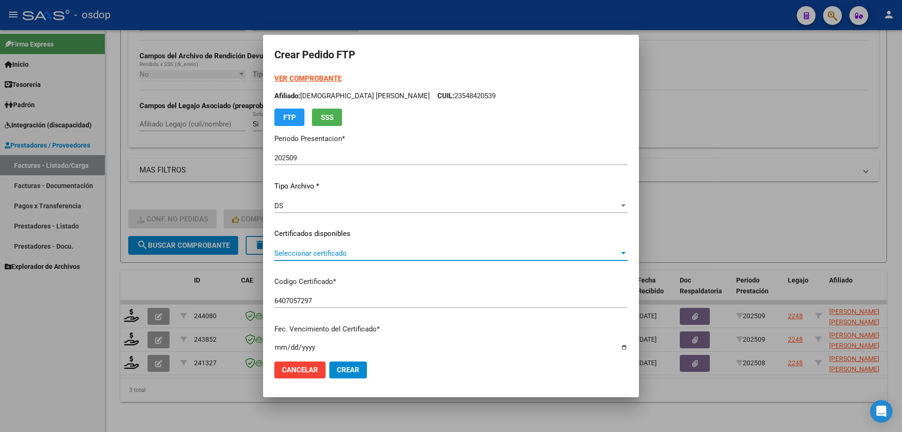
click at [327, 255] on span "Seleccionar certificado" at bounding box center [446, 253] width 345 height 8
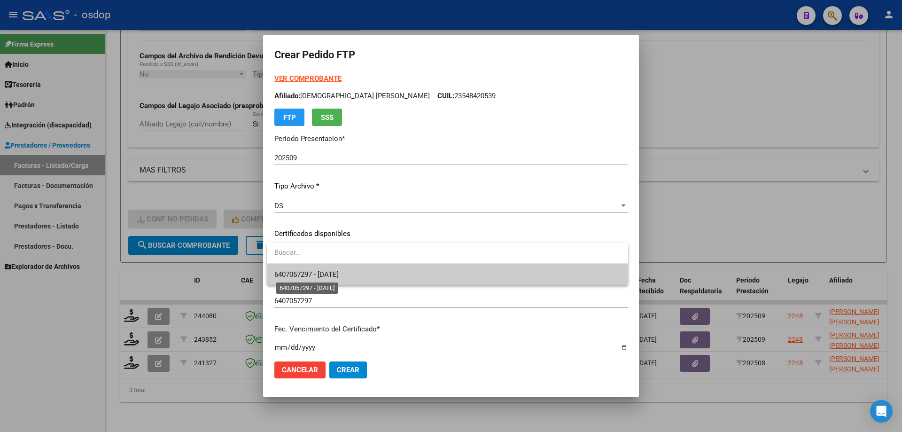
click at [332, 278] on span "6407057297 - 2028-05-12" at bounding box center [306, 274] width 64 height 8
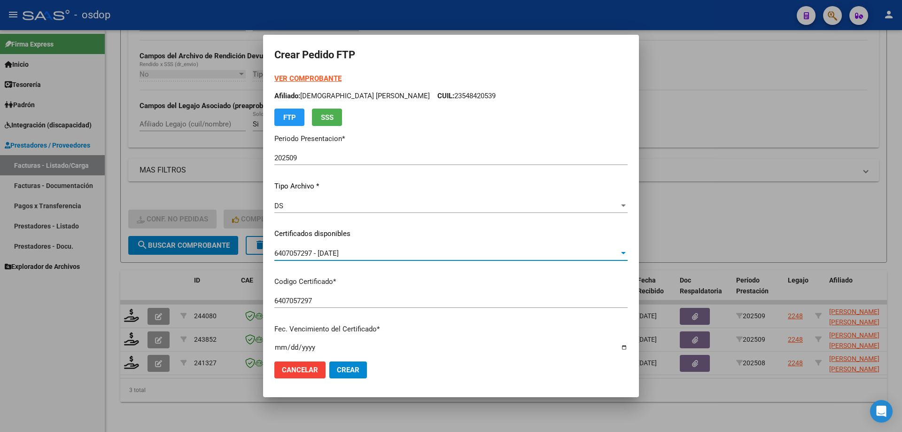
scroll to position [235, 0]
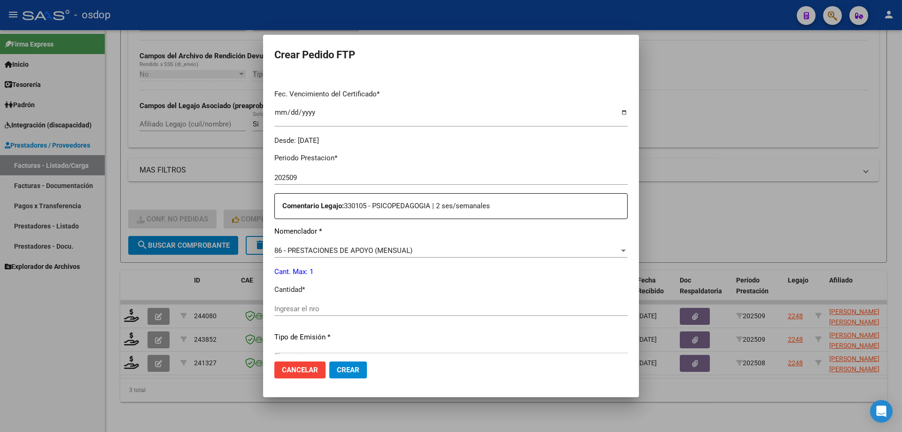
click at [348, 313] on input "Ingresar el nro" at bounding box center [450, 308] width 353 height 8
type input "1"
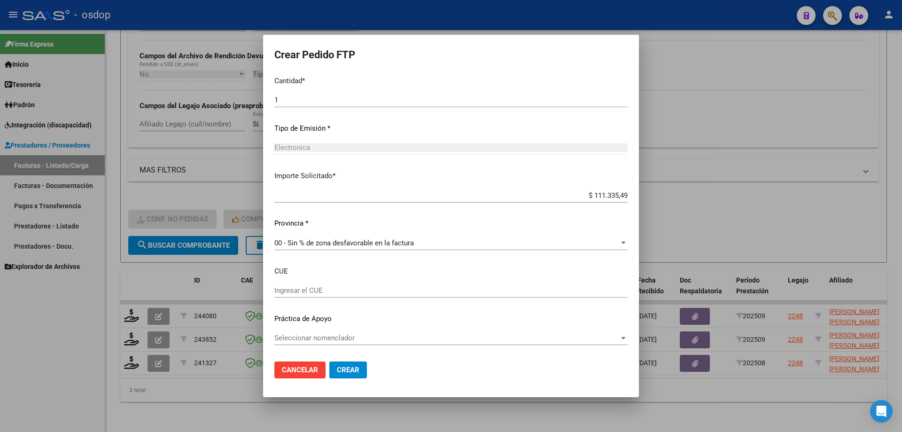
click at [348, 367] on span "Crear" at bounding box center [348, 369] width 23 height 8
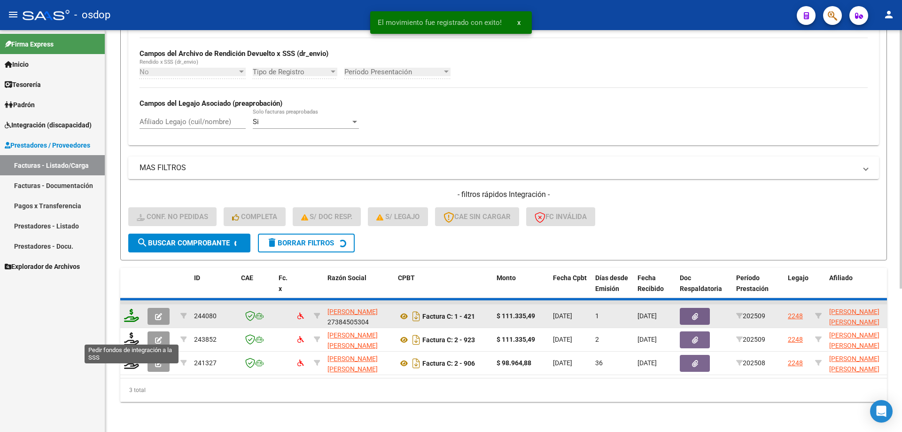
scroll to position [196, 0]
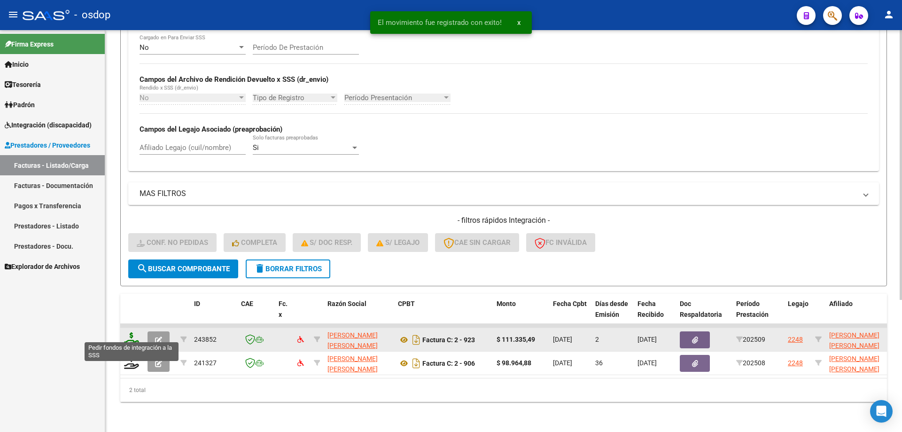
click at [136, 335] on icon at bounding box center [131, 338] width 15 height 13
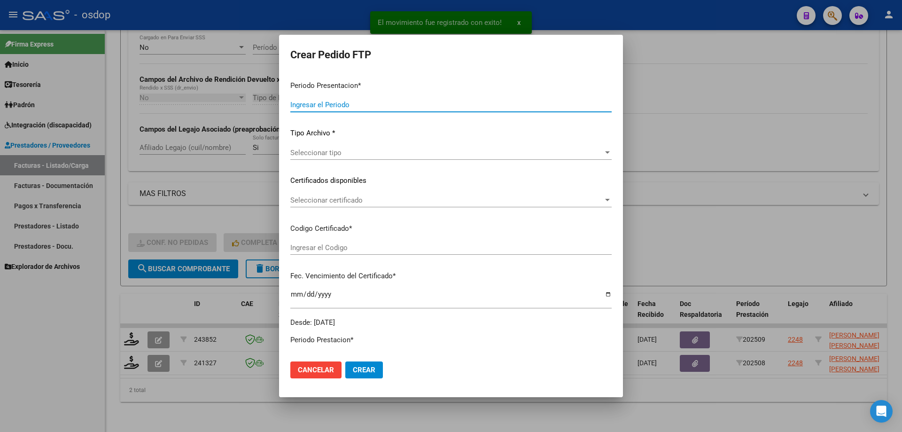
type input "202509"
type input "$ 111.335,49"
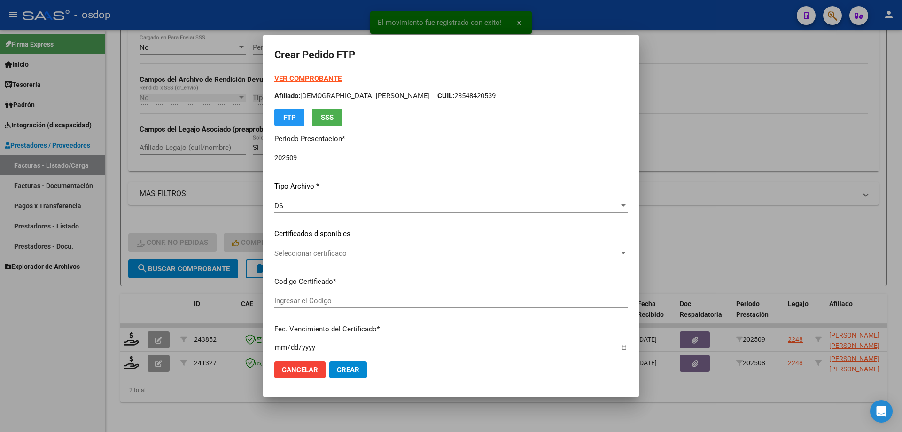
type input "6407057297"
type input "2028-05-12"
click at [339, 255] on span "Seleccionar certificado" at bounding box center [446, 253] width 345 height 8
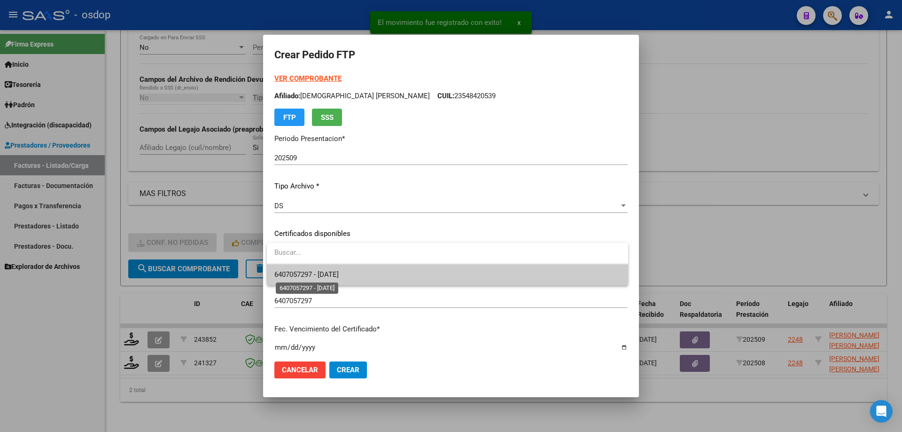
click at [339, 277] on span "6407057297 - 2028-05-12" at bounding box center [306, 274] width 64 height 8
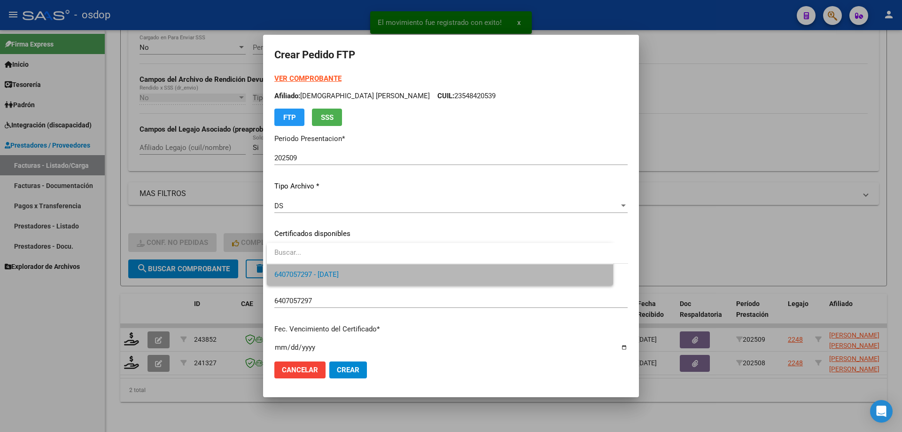
scroll to position [235, 0]
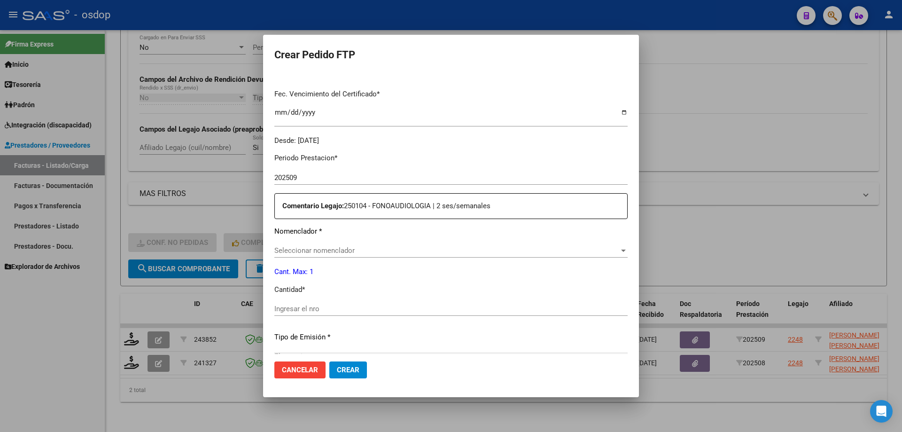
click at [366, 249] on span "Seleccionar nomenclador" at bounding box center [446, 250] width 345 height 8
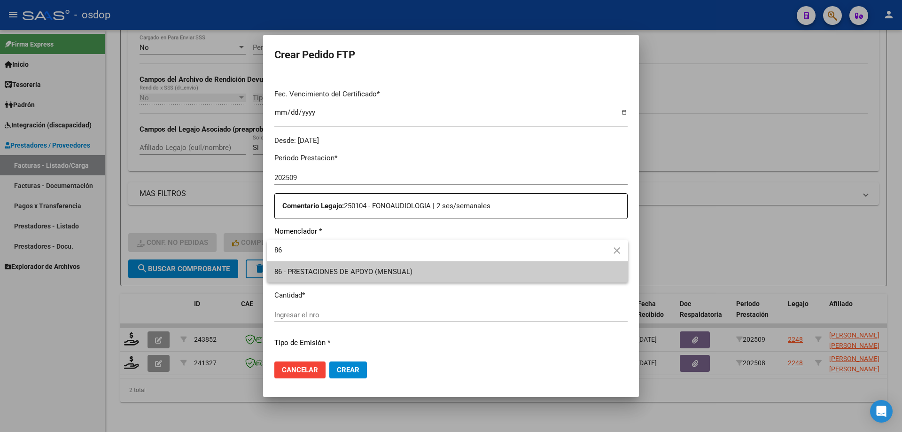
type input "86"
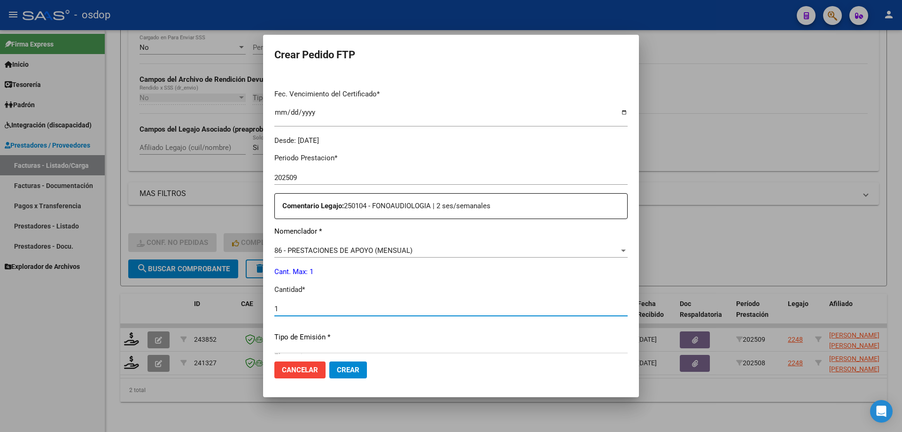
type input "1"
click at [329, 361] on button "Crear" at bounding box center [348, 369] width 38 height 17
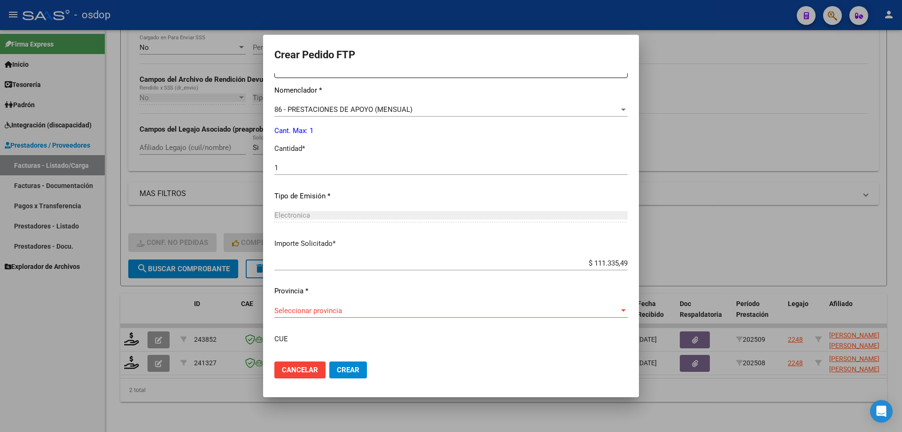
click at [339, 302] on div "Periodo Prestacion * 202509 Ingresar el Periodo Prestacion Comentario Legajo: 2…" at bounding box center [450, 213] width 353 height 417
click at [339, 306] on span "Seleccionar provincia" at bounding box center [446, 310] width 345 height 8
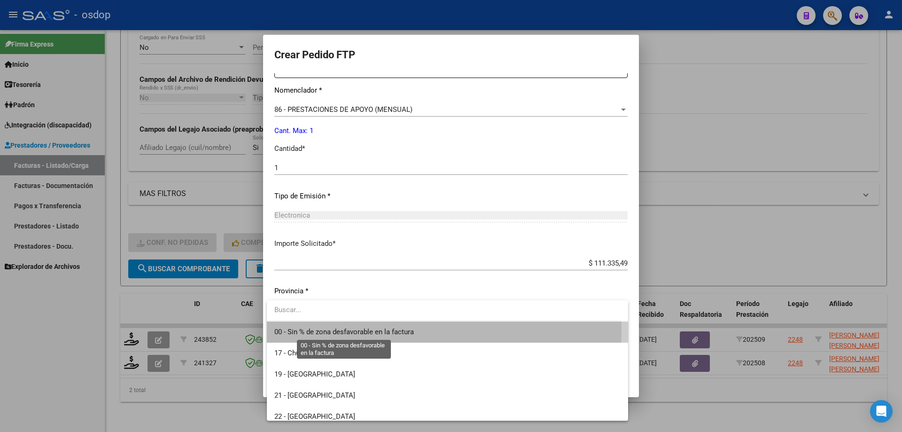
click at [343, 328] on span "00 - Sin % de zona desfavorable en la factura" at bounding box center [343, 331] width 139 height 8
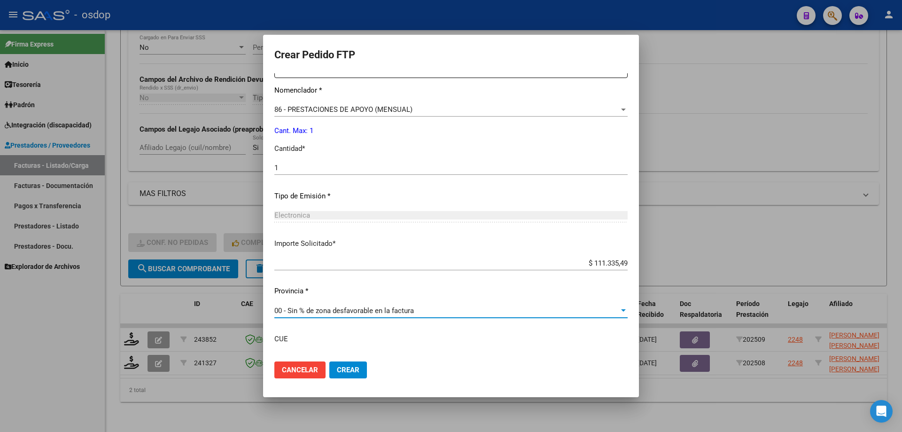
click at [340, 377] on button "Crear" at bounding box center [348, 369] width 38 height 17
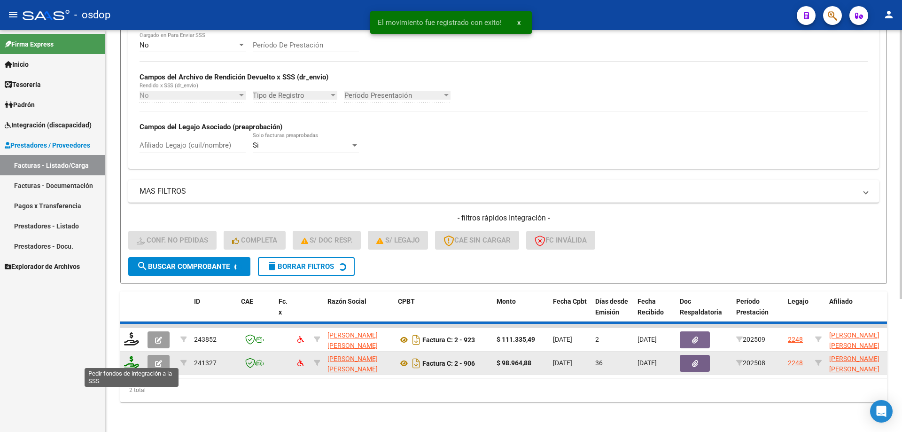
scroll to position [173, 0]
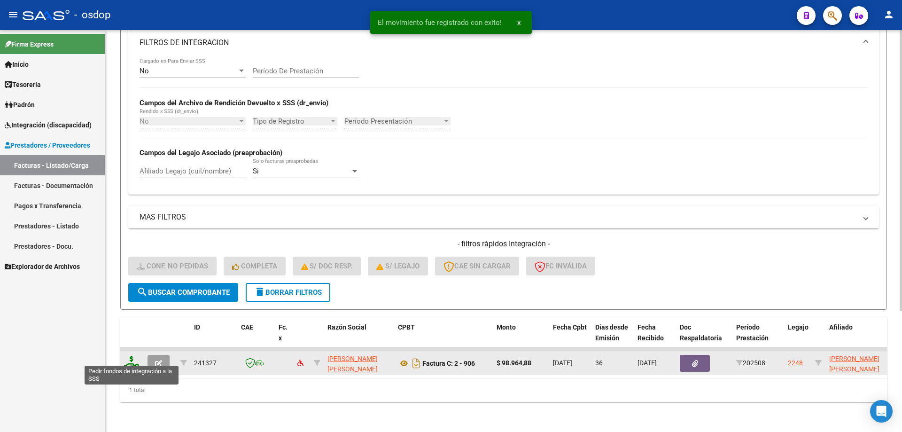
click at [132, 356] on icon at bounding box center [131, 362] width 15 height 13
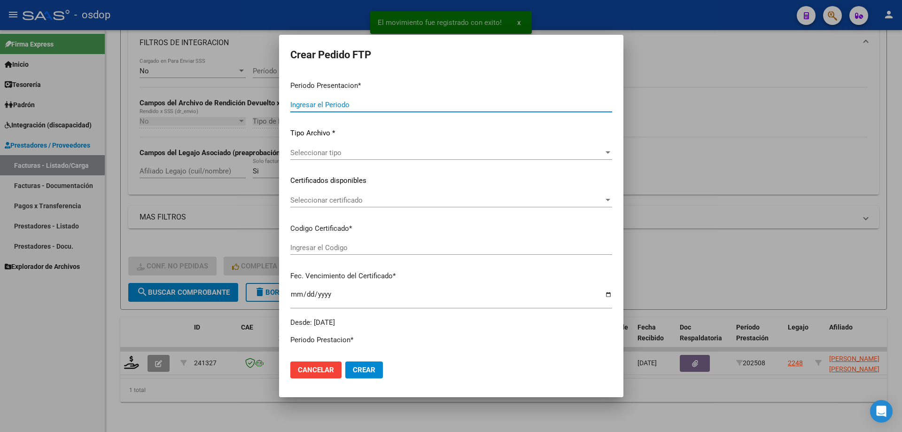
type input "202509"
type input "202508"
type input "$ 98.964,88"
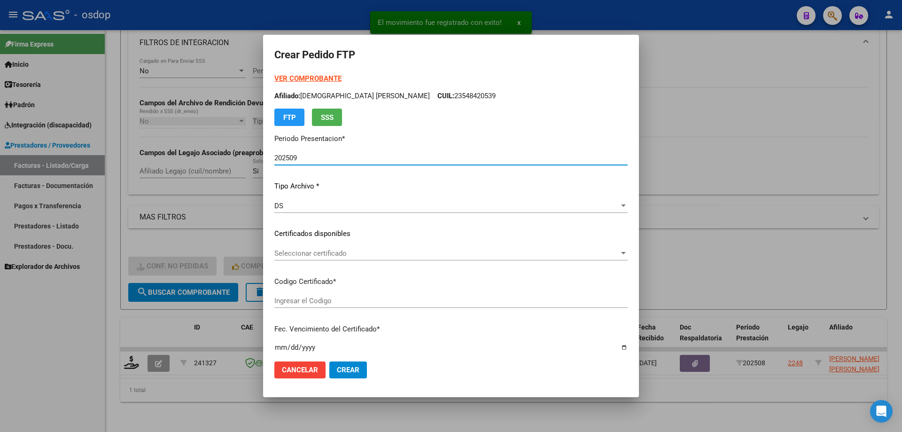
type input "6407057297"
click at [324, 258] on div "Seleccionar certificado Seleccionar certificado" at bounding box center [450, 253] width 353 height 14
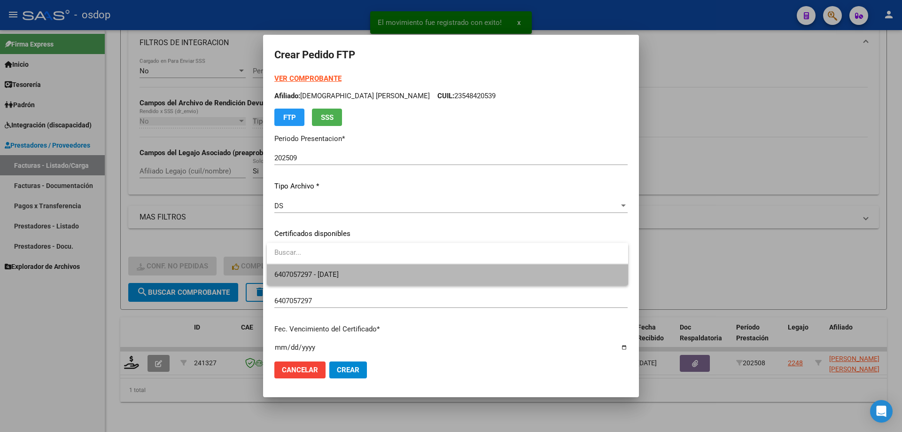
click at [377, 276] on span "6407057297 - 2028-05-12" at bounding box center [447, 274] width 346 height 21
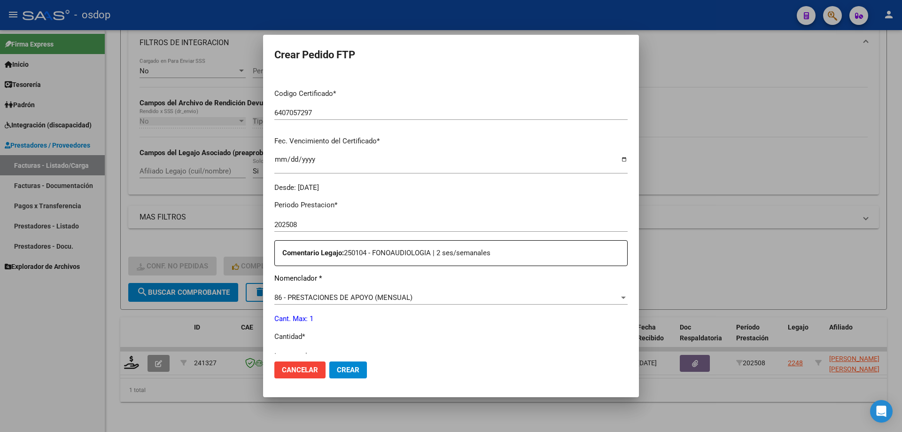
scroll to position [282, 0]
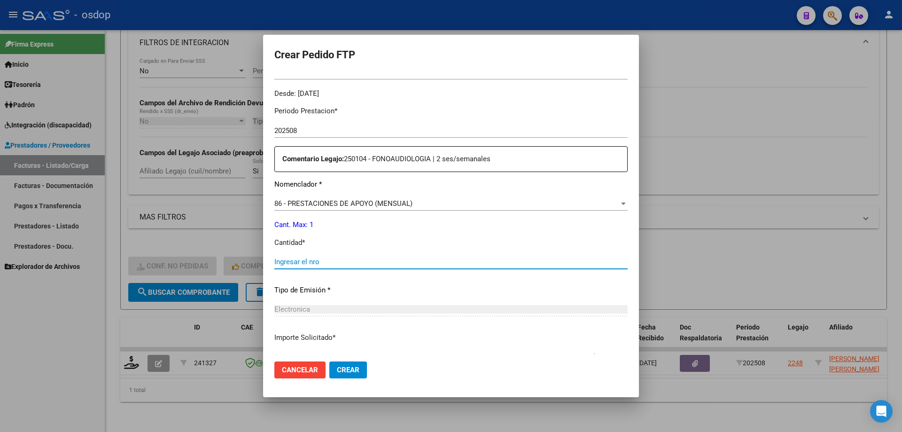
click at [322, 257] on input "Ingresar el nro" at bounding box center [450, 261] width 353 height 8
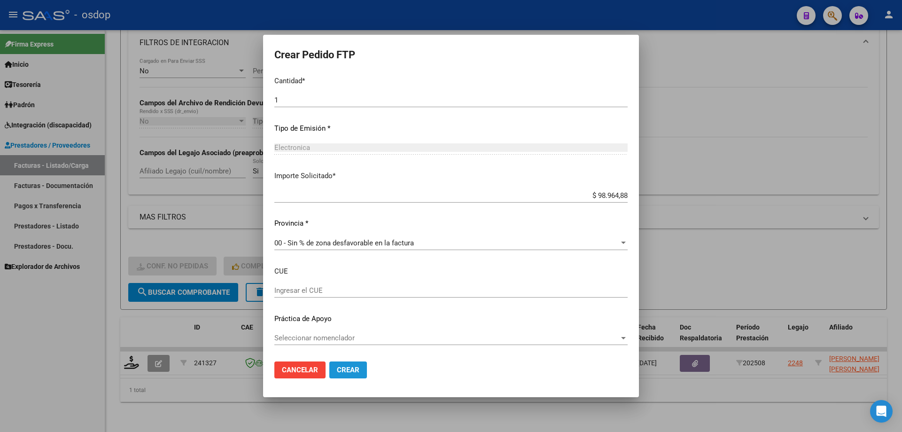
click at [348, 369] on span "Crear" at bounding box center [348, 369] width 23 height 8
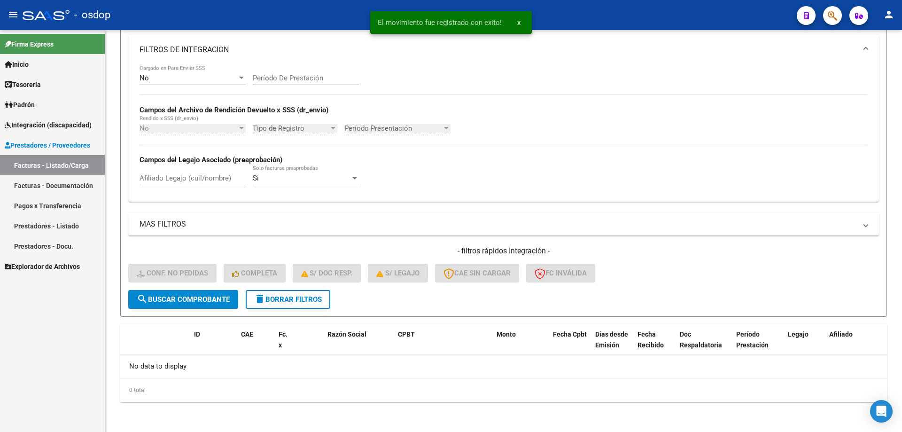
scroll to position [159, 0]
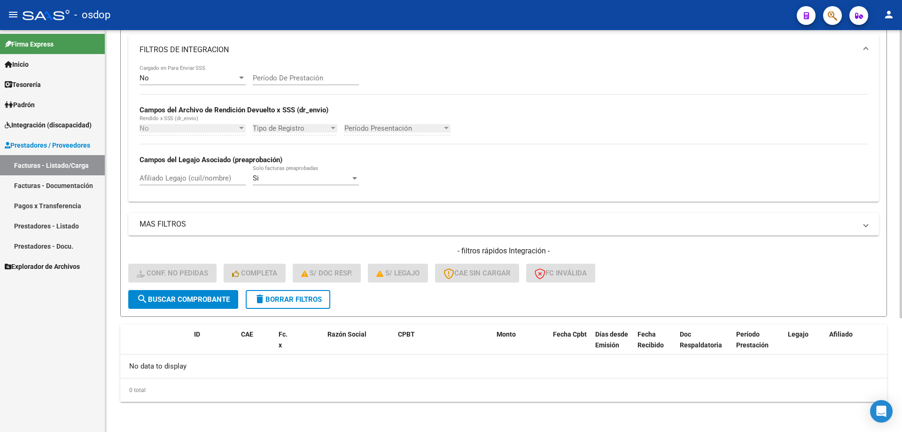
click at [302, 302] on span "delete Borrar Filtros" at bounding box center [288, 299] width 68 height 8
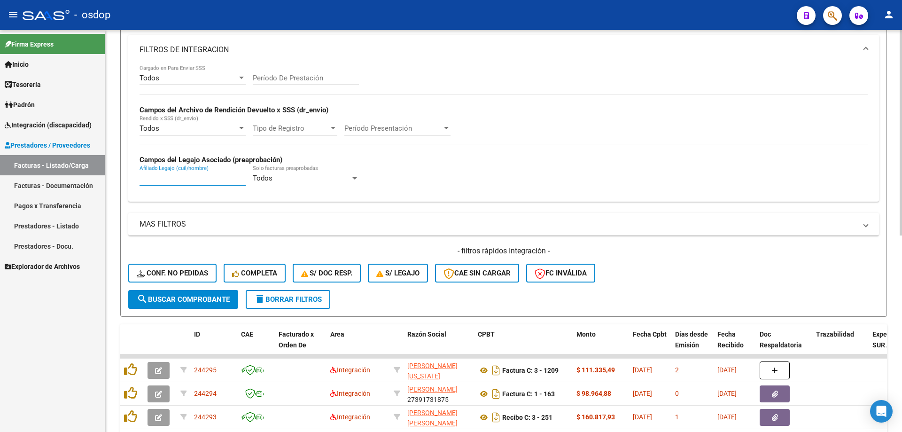
click at [205, 179] on input "Afiliado Legajo (cuil/nombre)" at bounding box center [192, 178] width 106 height 8
paste input "20526939841"
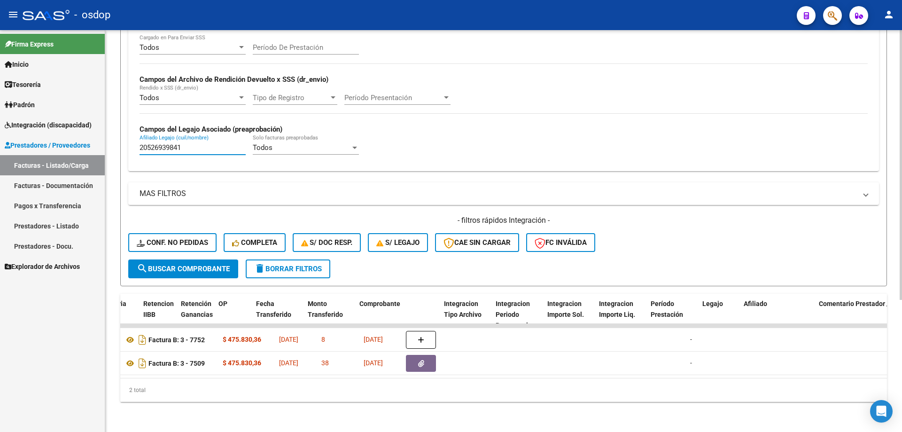
scroll to position [0, 0]
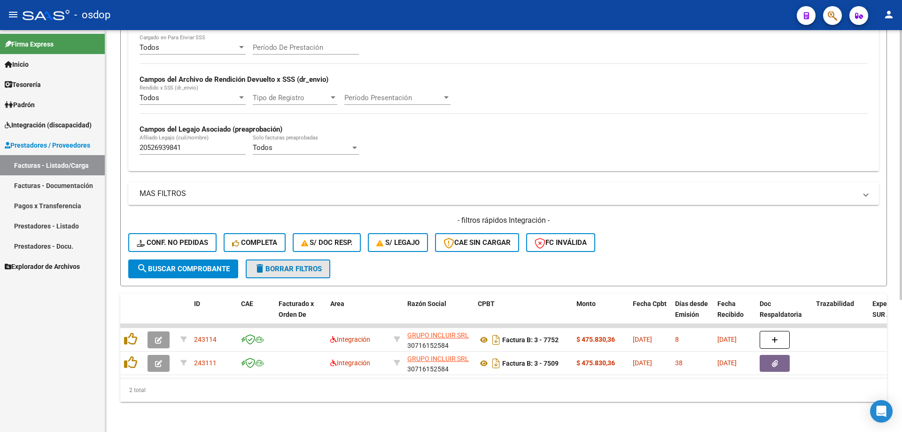
click at [307, 264] on span "delete Borrar Filtros" at bounding box center [288, 268] width 68 height 8
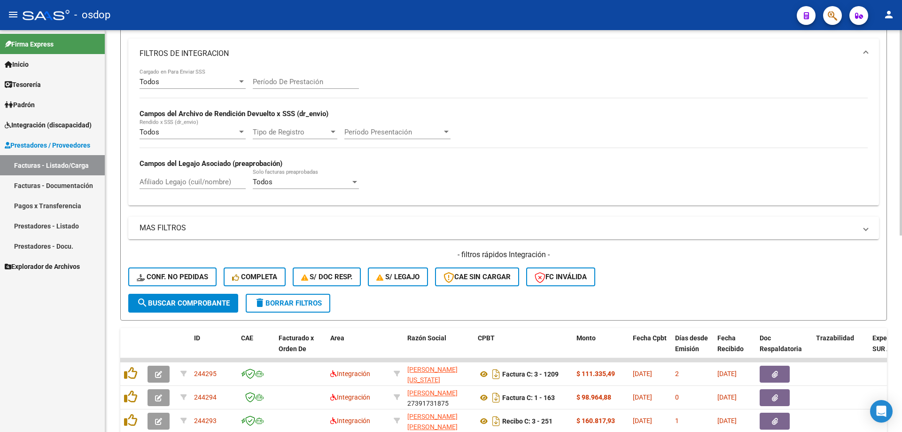
scroll to position [196, 0]
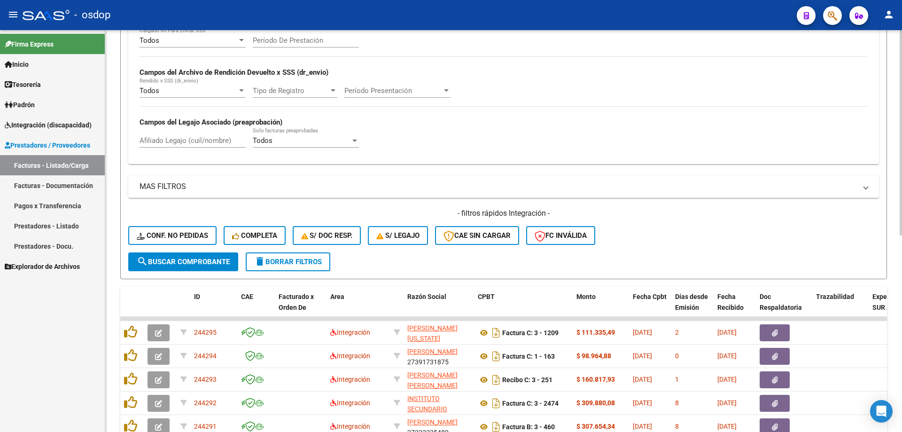
click at [202, 145] on div "Afiliado Legajo (cuil/nombre)" at bounding box center [192, 137] width 106 height 20
paste input "27573219010"
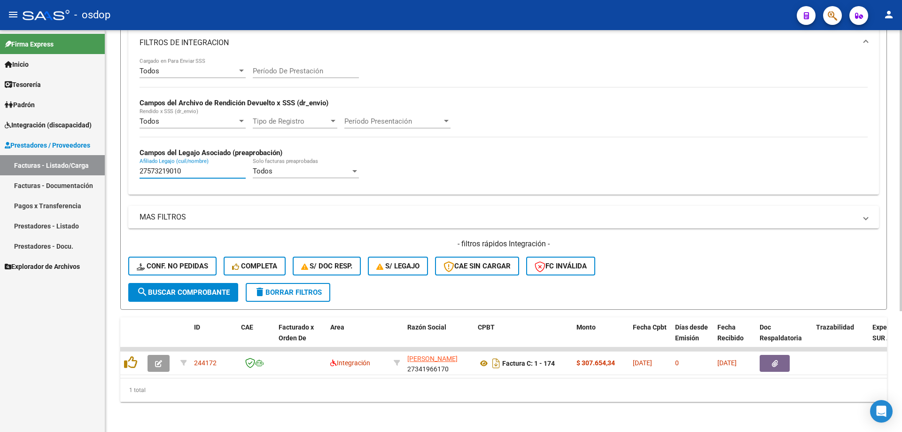
scroll to position [173, 0]
drag, startPoint x: 484, startPoint y: 356, endPoint x: 440, endPoint y: 310, distance: 63.5
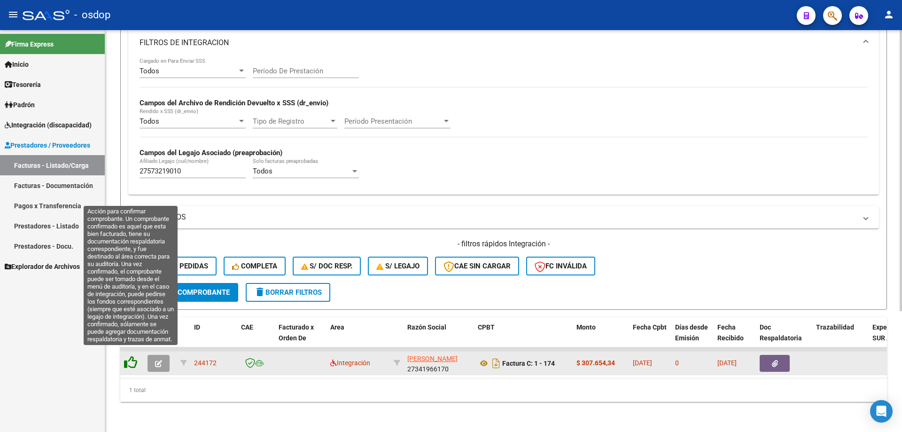
click at [135, 357] on icon at bounding box center [130, 362] width 13 height 13
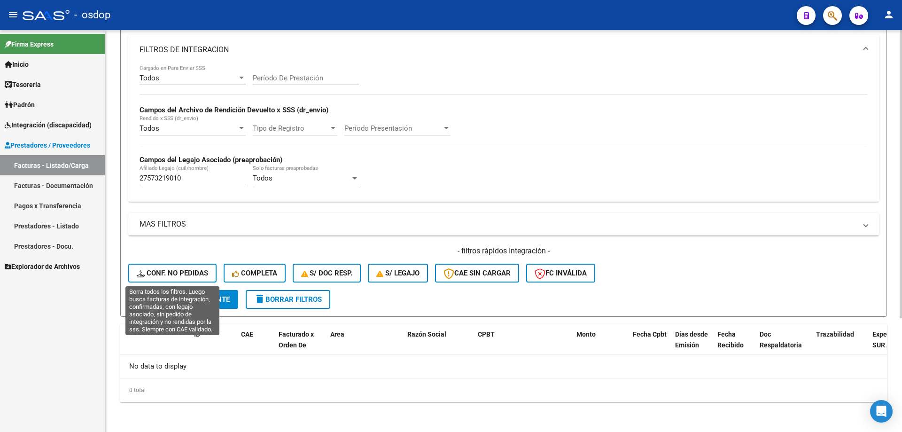
click at [150, 274] on span "Conf. no pedidas" at bounding box center [172, 273] width 71 height 8
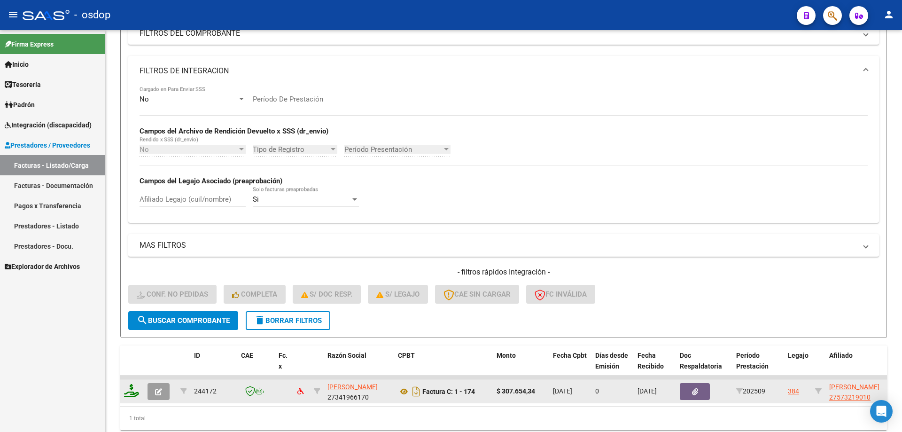
scroll to position [159, 0]
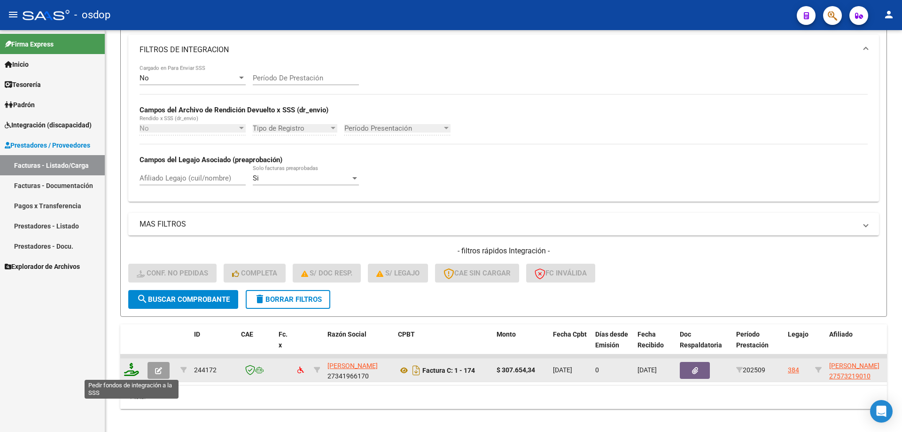
click at [132, 369] on icon at bounding box center [131, 369] width 15 height 13
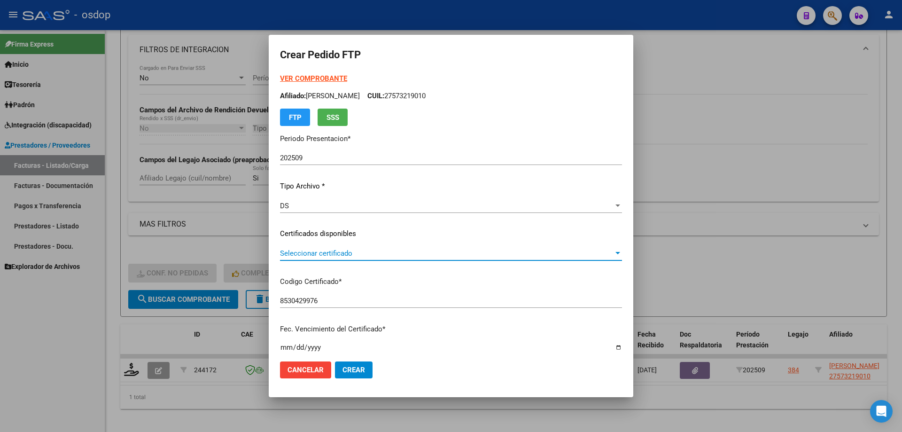
click at [342, 252] on span "Seleccionar certificado" at bounding box center [446, 253] width 333 height 8
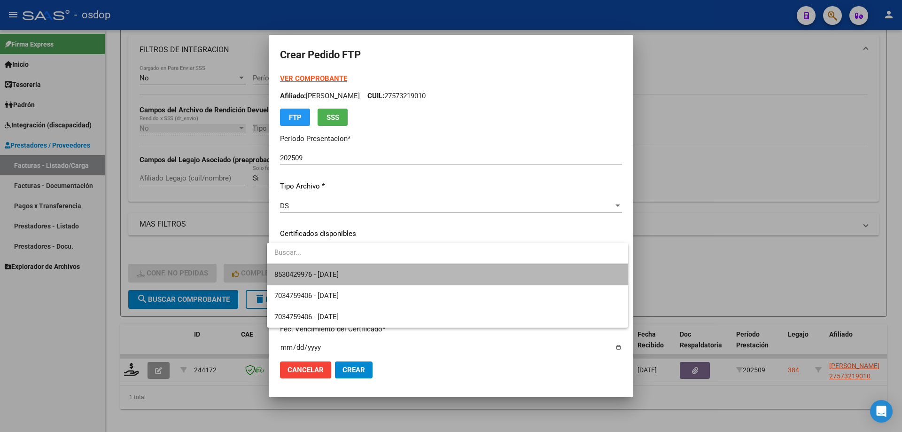
click at [359, 275] on span "8530429976 - 2027-03-16" at bounding box center [447, 274] width 346 height 21
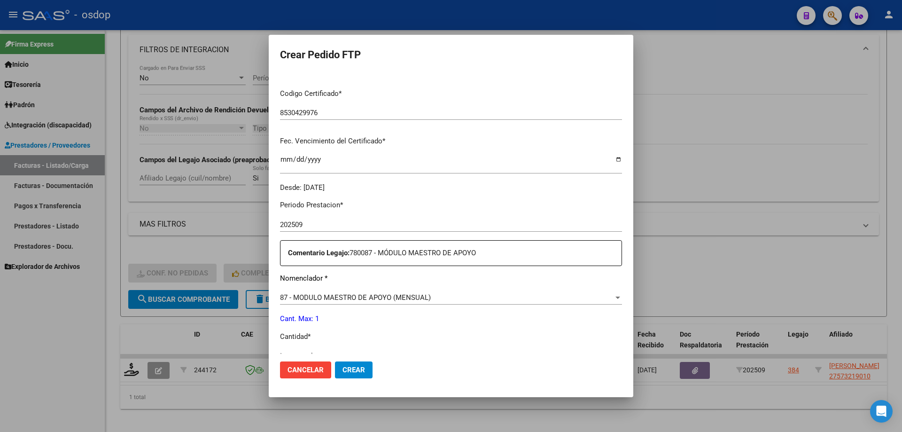
scroll to position [235, 0]
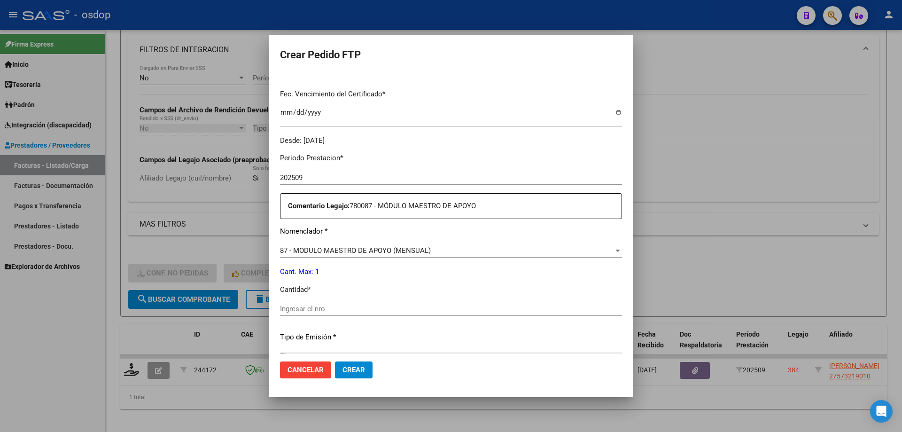
click at [338, 310] on input "Ingresar el nro" at bounding box center [451, 308] width 342 height 8
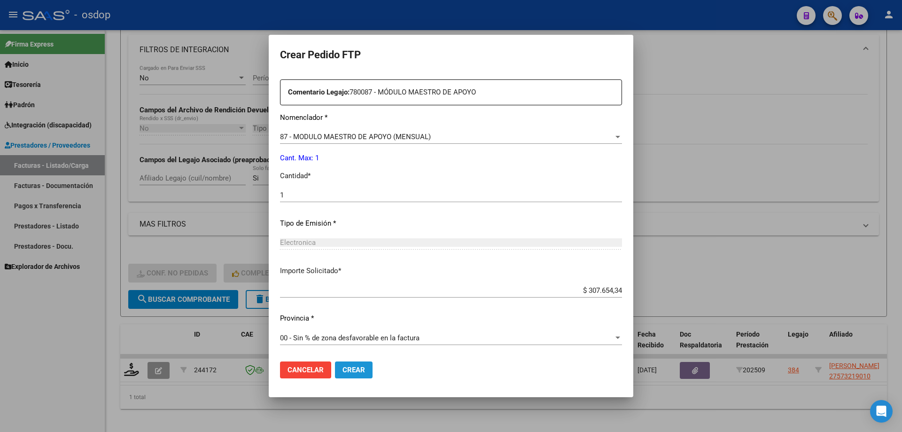
click at [359, 367] on button "Crear" at bounding box center [354, 369] width 38 height 17
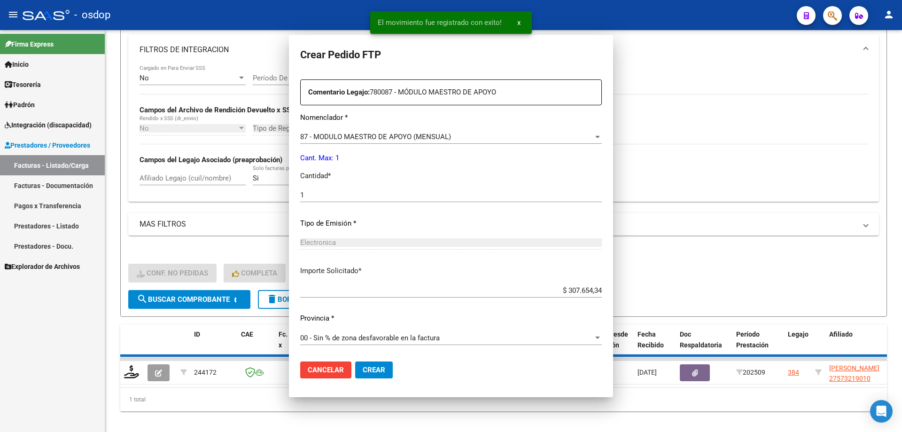
scroll to position [0, 0]
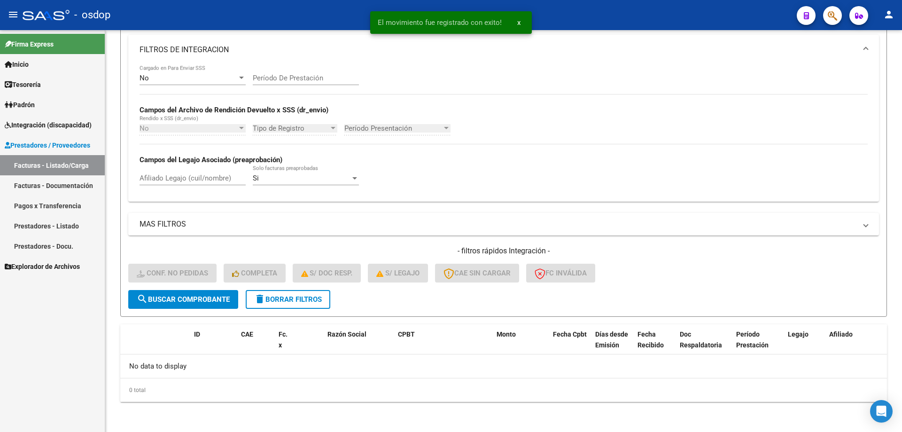
click at [69, 124] on span "Integración (discapacidad)" at bounding box center [48, 125] width 87 height 10
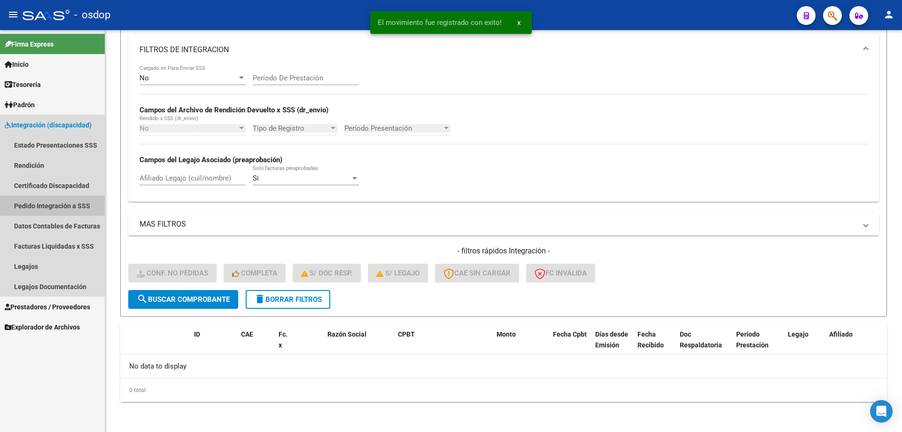
click at [50, 211] on link "Pedido Integración a SSS" at bounding box center [52, 205] width 105 height 20
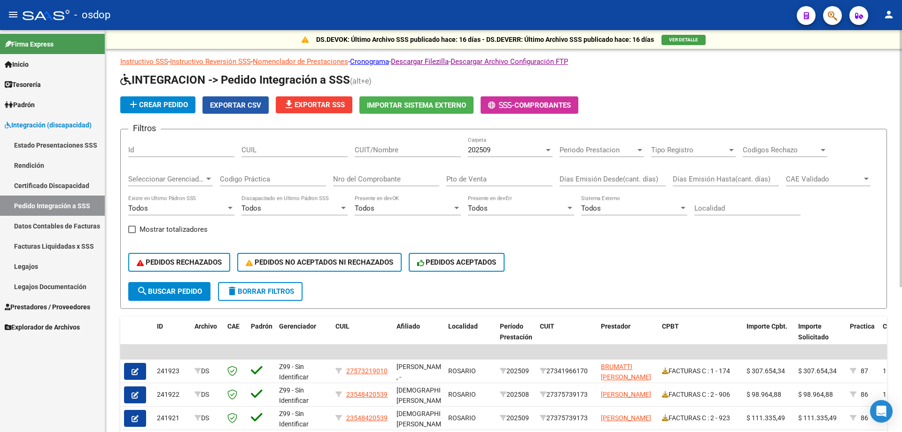
click at [237, 100] on button "Exportar CSV" at bounding box center [235, 104] width 66 height 17
click at [609, 293] on form "Filtros Id CUIL CUIT/Nombre 202509 Carpeta Periodo Prestacion Periodo Prestacio…" at bounding box center [503, 219] width 766 height 180
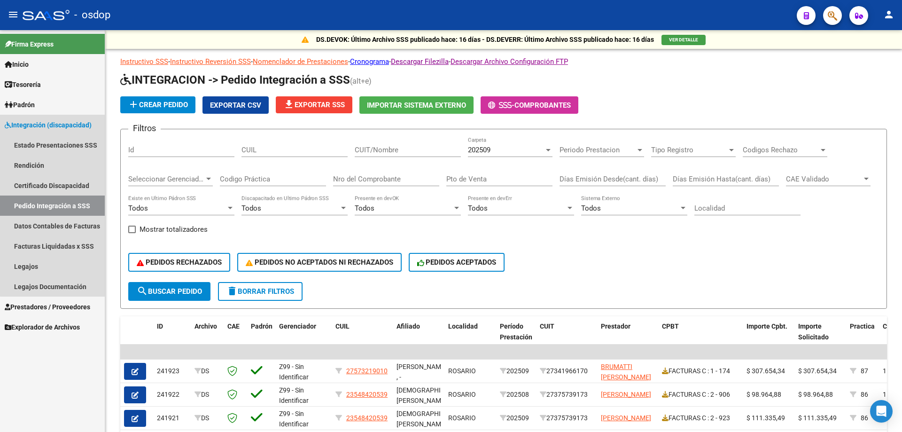
click at [77, 128] on span "Integración (discapacidad)" at bounding box center [48, 125] width 87 height 10
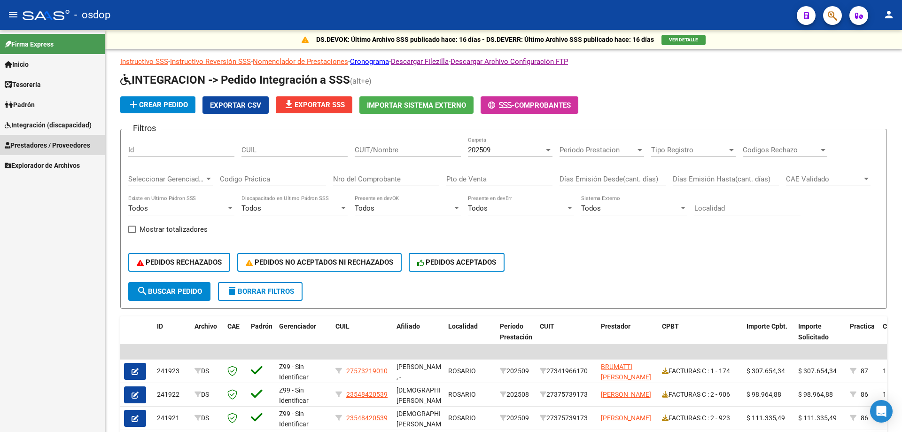
click at [63, 146] on span "Prestadores / Proveedores" at bounding box center [47, 145] width 85 height 10
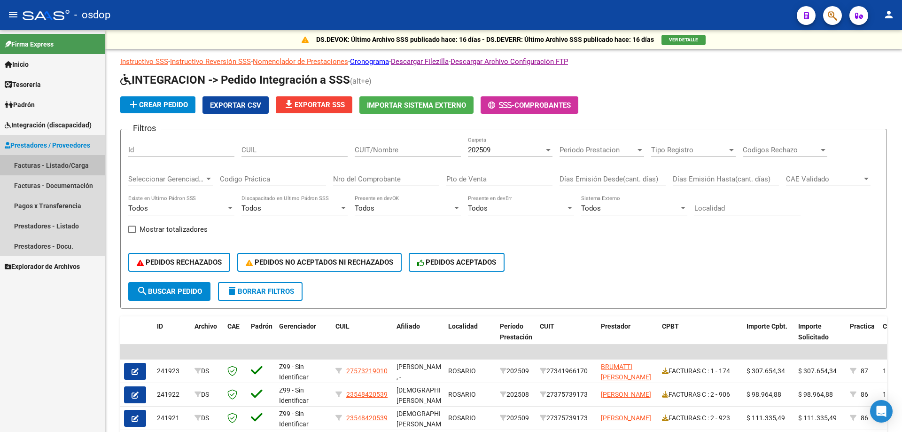
click at [57, 167] on link "Facturas - Listado/Carga" at bounding box center [52, 165] width 105 height 20
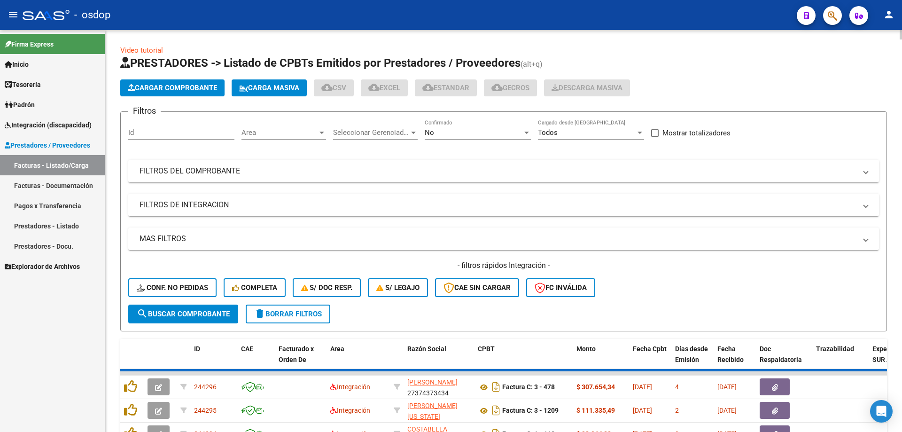
click at [212, 210] on mat-expansion-panel-header "FILTROS DE INTEGRACION" at bounding box center [503, 204] width 751 height 23
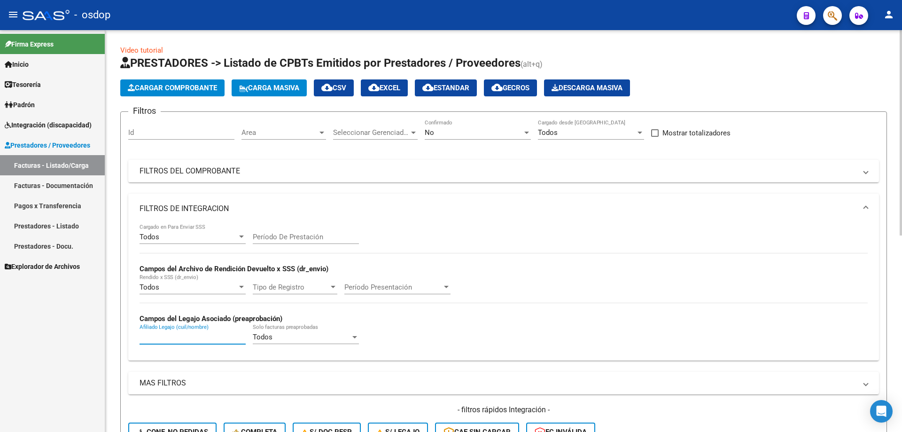
click at [171, 339] on input "Afiliado Legajo (cuil/nombre)" at bounding box center [192, 337] width 106 height 8
paste input "20539390903"
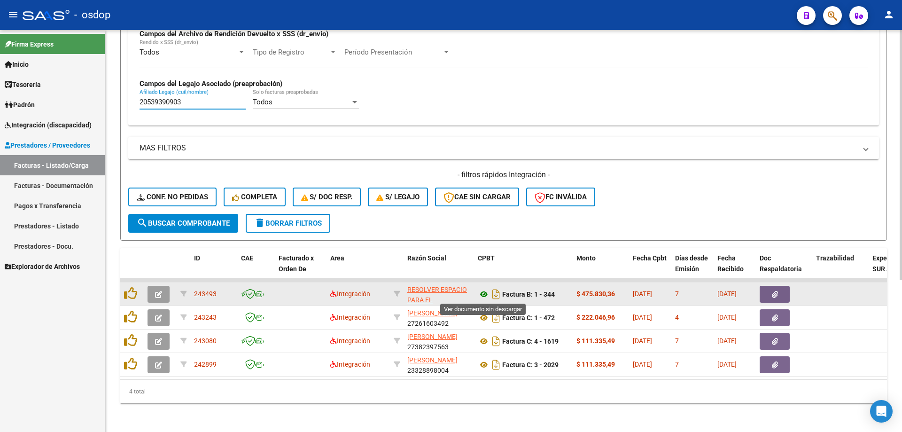
type input "20539390903"
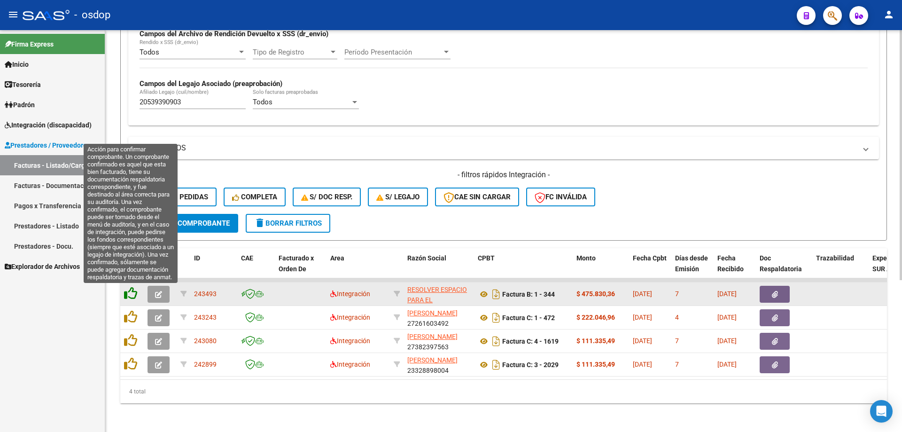
click at [136, 287] on icon at bounding box center [130, 292] width 13 height 13
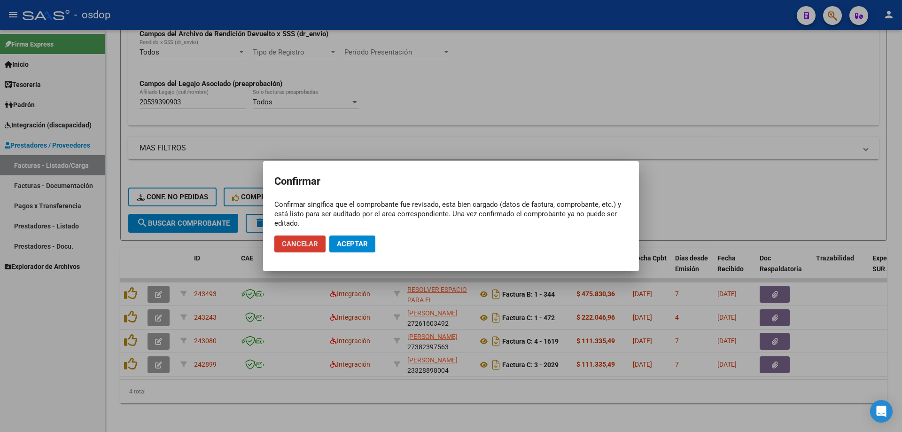
click at [342, 237] on button "Aceptar" at bounding box center [352, 243] width 46 height 17
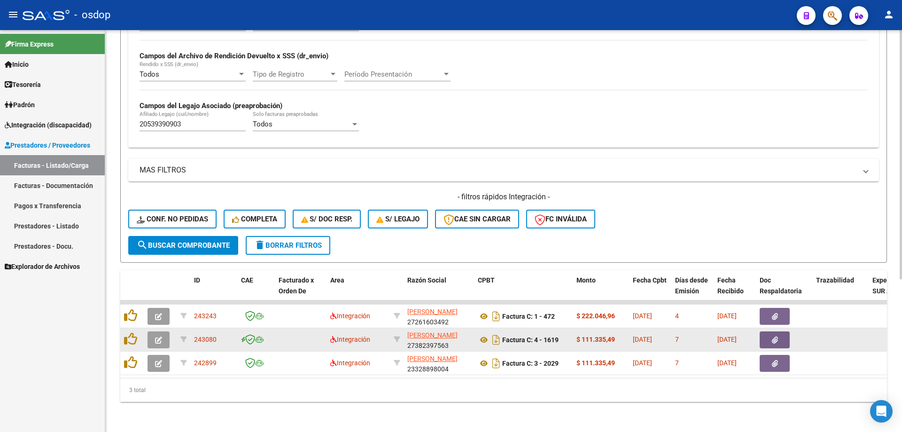
scroll to position [220, 0]
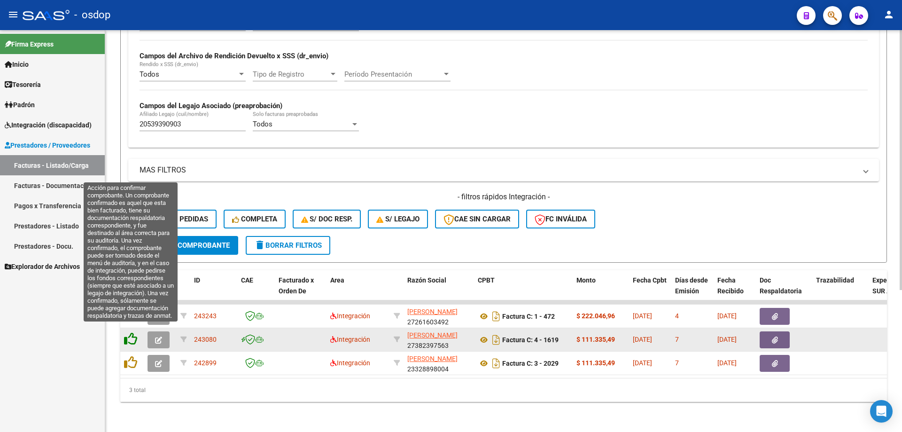
click at [127, 334] on icon at bounding box center [130, 338] width 13 height 13
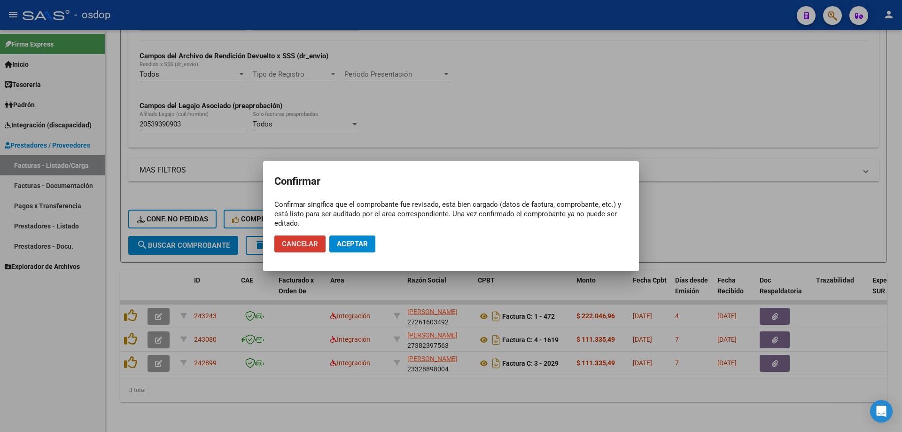
click at [338, 246] on span "Aceptar" at bounding box center [352, 244] width 31 height 8
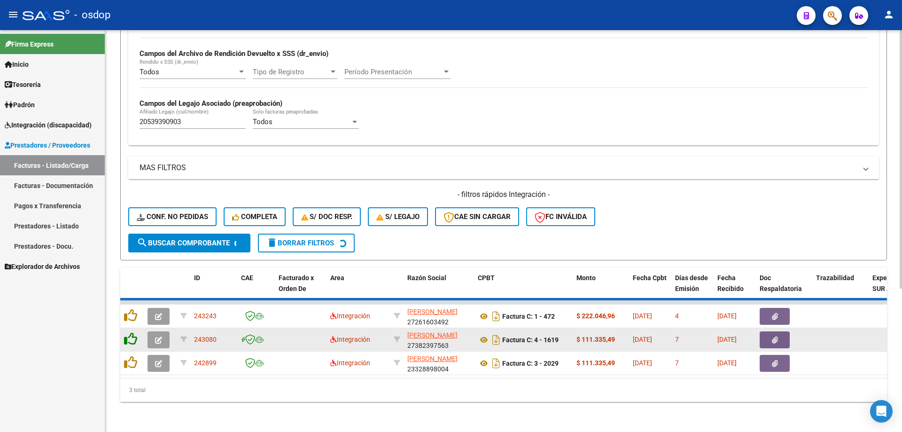
scroll to position [196, 0]
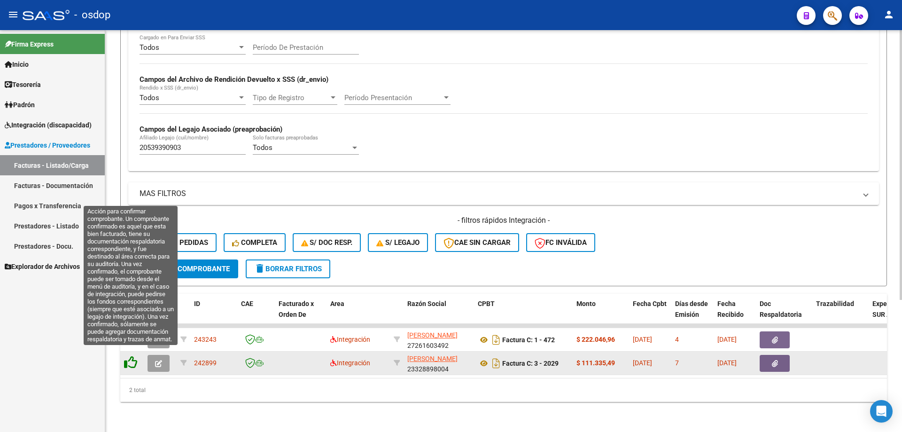
click at [126, 357] on icon at bounding box center [130, 362] width 13 height 13
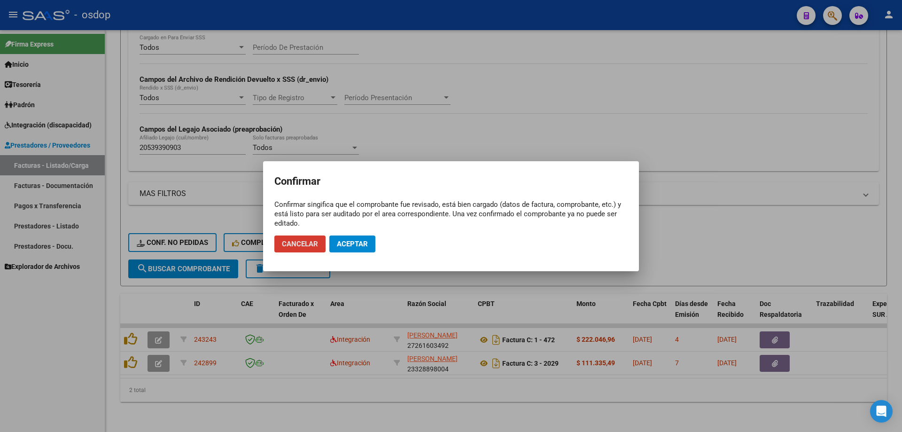
click at [379, 245] on mat-dialog-actions "Cancelar Aceptar" at bounding box center [450, 244] width 353 height 32
click at [349, 244] on span "Aceptar" at bounding box center [352, 244] width 31 height 8
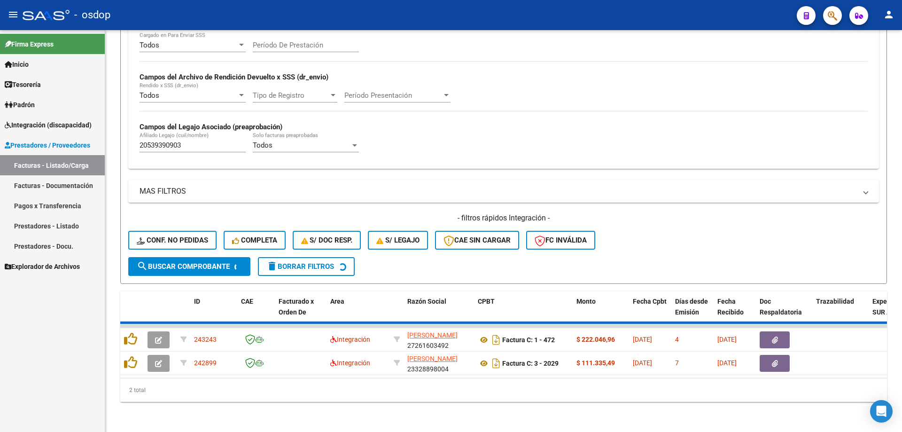
scroll to position [173, 0]
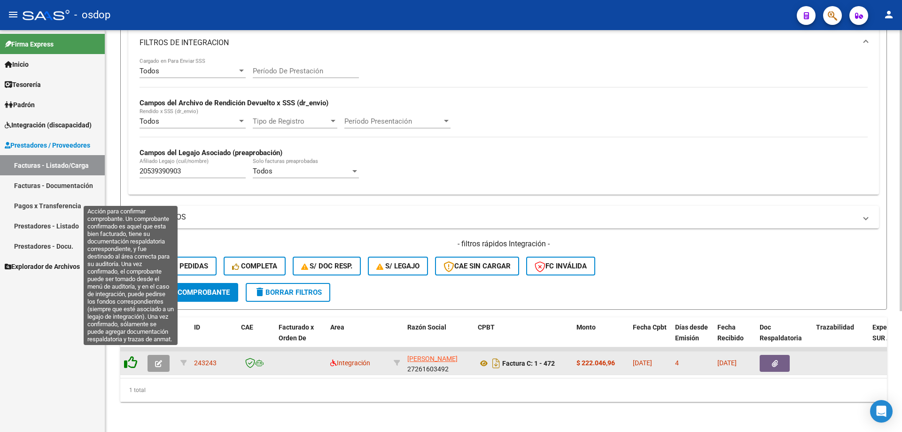
click at [131, 358] on icon at bounding box center [130, 362] width 13 height 13
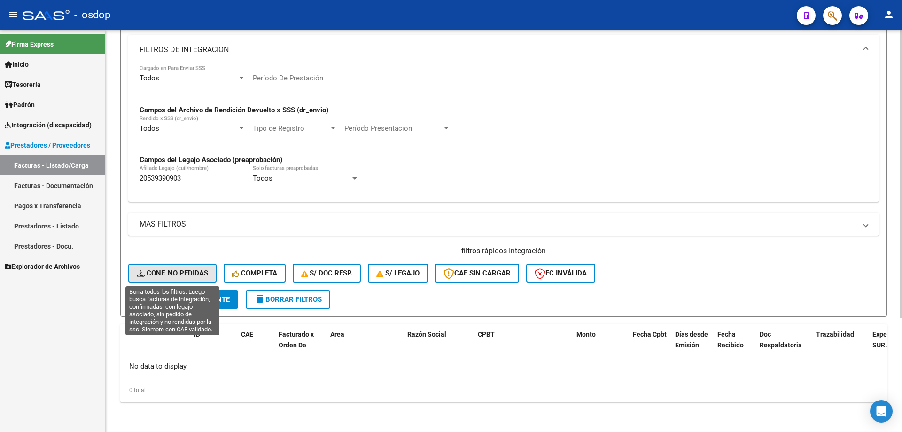
click at [155, 268] on button "Conf. no pedidas" at bounding box center [172, 272] width 88 height 19
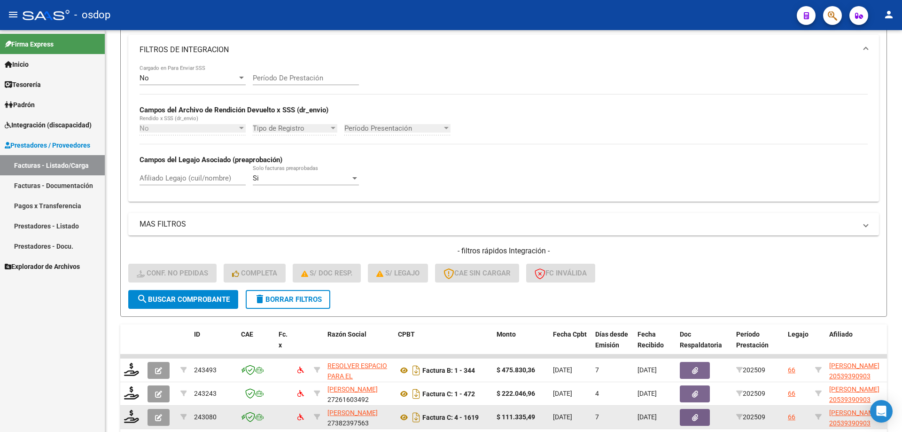
scroll to position [243, 0]
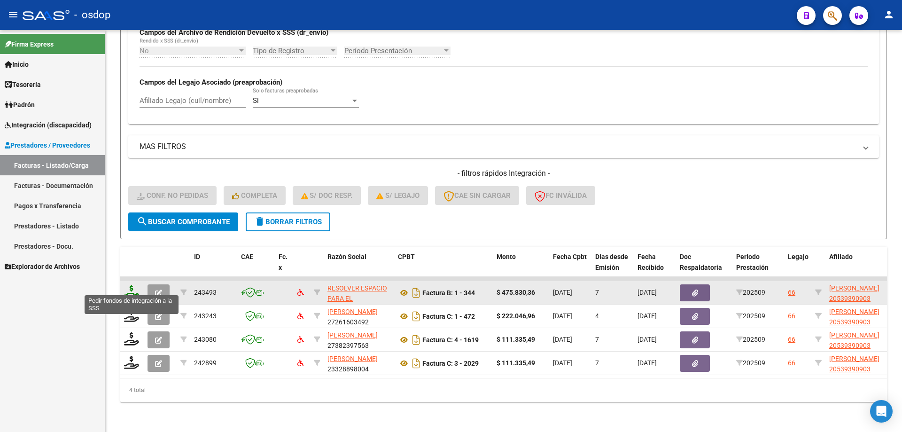
click at [130, 286] on icon at bounding box center [131, 291] width 15 height 13
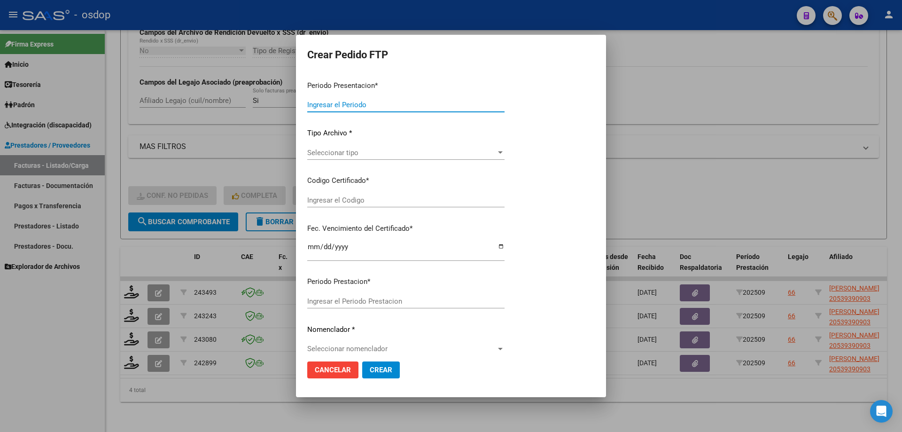
type input "202509"
type input "$ 475.830,36"
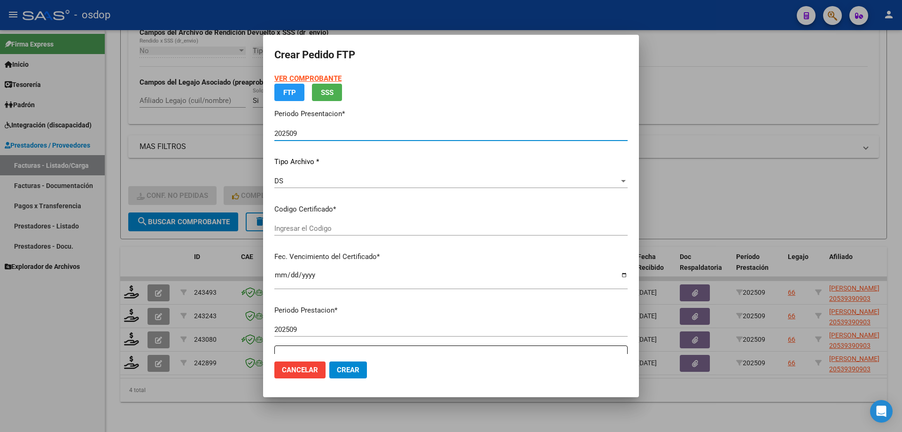
type input "362942854"
type input "[DATE]"
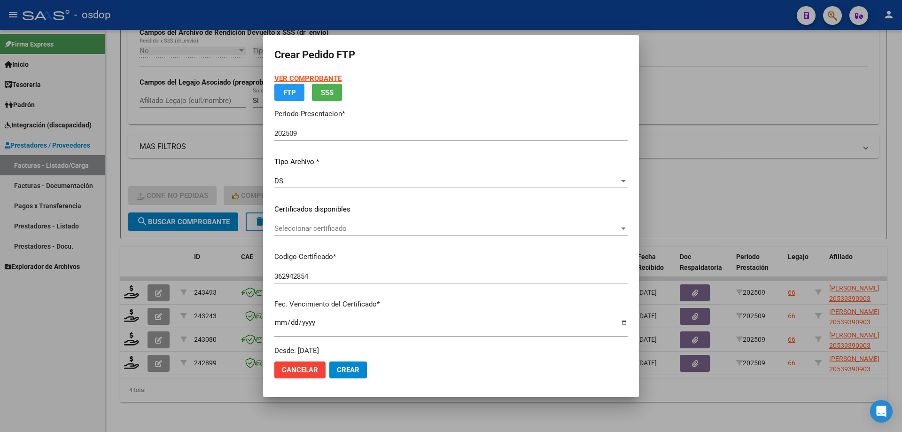
click at [340, 236] on div "Seleccionar certificado Seleccionar certificado" at bounding box center [450, 232] width 353 height 23
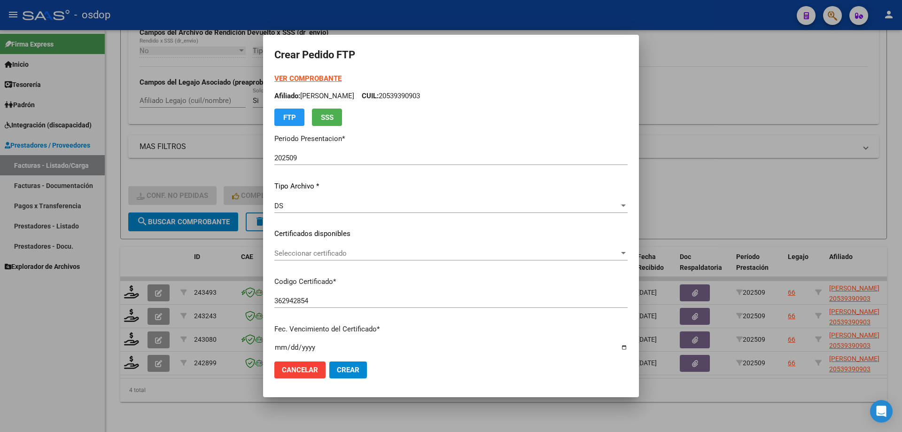
click at [347, 233] on p "Certificados disponibles" at bounding box center [450, 233] width 353 height 11
click at [339, 254] on span "Seleccionar certificado" at bounding box center [446, 253] width 345 height 8
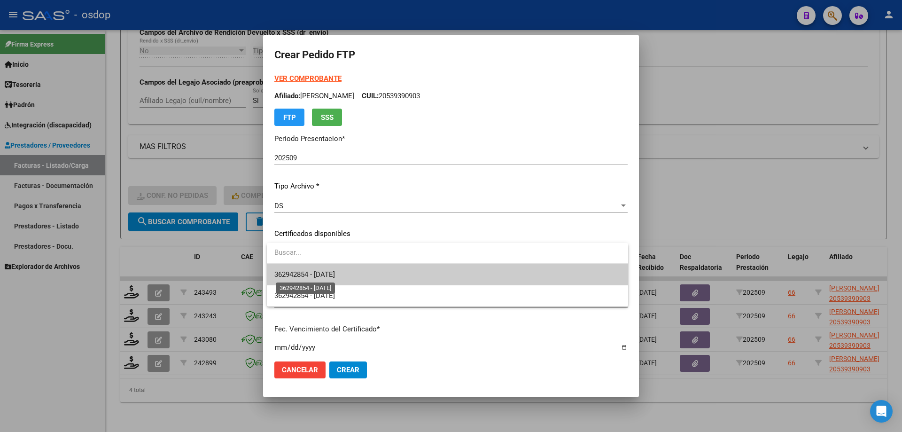
click at [335, 273] on span "362942854 - [DATE]" at bounding box center [304, 274] width 61 height 8
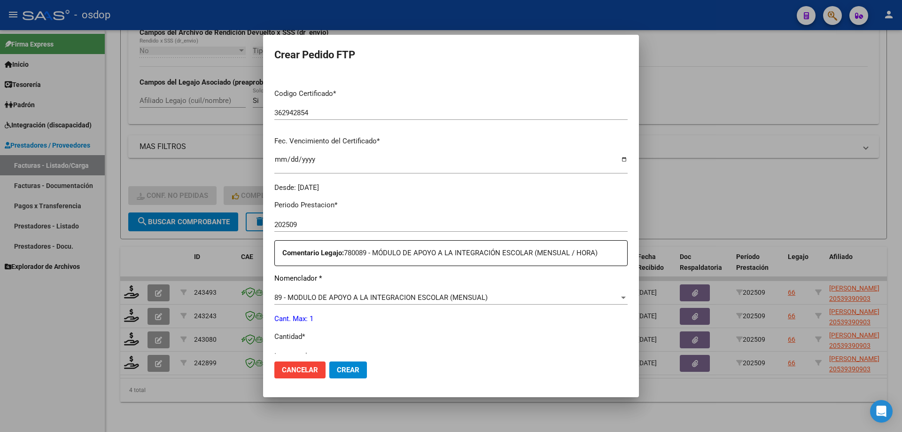
scroll to position [329, 0]
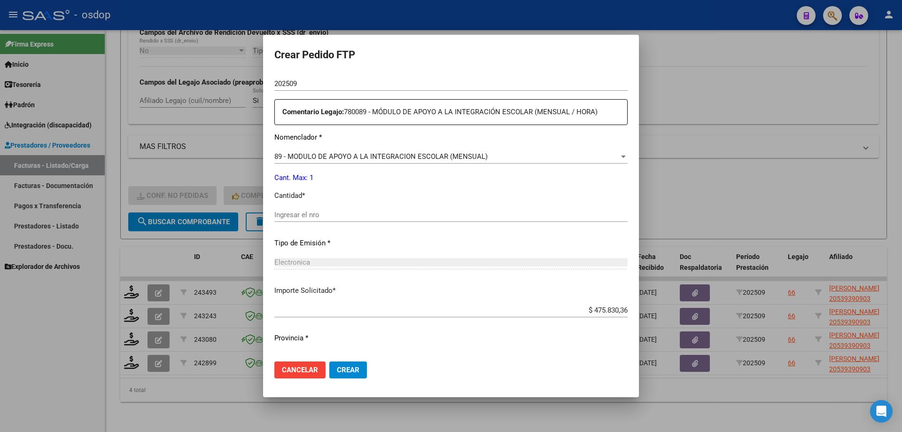
click at [359, 213] on input "Ingresar el nro" at bounding box center [450, 214] width 353 height 8
type input "1"
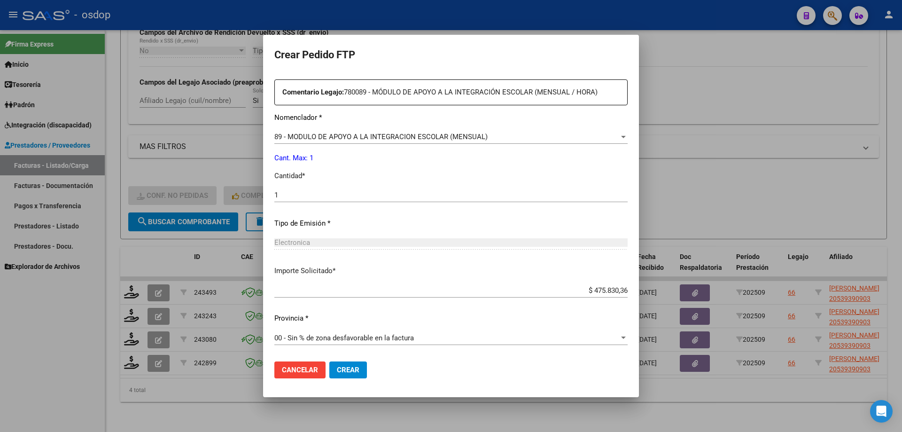
click at [359, 373] on button "Crear" at bounding box center [348, 369] width 38 height 17
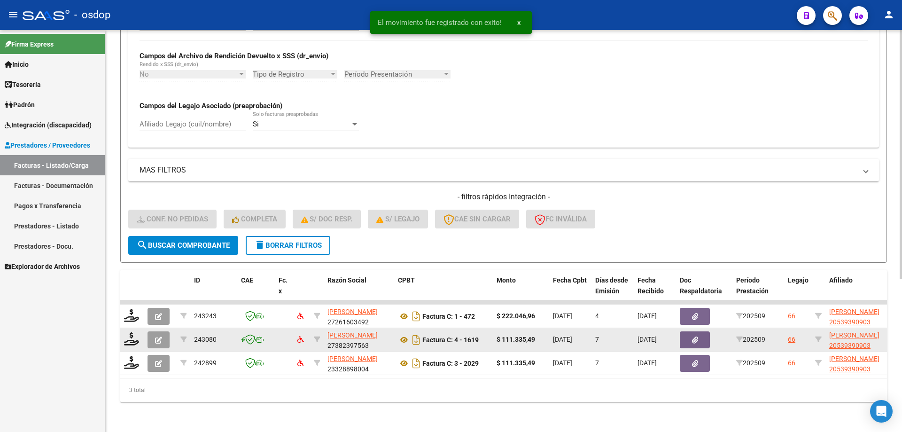
scroll to position [220, 0]
click at [130, 332] on icon at bounding box center [131, 338] width 15 height 13
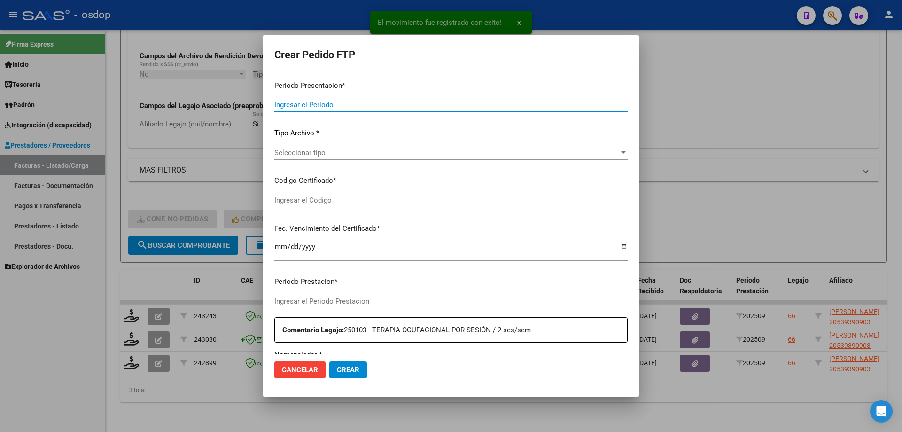
type input "202509"
type input "$ 111.335,49"
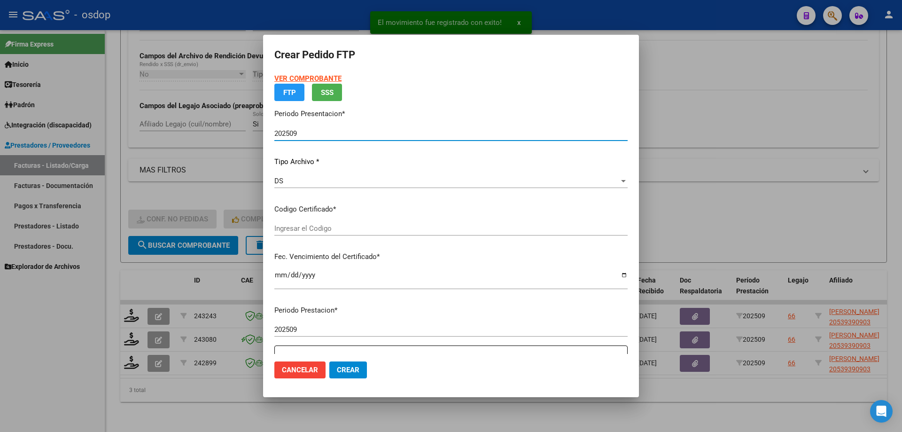
type input "362942854"
type input "[DATE]"
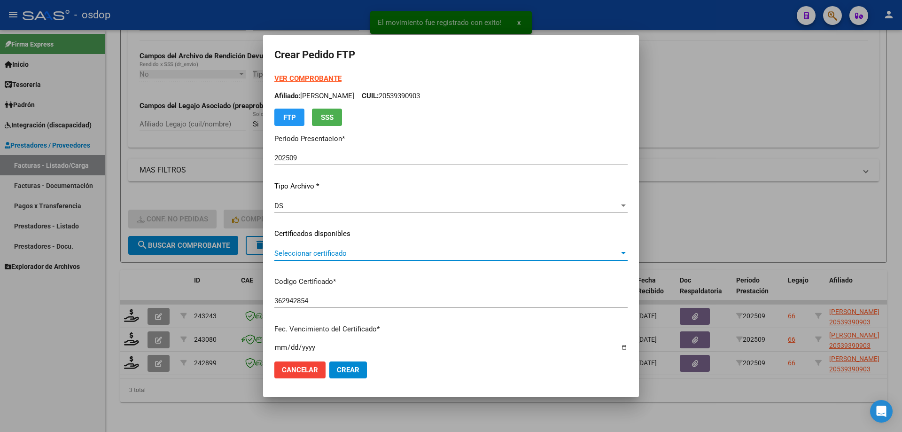
click at [316, 252] on span "Seleccionar certificado" at bounding box center [446, 253] width 345 height 8
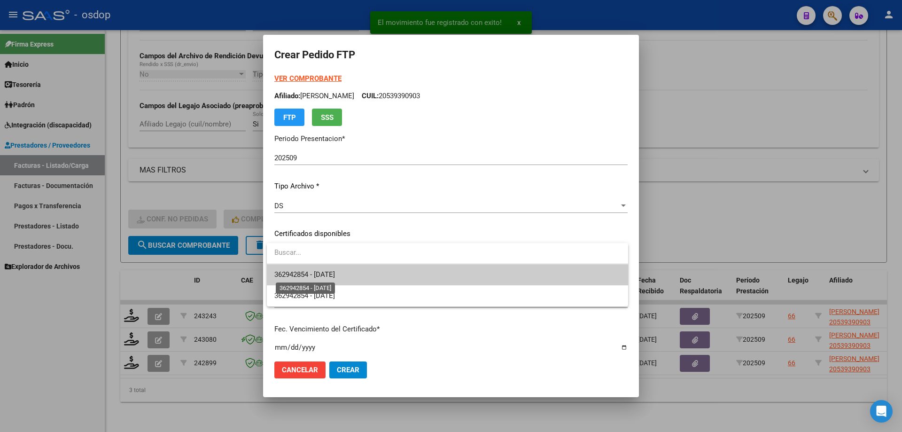
click at [335, 277] on span "362942854 - [DATE]" at bounding box center [304, 274] width 61 height 8
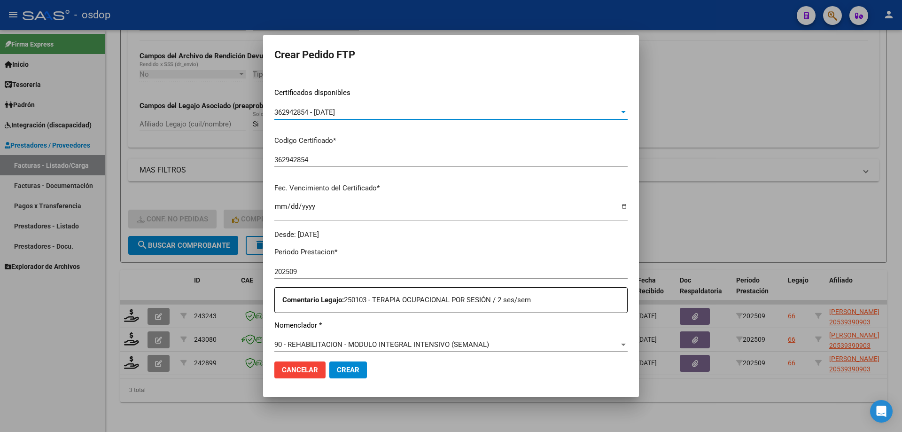
scroll to position [235, 0]
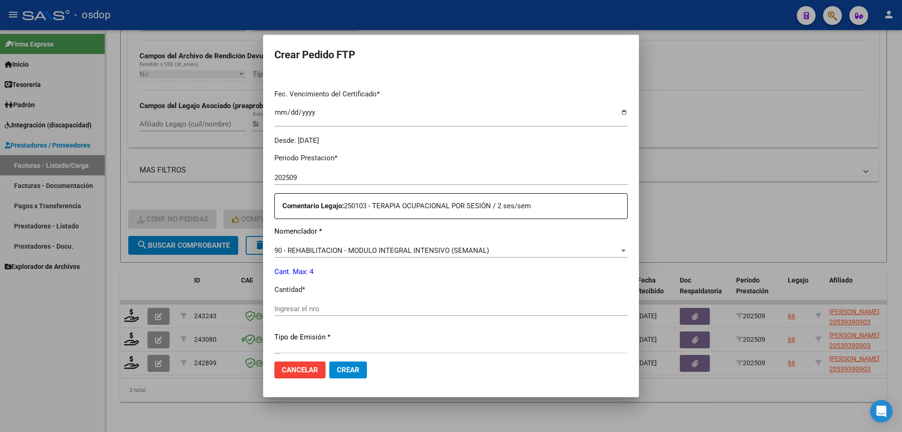
click at [376, 247] on span "90 - REHABILITACION - MODULO INTEGRAL INTENSIVO (SEMANAL)" at bounding box center [381, 250] width 215 height 8
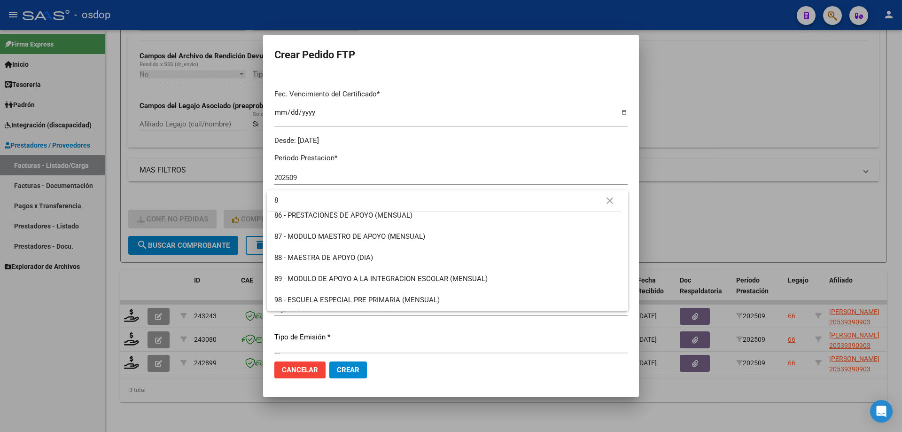
scroll to position [0, 0]
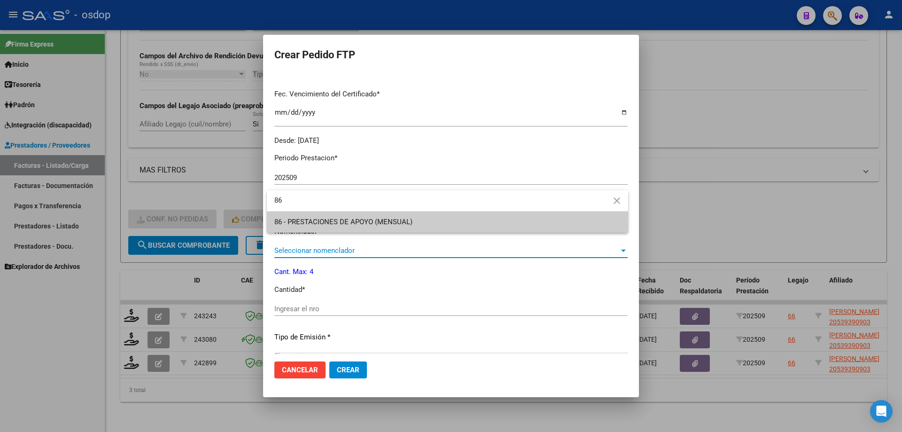
type input "86"
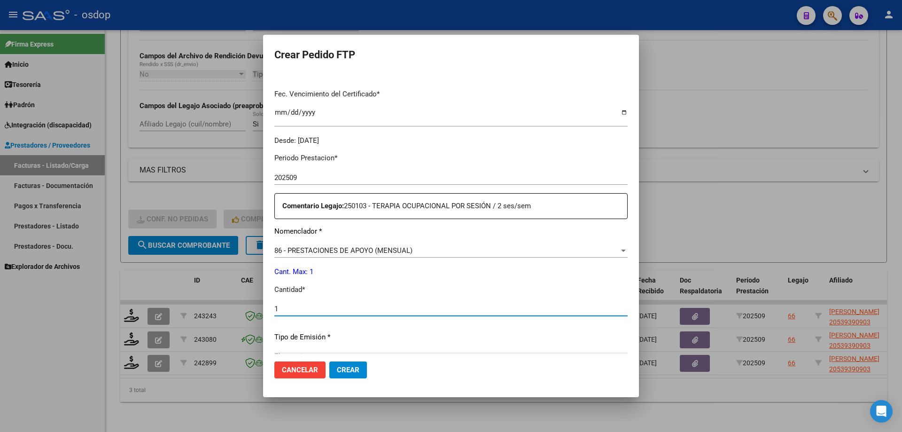
type input "1"
click at [329, 361] on button "Crear" at bounding box center [348, 369] width 38 height 17
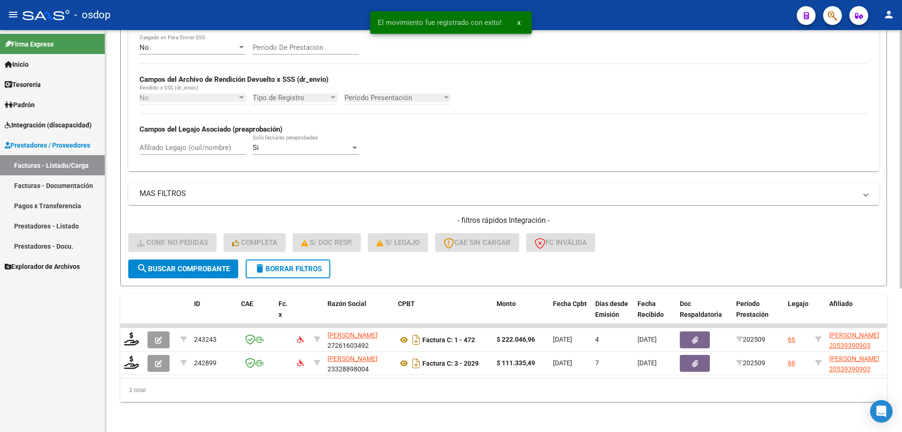
scroll to position [196, 0]
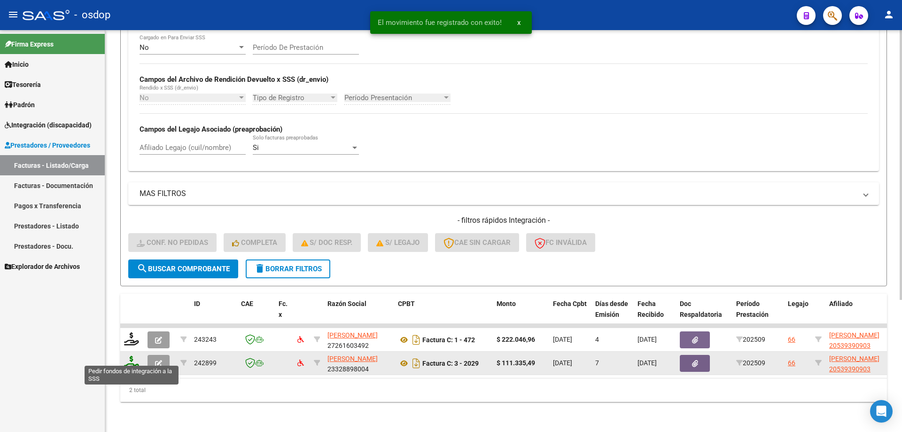
click at [136, 356] on icon at bounding box center [131, 362] width 15 height 13
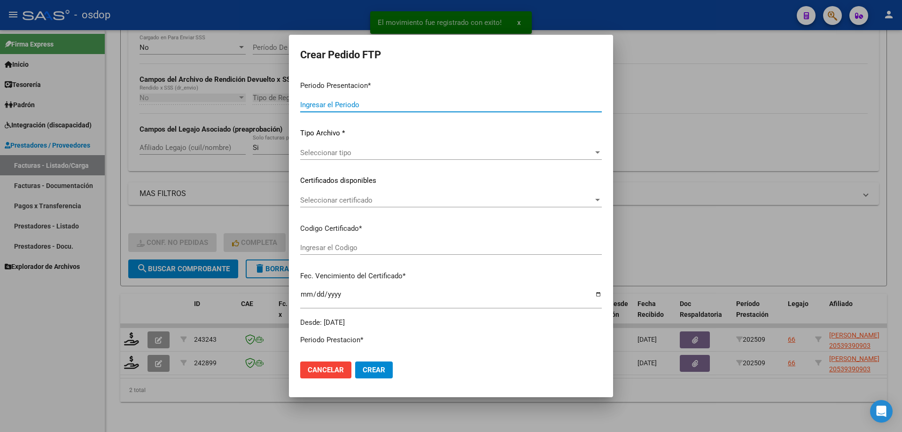
type input "202509"
type input "$ 111.335,49"
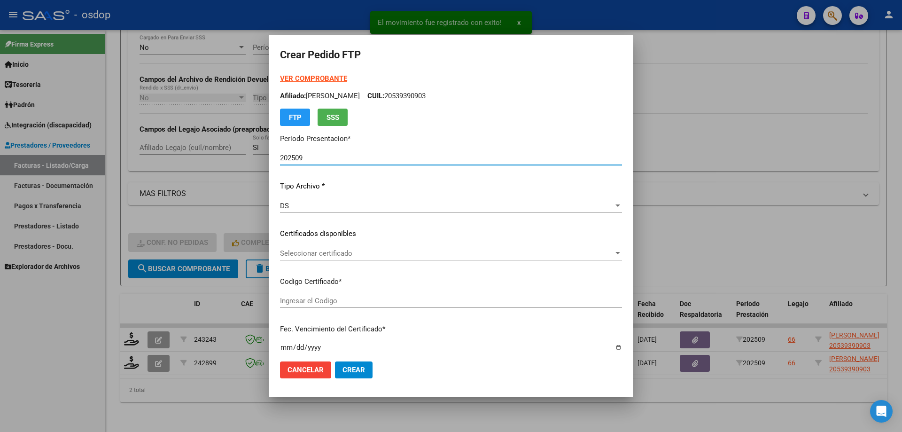
type input "362942854"
type input "[DATE]"
click at [317, 257] on div "Seleccionar certificado Seleccionar certificado" at bounding box center [451, 253] width 342 height 14
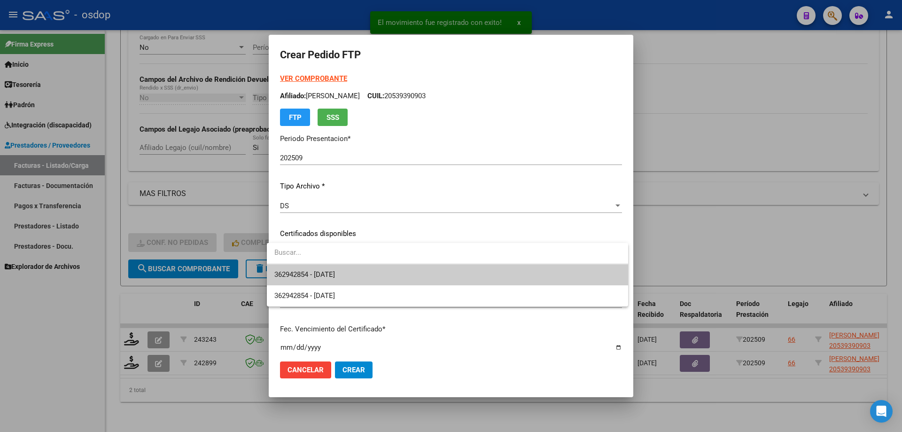
click at [326, 269] on span "362942854 - [DATE]" at bounding box center [447, 274] width 346 height 21
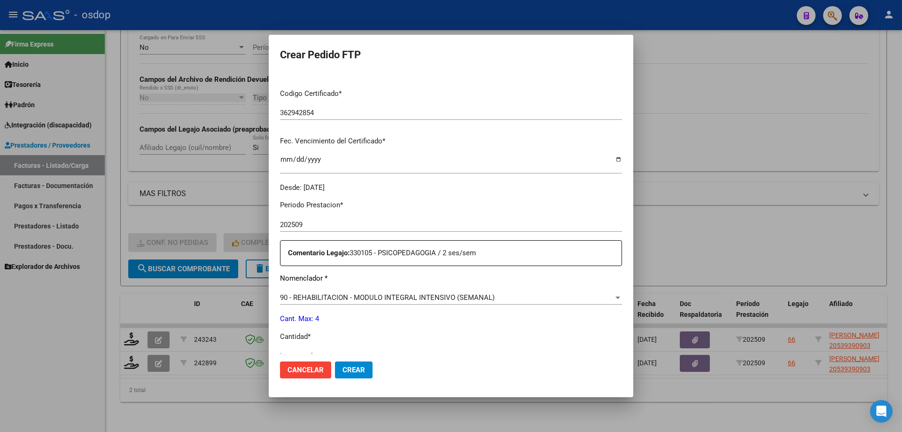
scroll to position [235, 0]
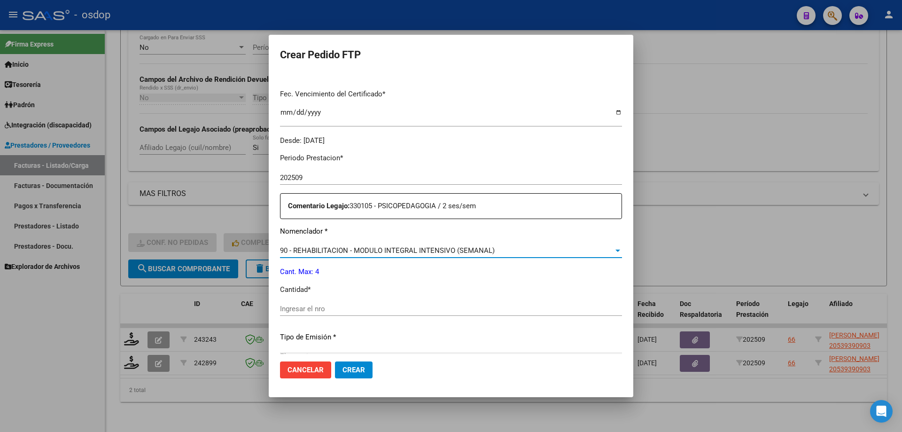
click at [372, 252] on span "90 - REHABILITACION - MODULO INTEGRAL INTENSIVO (SEMANAL)" at bounding box center [387, 250] width 215 height 8
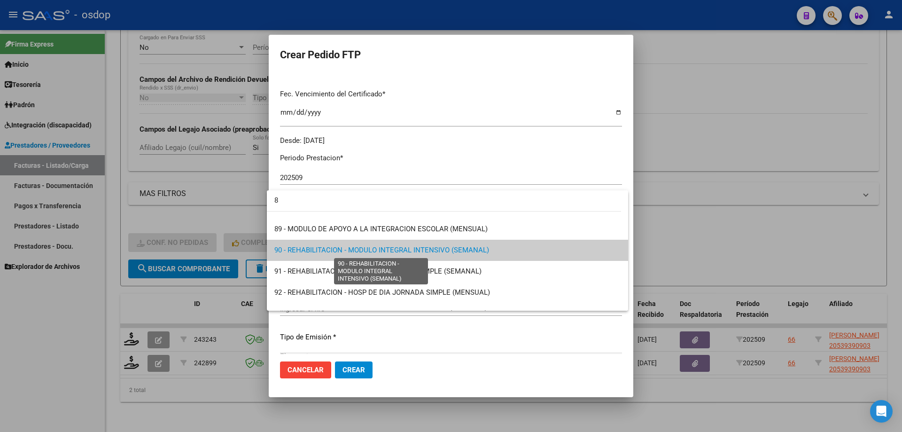
scroll to position [0, 0]
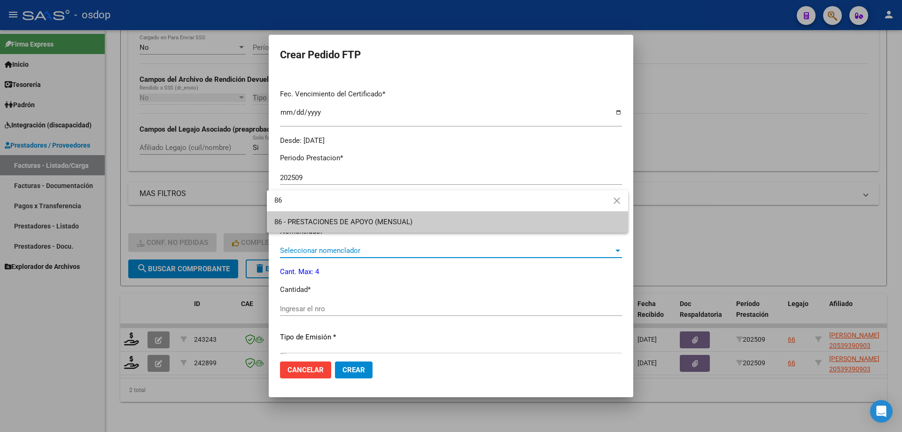
type input "86"
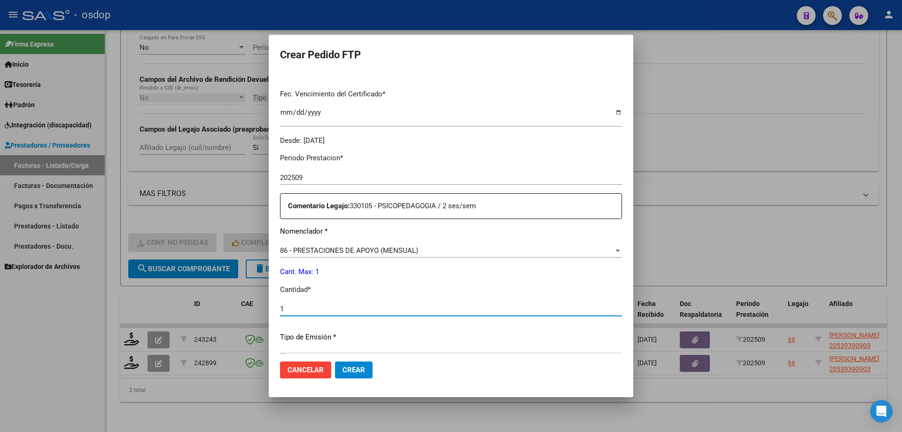
type input "1"
click at [335, 361] on button "Crear" at bounding box center [354, 369] width 38 height 17
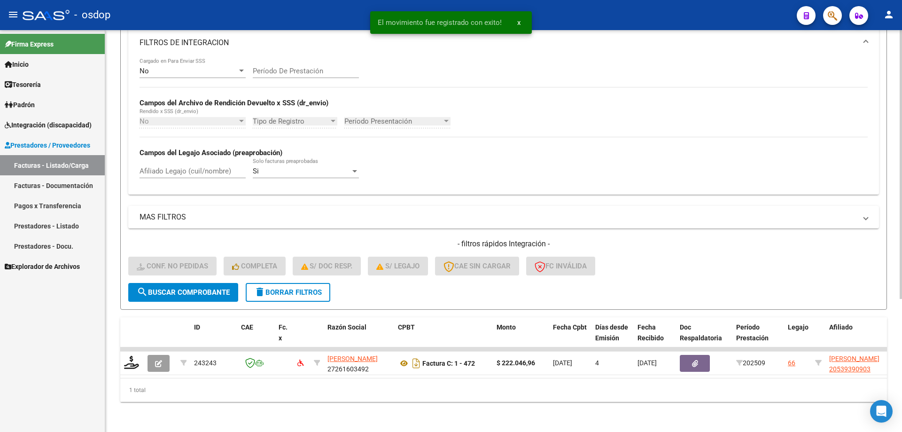
scroll to position [173, 0]
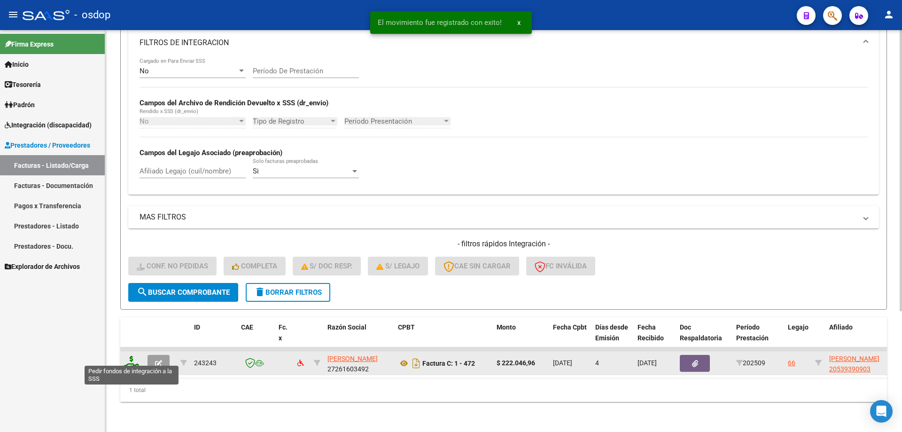
click at [135, 357] on icon at bounding box center [131, 362] width 15 height 13
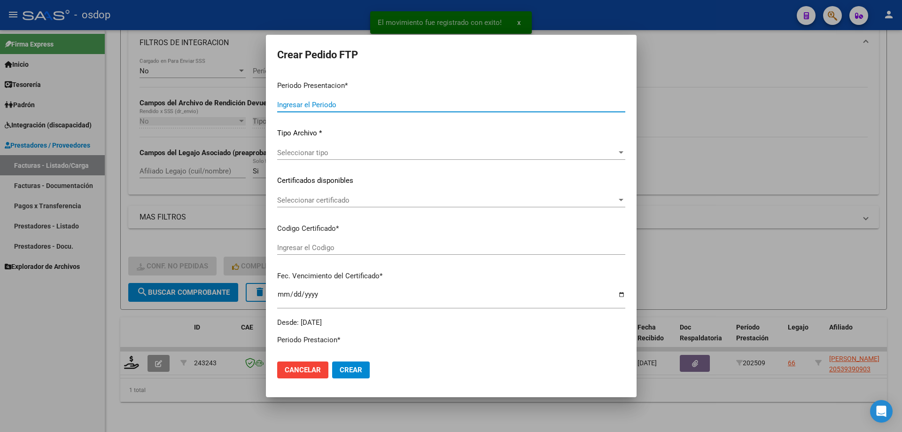
type input "202509"
type input "$ 222.046,96"
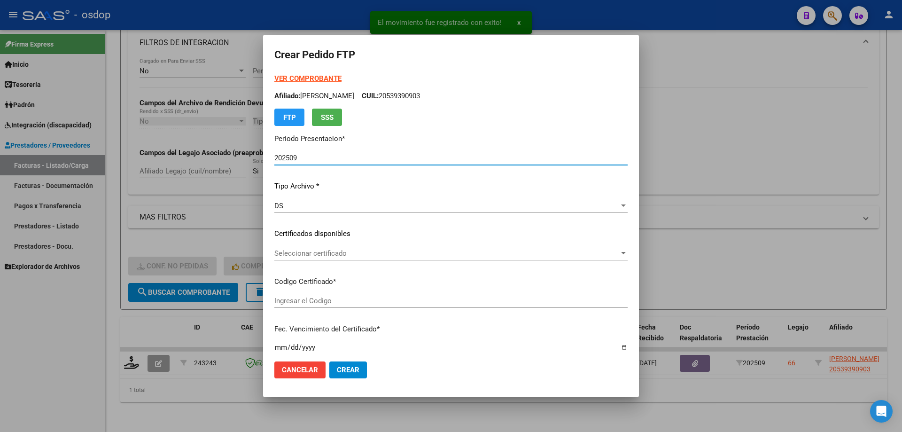
type input "362942854"
type input "[DATE]"
click at [323, 252] on span "Seleccionar certificado" at bounding box center [446, 253] width 345 height 8
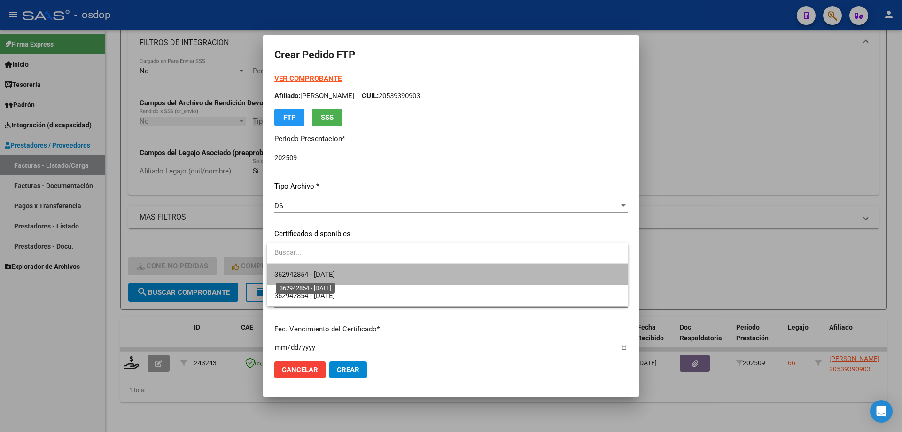
click at [335, 276] on span "362942854 - [DATE]" at bounding box center [304, 274] width 61 height 8
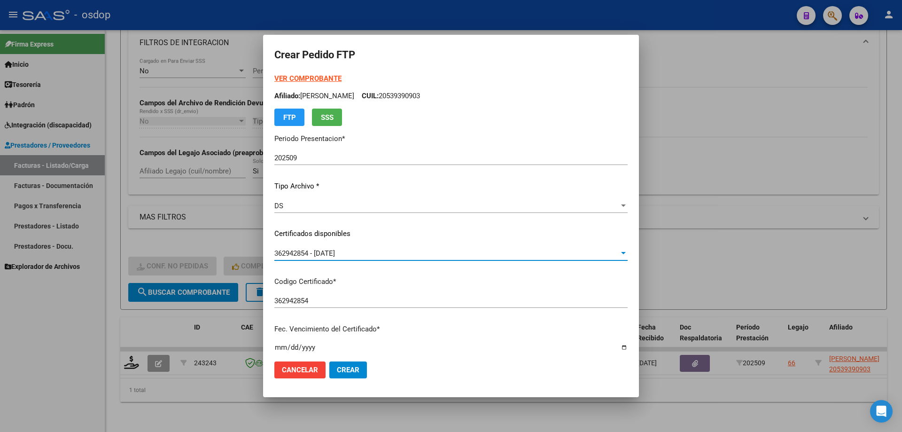
scroll to position [235, 0]
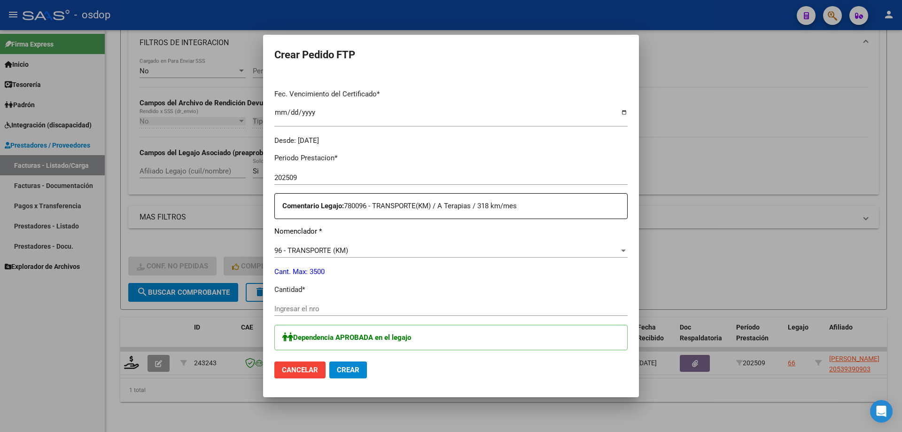
click at [319, 309] on input "Ingresar el nro" at bounding box center [450, 308] width 353 height 8
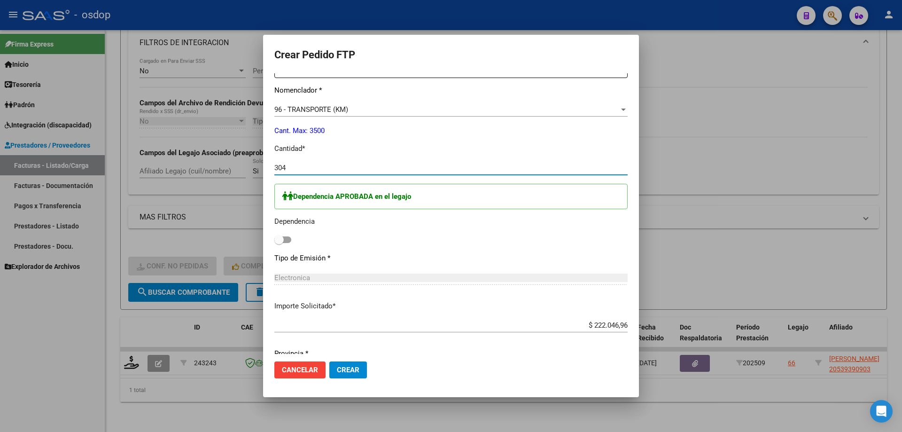
type input "304"
click at [281, 245] on div "Dependencia APROBADA en el legajo Dependencia" at bounding box center [450, 215] width 353 height 62
click at [279, 243] on span at bounding box center [278, 239] width 9 height 9
click at [279, 243] on input "checkbox" at bounding box center [279, 243] width 0 height 0
checkbox input "true"
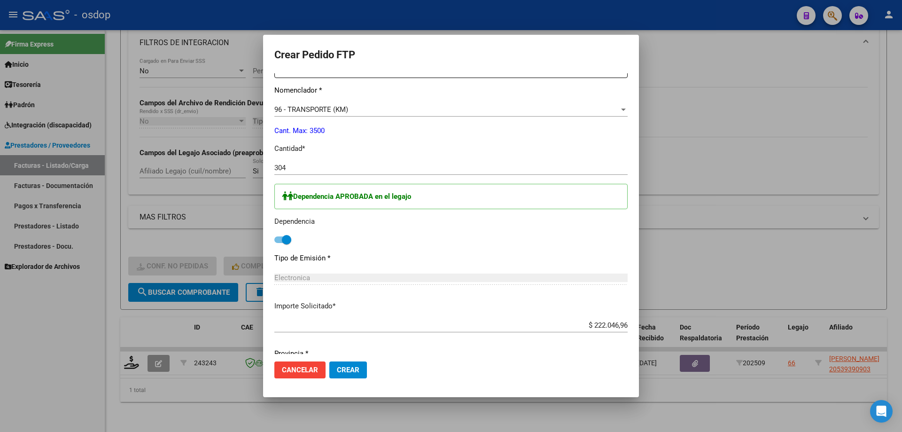
scroll to position [506, 0]
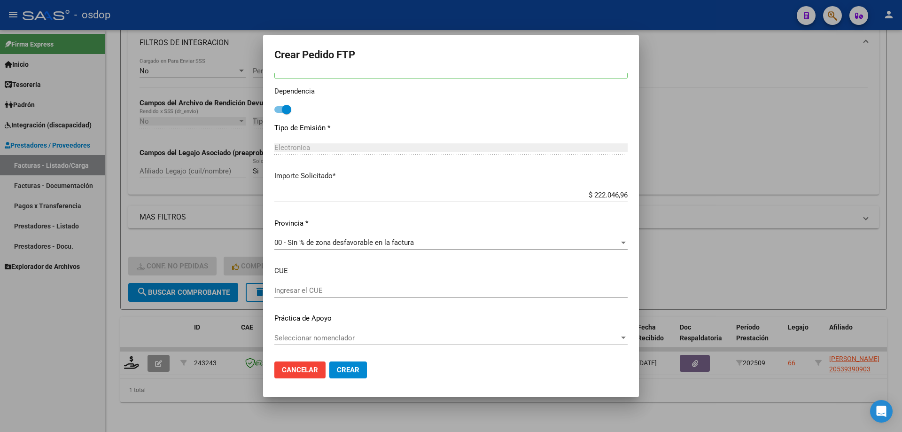
click at [356, 365] on button "Crear" at bounding box center [348, 369] width 38 height 17
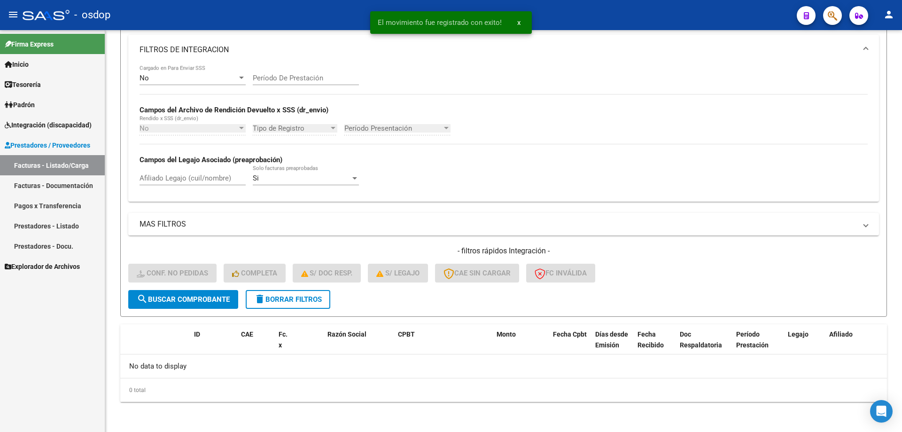
scroll to position [159, 0]
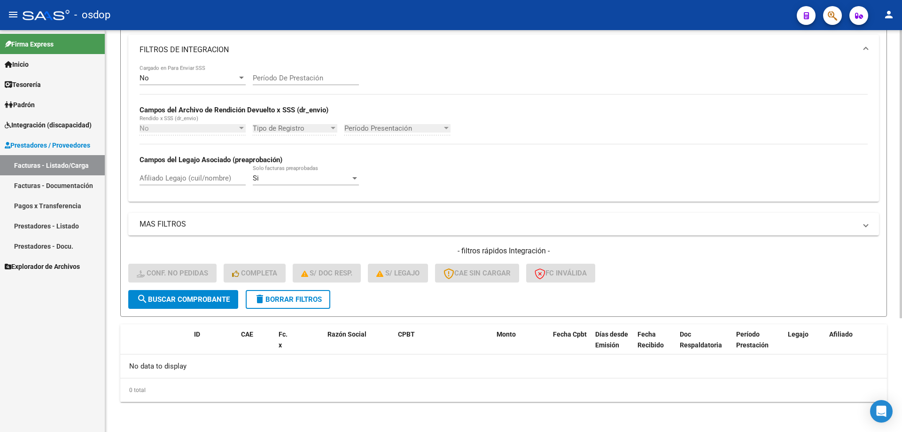
click at [317, 294] on button "delete Borrar Filtros" at bounding box center [288, 299] width 85 height 19
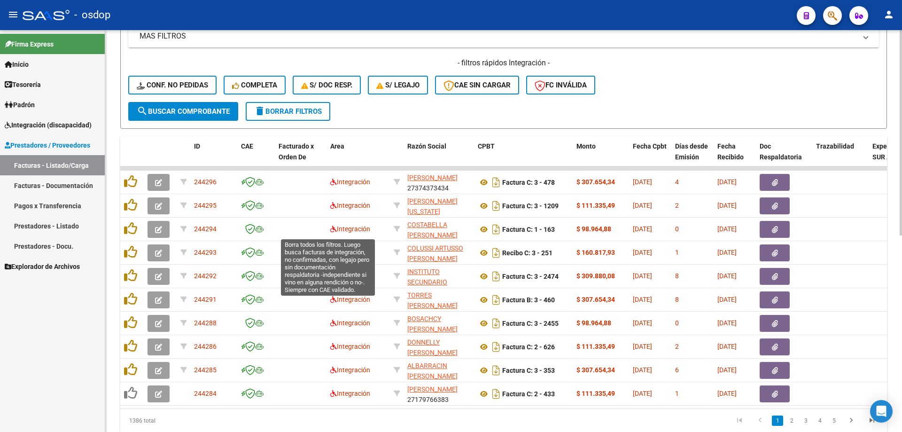
scroll to position [206, 0]
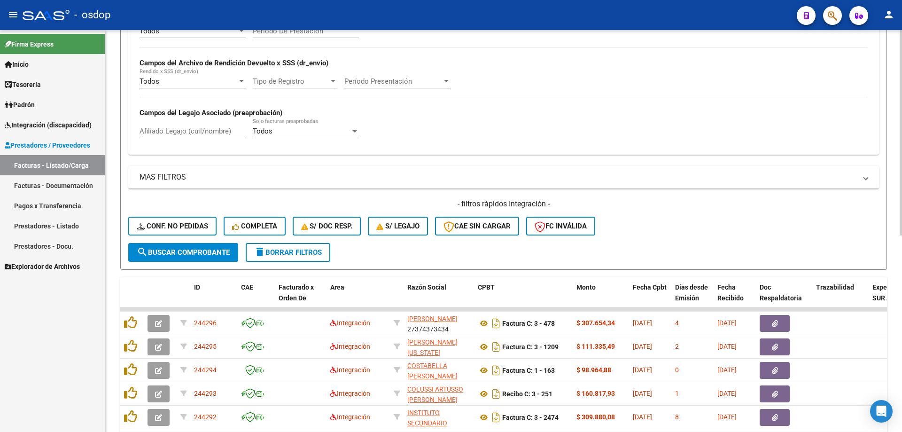
click at [196, 128] on input "Afiliado Legajo (cuil/nombre)" at bounding box center [192, 131] width 106 height 8
paste input "20539390903"
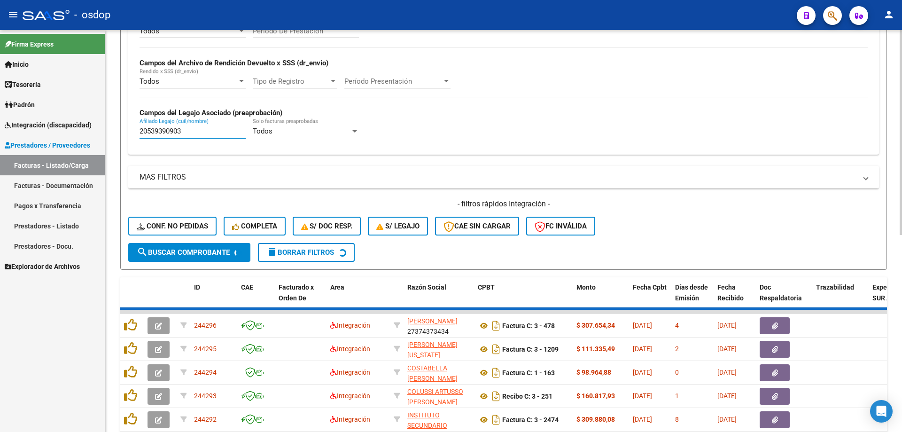
scroll to position [159, 0]
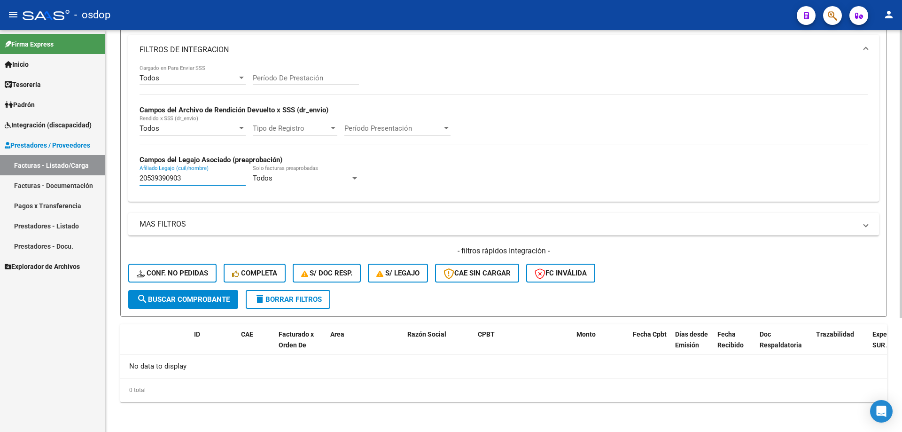
type input "20539390903"
click at [274, 302] on span "delete Borrar Filtros" at bounding box center [288, 299] width 68 height 8
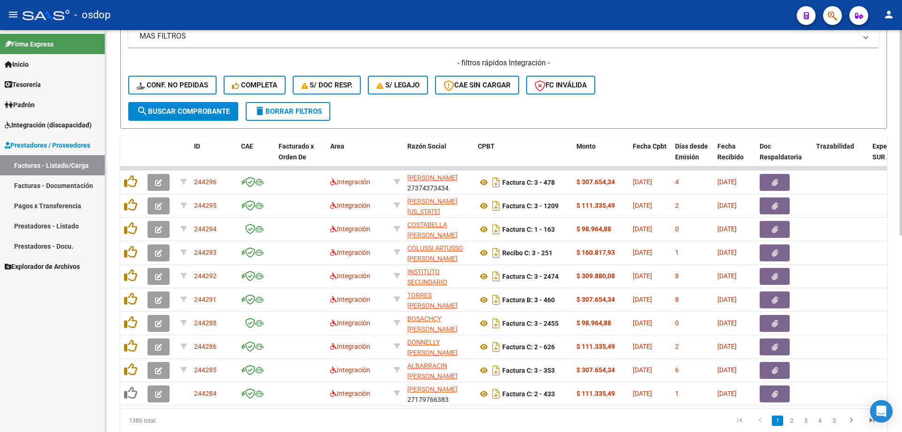
scroll to position [206, 0]
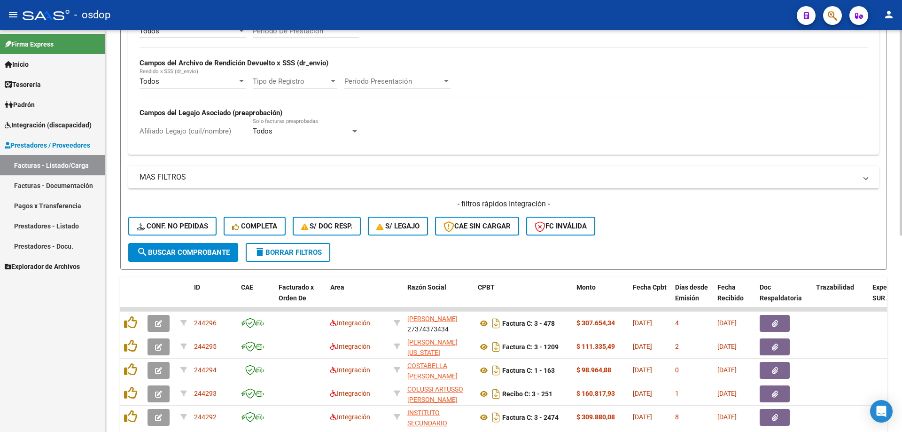
drag, startPoint x: 189, startPoint y: 140, endPoint x: 204, endPoint y: 132, distance: 16.8
click at [195, 137] on div "Afiliado Legajo (cuil/nombre)" at bounding box center [192, 132] width 106 height 29
click at [204, 132] on input "Afiliado Legajo (cuil/nombre)" at bounding box center [192, 131] width 106 height 8
paste input "20525633676"
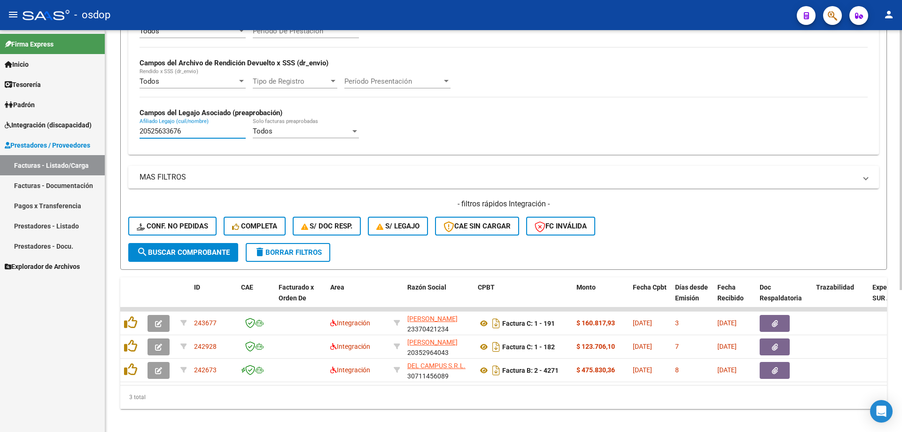
scroll to position [220, 0]
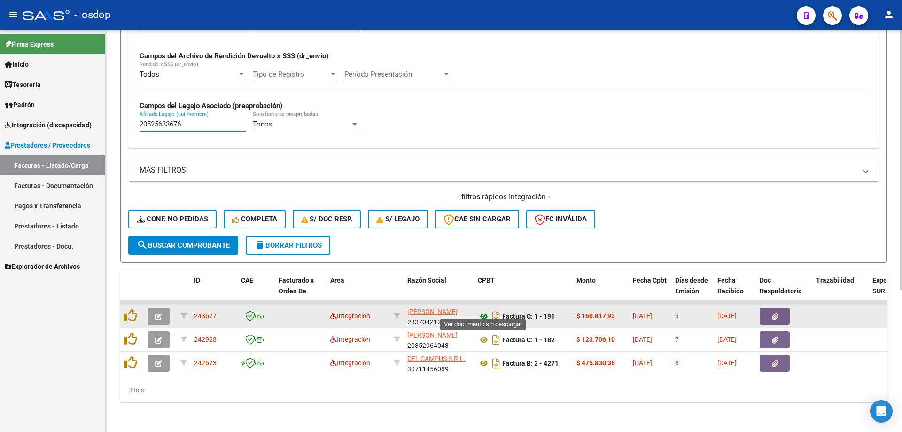
type input "20525633676"
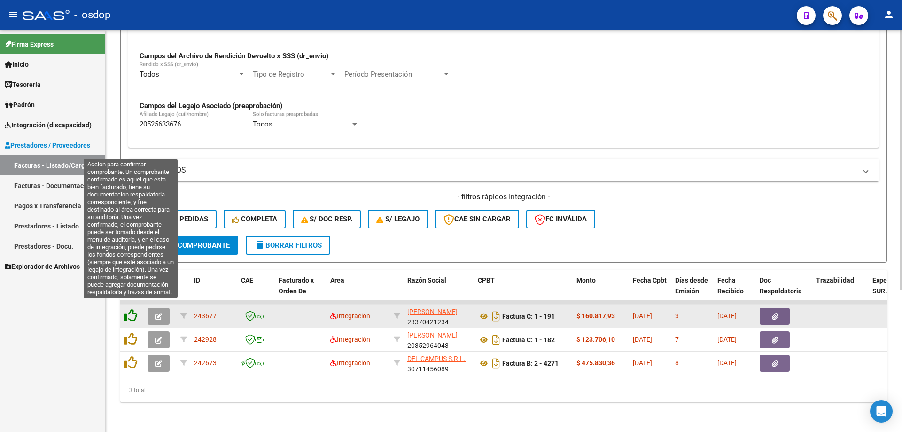
click at [124, 310] on icon at bounding box center [130, 315] width 13 height 13
click at [131, 309] on icon at bounding box center [130, 315] width 13 height 13
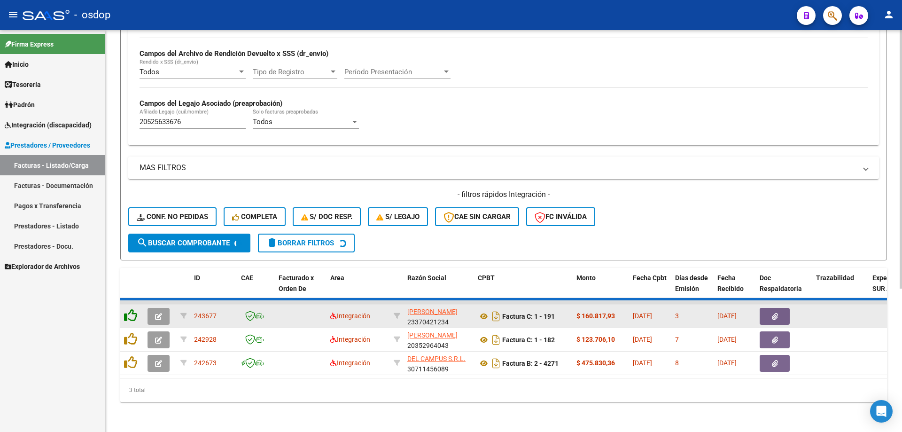
scroll to position [196, 0]
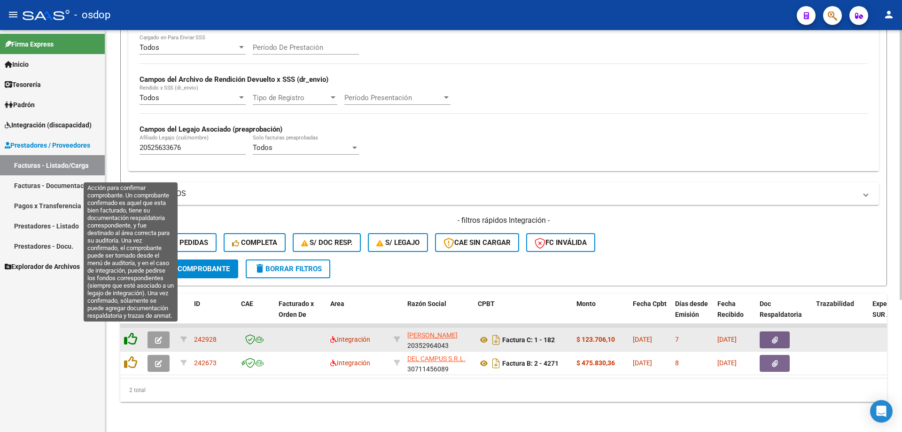
click at [133, 333] on icon at bounding box center [130, 338] width 13 height 13
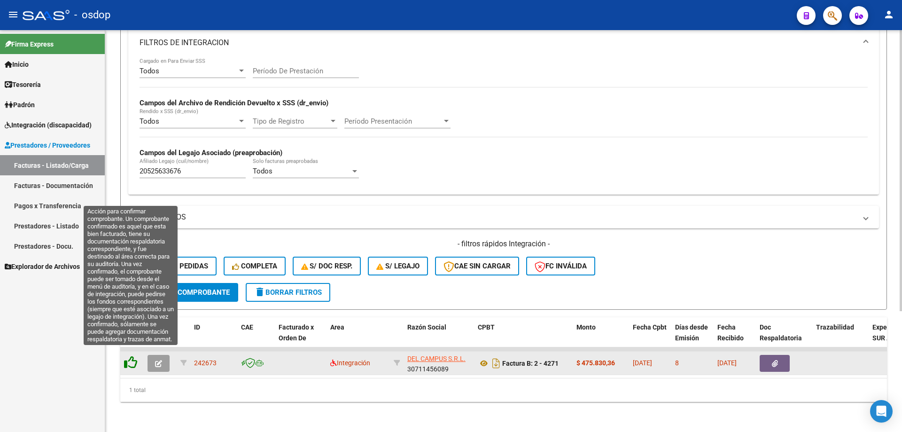
click at [133, 356] on icon at bounding box center [130, 362] width 13 height 13
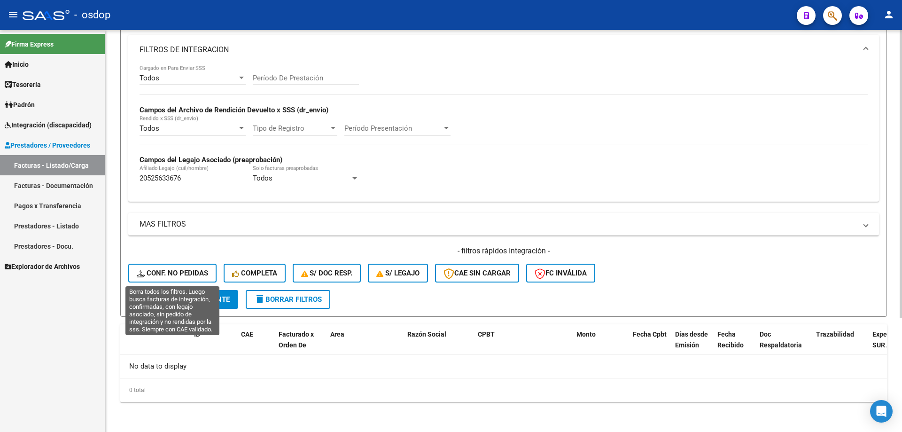
click at [176, 266] on button "Conf. no pedidas" at bounding box center [172, 272] width 88 height 19
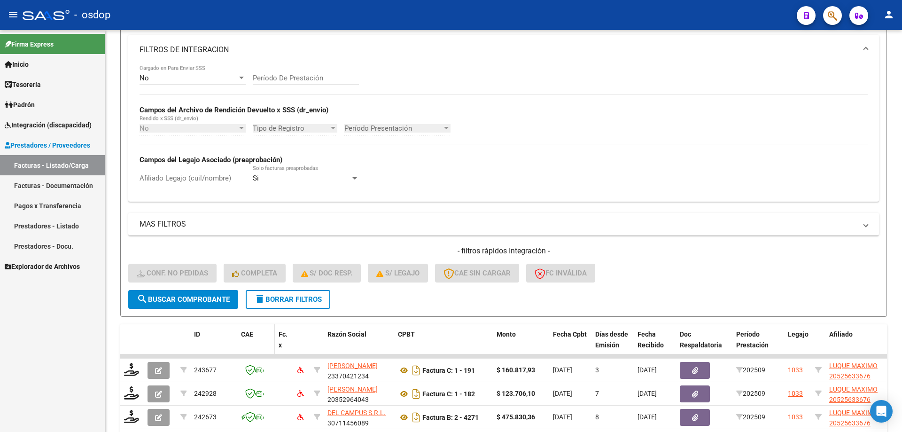
scroll to position [220, 0]
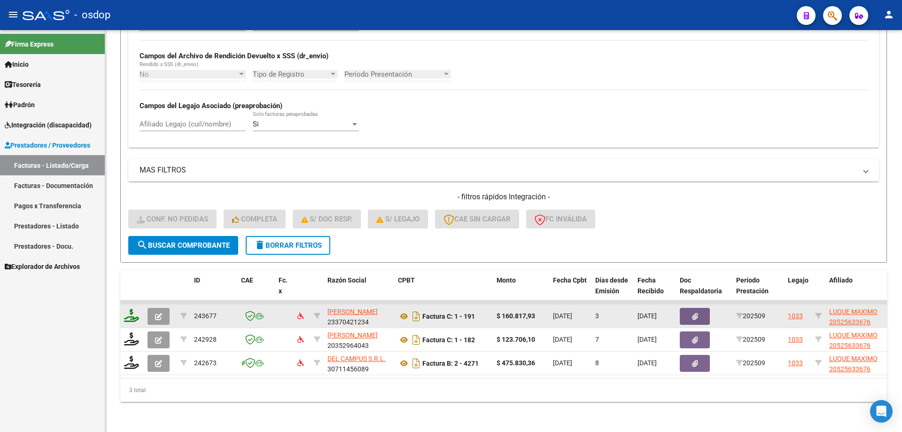
click at [135, 309] on icon at bounding box center [131, 315] width 15 height 13
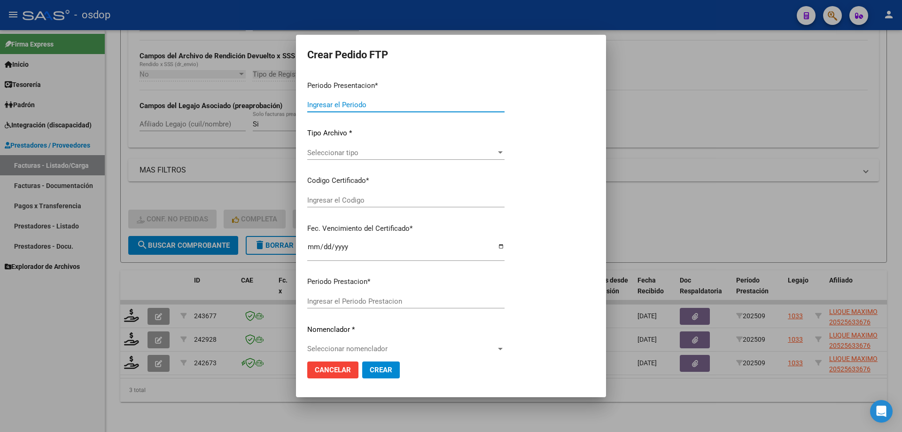
type input "202509"
type input "$ 160.817,93"
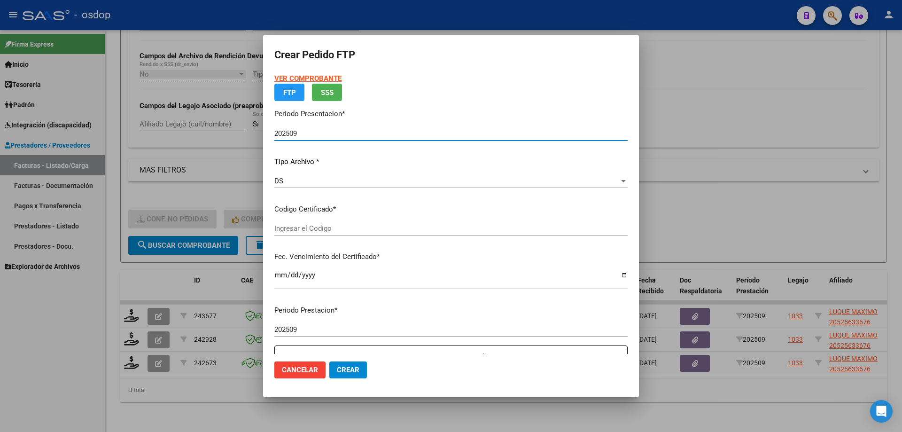
type input "4322969874"
type input "[DATE]"
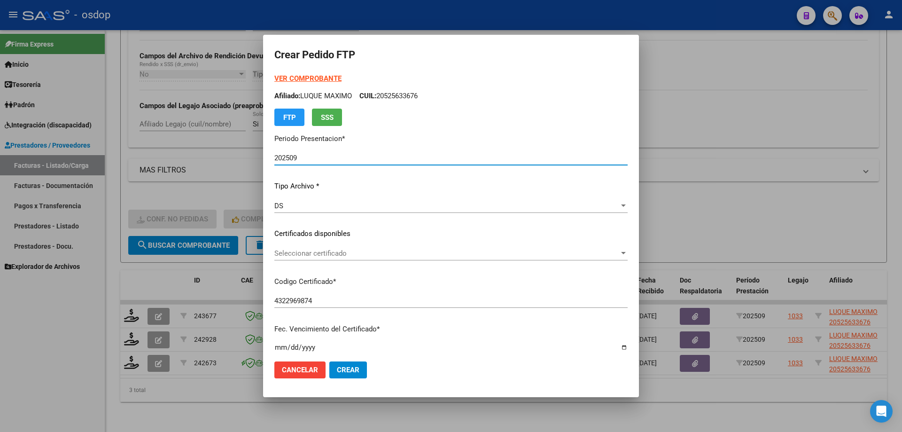
click at [362, 226] on div "VER COMPROBANTE ARCA Padrón Afiliado: LUQUE MAXIMO CUIL: 20525633676 FTP SSS Pe…" at bounding box center [450, 226] width 353 height 307
click at [369, 252] on span "Seleccionar certificado" at bounding box center [446, 253] width 345 height 8
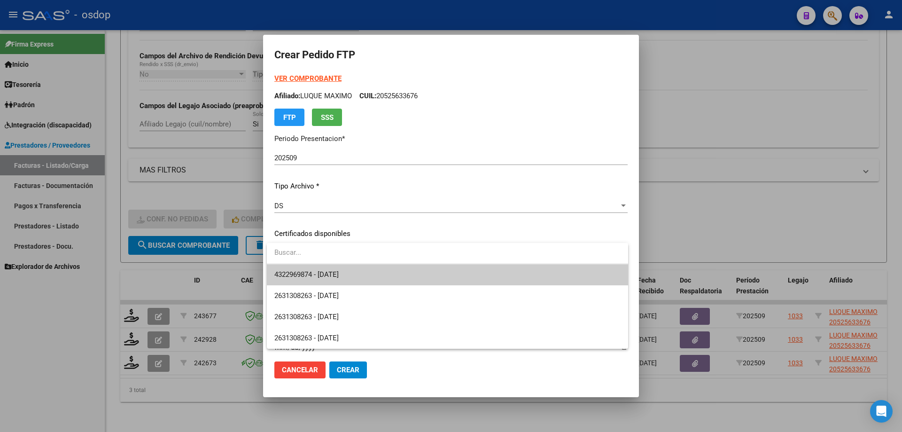
click at [378, 273] on span "4322969874 - [DATE]" at bounding box center [447, 274] width 346 height 21
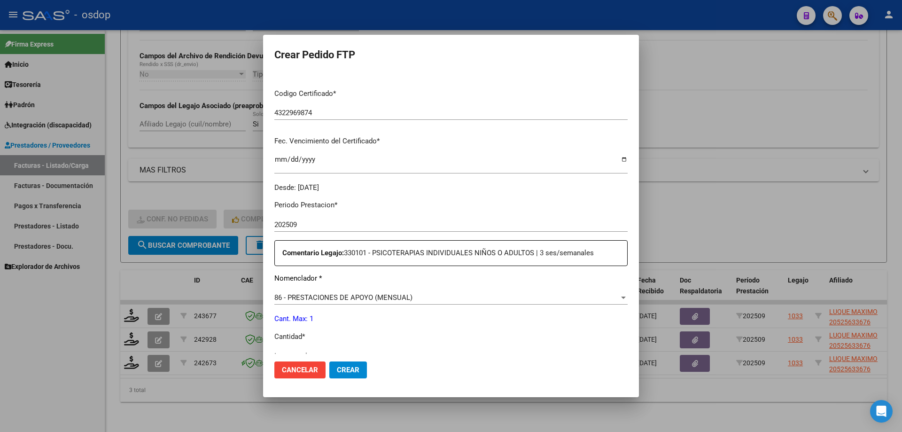
scroll to position [235, 0]
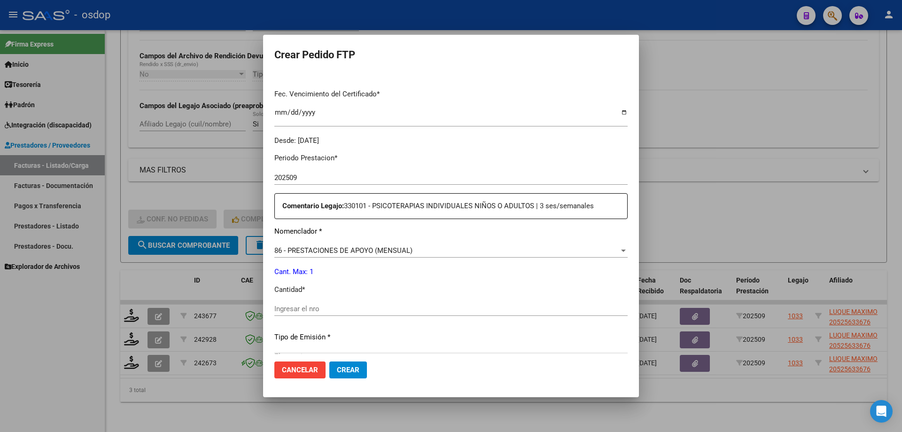
click at [361, 307] on input "Ingresar el nro" at bounding box center [450, 308] width 353 height 8
type input "1"
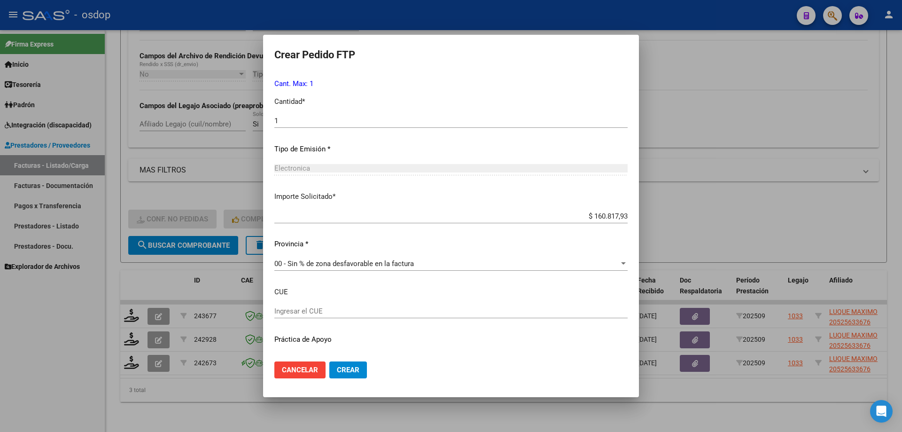
click at [355, 364] on button "Crear" at bounding box center [348, 369] width 38 height 17
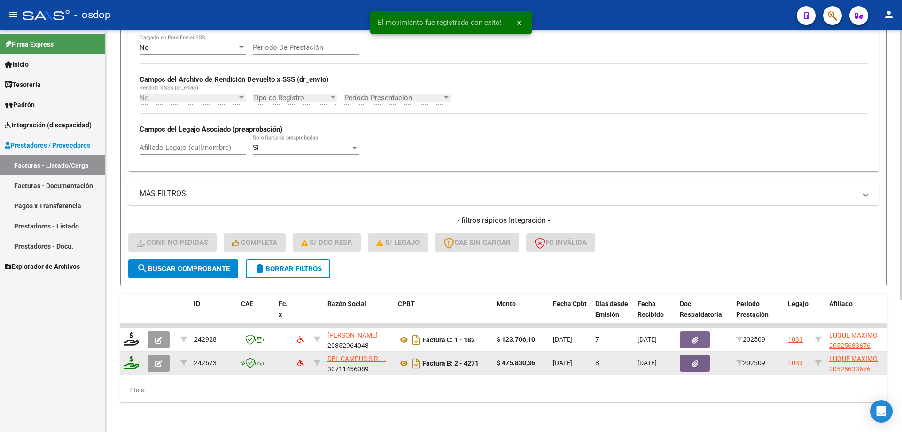
scroll to position [196, 0]
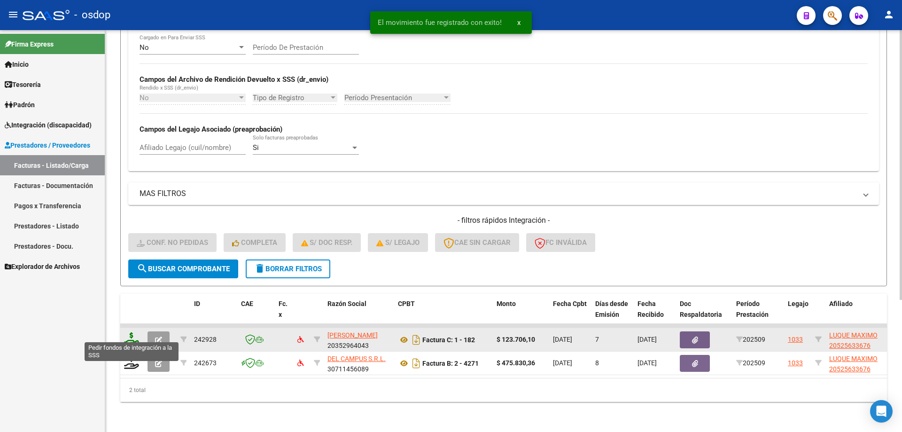
click at [139, 332] on icon at bounding box center [131, 338] width 15 height 13
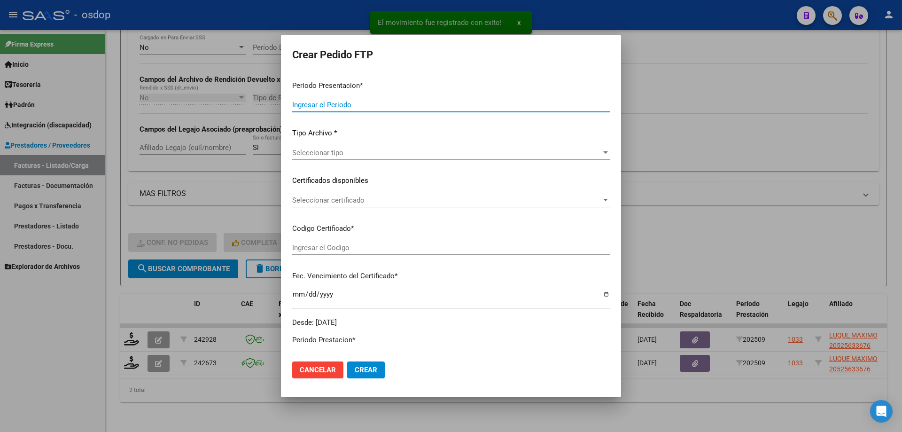
type input "202509"
type input "$ 123.706,10"
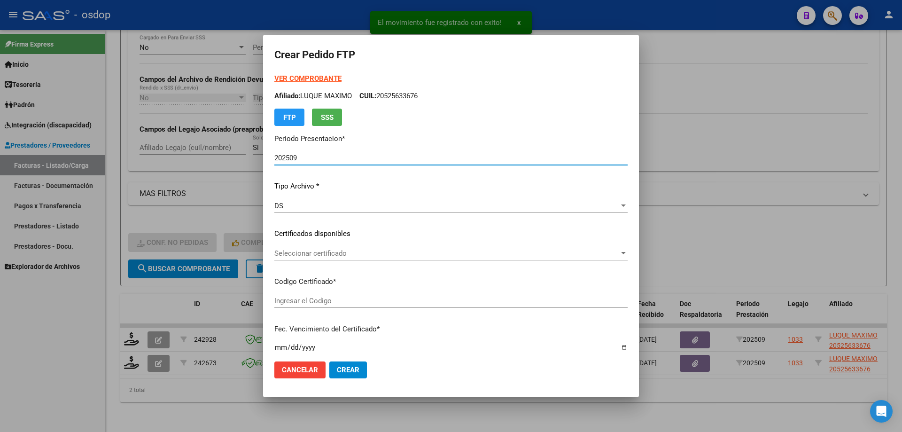
type input "4322969874"
type input "[DATE]"
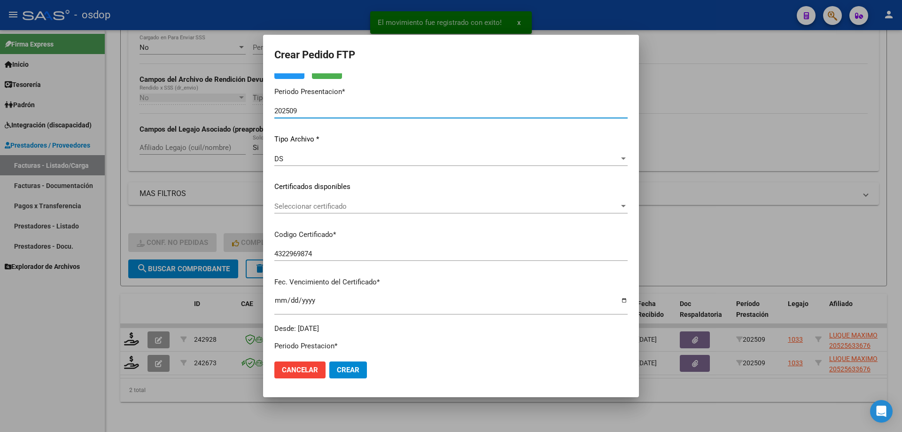
click at [332, 205] on span "Seleccionar certificado" at bounding box center [446, 206] width 345 height 8
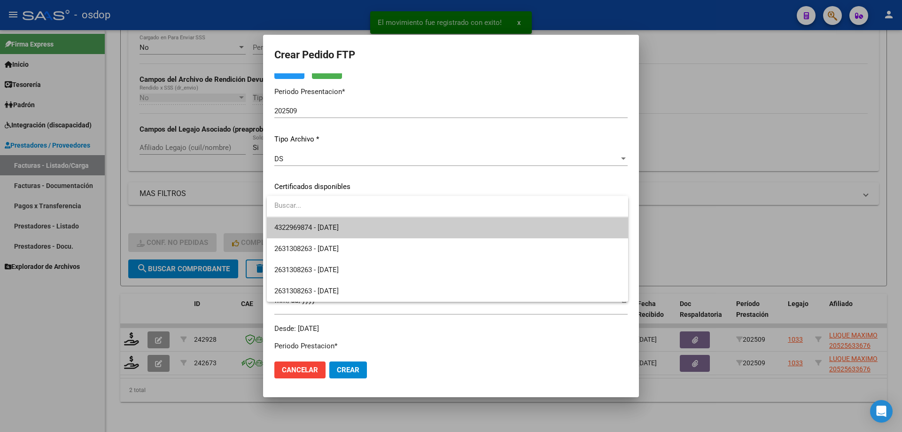
click at [343, 217] on span "4322969874 - [DATE]" at bounding box center [447, 227] width 346 height 21
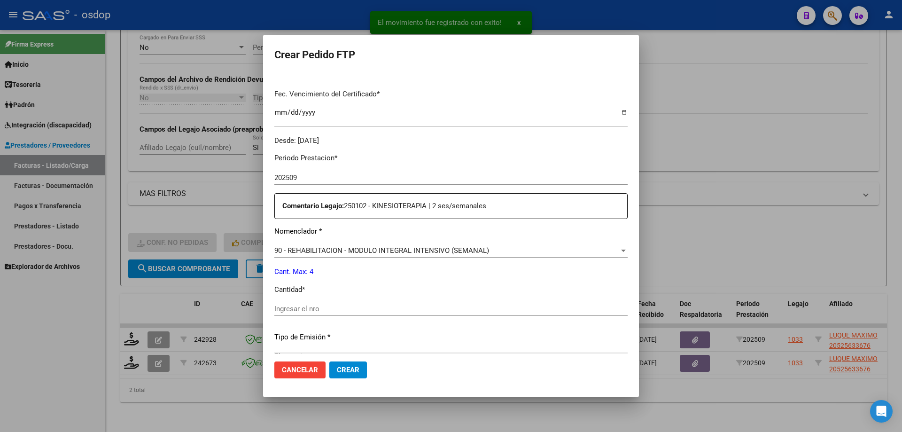
scroll to position [282, 0]
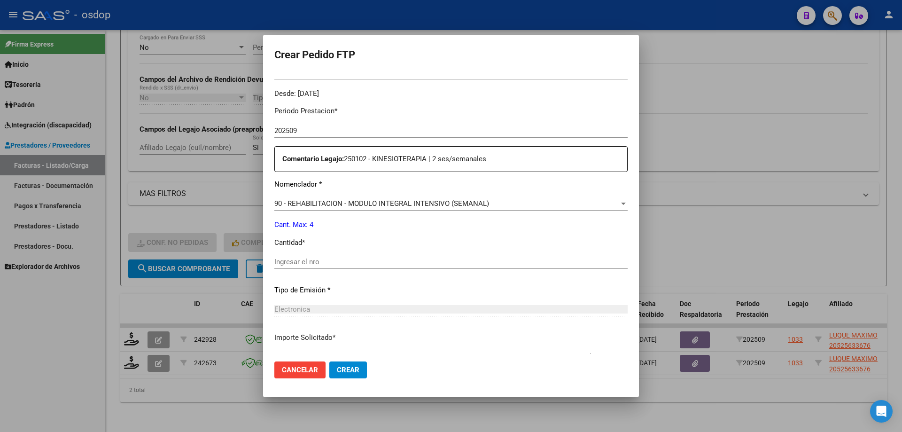
click at [352, 266] on input "Ingresar el nro" at bounding box center [450, 261] width 353 height 8
click at [400, 198] on div "90 - REHABILITACION - MODULO INTEGRAL INTENSIVO (SEMANAL) Seleccionar nomenclad…" at bounding box center [450, 203] width 353 height 14
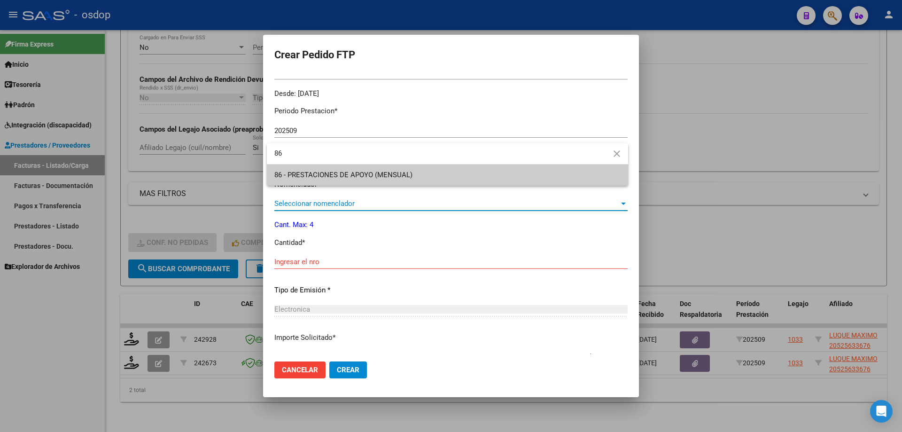
scroll to position [0, 0]
type input "86"
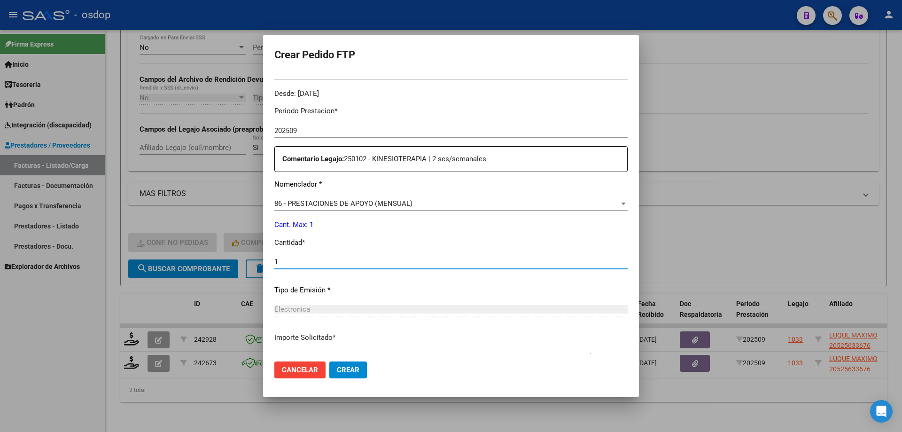
type input "1"
click at [329, 361] on button "Crear" at bounding box center [348, 369] width 38 height 17
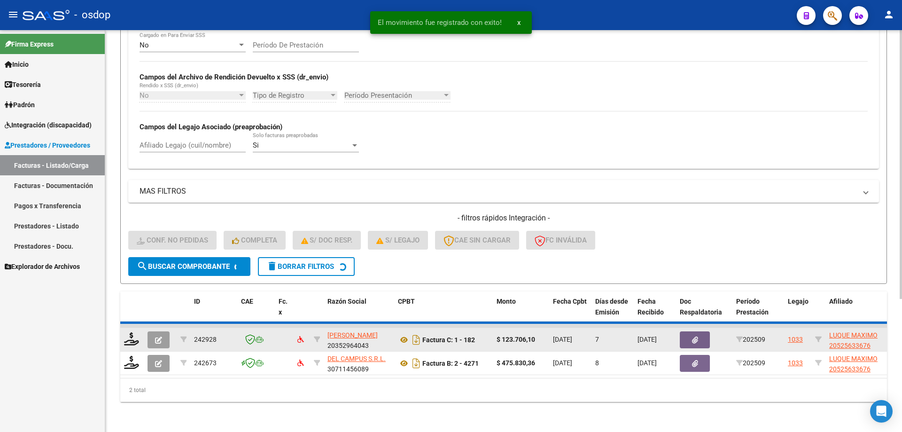
scroll to position [173, 0]
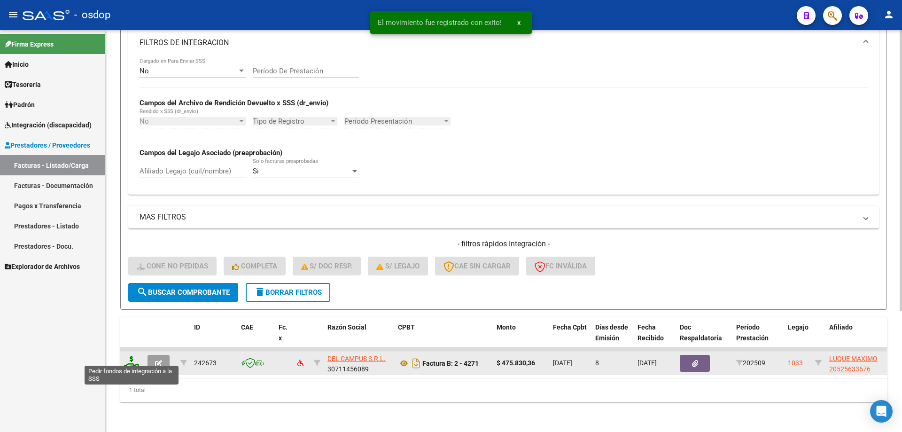
click at [130, 356] on icon at bounding box center [131, 362] width 15 height 13
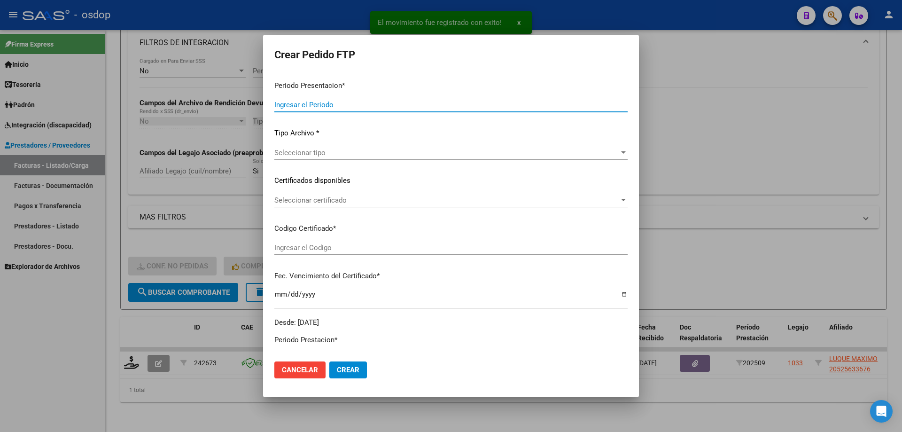
type input "202509"
type input "$ 475.830,36"
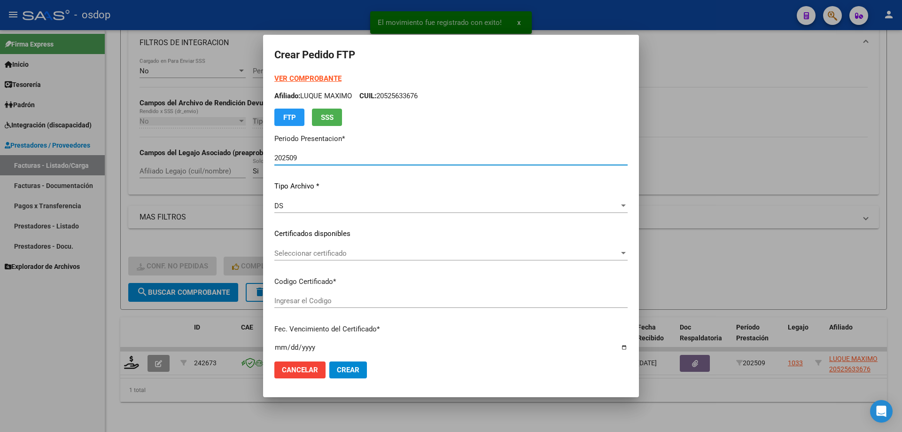
type input "4322969874"
type input "[DATE]"
click at [366, 253] on span "Seleccionar certificado" at bounding box center [446, 253] width 345 height 8
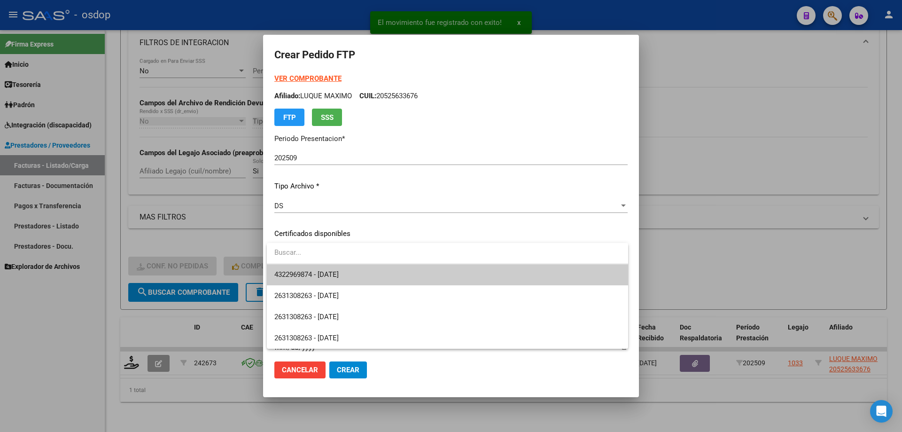
click at [367, 268] on span "4322969874 - [DATE]" at bounding box center [447, 274] width 346 height 21
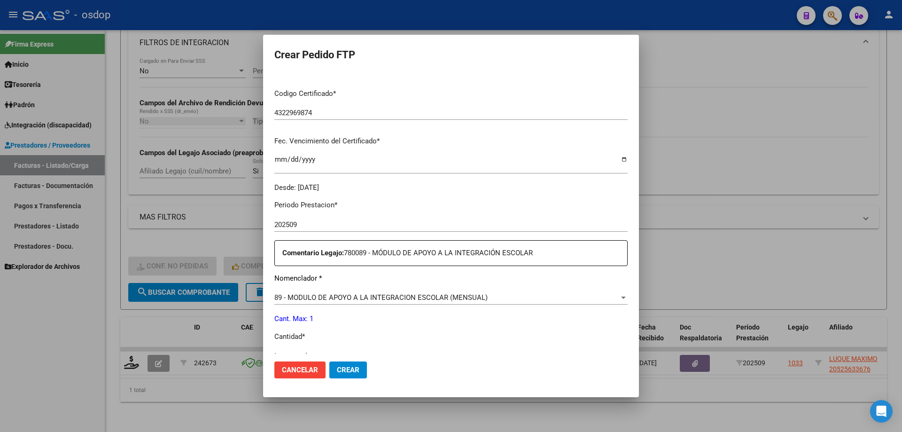
scroll to position [235, 0]
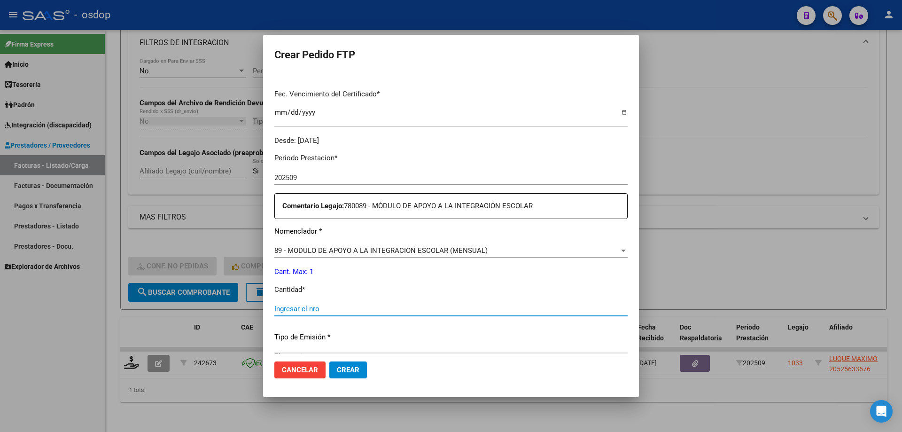
click at [351, 306] on input "Ingresar el nro" at bounding box center [450, 308] width 353 height 8
type input "1"
click at [356, 372] on span "Crear" at bounding box center [348, 369] width 23 height 8
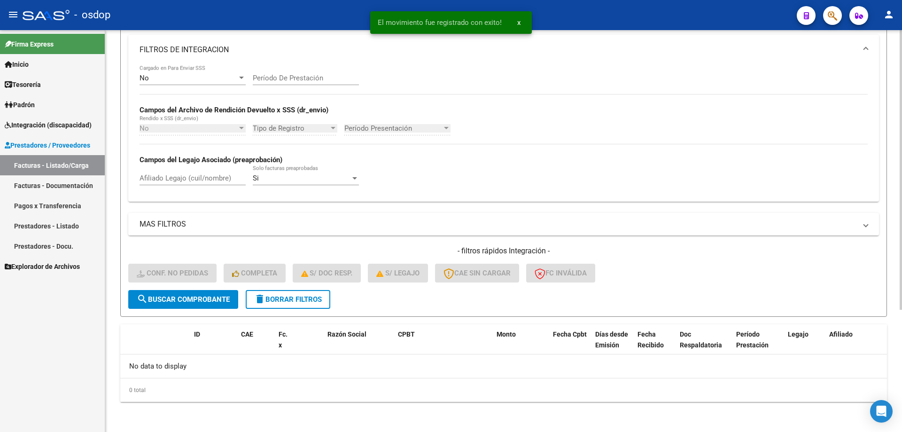
scroll to position [159, 0]
click at [325, 304] on button "delete Borrar Filtros" at bounding box center [288, 299] width 85 height 19
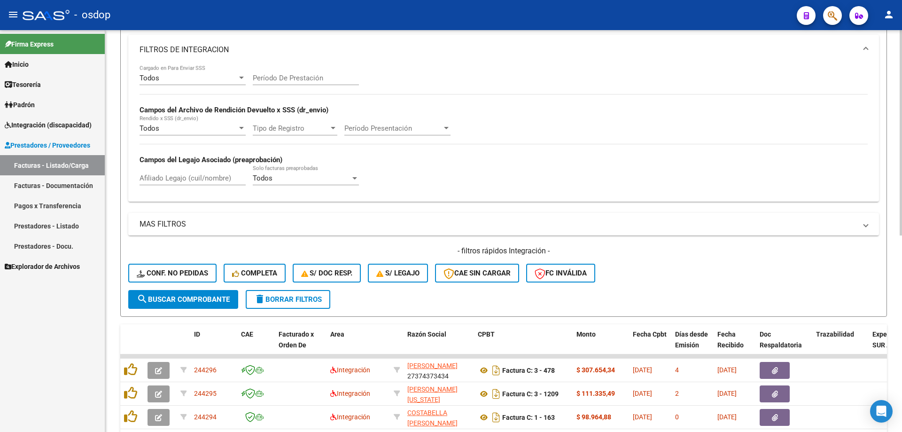
click at [194, 179] on input "Afiliado Legajo (cuil/nombre)" at bounding box center [192, 178] width 106 height 8
paste input "27530366206"
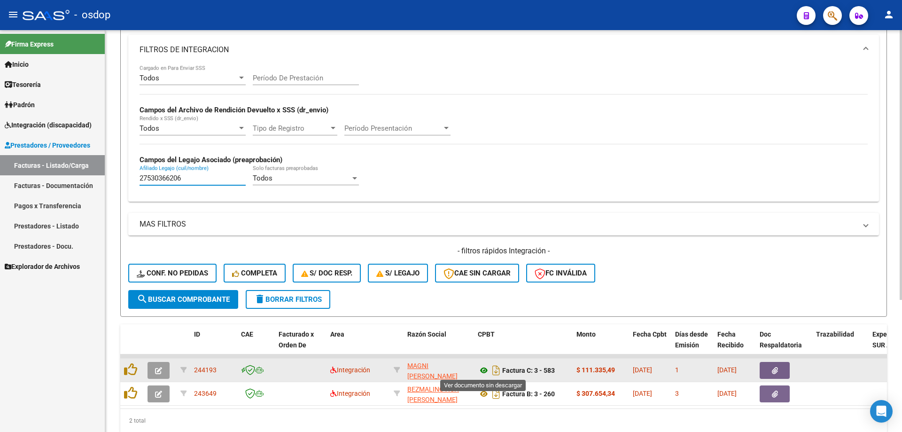
type input "27530366206"
click at [125, 365] on datatable-body-cell at bounding box center [131, 369] width 23 height 23
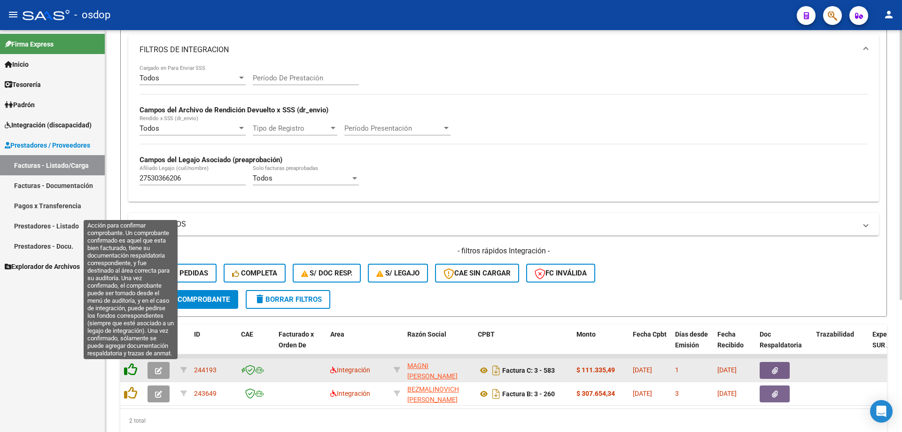
click at [133, 370] on icon at bounding box center [130, 369] width 13 height 13
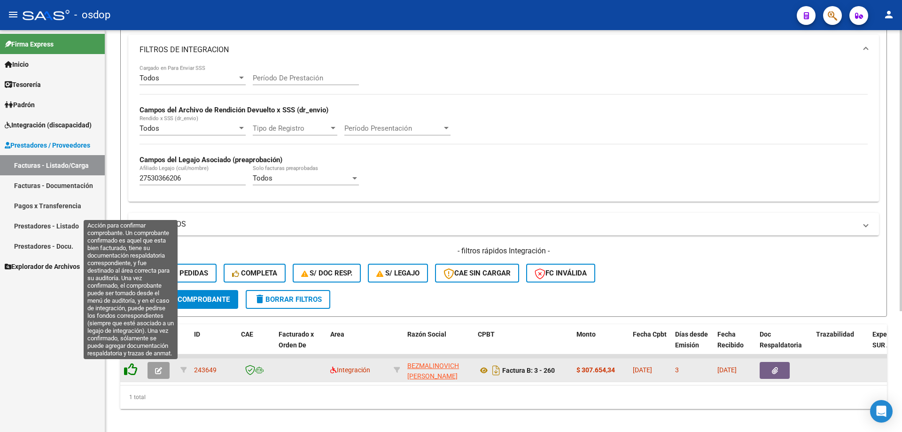
click at [131, 370] on icon at bounding box center [130, 369] width 13 height 13
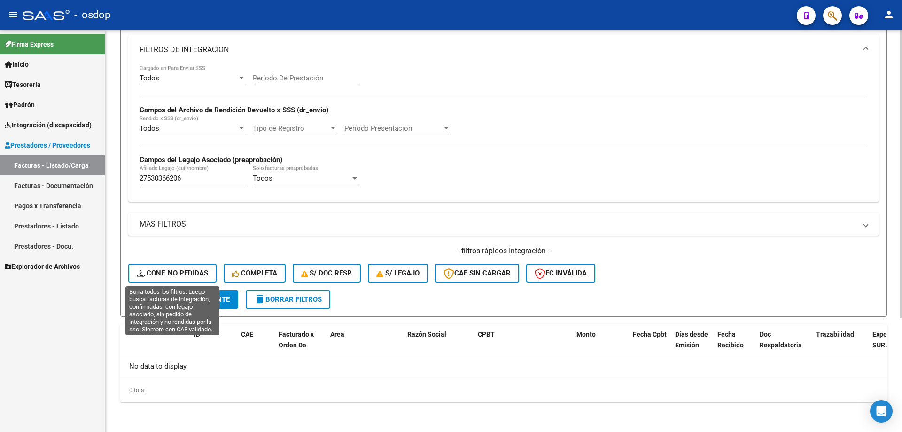
click at [171, 279] on button "Conf. no pedidas" at bounding box center [172, 272] width 88 height 19
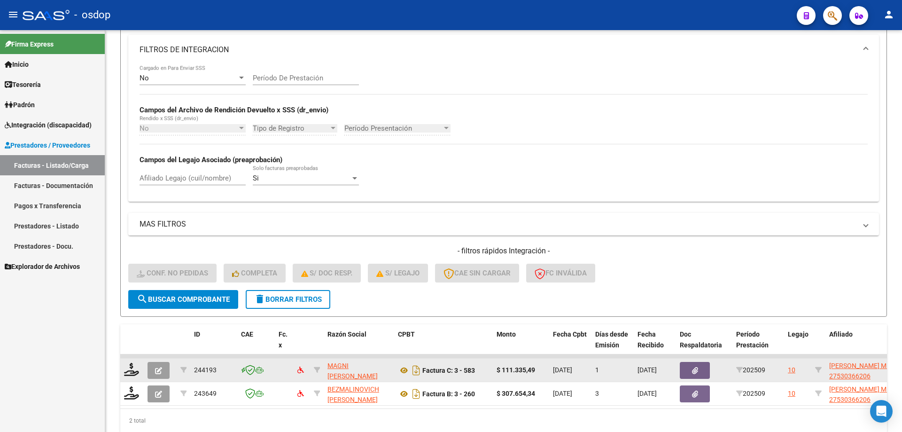
scroll to position [196, 0]
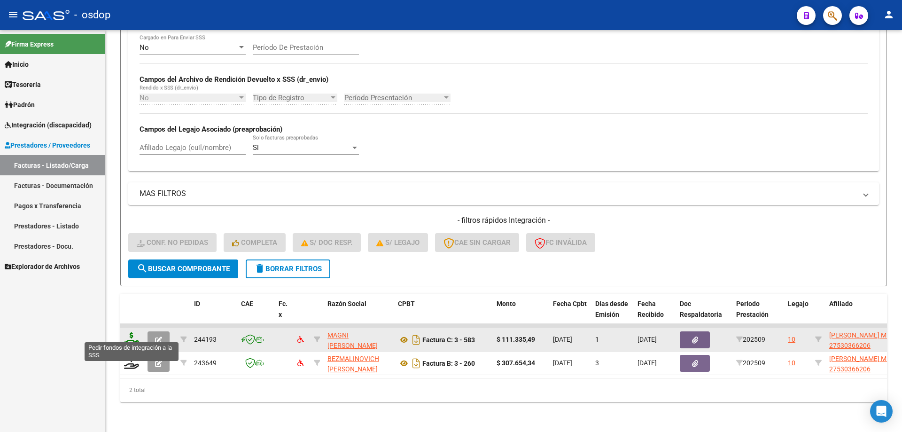
click at [127, 333] on icon at bounding box center [131, 338] width 15 height 13
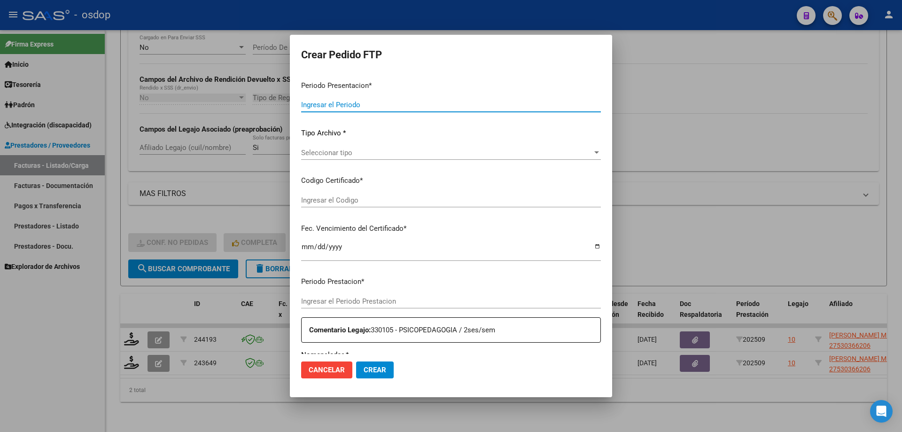
type input "202509"
type input "$ 111.335,49"
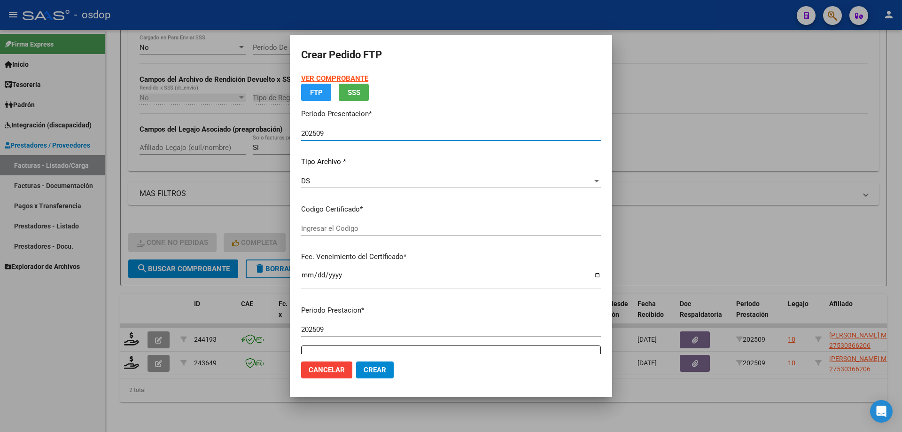
type input "6444415158"
type input "[DATE]"
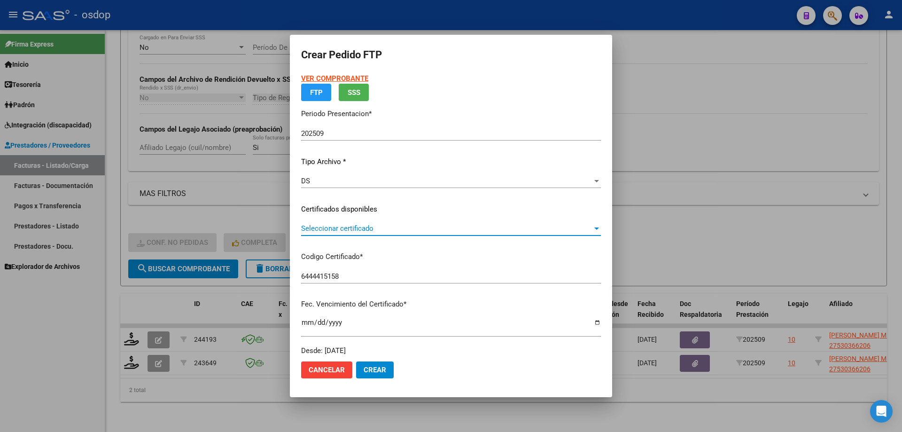
click at [349, 228] on span "Seleccionar certificado" at bounding box center [446, 228] width 291 height 8
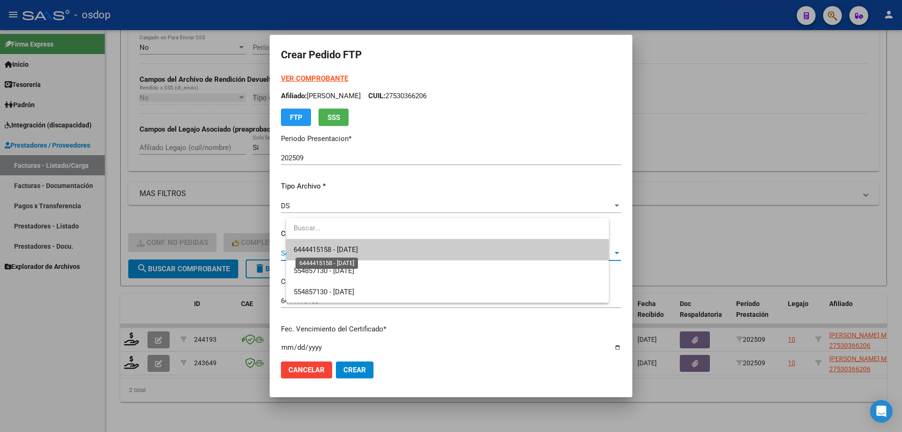
click at [358, 249] on span "6444415158 - [DATE]" at bounding box center [326, 249] width 64 height 8
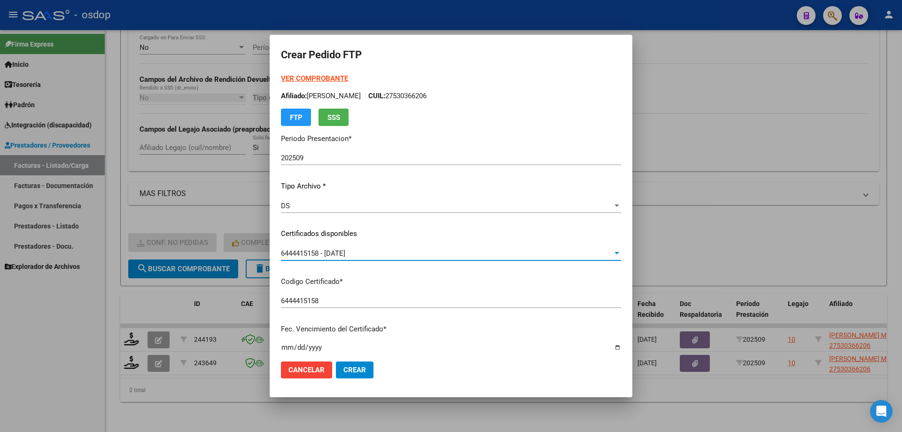
scroll to position [235, 0]
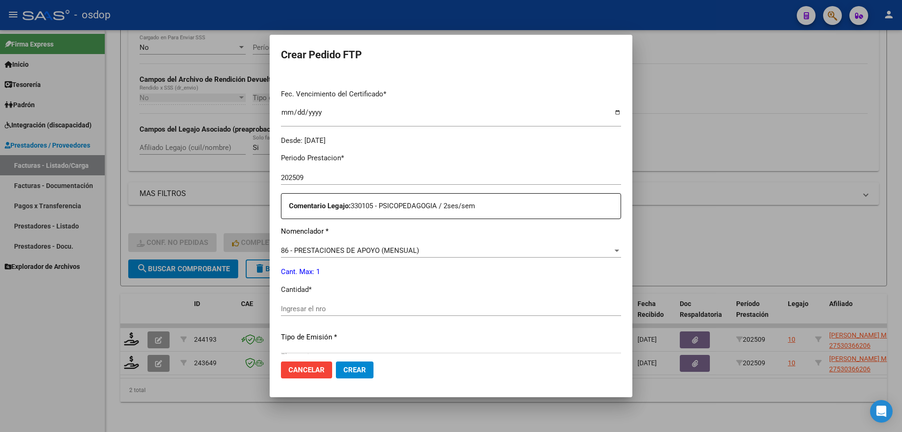
drag, startPoint x: 340, startPoint y: 302, endPoint x: 336, endPoint y: 310, distance: 9.0
click at [340, 303] on div "Ingresar el nro" at bounding box center [451, 309] width 340 height 14
click at [335, 310] on input "Ingresar el nro" at bounding box center [451, 308] width 340 height 8
type input "1"
click at [347, 372] on span "Crear" at bounding box center [354, 369] width 23 height 8
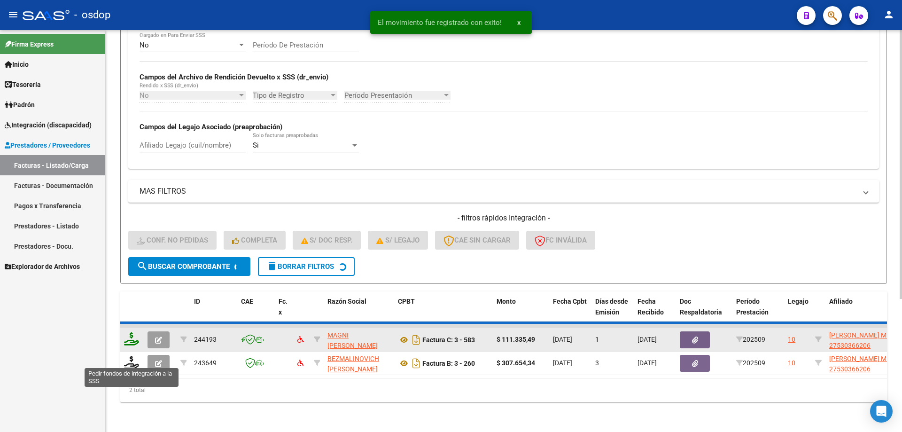
scroll to position [173, 0]
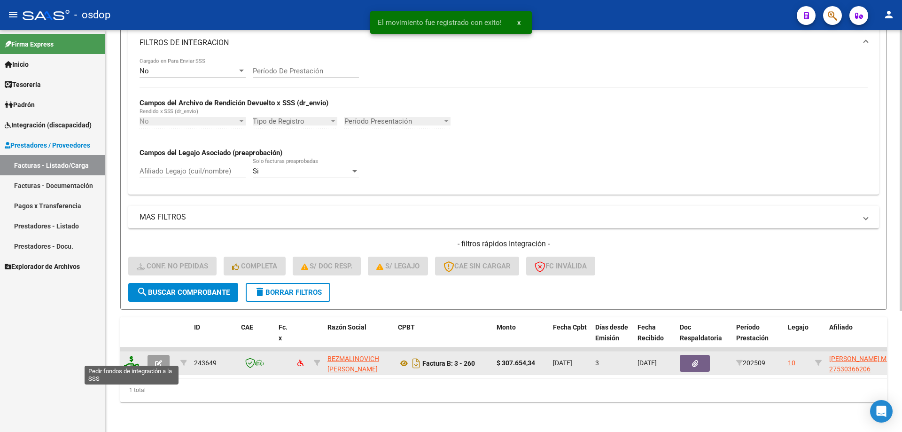
click at [134, 356] on icon at bounding box center [131, 362] width 15 height 13
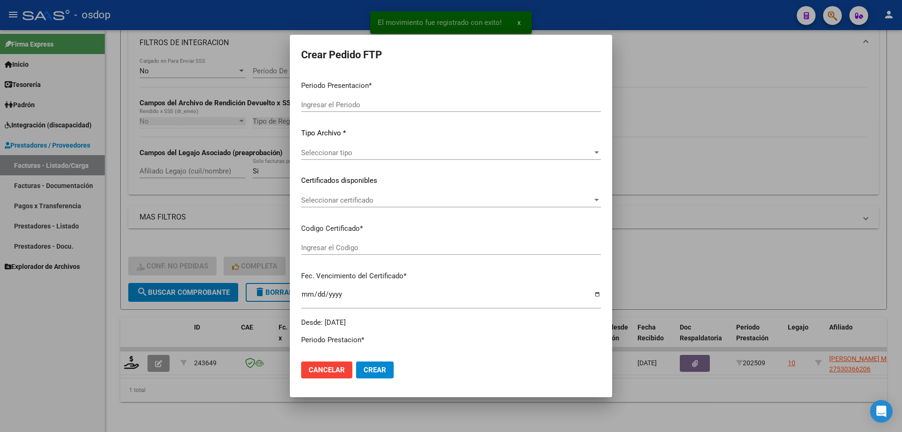
type input "202509"
type input "$ 307.654,34"
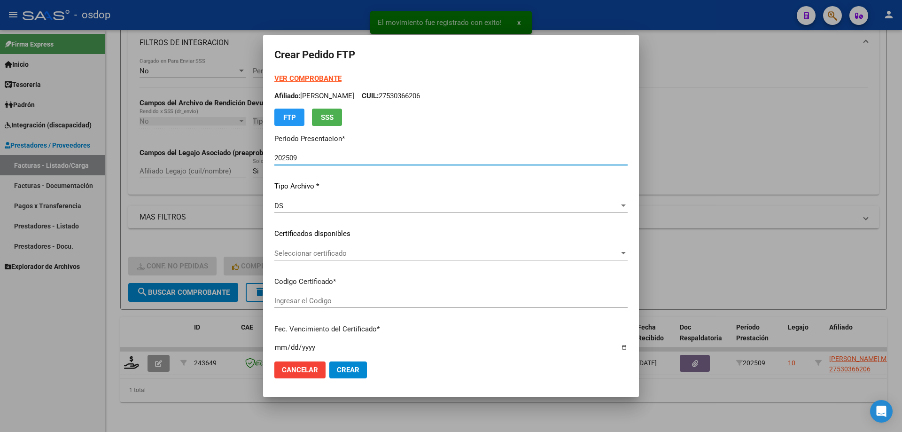
type input "6444415158"
type input "[DATE]"
click at [353, 255] on span "Seleccionar certificado" at bounding box center [446, 253] width 345 height 8
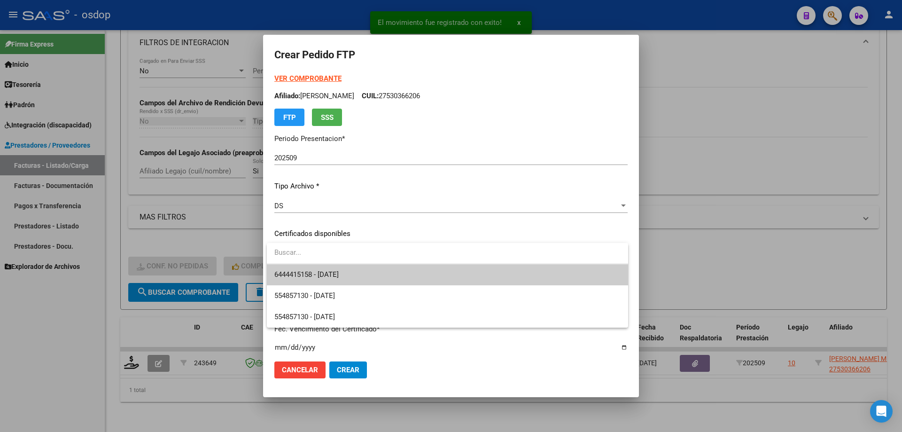
click at [364, 272] on span "6444415158 - [DATE]" at bounding box center [447, 274] width 346 height 21
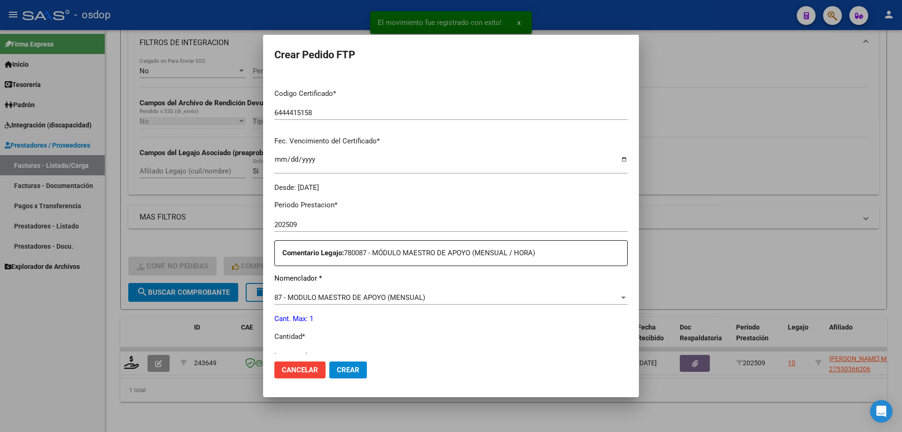
scroll to position [235, 0]
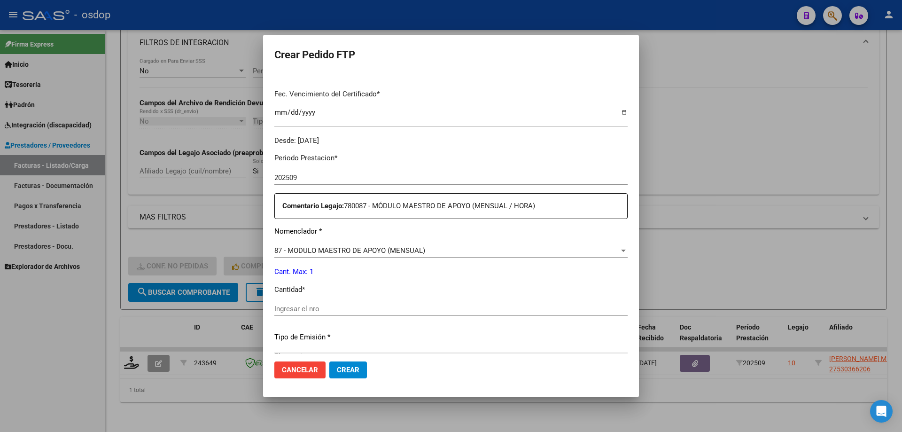
click at [331, 304] on div "Ingresar el nro" at bounding box center [450, 309] width 353 height 14
type input "1"
click at [343, 372] on span "Crear" at bounding box center [348, 369] width 23 height 8
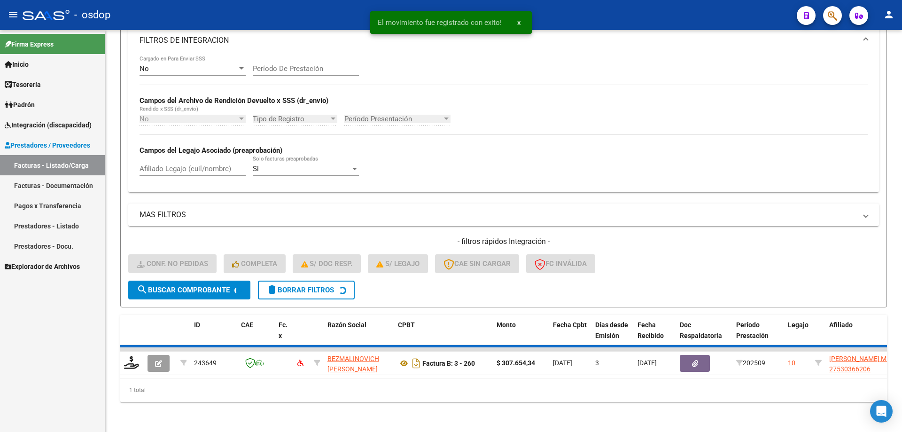
scroll to position [159, 0]
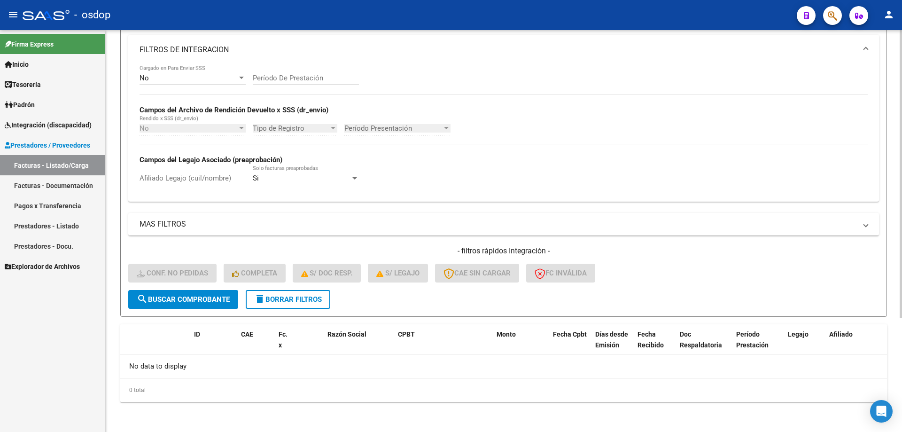
click at [291, 301] on span "delete Borrar Filtros" at bounding box center [288, 299] width 68 height 8
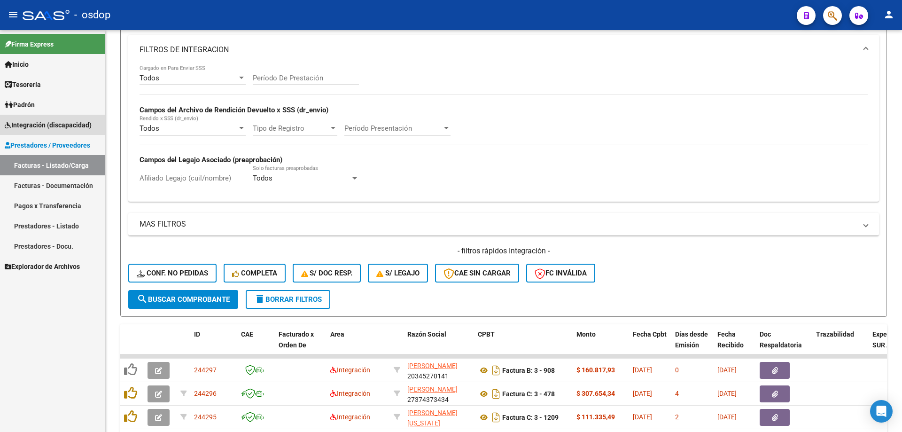
click at [76, 123] on span "Integración (discapacidad)" at bounding box center [48, 125] width 87 height 10
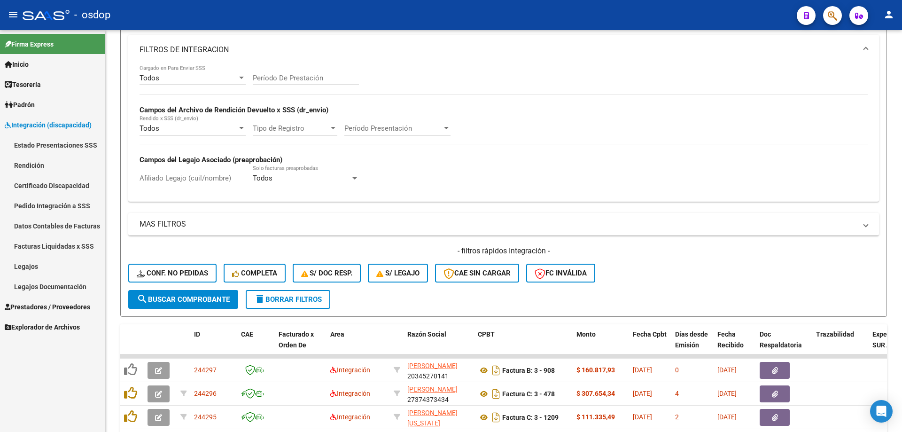
click at [57, 205] on link "Pedido Integración a SSS" at bounding box center [52, 205] width 105 height 20
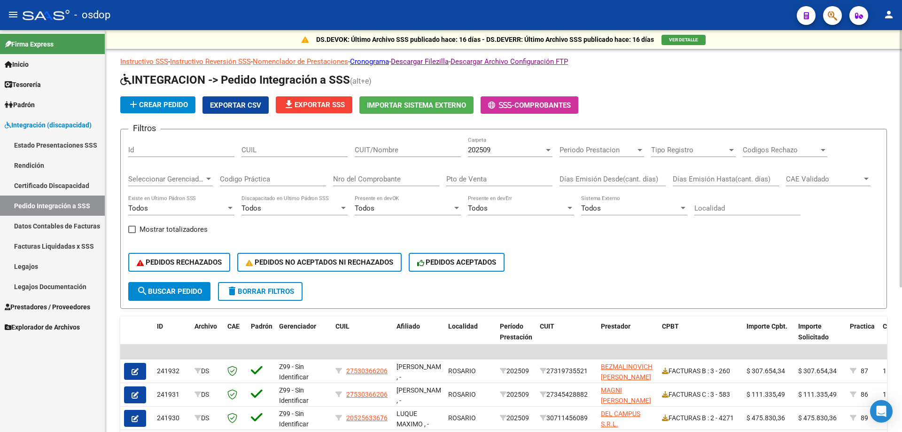
click at [242, 104] on span "Exportar CSV" at bounding box center [235, 105] width 51 height 8
